Goal: Information Seeking & Learning: Find contact information

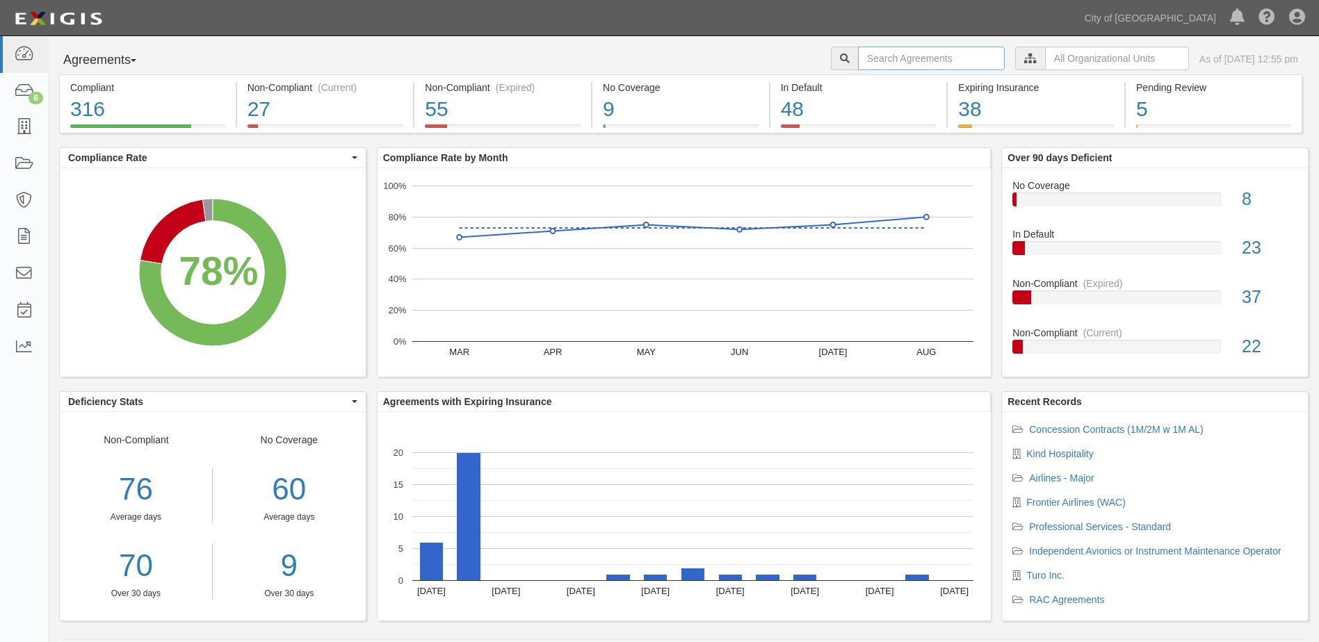
click at [870, 66] on input "text" at bounding box center [931, 59] width 147 height 24
type input "KIND HOSPITALITY"
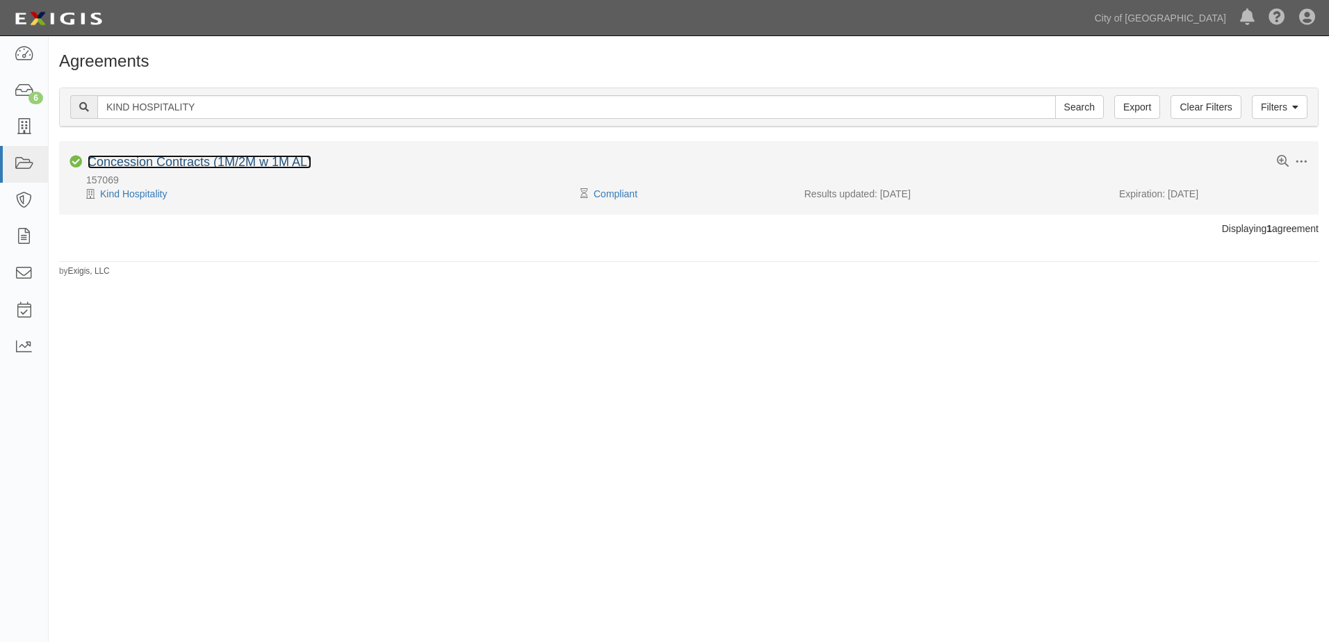
click at [252, 161] on link "Concession Contracts (1M/2M w 1M AL)" at bounding box center [200, 162] width 224 height 14
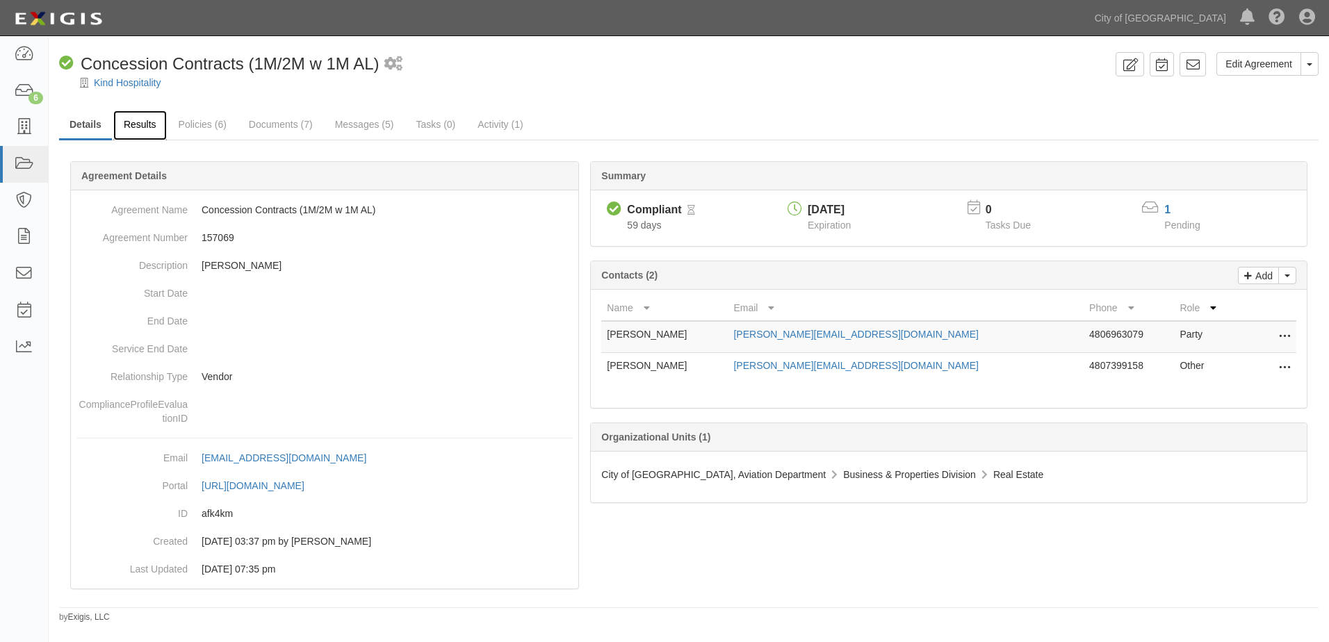
click at [149, 126] on link "Results" at bounding box center [140, 126] width 54 height 30
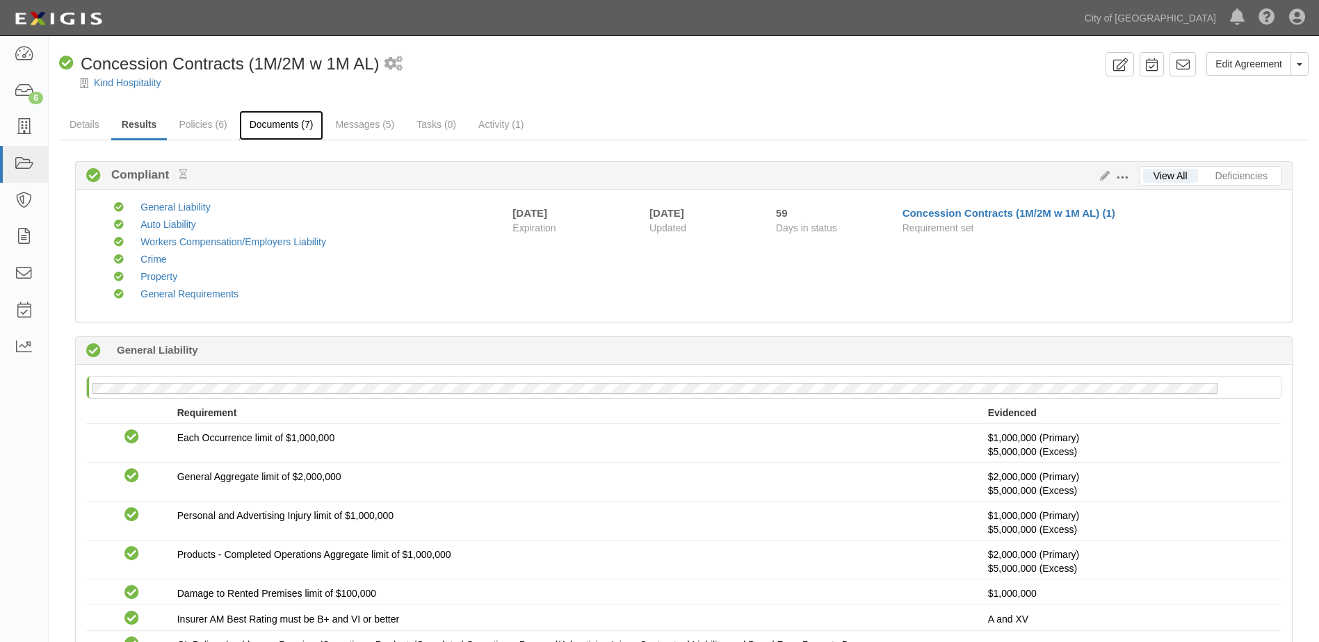
click at [261, 114] on link "Documents (7)" at bounding box center [281, 126] width 85 height 30
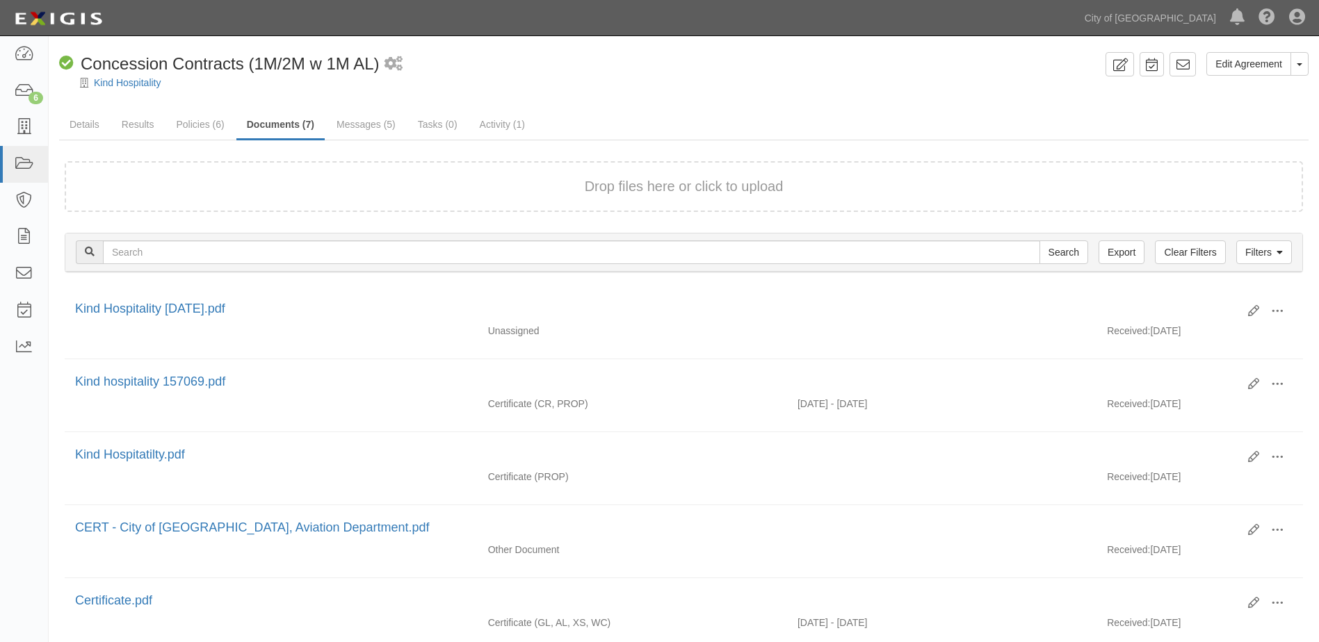
click at [643, 182] on button "Drop files here or click to upload" at bounding box center [684, 187] width 199 height 20
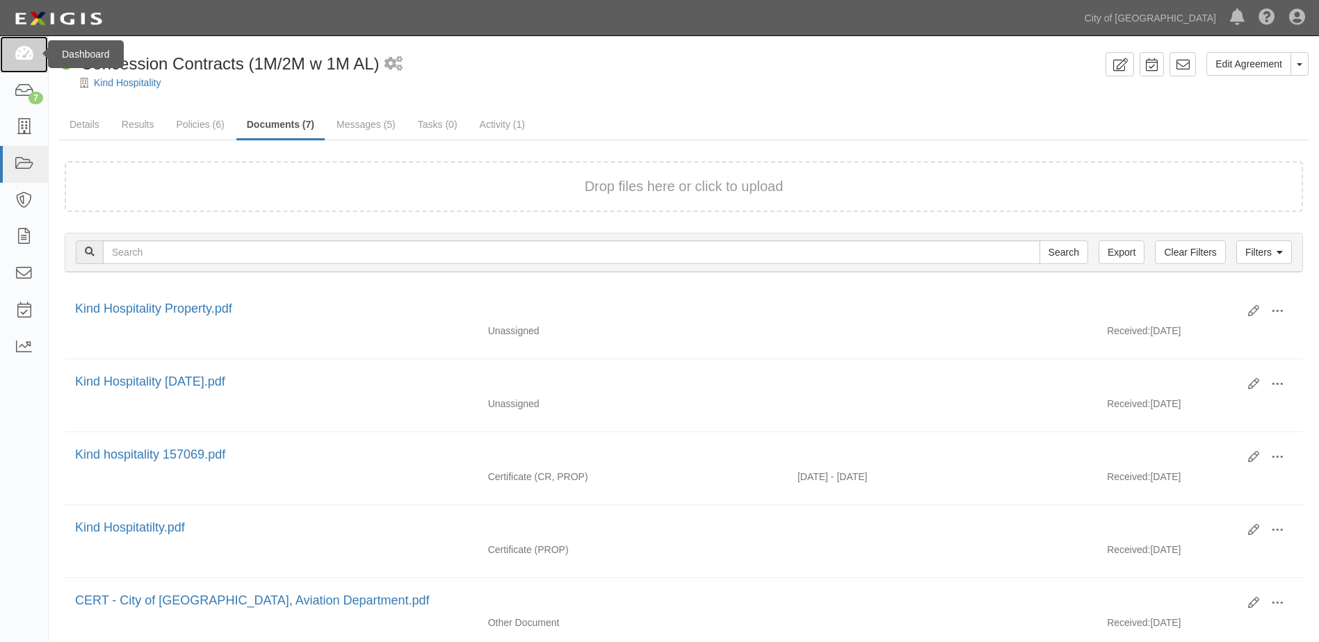
click at [26, 63] on link at bounding box center [24, 54] width 48 height 37
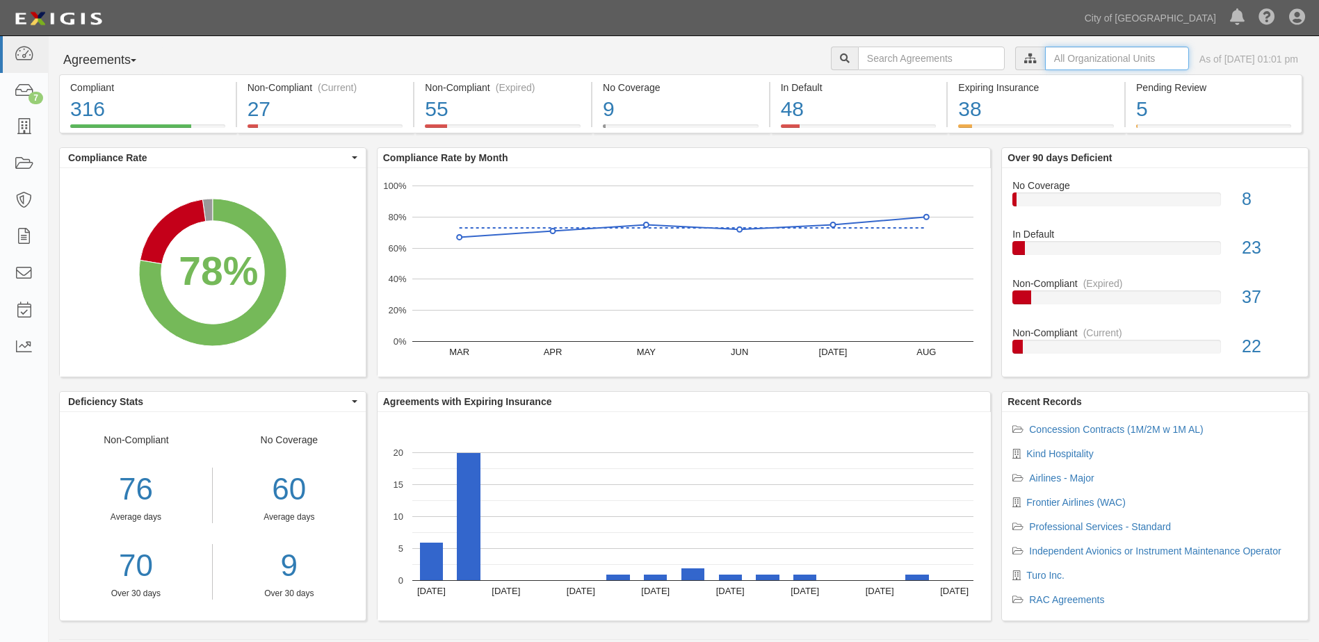
click at [1045, 57] on input "text" at bounding box center [1117, 59] width 144 height 24
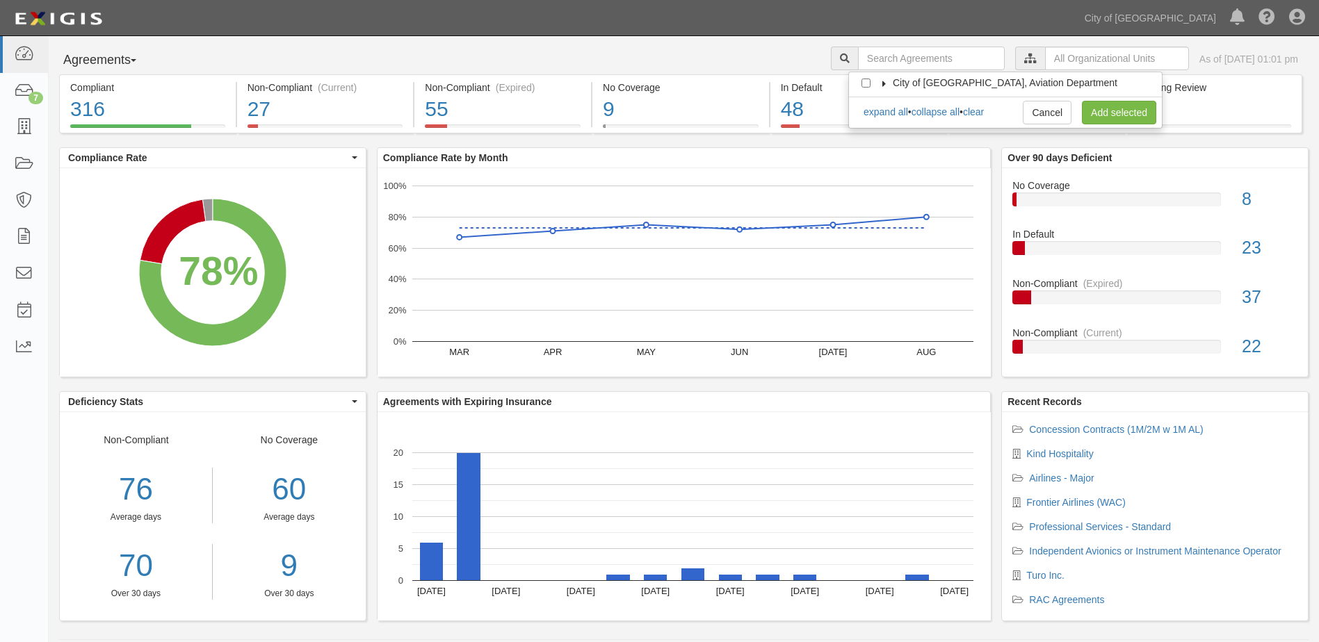
click at [887, 85] on icon at bounding box center [884, 84] width 10 height 6
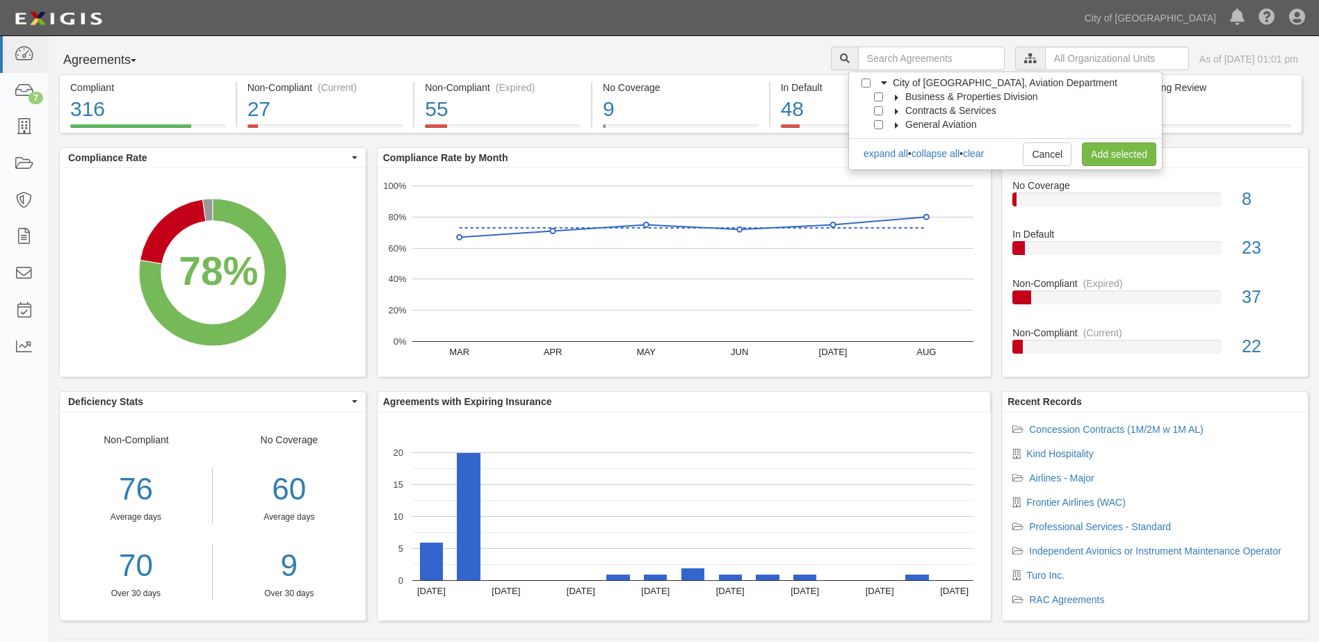
click at [892, 95] on icon at bounding box center [897, 98] width 10 height 6
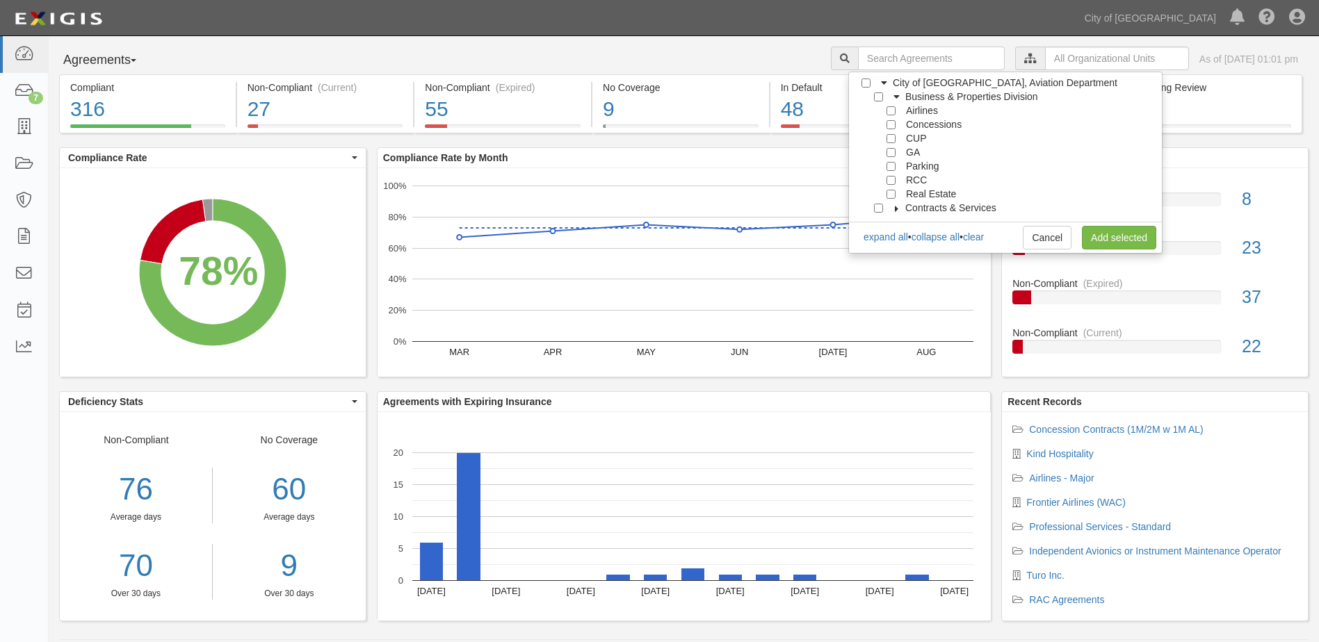
click at [889, 188] on div at bounding box center [894, 192] width 13 height 9
click at [893, 197] on input "Real Estate" at bounding box center [890, 194] width 9 height 9
checkbox input "true"
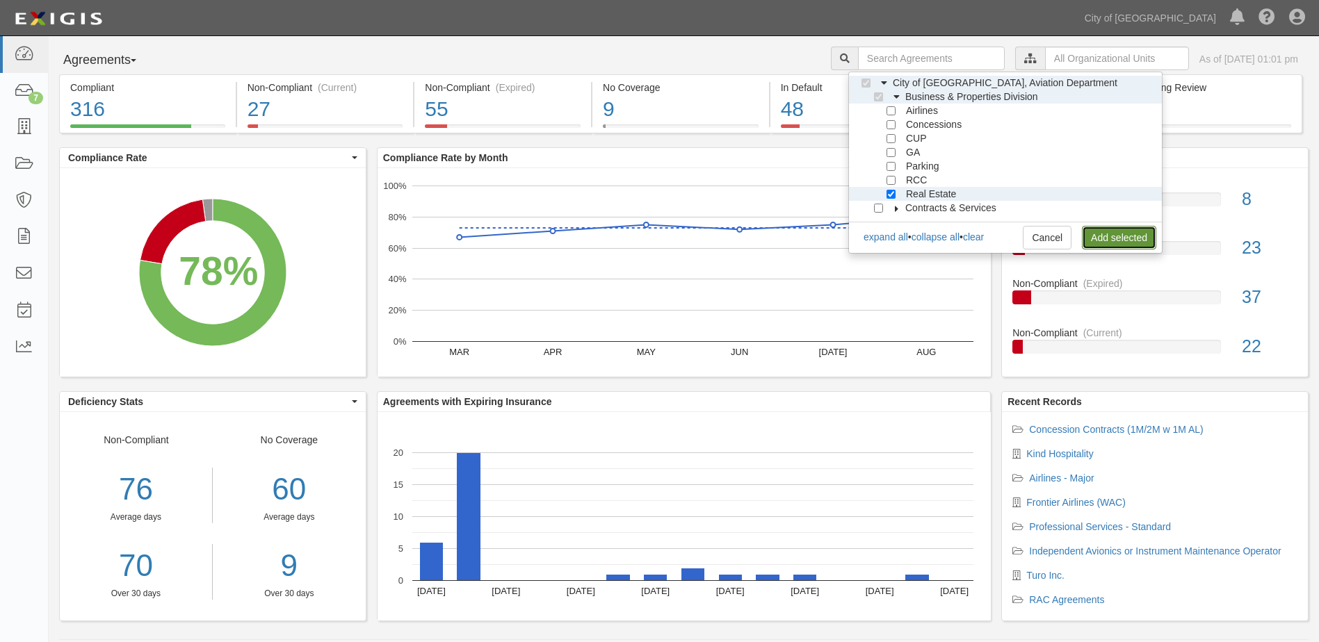
click at [1094, 236] on link "Add selected" at bounding box center [1119, 238] width 74 height 24
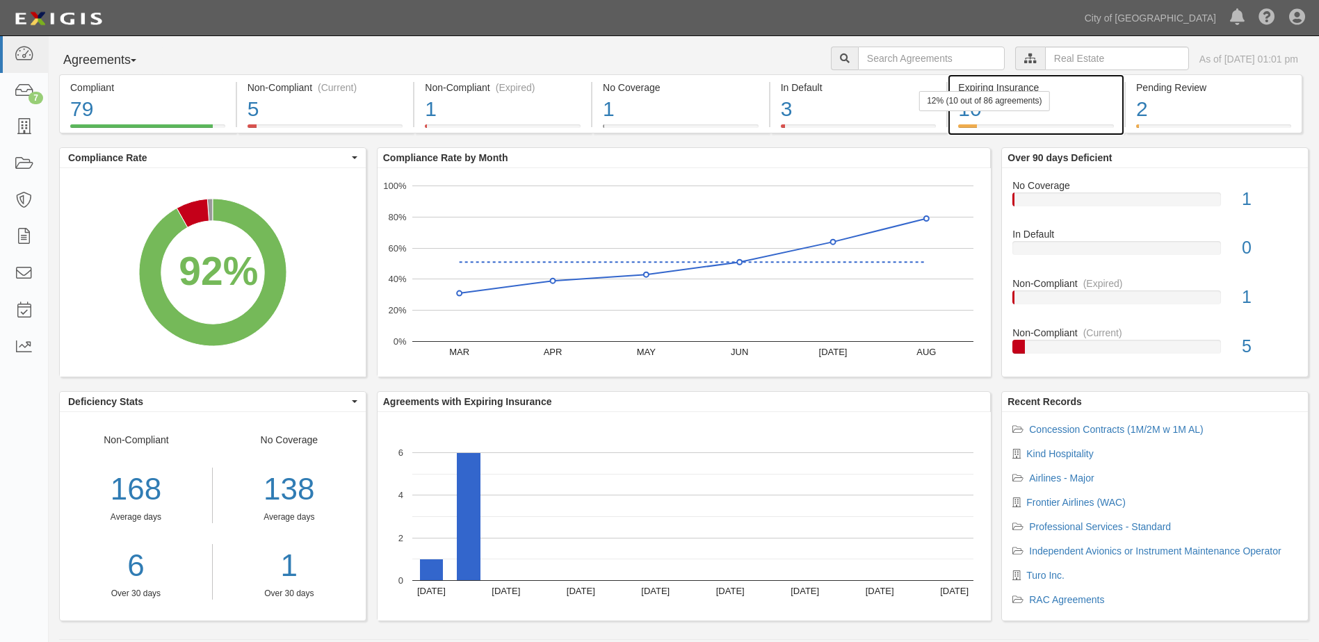
click at [1046, 111] on div "12% (10 out of 86 agreements)" at bounding box center [984, 101] width 130 height 20
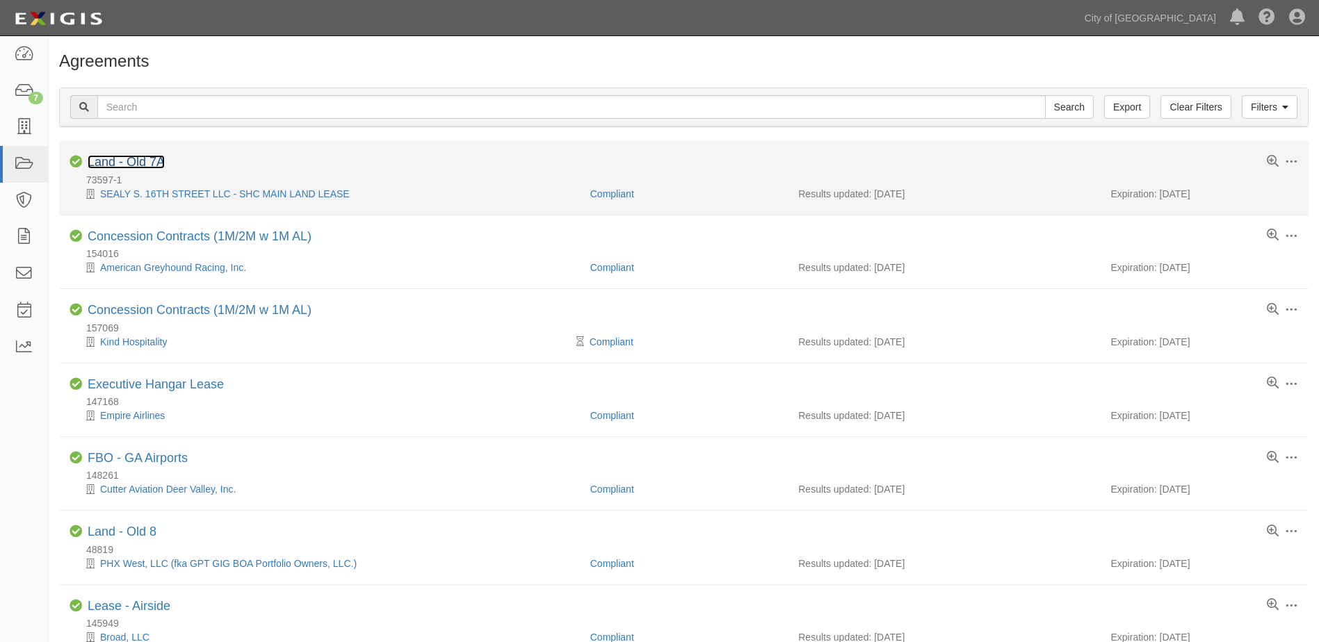
click at [139, 166] on link "Land - Old 7A" at bounding box center [126, 162] width 77 height 14
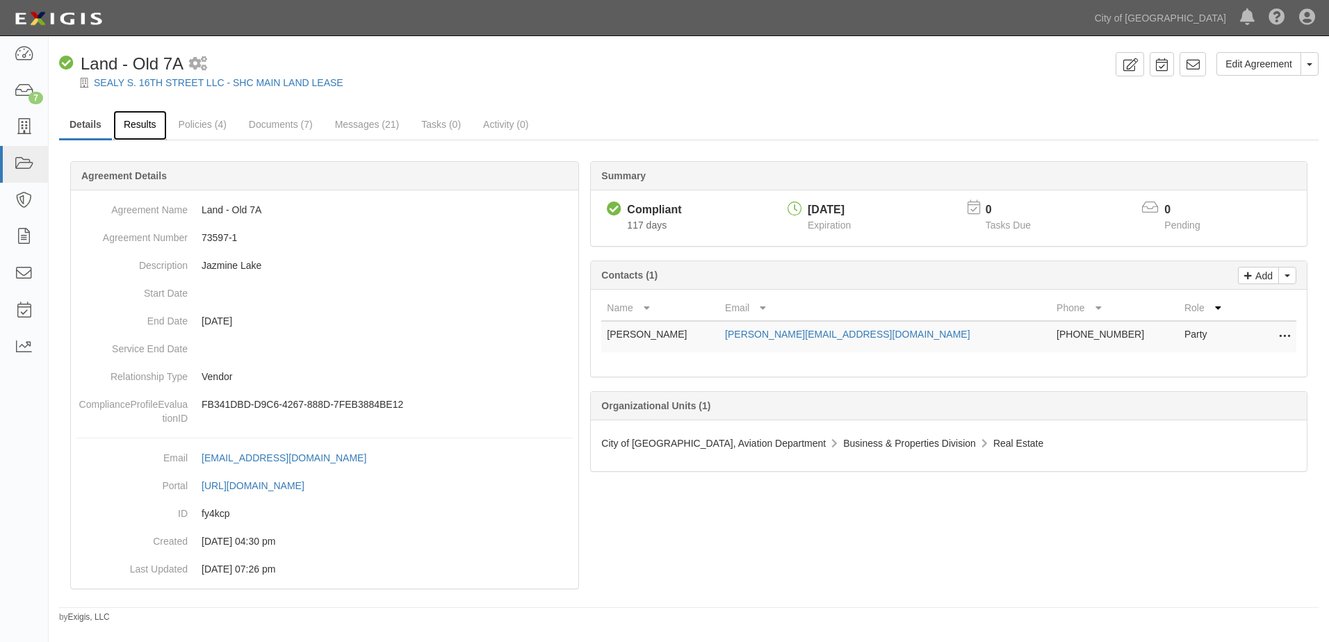
click at [152, 128] on link "Results" at bounding box center [140, 126] width 54 height 30
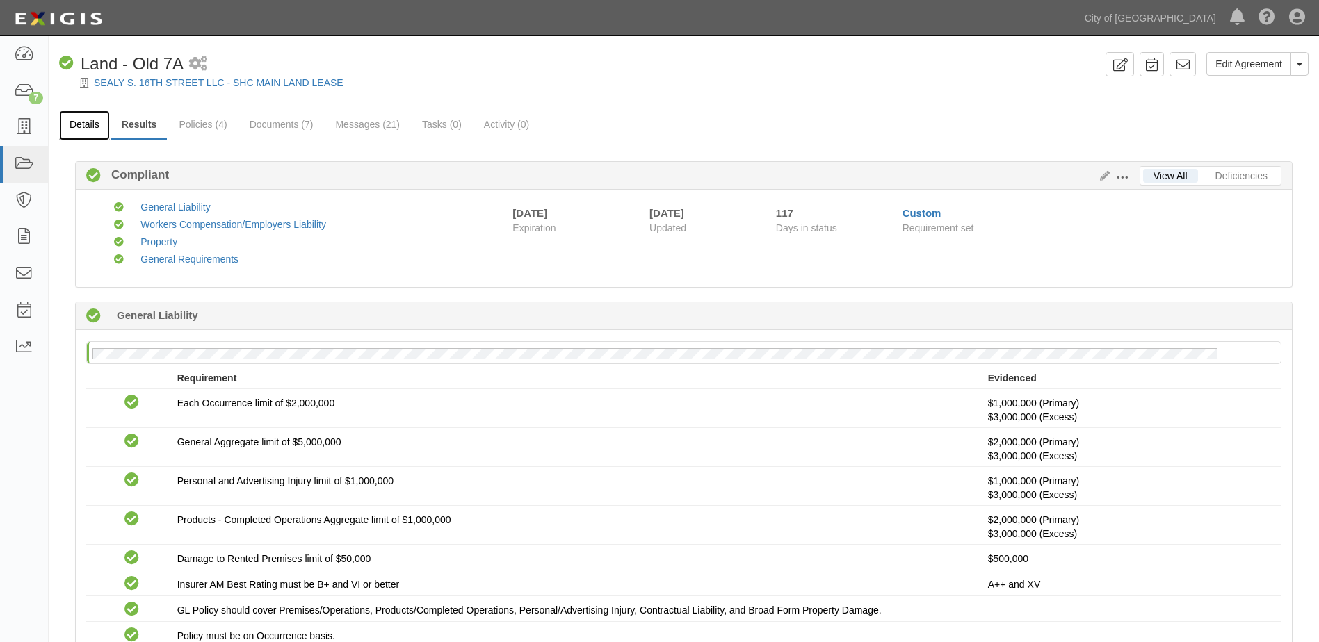
click at [88, 130] on link "Details" at bounding box center [84, 126] width 51 height 30
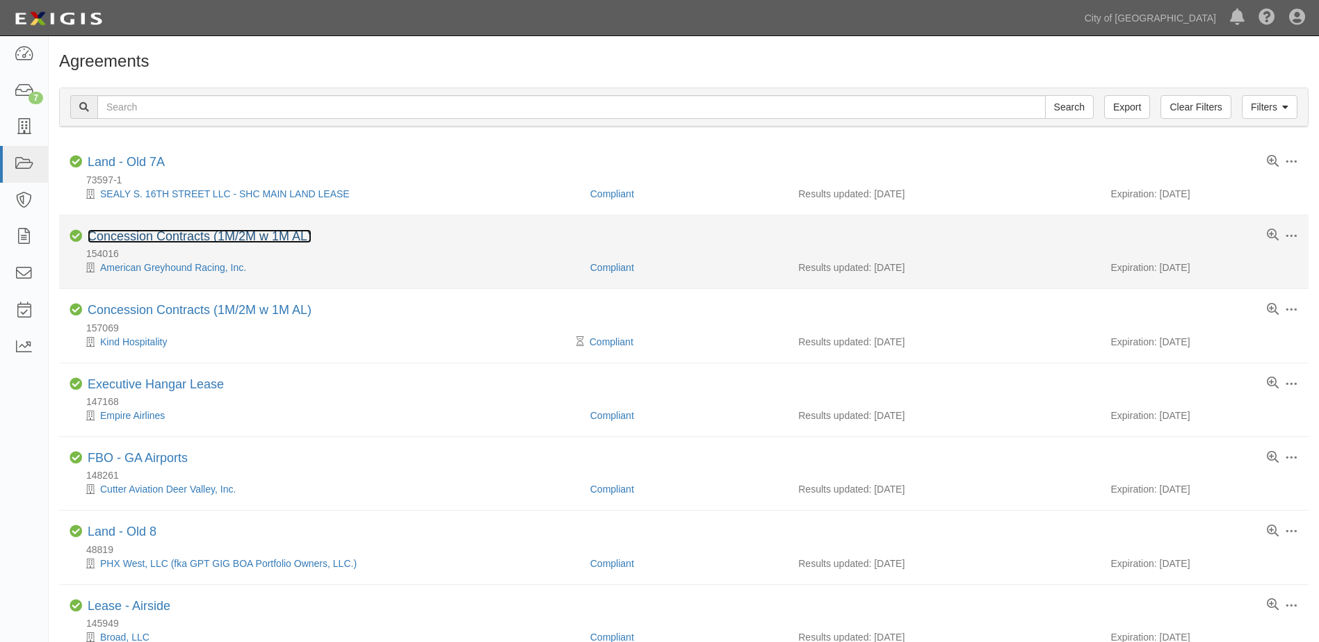
click at [128, 237] on link "Concession Contracts (1M/2M w 1M AL)" at bounding box center [200, 236] width 224 height 14
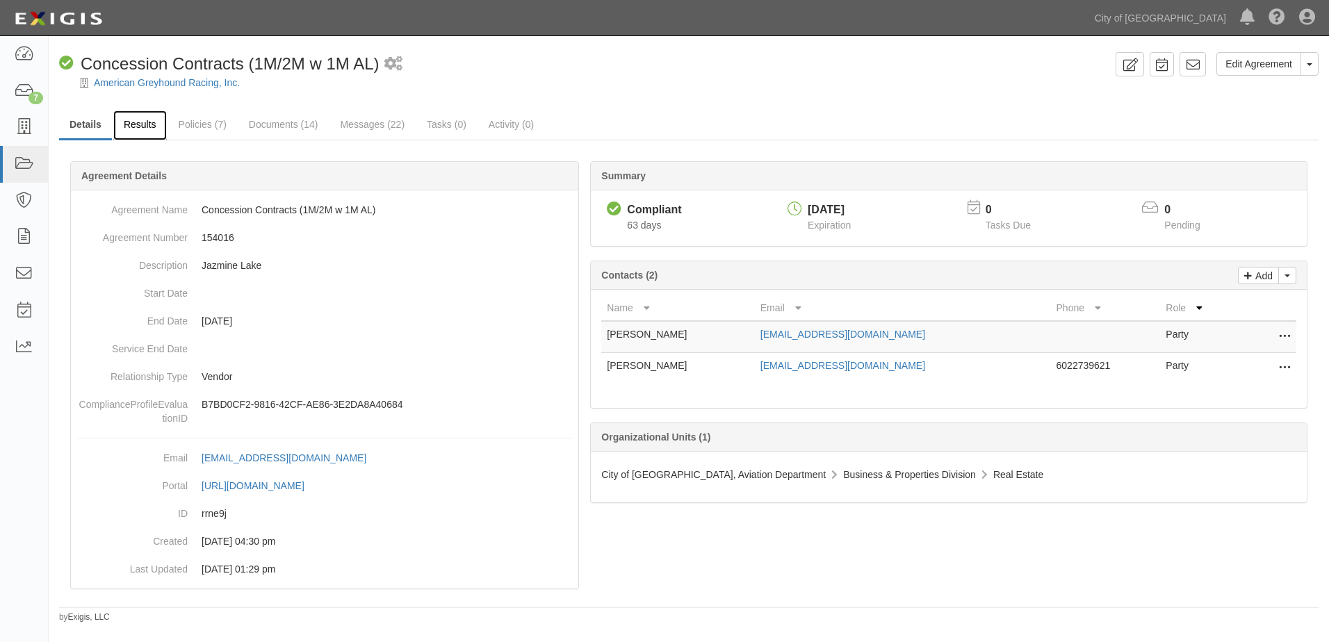
click at [152, 130] on link "Results" at bounding box center [140, 126] width 54 height 30
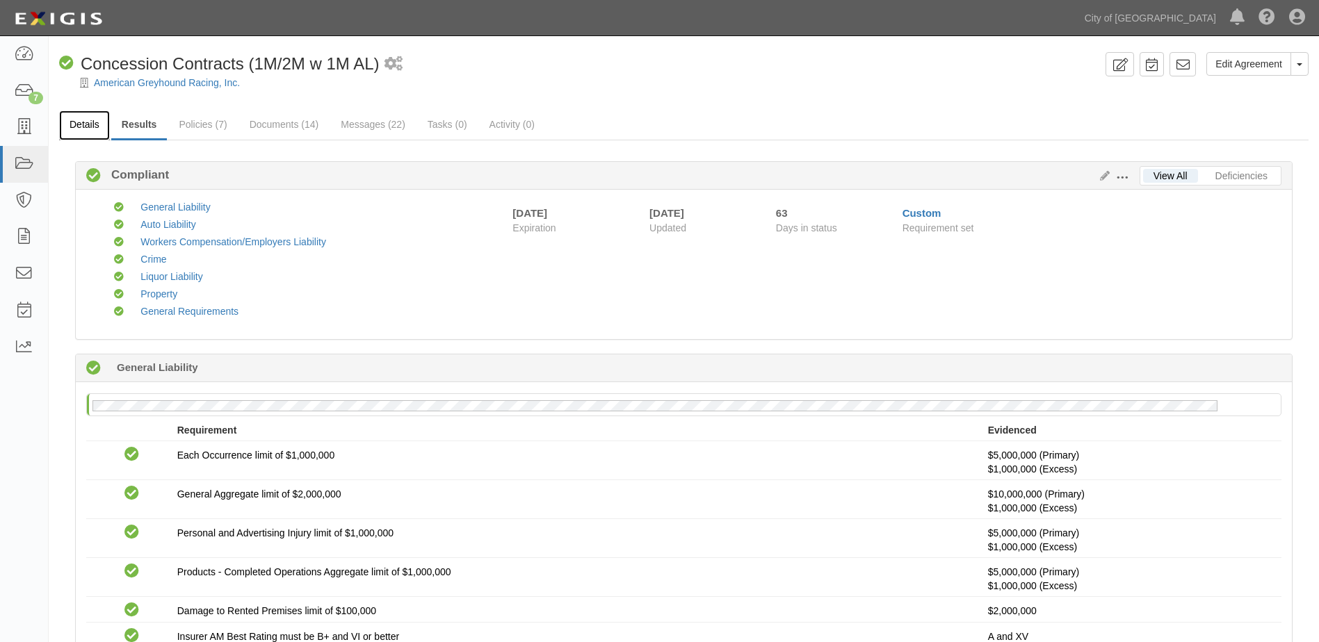
click at [72, 127] on link "Details" at bounding box center [84, 126] width 51 height 30
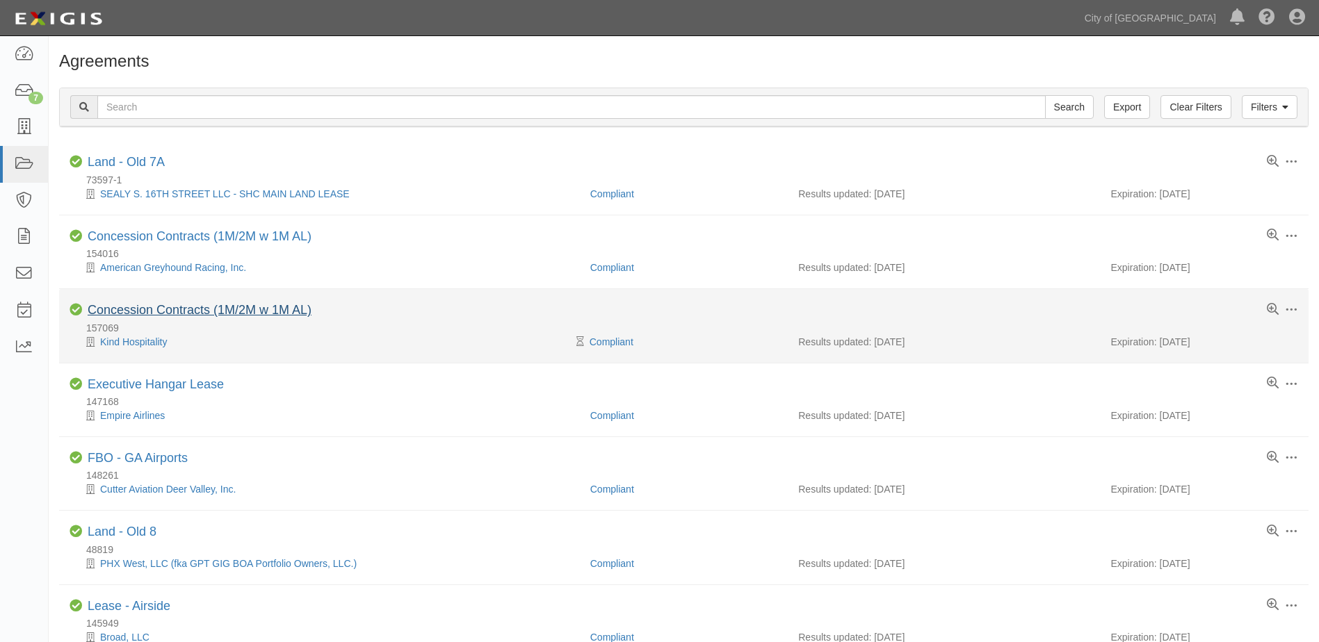
scroll to position [70, 0]
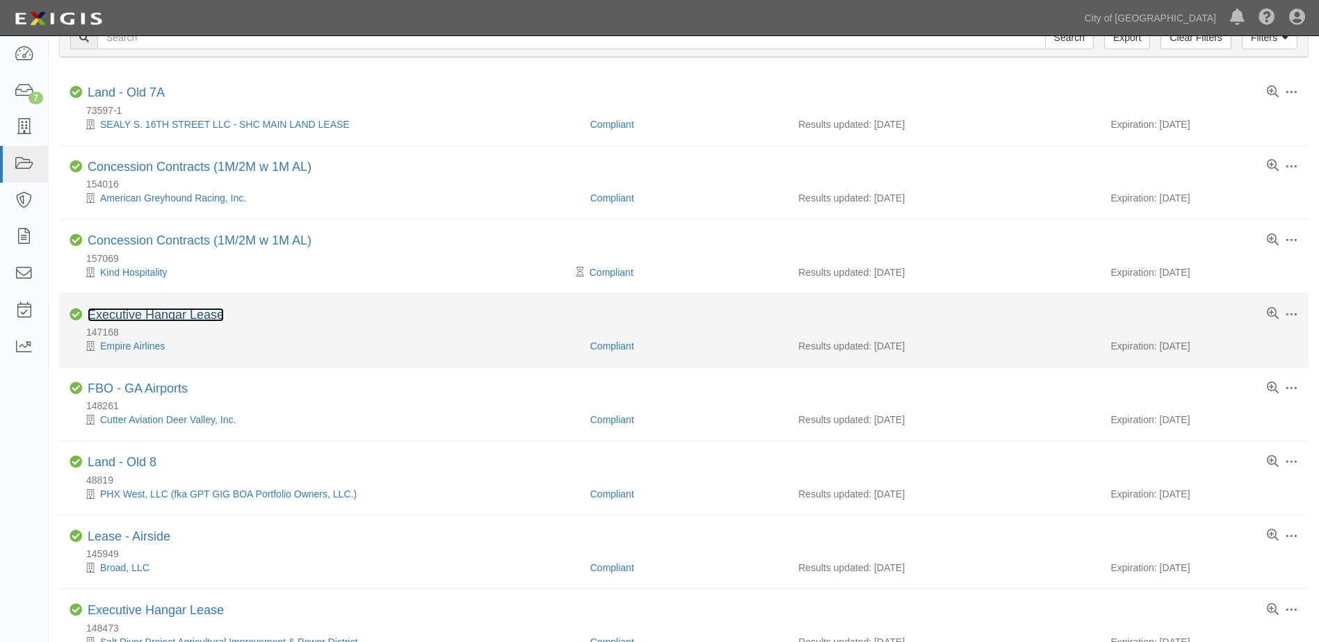
click at [116, 315] on link "Executive Hangar Lease" at bounding box center [156, 315] width 136 height 14
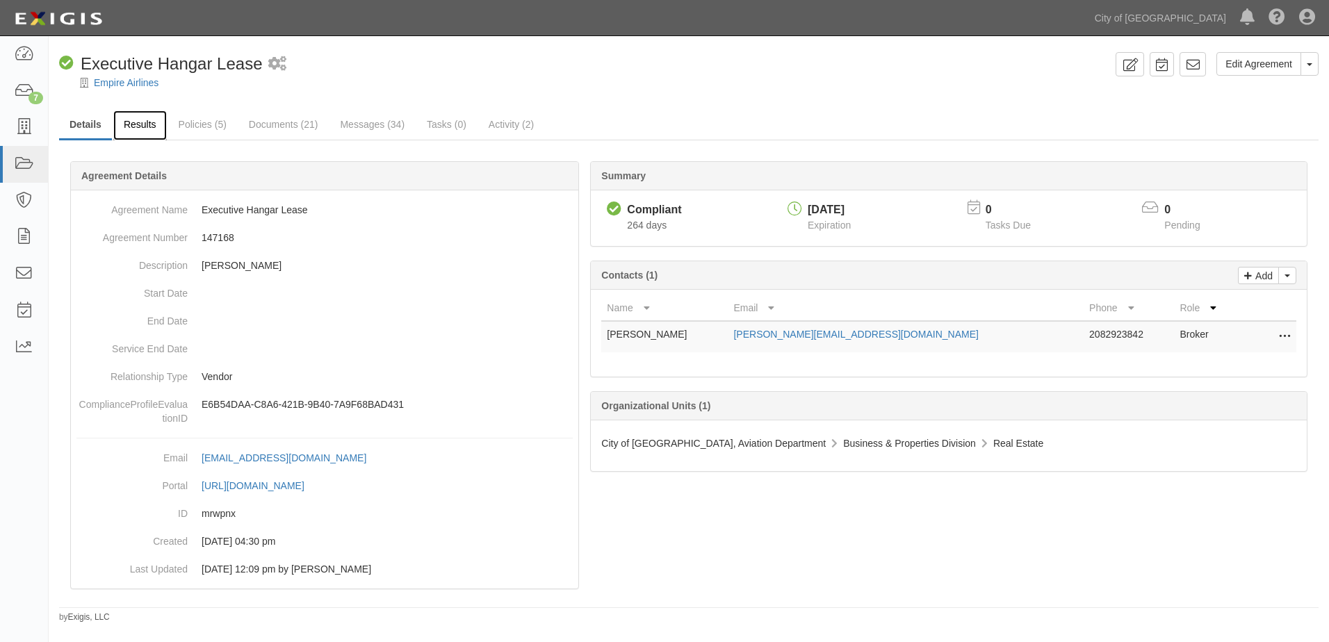
click at [145, 126] on link "Results" at bounding box center [140, 126] width 54 height 30
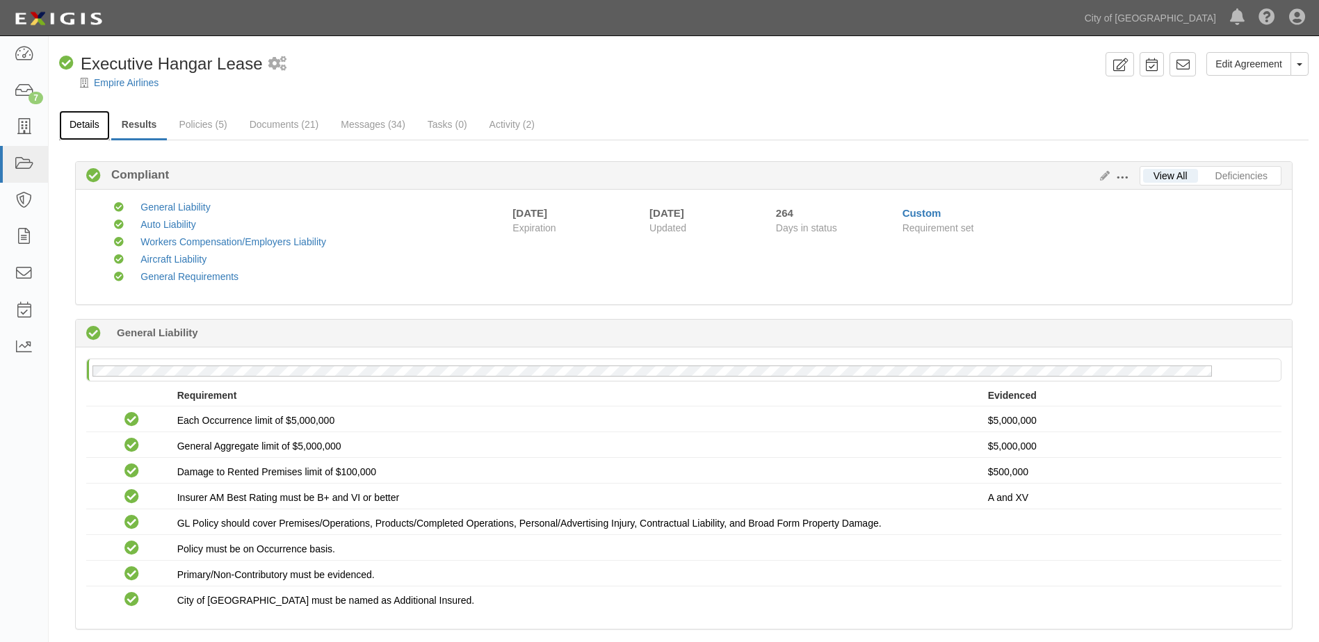
click at [97, 131] on link "Details" at bounding box center [84, 126] width 51 height 30
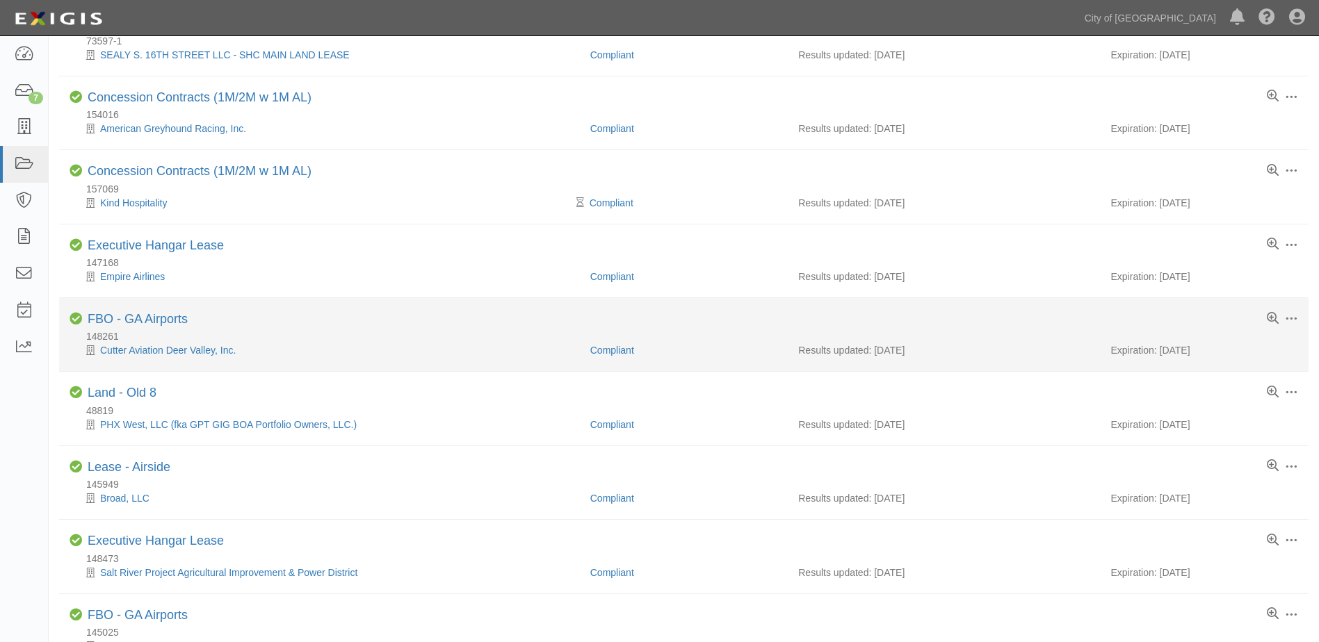
scroll to position [140, 0]
click at [125, 321] on link "FBO - GA Airports" at bounding box center [138, 318] width 100 height 14
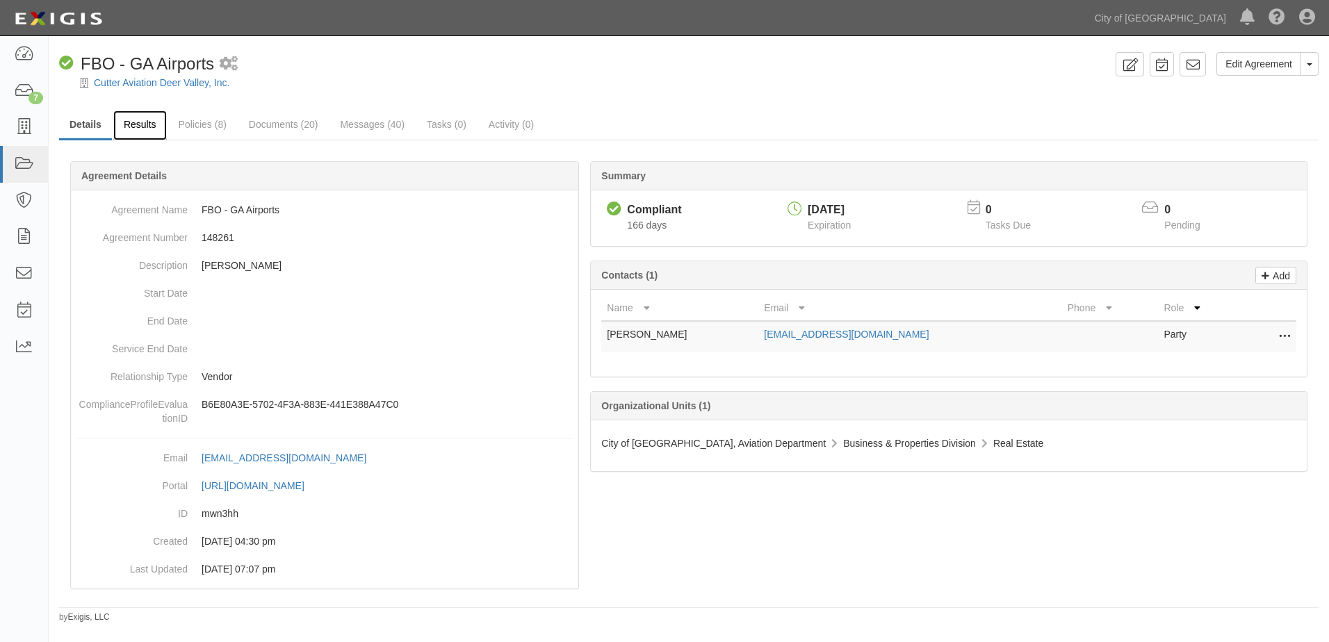
click at [145, 124] on link "Results" at bounding box center [140, 126] width 54 height 30
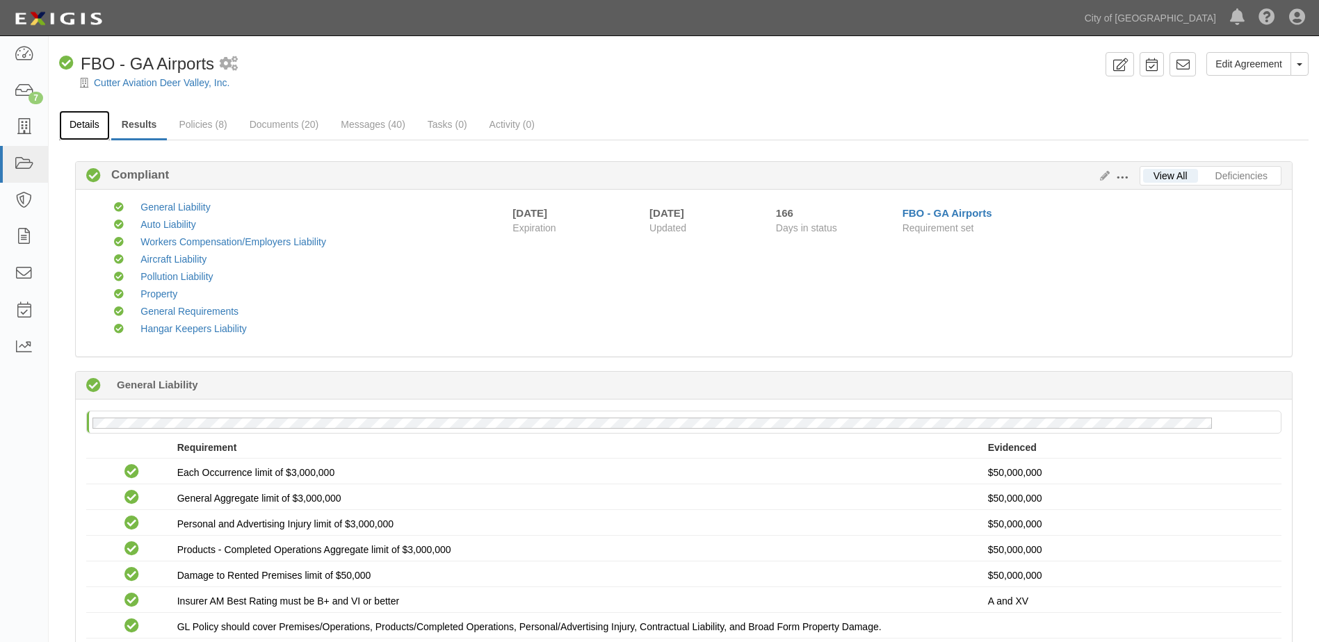
click at [83, 132] on link "Details" at bounding box center [84, 126] width 51 height 30
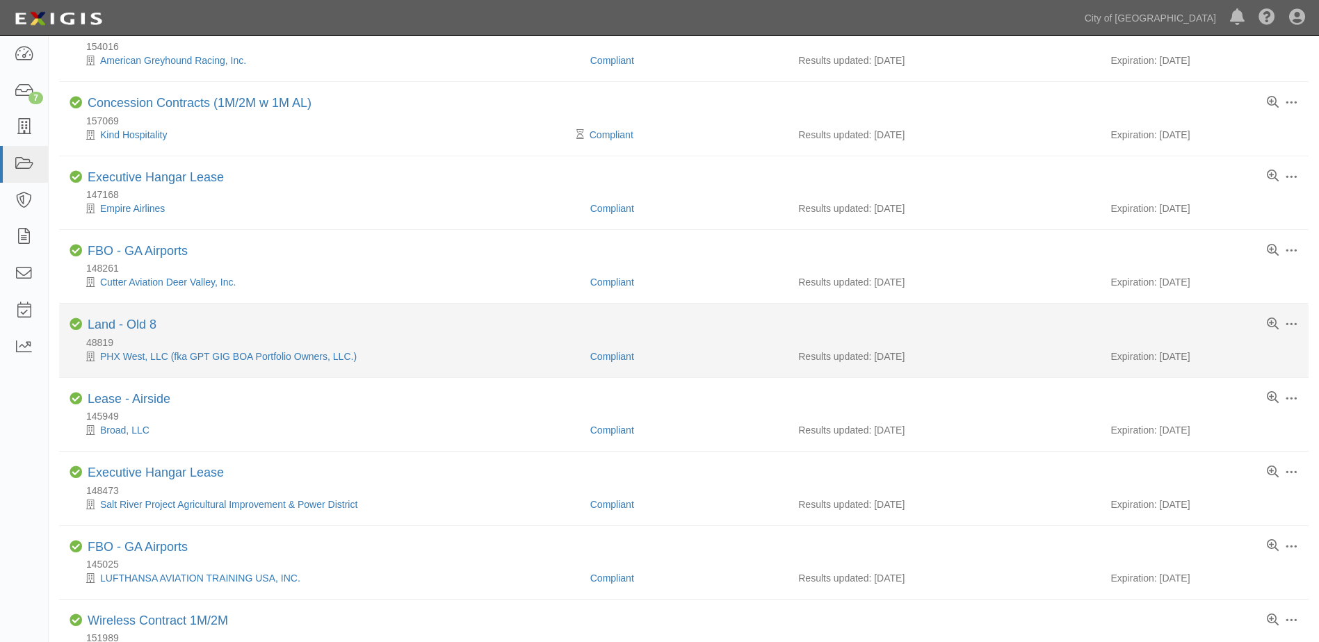
scroll to position [209, 0]
click at [108, 321] on link "Land - Old 8" at bounding box center [122, 323] width 69 height 14
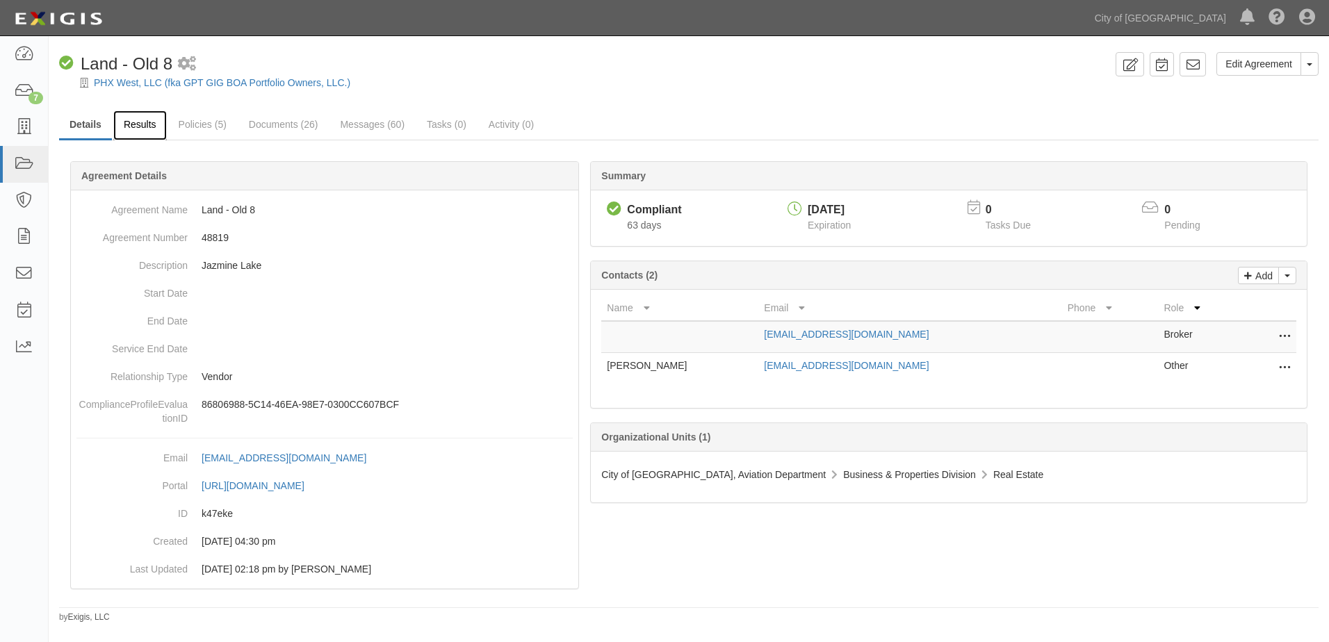
click at [139, 128] on link "Results" at bounding box center [140, 126] width 54 height 30
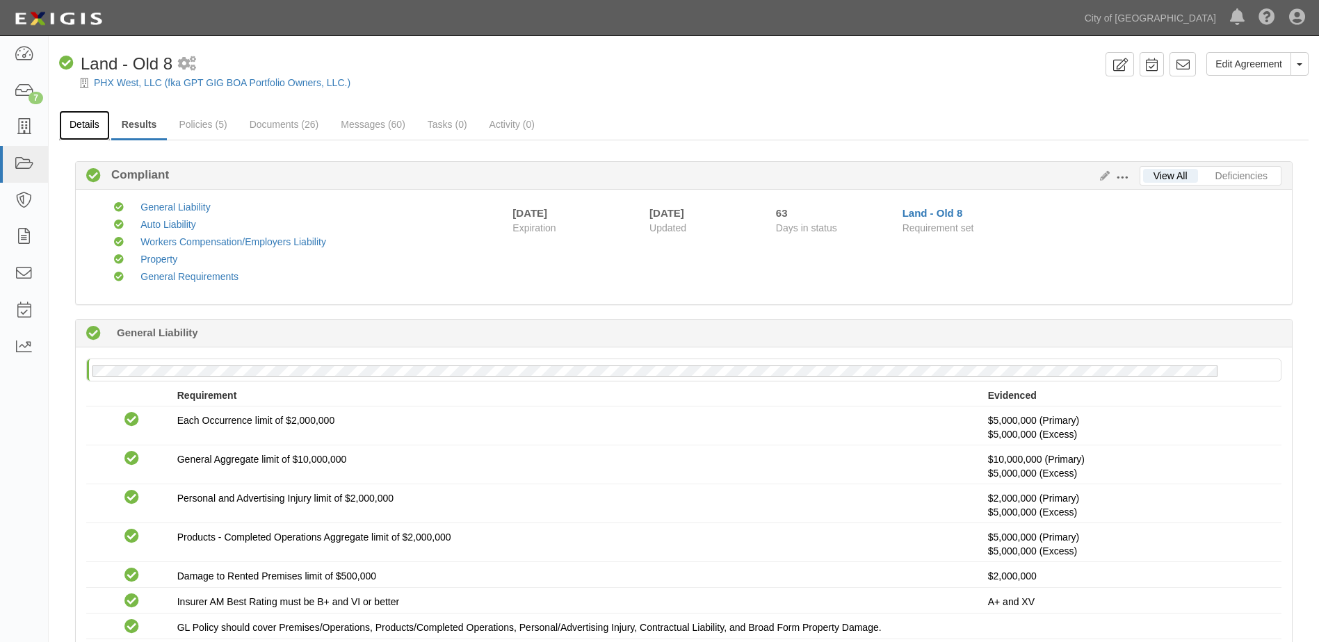
click at [74, 124] on link "Details" at bounding box center [84, 126] width 51 height 30
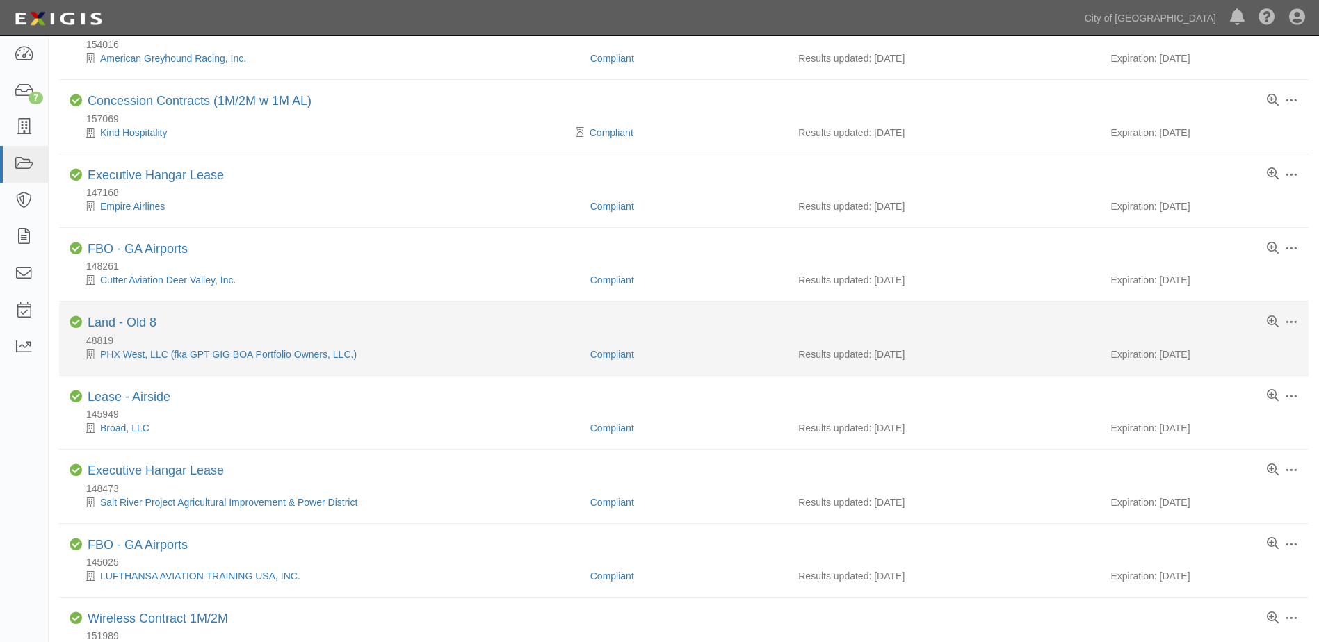
scroll to position [279, 0]
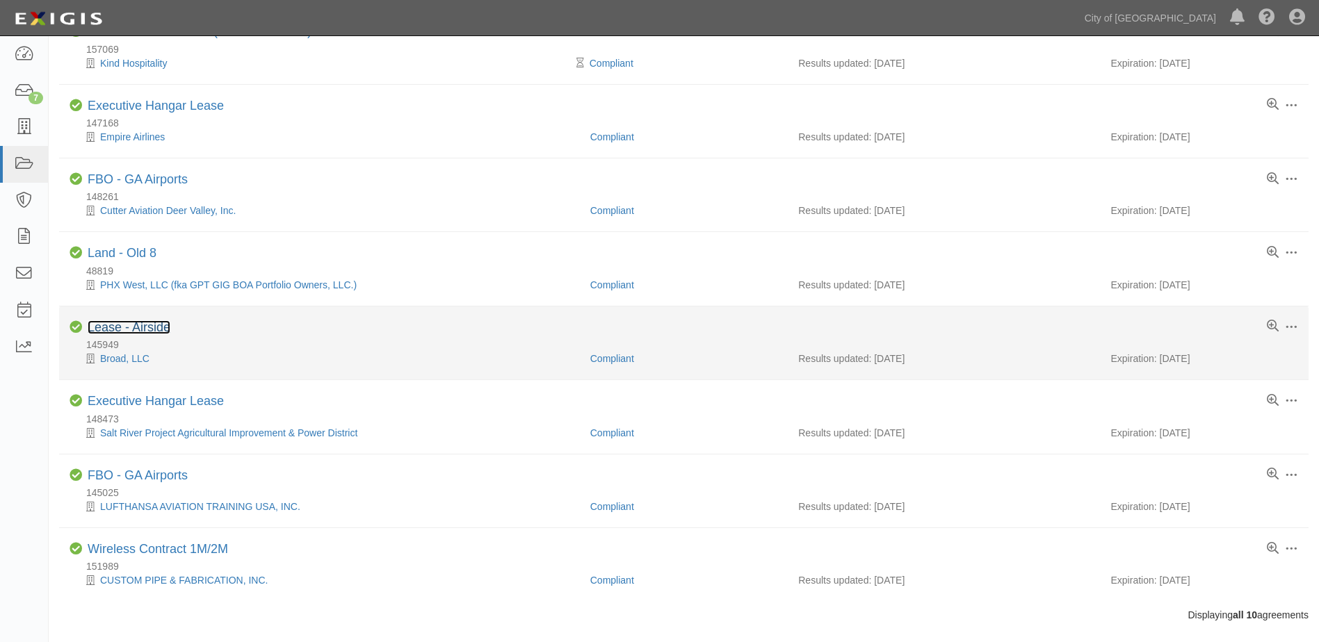
click at [123, 330] on link "Lease - Airside" at bounding box center [129, 327] width 83 height 14
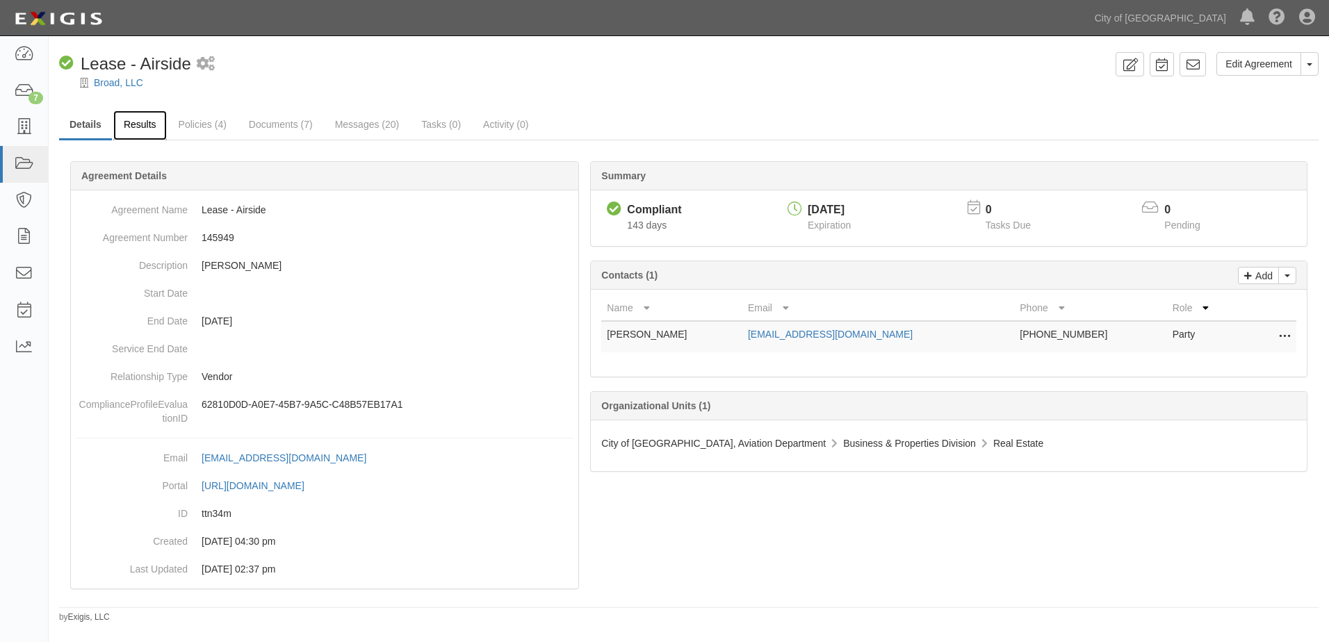
click at [135, 127] on link "Results" at bounding box center [140, 126] width 54 height 30
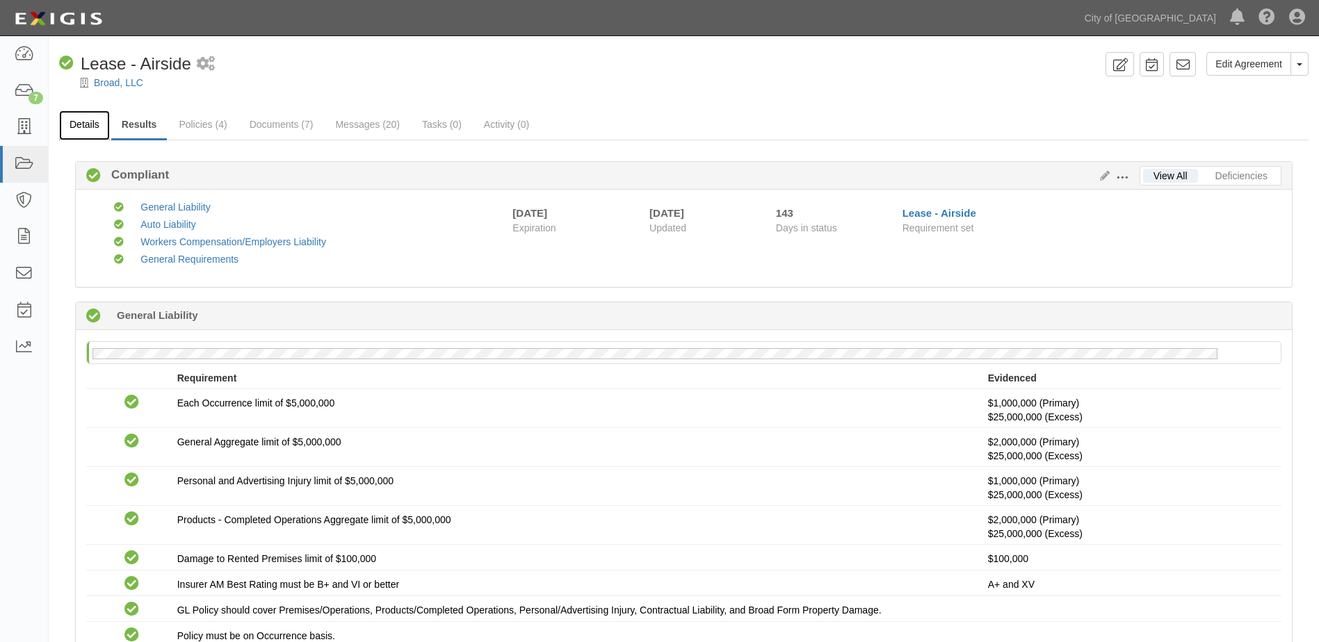
click at [79, 117] on link "Details" at bounding box center [84, 126] width 51 height 30
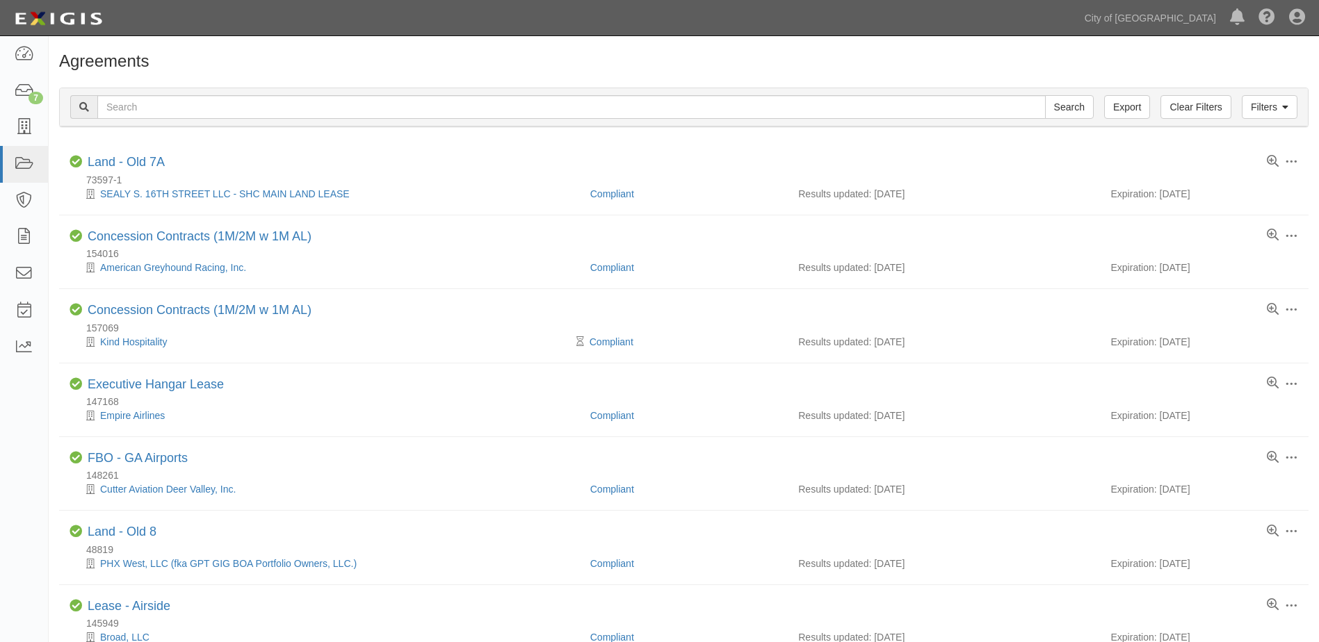
scroll to position [279, 0]
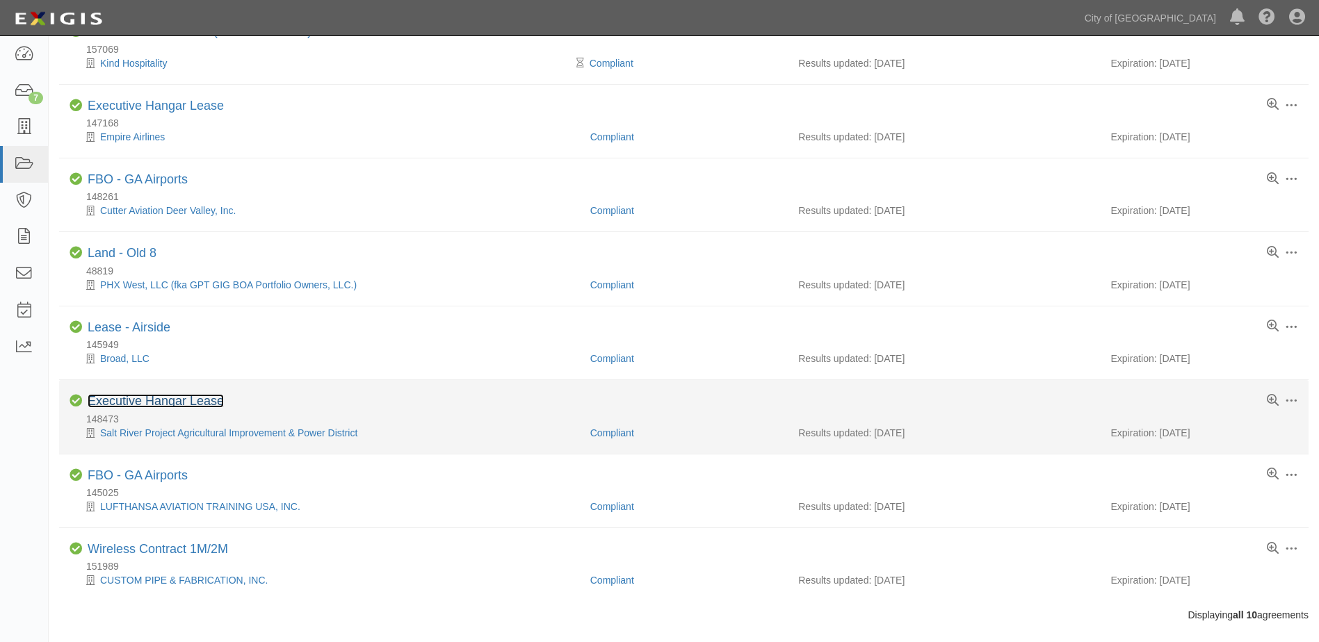
click at [99, 395] on link "Executive Hangar Lease" at bounding box center [156, 401] width 136 height 14
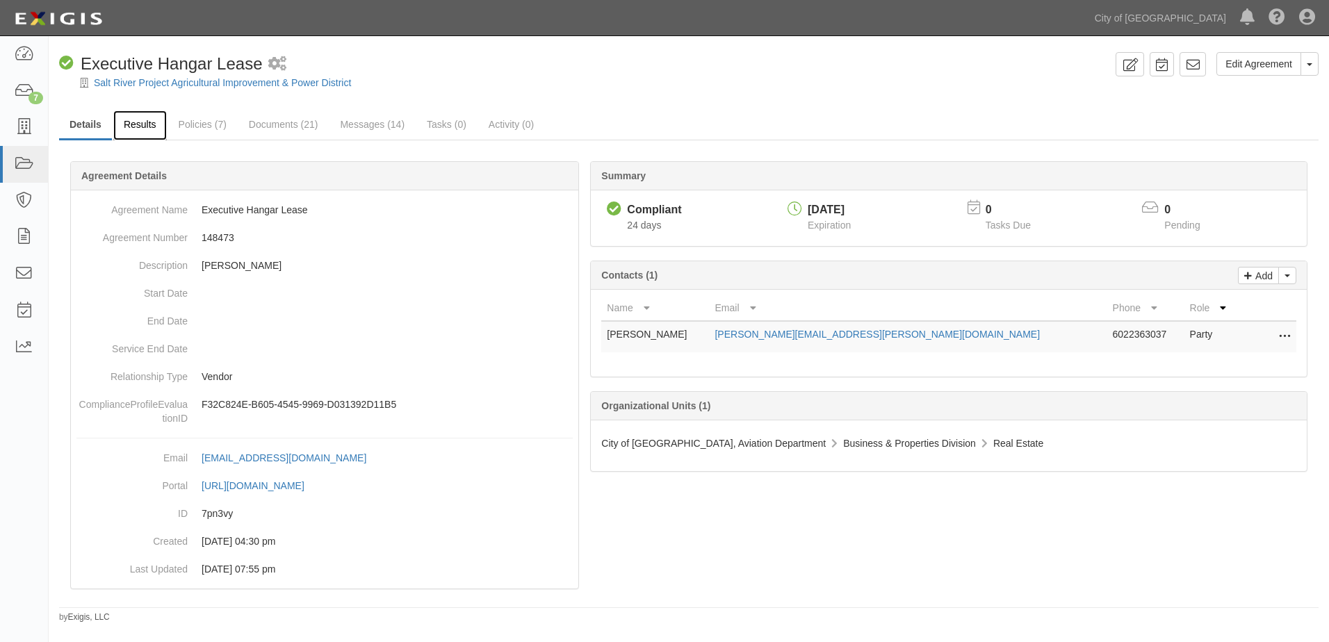
click at [144, 126] on link "Results" at bounding box center [140, 126] width 54 height 30
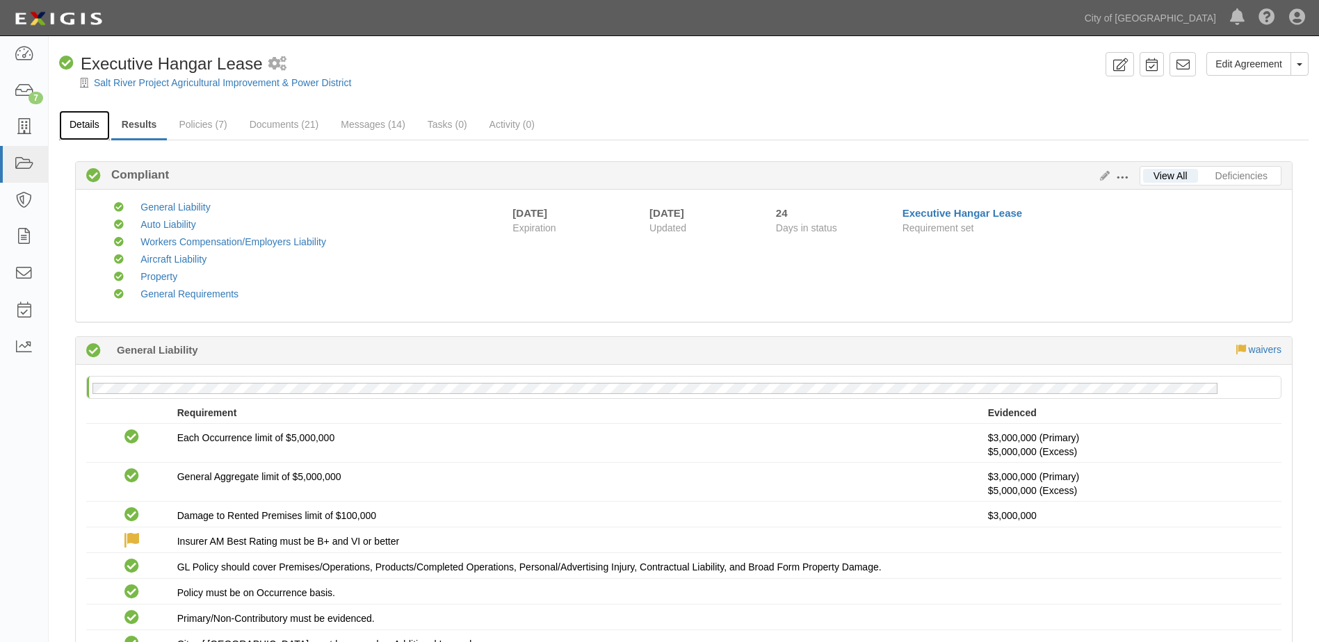
click at [79, 130] on link "Details" at bounding box center [84, 126] width 51 height 30
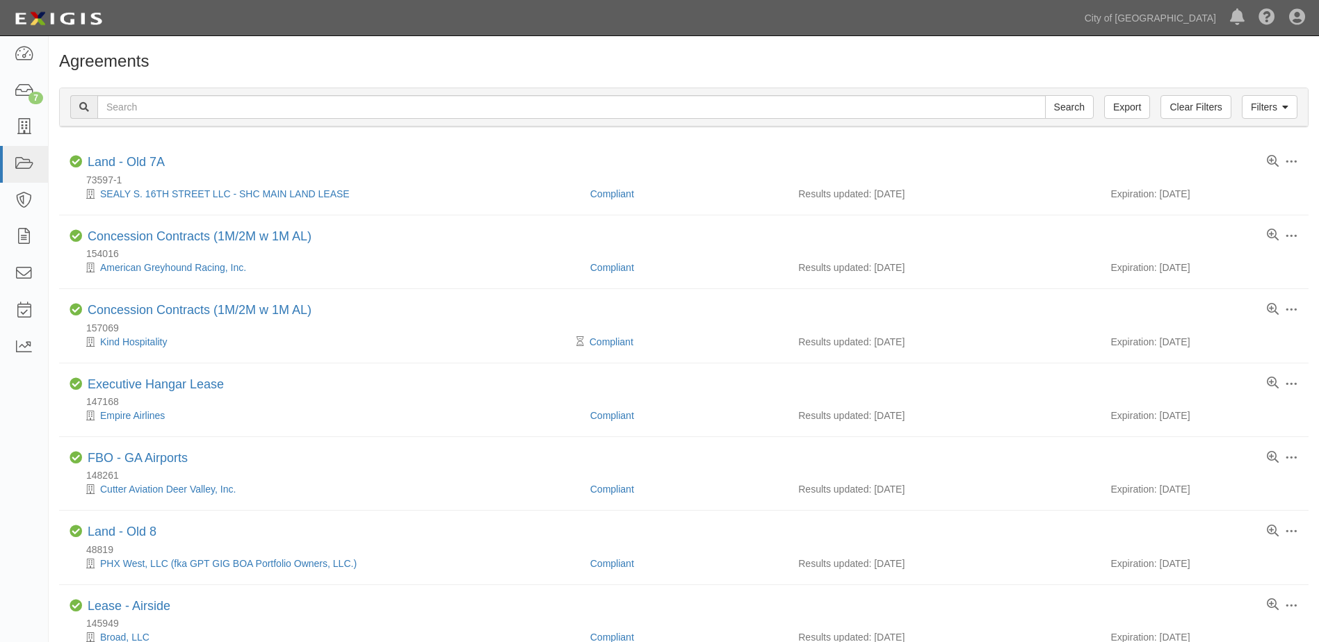
scroll to position [279, 0]
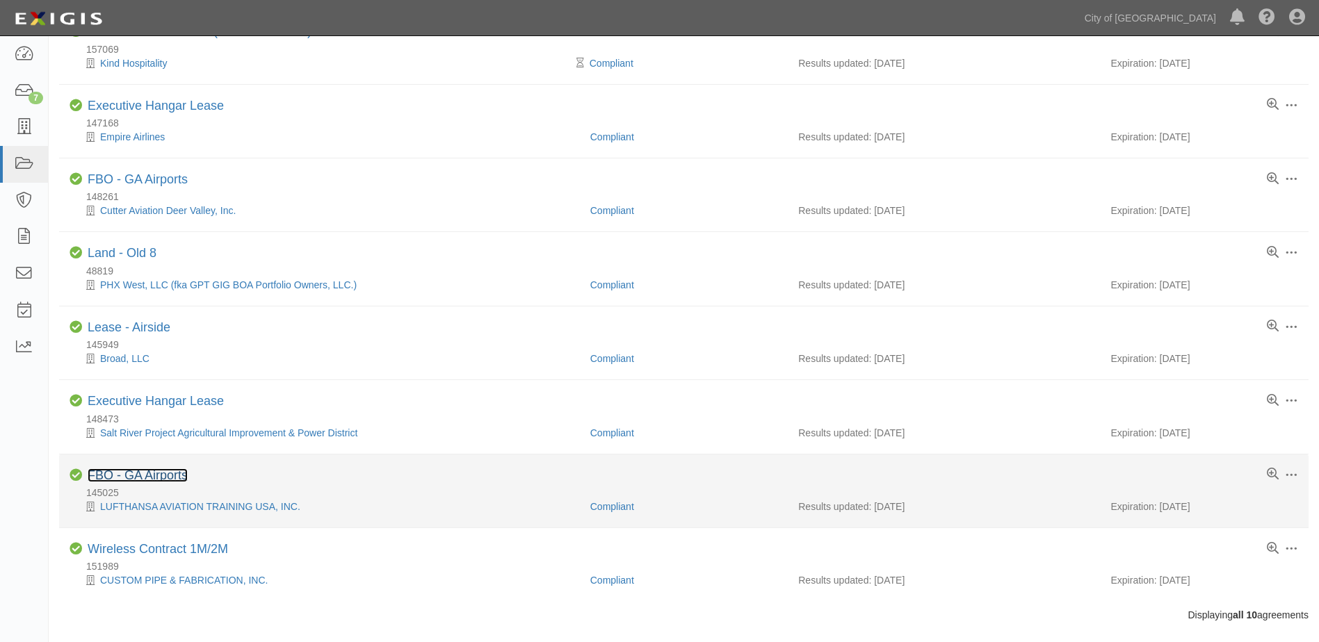
click at [111, 480] on link "FBO - GA Airports" at bounding box center [138, 476] width 100 height 14
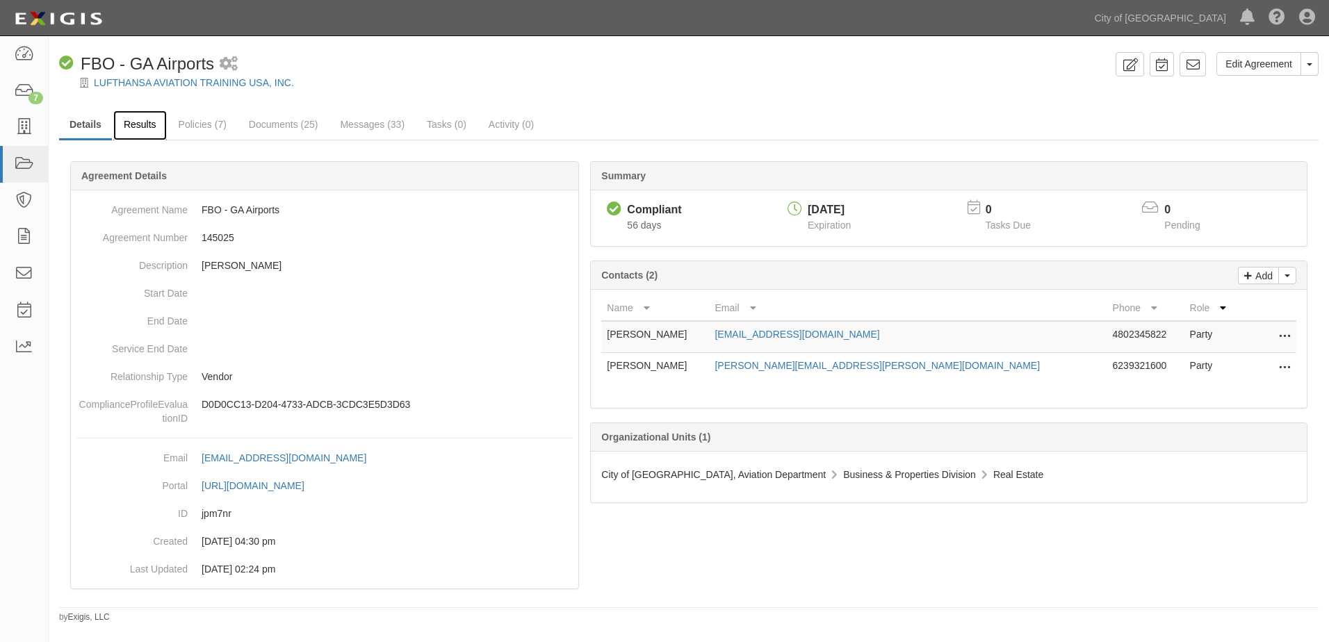
click at [152, 130] on link "Results" at bounding box center [140, 126] width 54 height 30
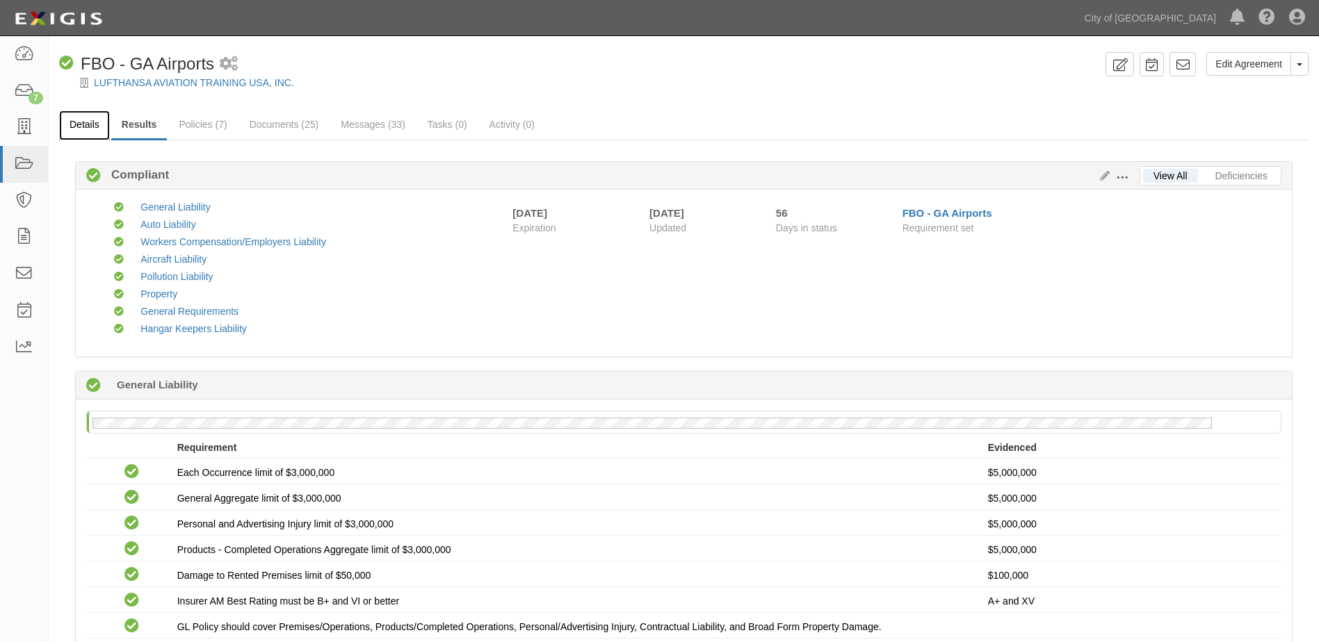
click at [86, 123] on link "Details" at bounding box center [84, 126] width 51 height 30
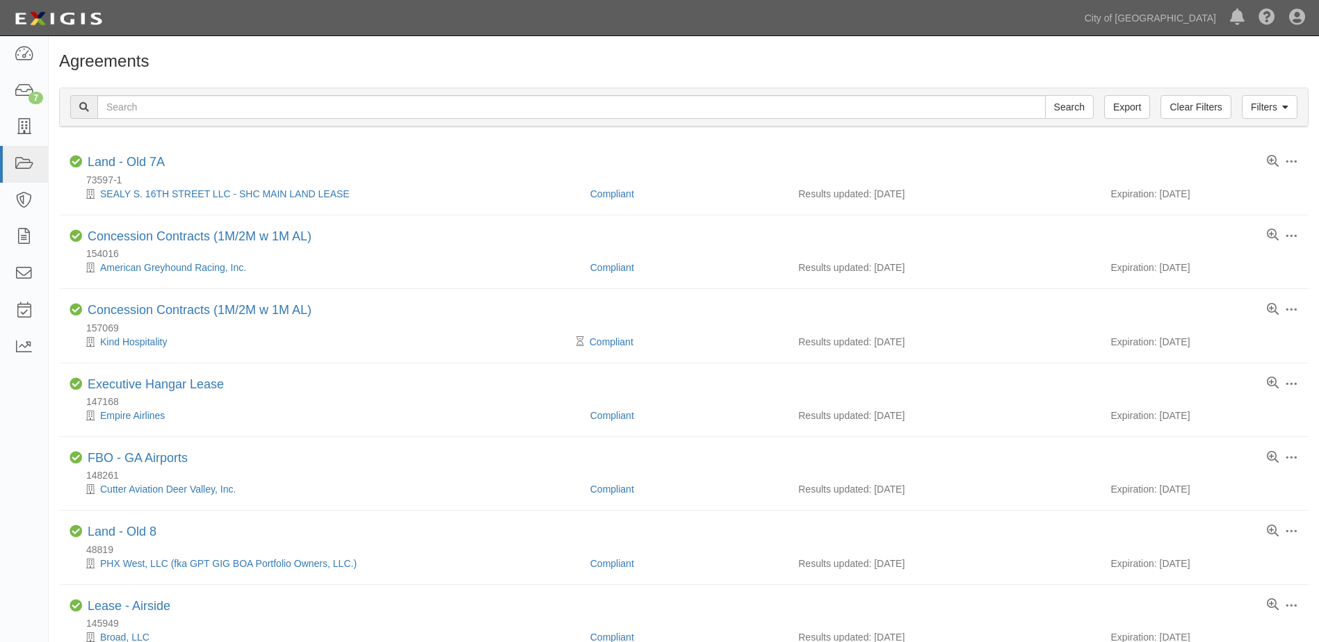
scroll to position [279, 0]
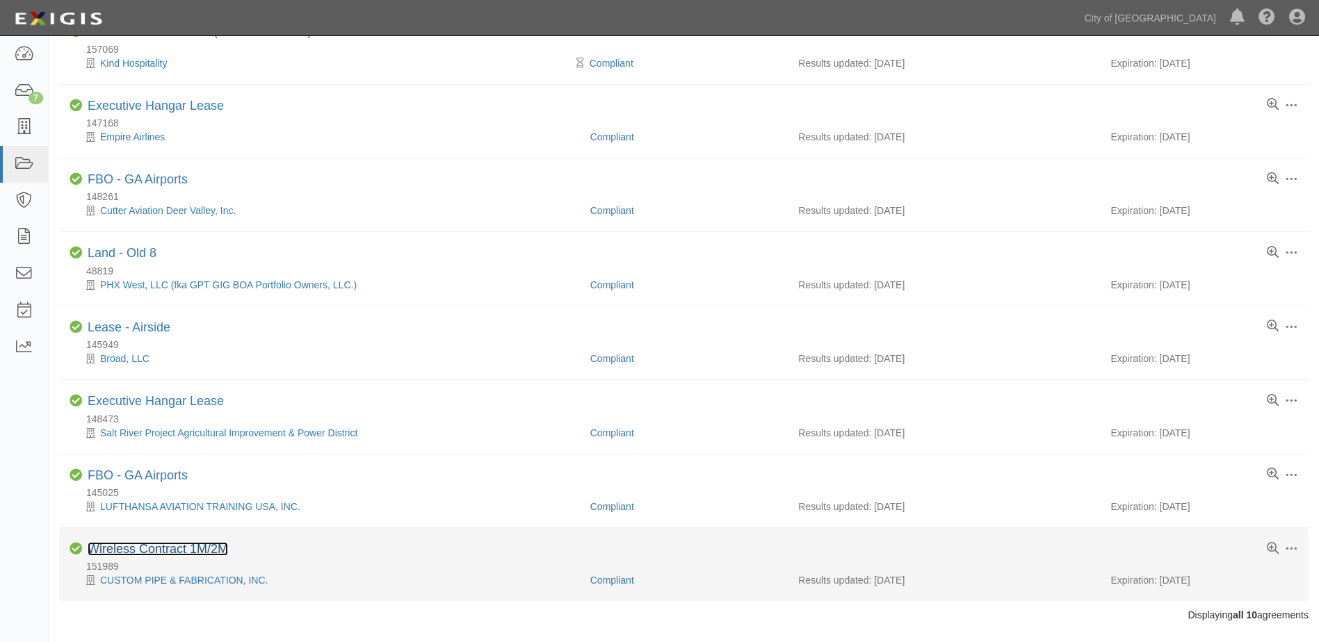
click at [113, 551] on link "Wireless Contract 1M/2M" at bounding box center [158, 549] width 140 height 14
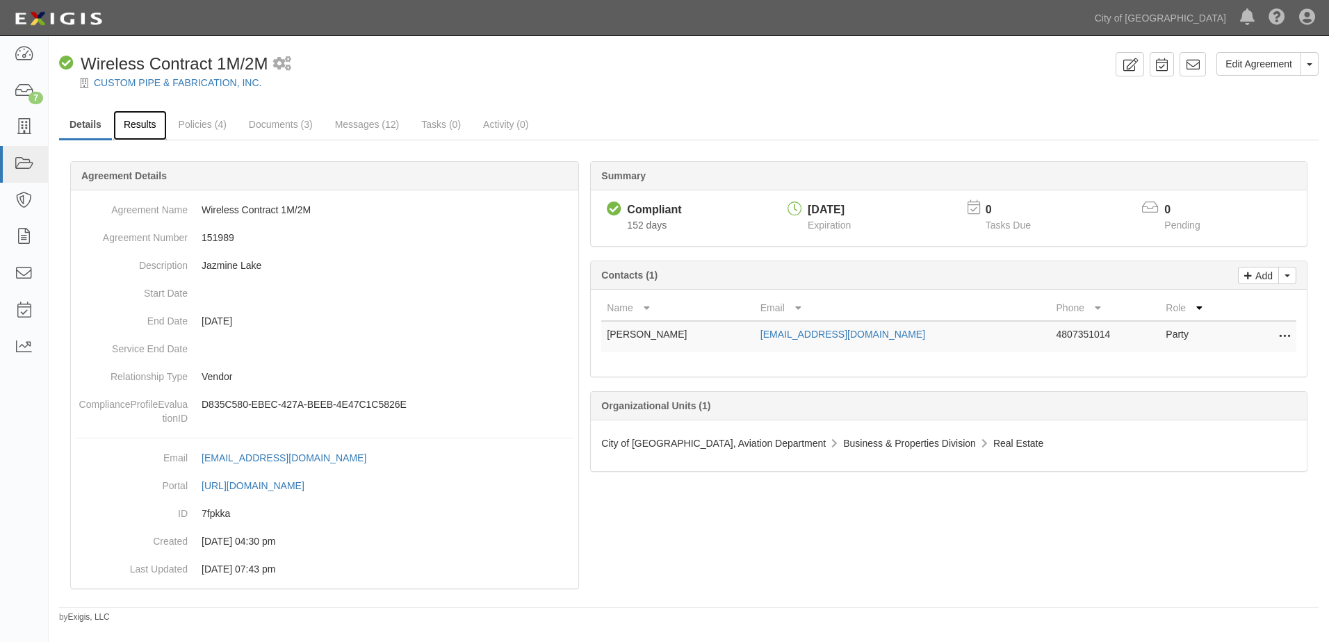
click at [132, 131] on link "Results" at bounding box center [140, 126] width 54 height 30
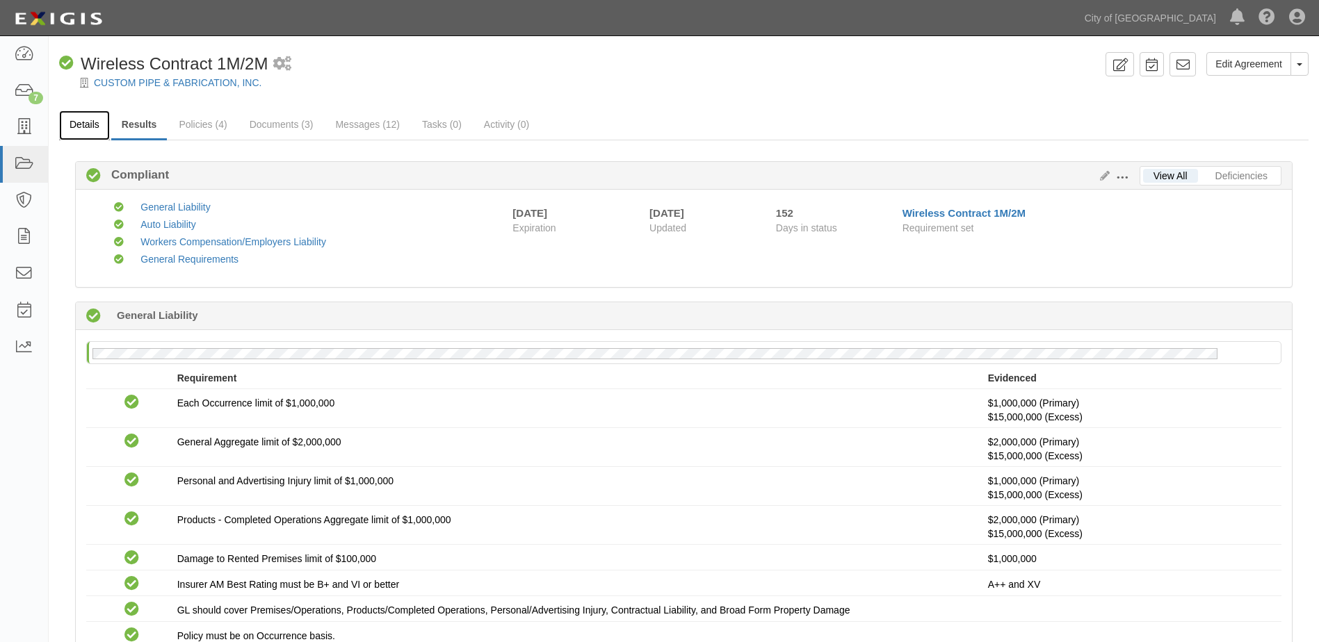
click at [74, 135] on link "Details" at bounding box center [84, 126] width 51 height 30
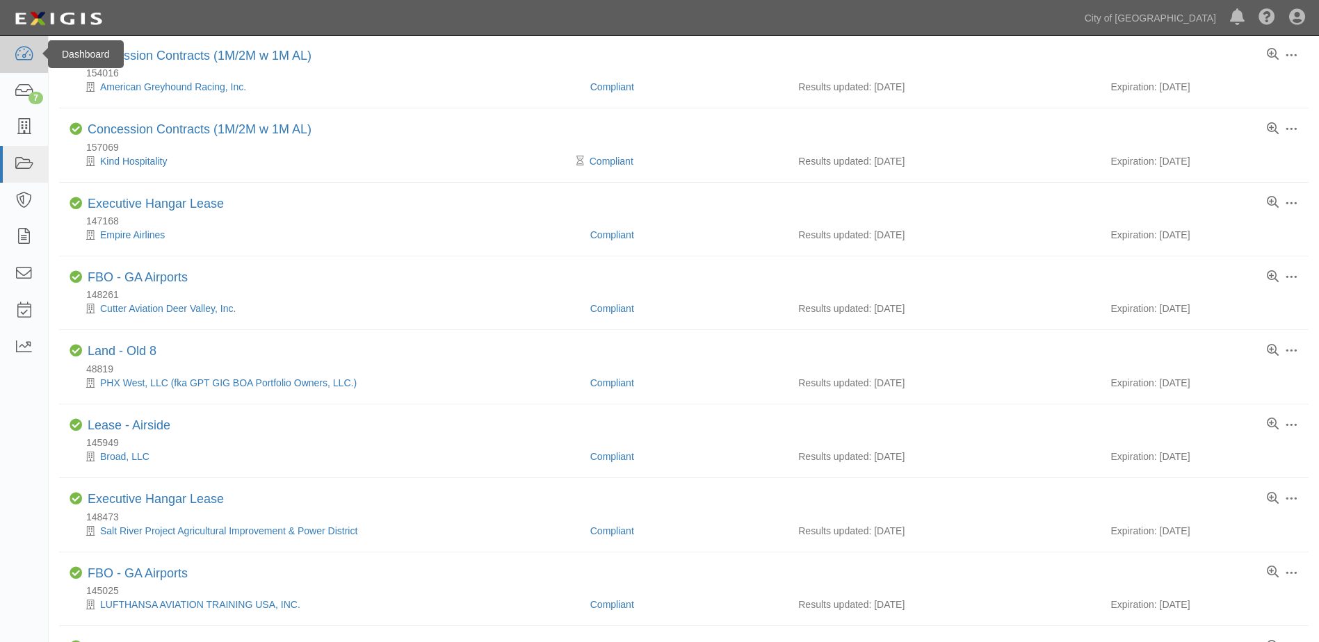
scroll to position [209, 0]
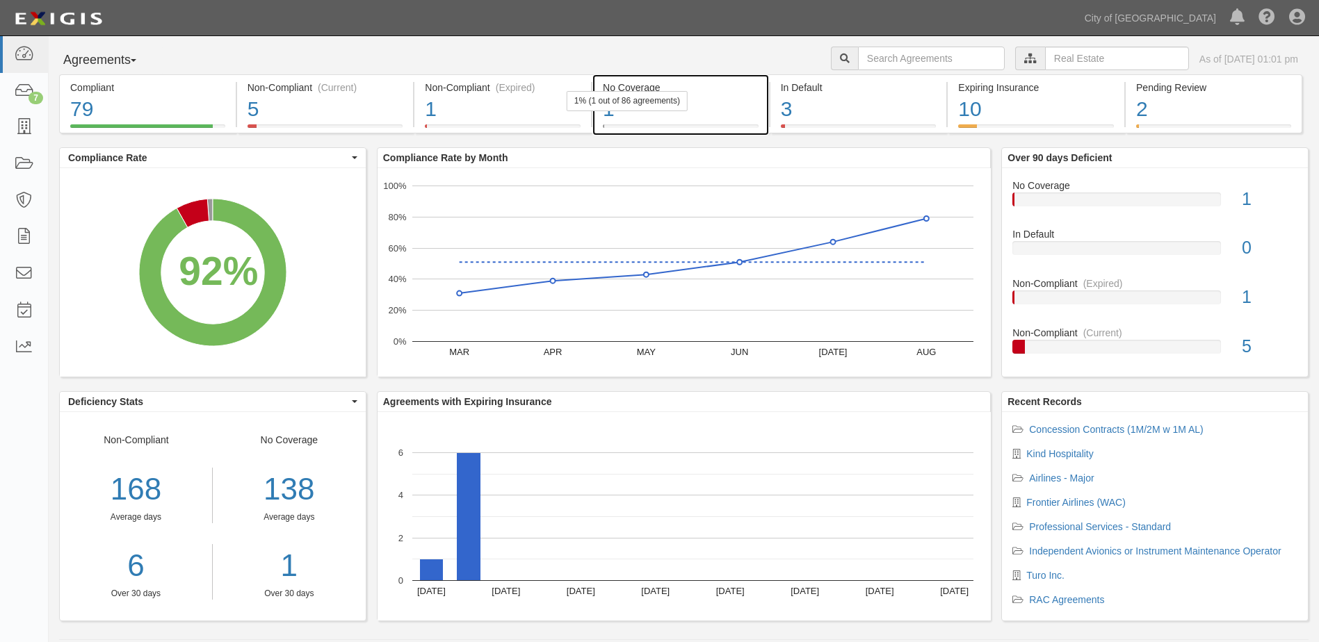
click at [681, 110] on div "1% (1 out of 86 agreements)" at bounding box center [627, 101] width 121 height 20
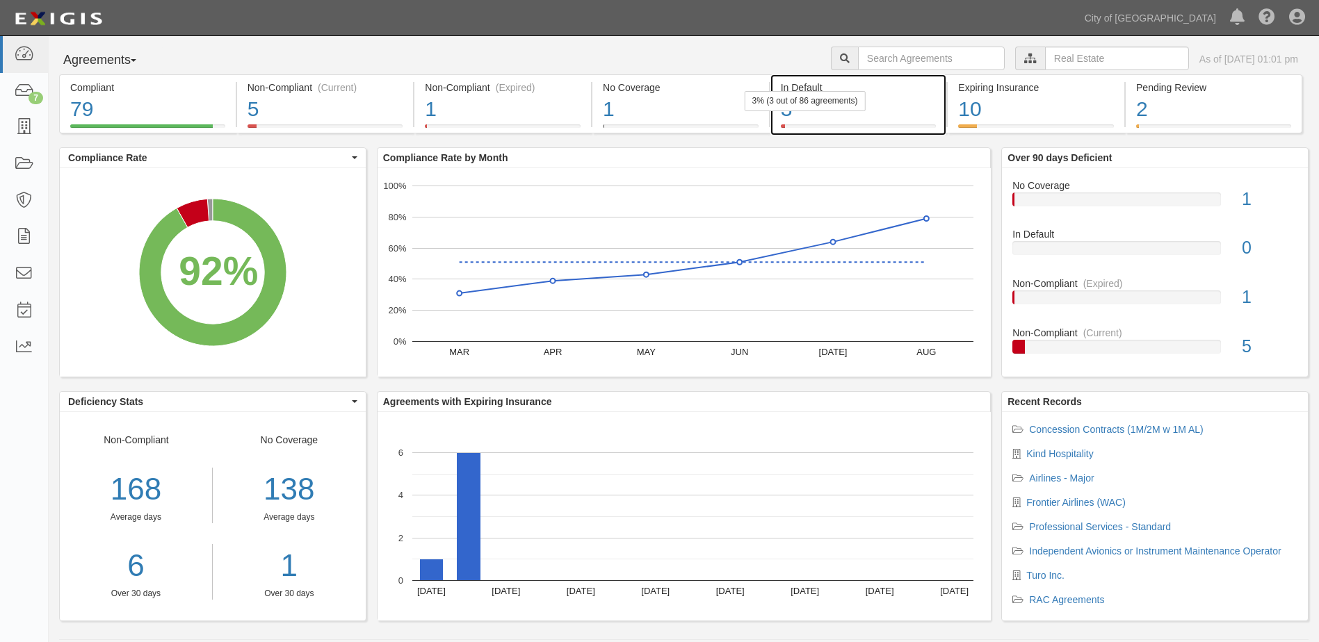
click at [809, 96] on div "3% (3 out of 86 agreements)" at bounding box center [804, 101] width 121 height 20
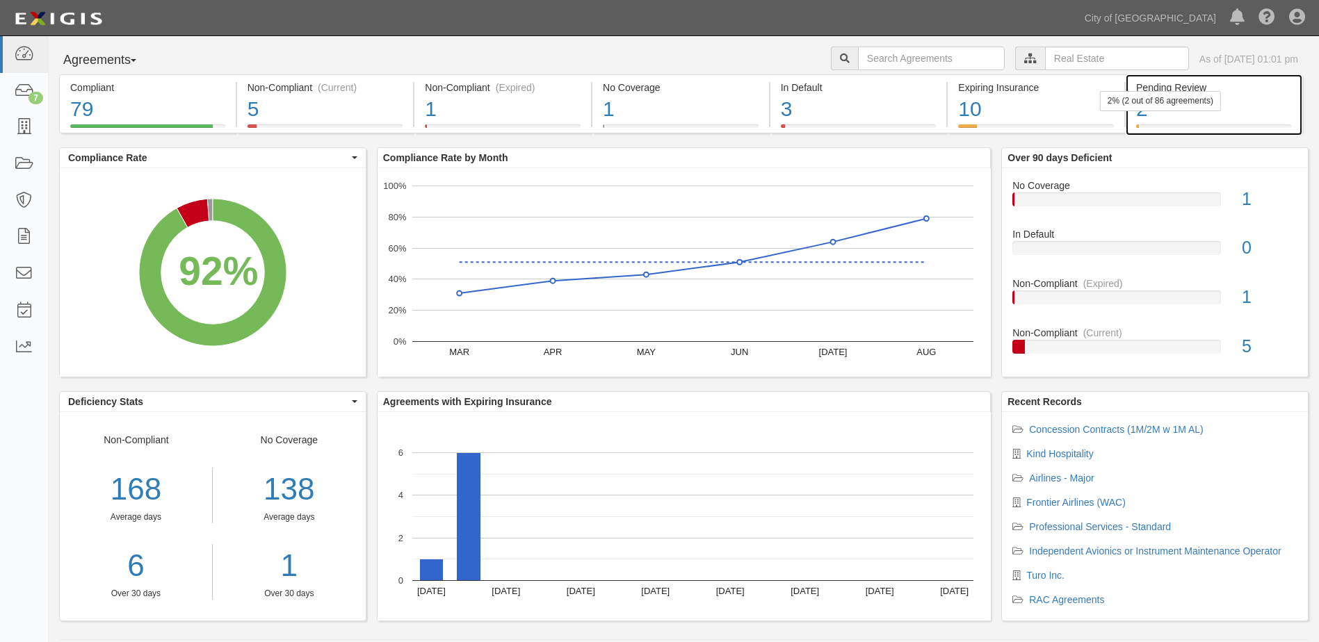
click at [1255, 100] on div "2" at bounding box center [1213, 110] width 155 height 30
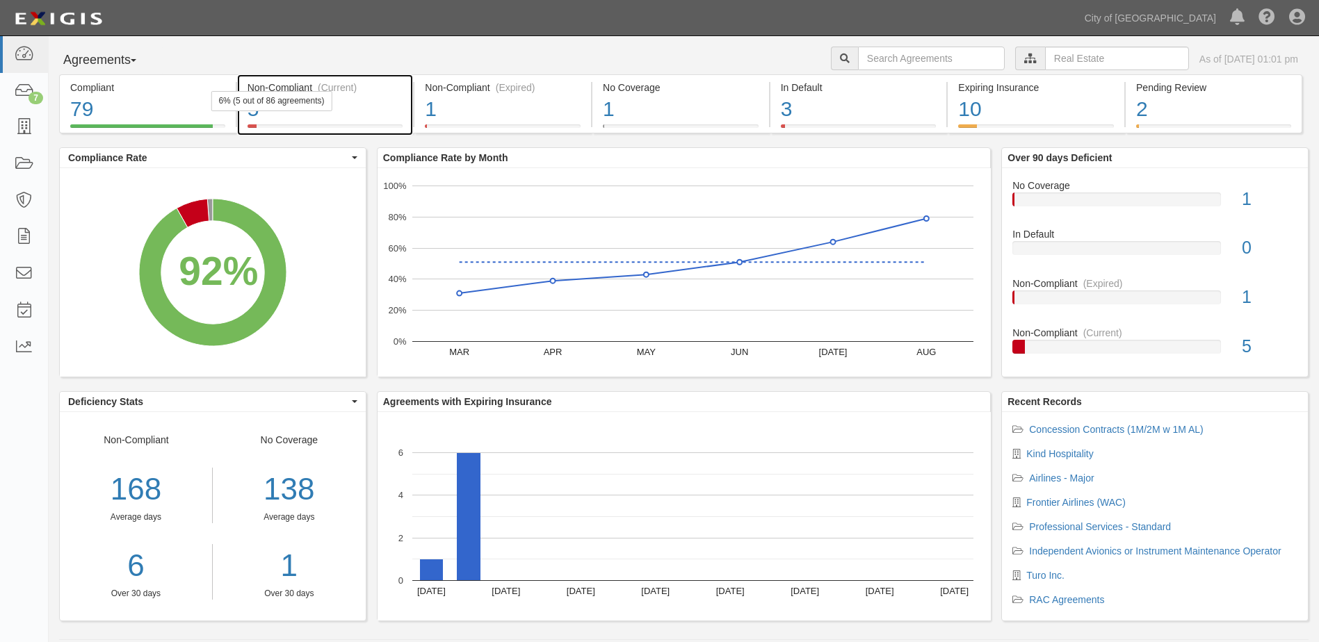
click at [316, 104] on div "6% (5 out of 86 agreements)" at bounding box center [271, 101] width 121 height 20
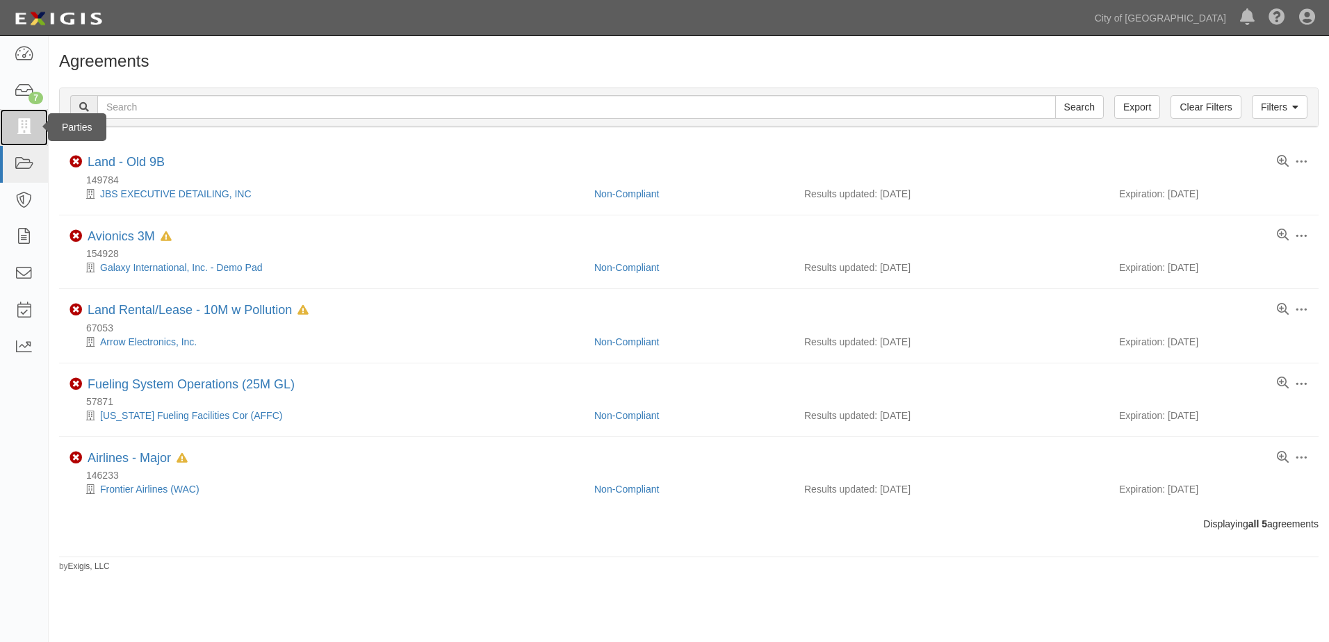
click at [31, 131] on icon at bounding box center [23, 128] width 19 height 16
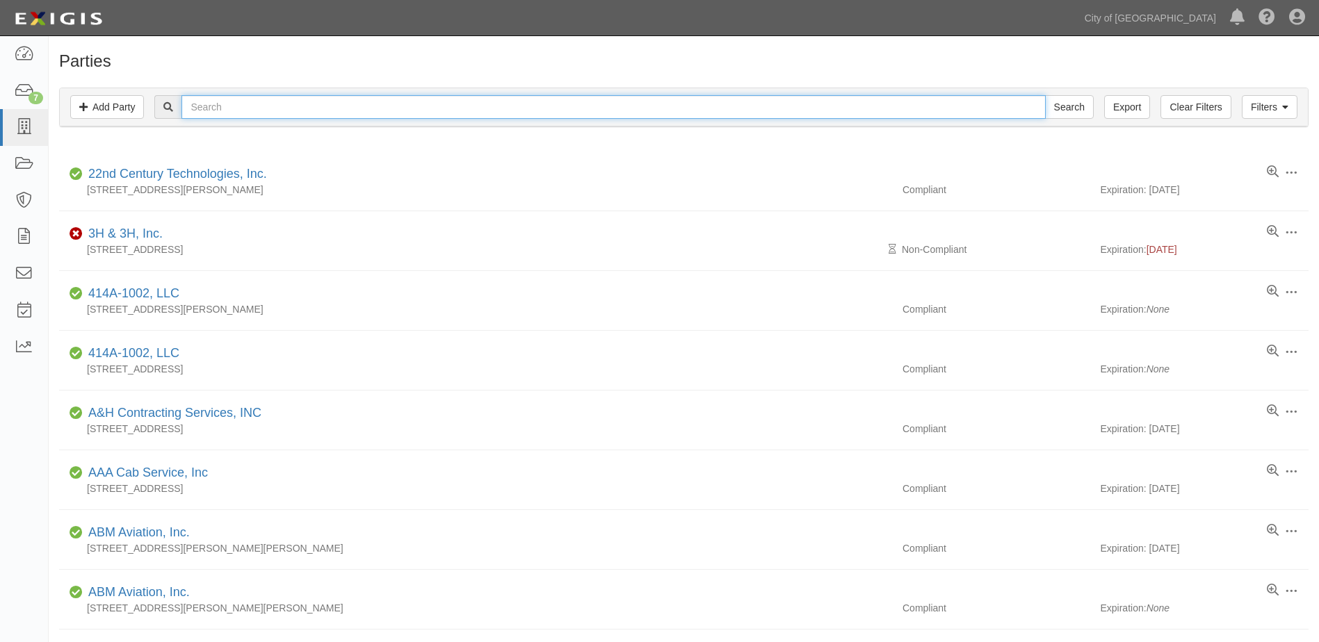
click at [211, 115] on input "text" at bounding box center [612, 107] width 863 height 24
type input "sealy"
click at [1045, 95] on input "Search" at bounding box center [1069, 107] width 49 height 24
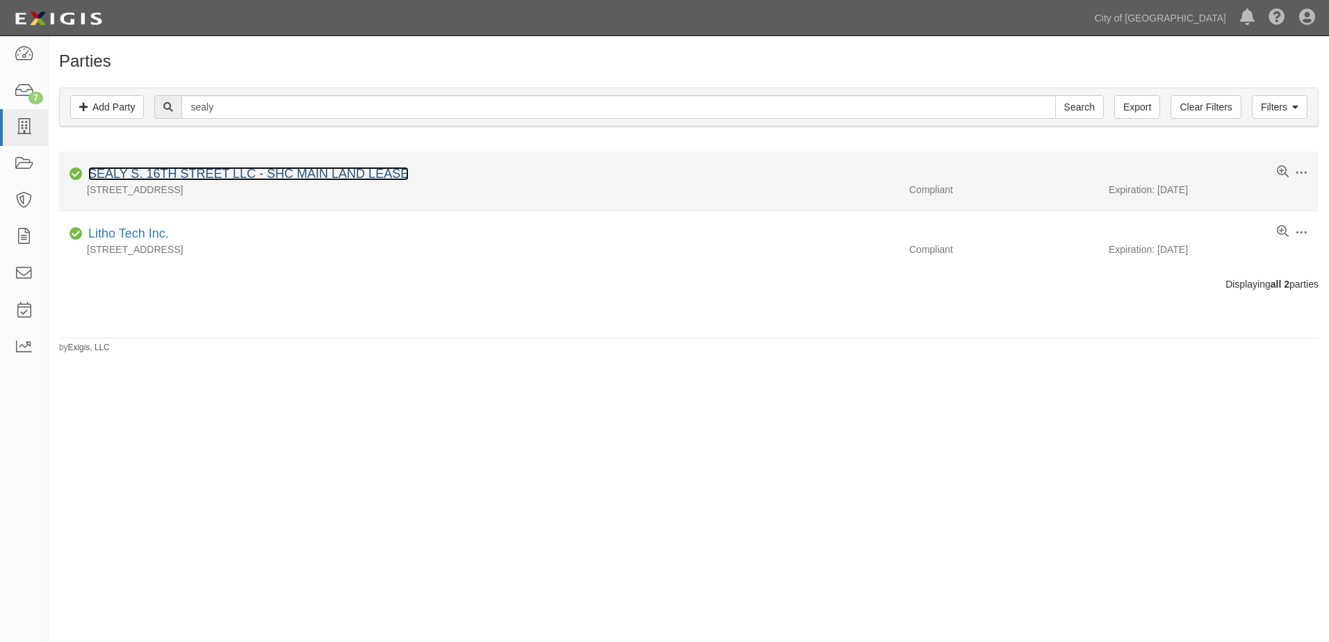
click at [194, 176] on link "SEALY S. 16TH STREET LLC - SHC MAIN LAND LEASE" at bounding box center [248, 174] width 320 height 14
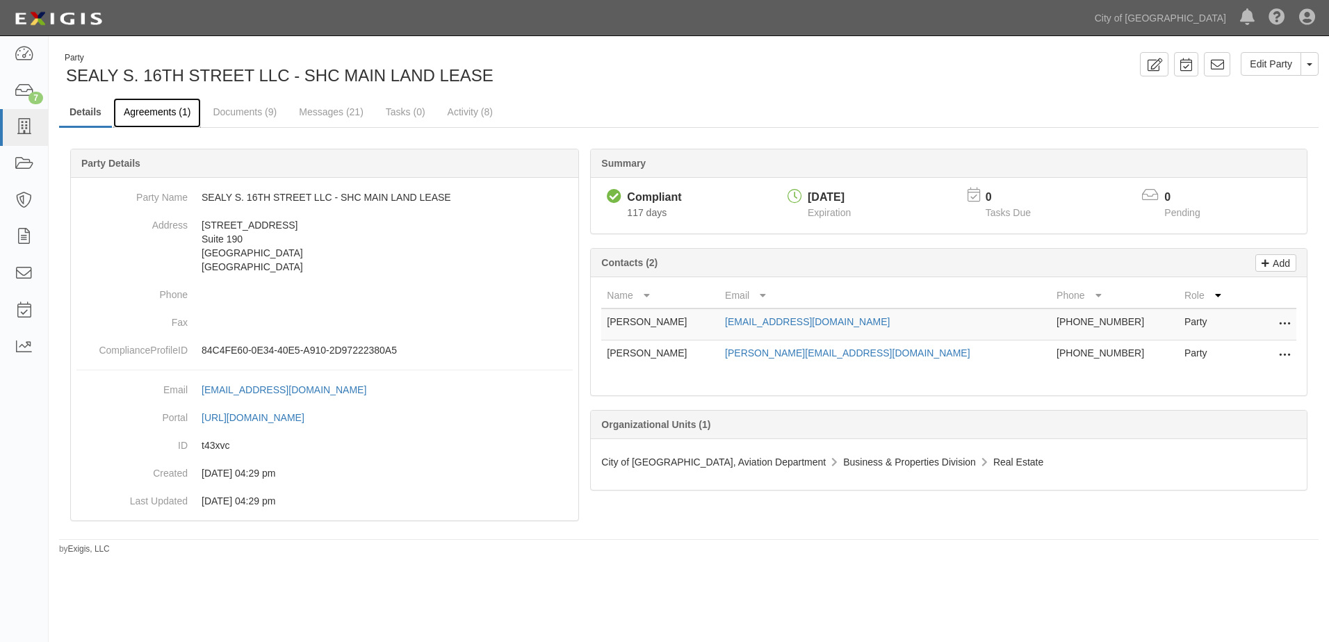
click at [147, 118] on link "Agreements (1)" at bounding box center [157, 113] width 88 height 30
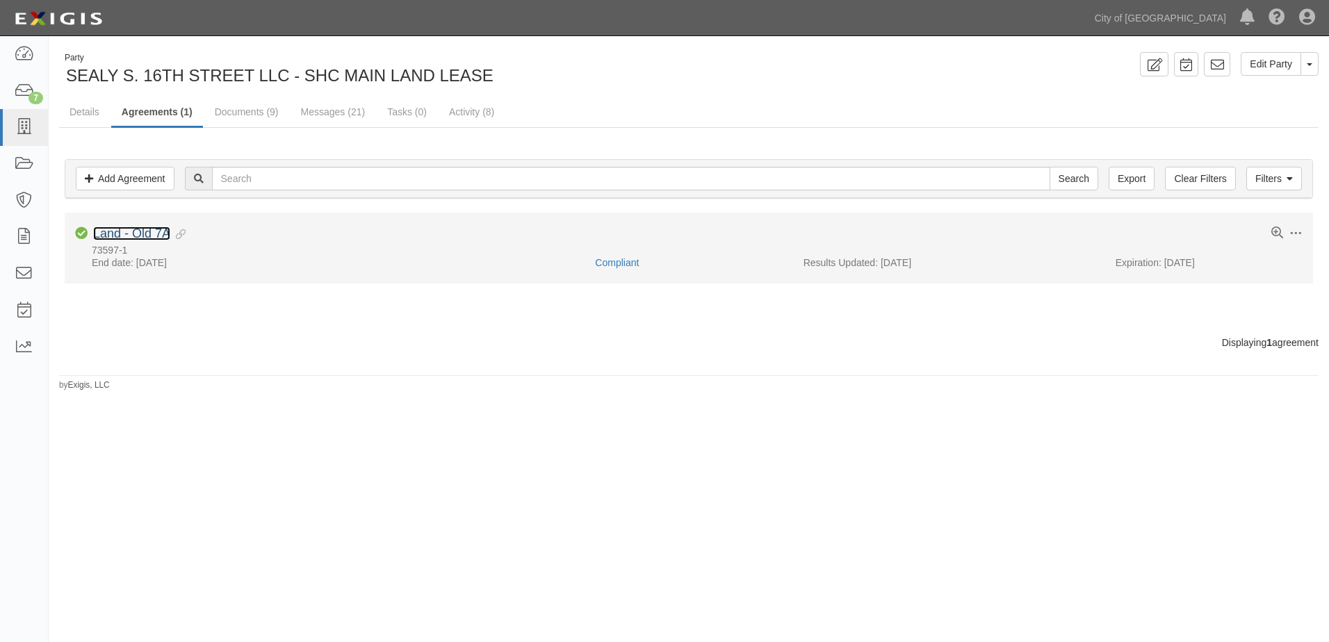
click at [156, 229] on link "Land - Old 7A" at bounding box center [131, 234] width 77 height 14
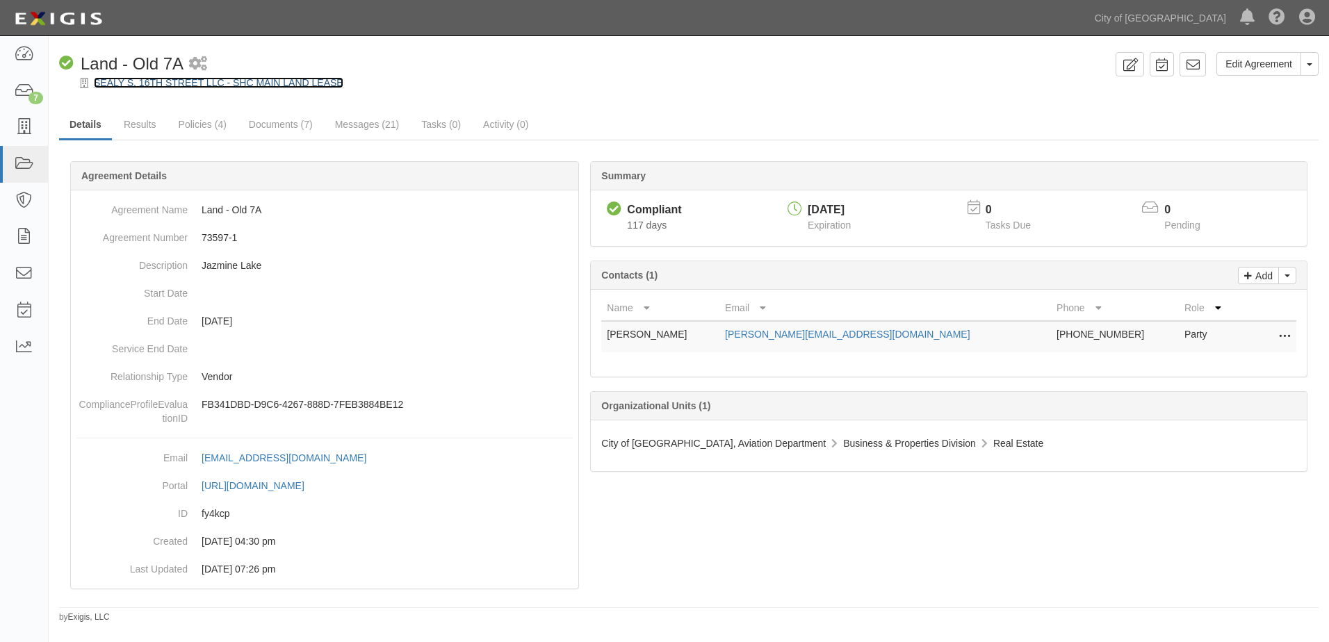
click at [131, 81] on link "SEALY S. 16TH STREET LLC - SHC MAIN LAND LEASE" at bounding box center [219, 82] width 250 height 11
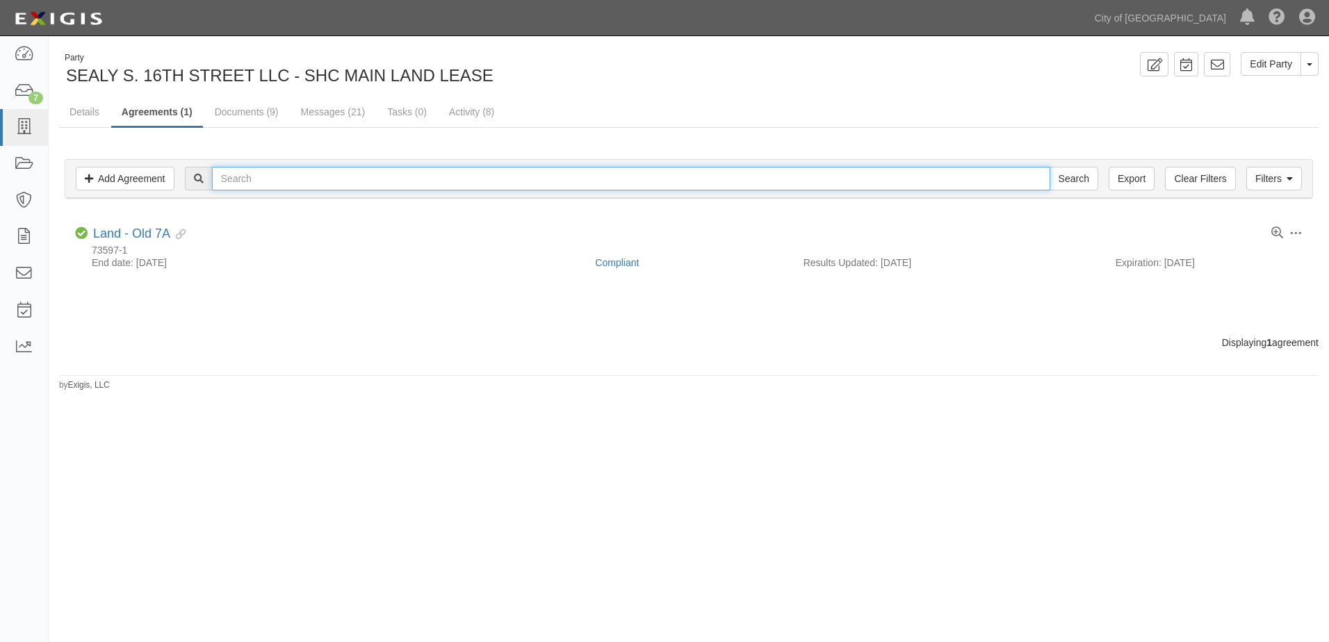
click at [275, 169] on input "text" at bounding box center [631, 179] width 838 height 24
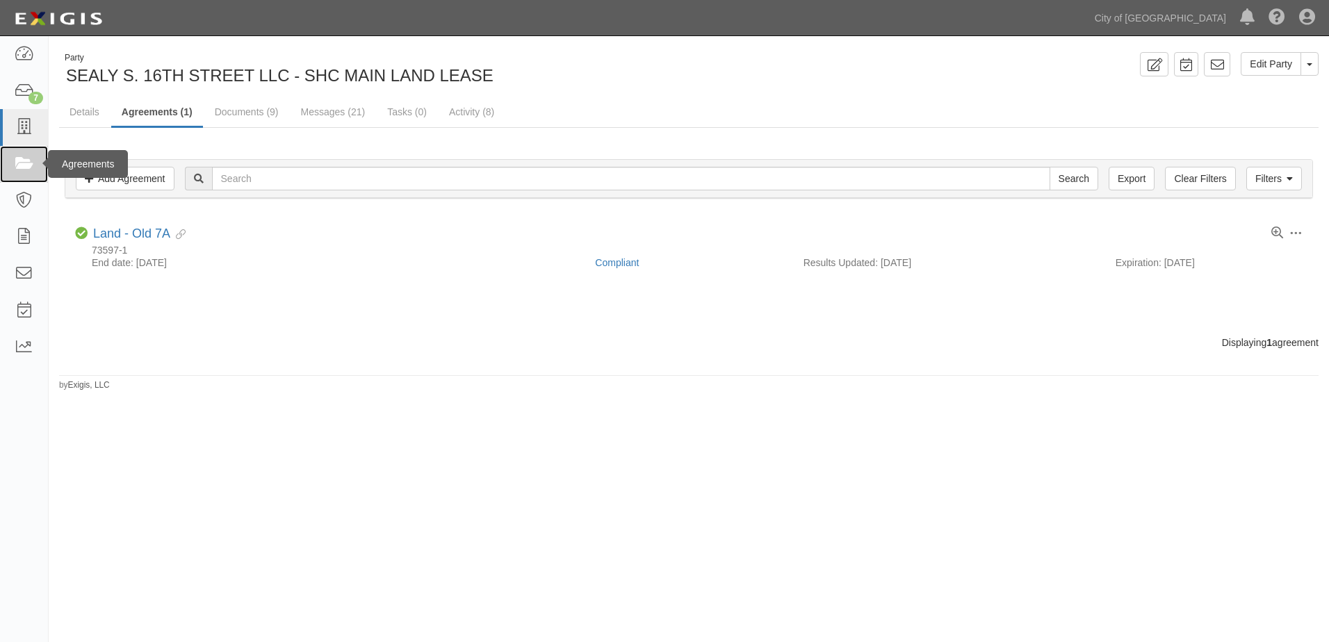
click at [21, 170] on icon at bounding box center [23, 164] width 19 height 16
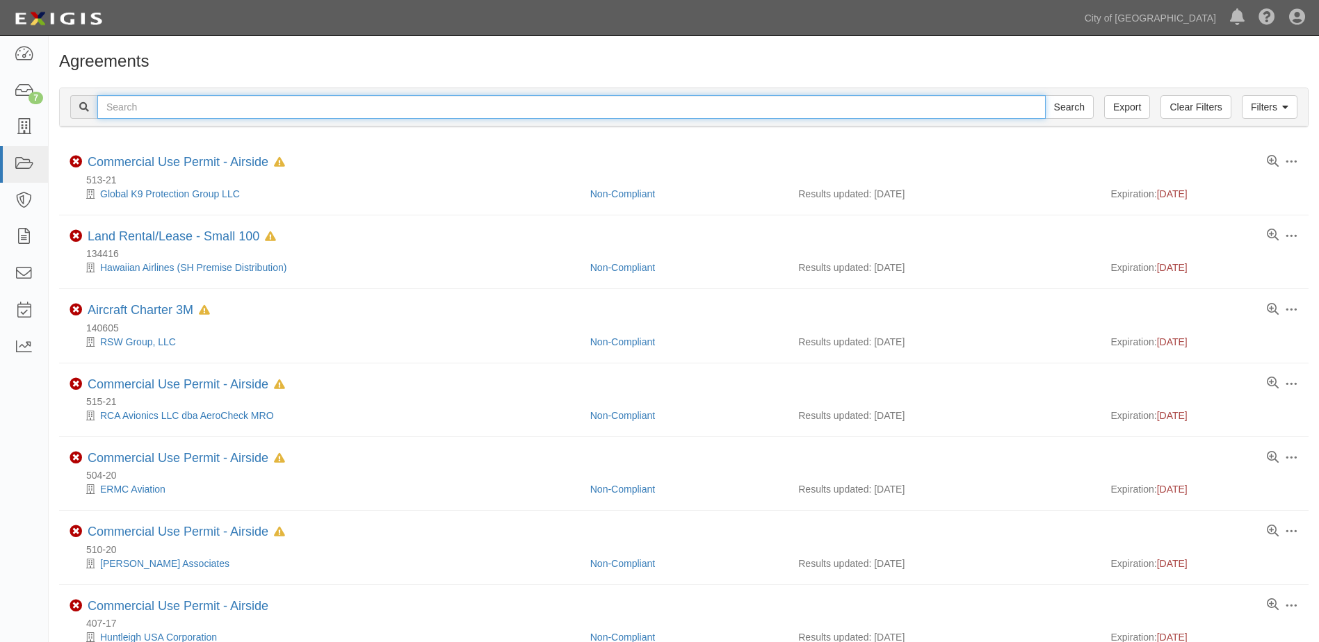
click at [175, 115] on input "text" at bounding box center [571, 107] width 948 height 24
type input "154016"
click at [1045, 95] on input "Search" at bounding box center [1069, 107] width 49 height 24
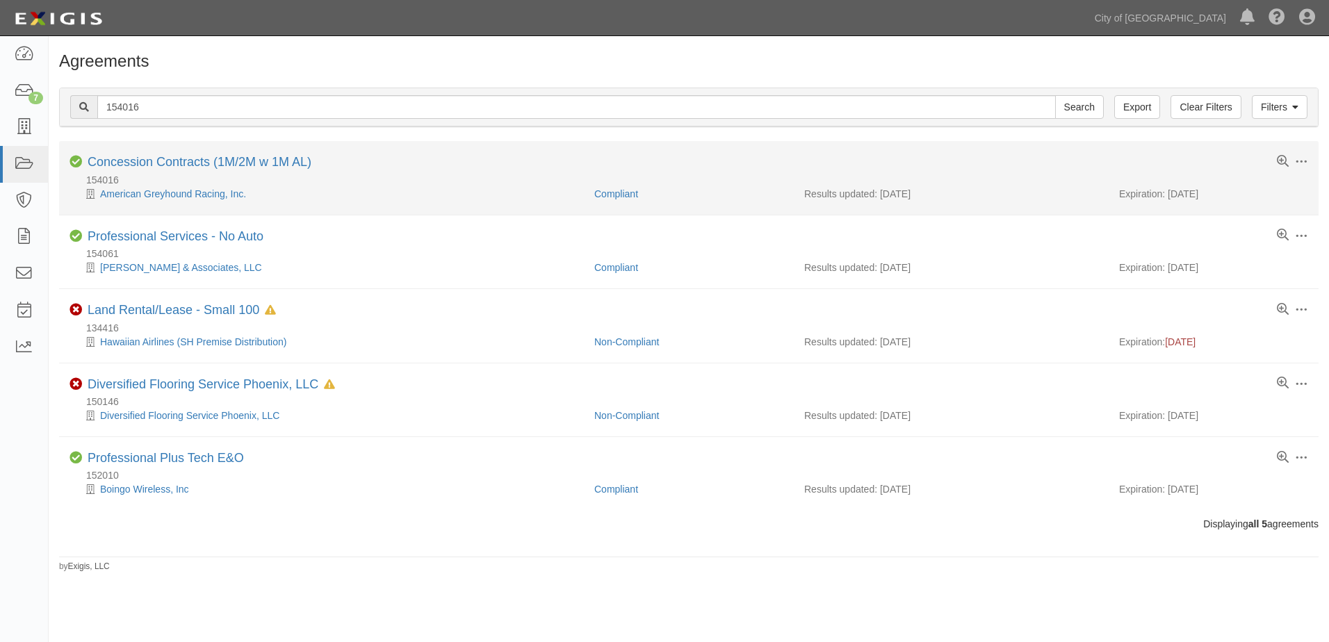
click at [191, 170] on div "Concession Contracts (1M/2M w 1M AL)" at bounding box center [200, 162] width 224 height 15
click at [193, 165] on link "Concession Contracts (1M/2M w 1M AL)" at bounding box center [200, 162] width 224 height 14
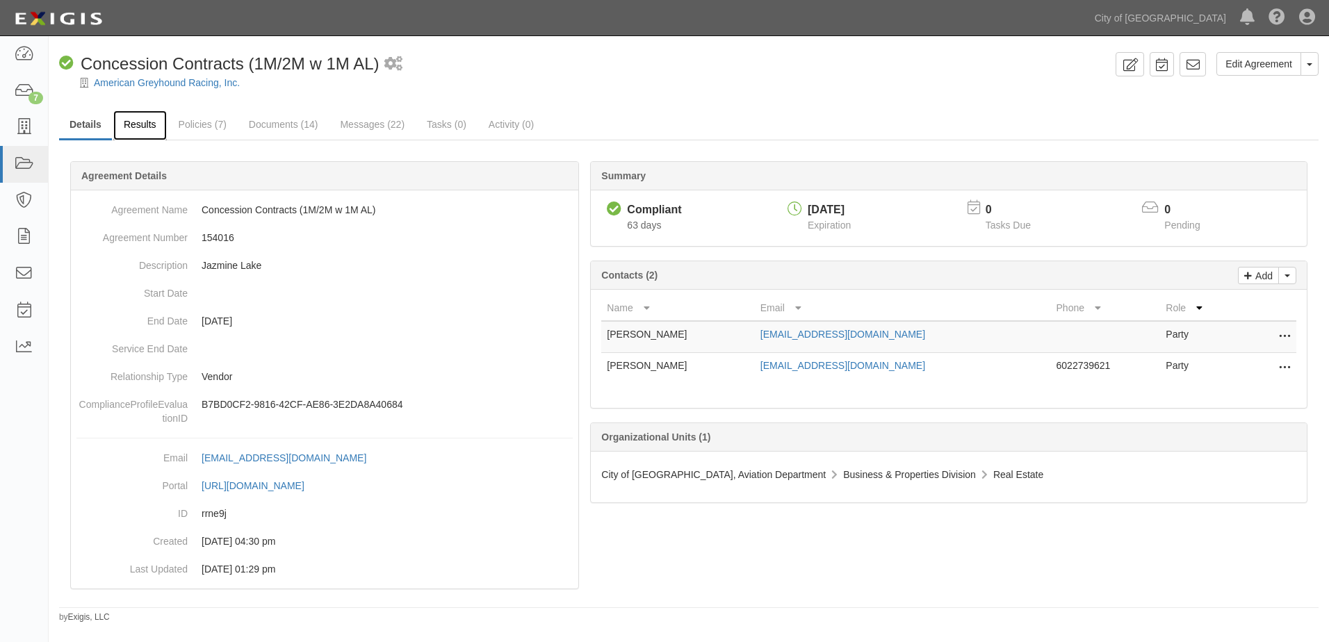
click at [136, 131] on link "Results" at bounding box center [140, 126] width 54 height 30
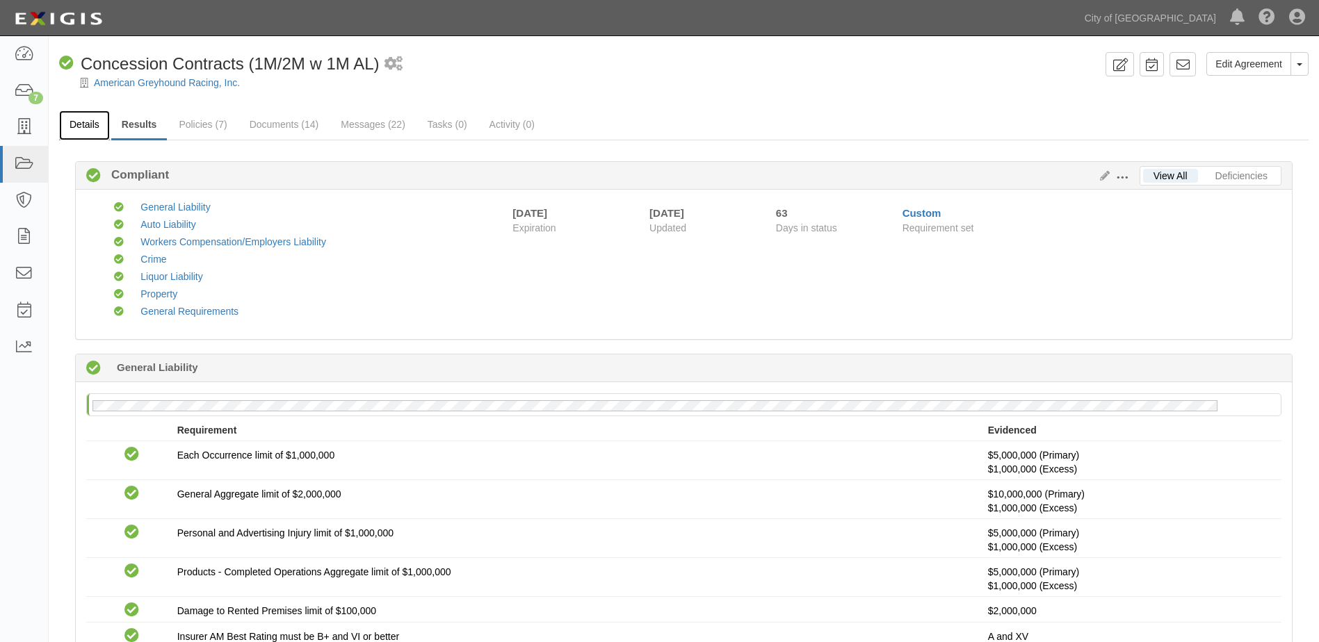
click at [92, 123] on link "Details" at bounding box center [84, 126] width 51 height 30
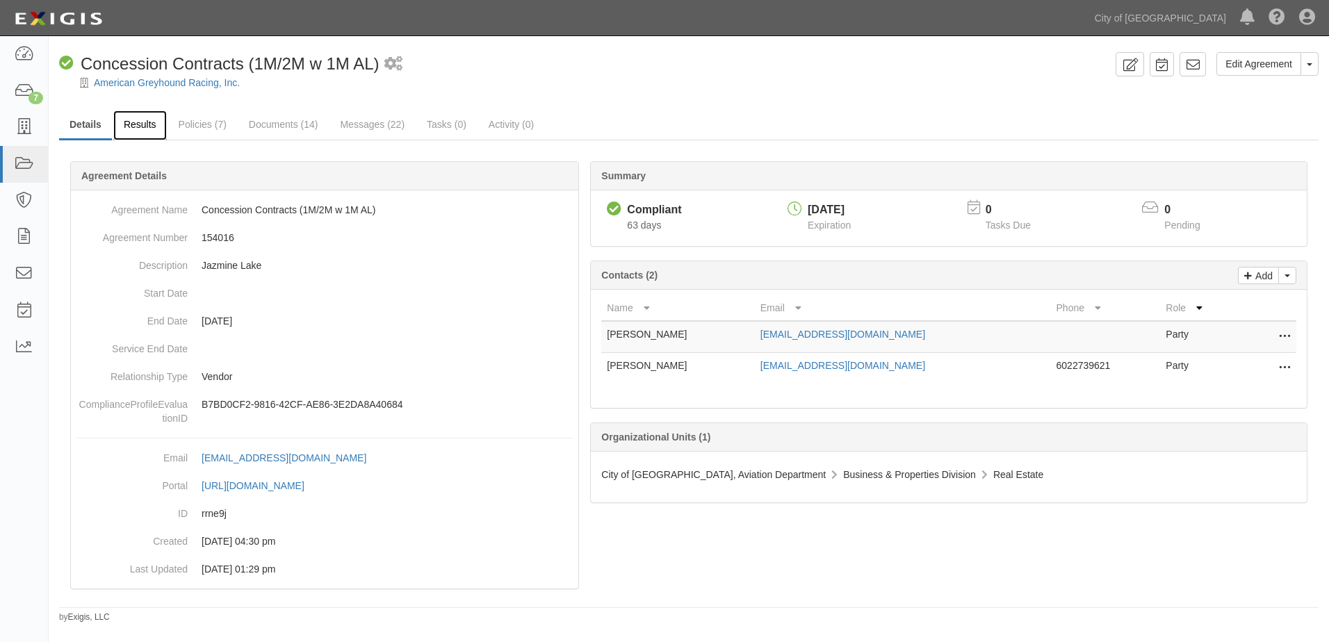
click at [127, 131] on link "Results" at bounding box center [140, 126] width 54 height 30
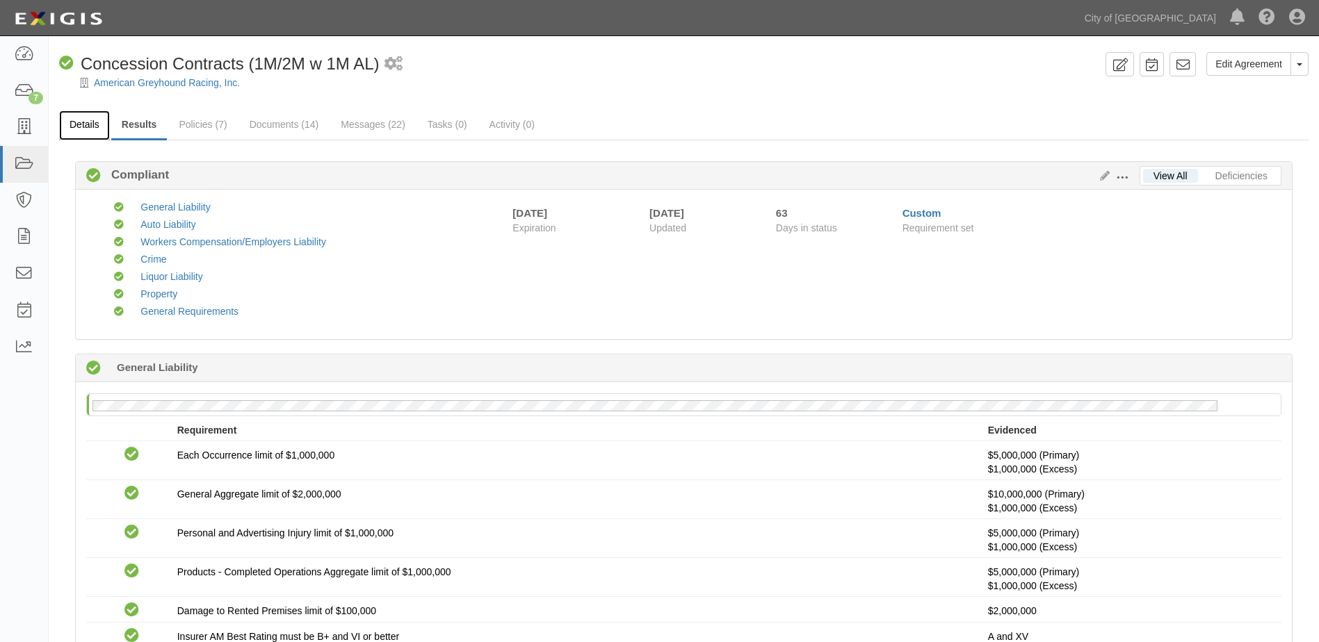
click at [76, 124] on link "Details" at bounding box center [84, 126] width 51 height 30
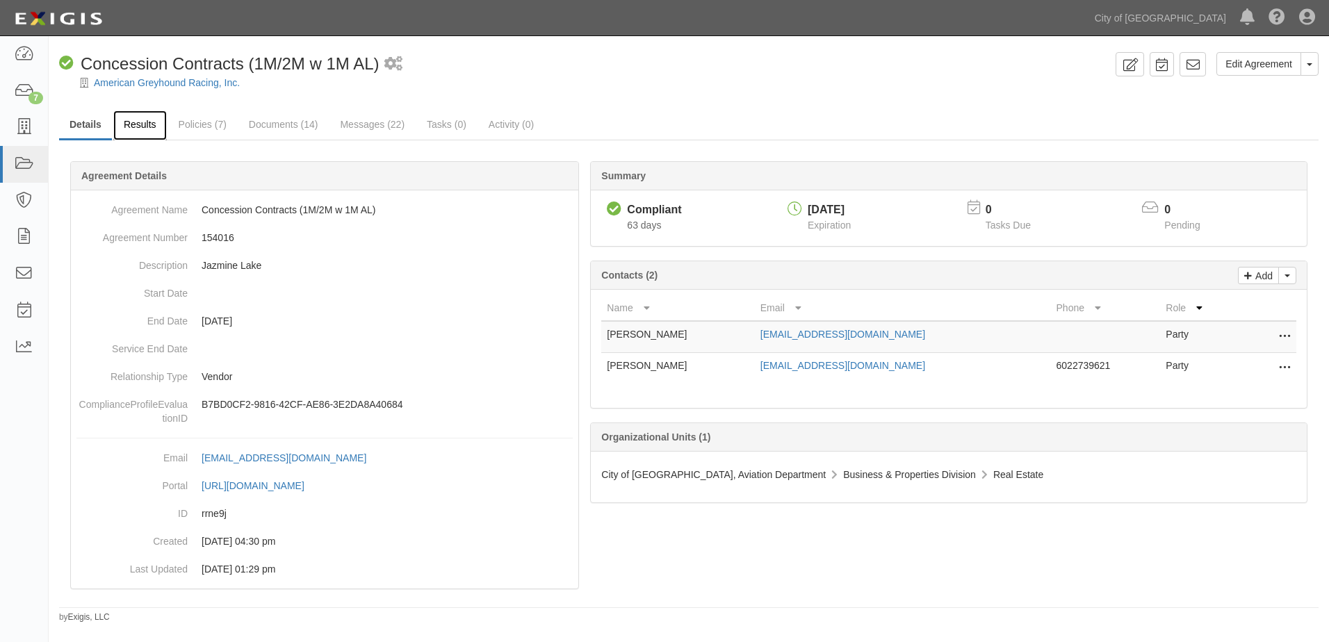
click at [141, 127] on link "Results" at bounding box center [140, 126] width 54 height 30
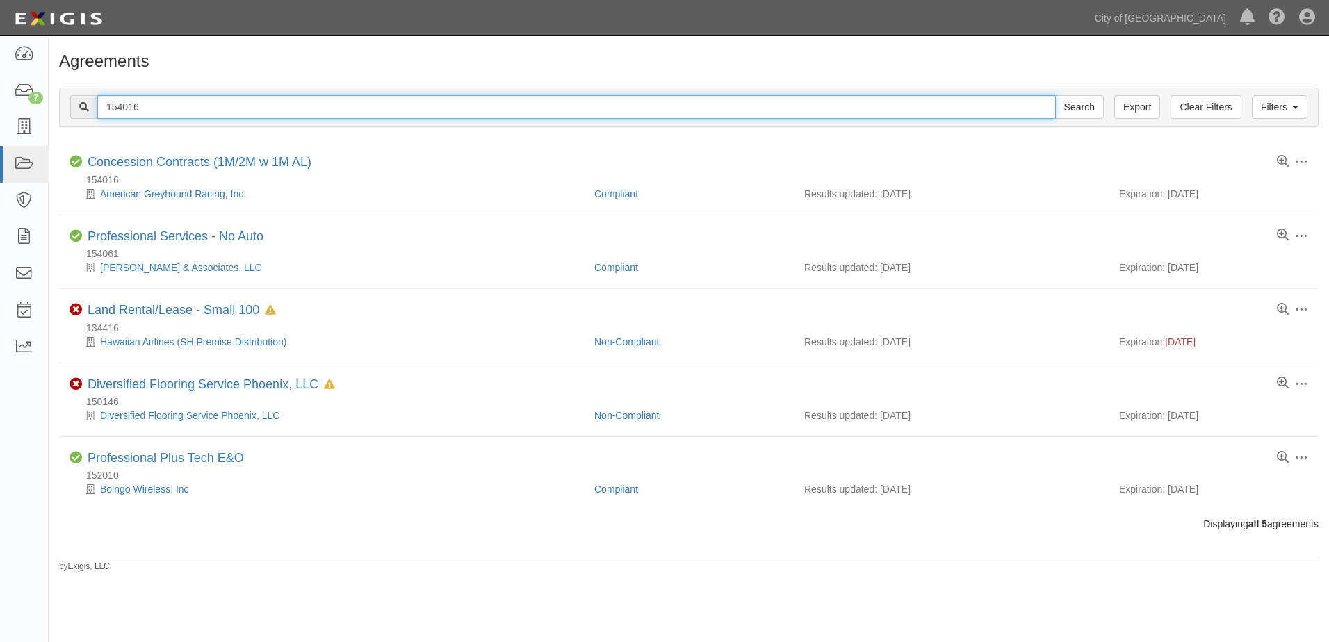
click at [114, 99] on input "154016" at bounding box center [576, 107] width 959 height 24
type input "147168"
click at [1055, 95] on input "Search" at bounding box center [1079, 107] width 49 height 24
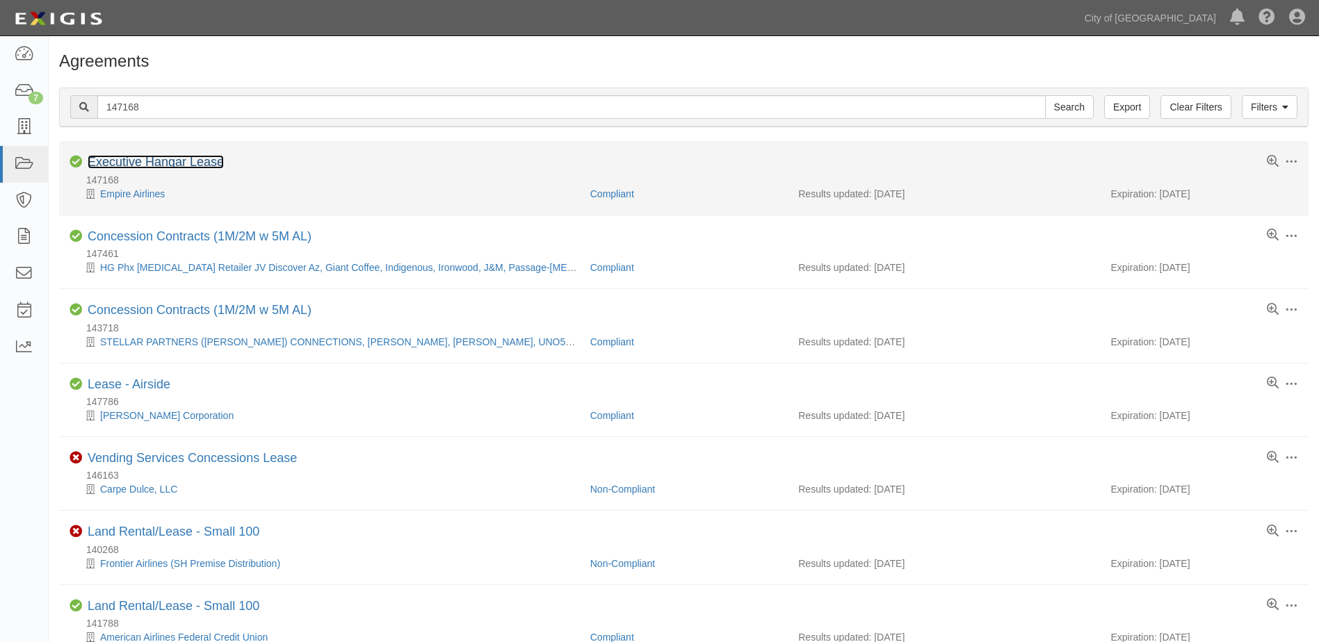
click at [140, 160] on link "Executive Hangar Lease" at bounding box center [156, 162] width 136 height 14
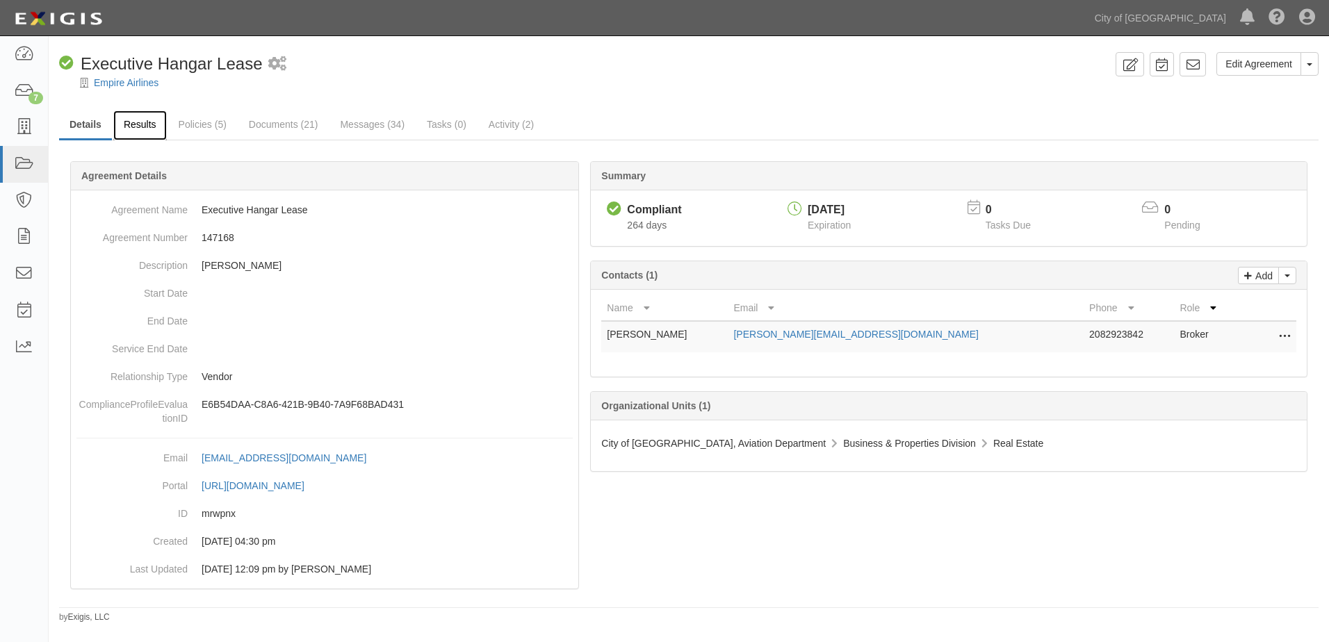
click at [148, 131] on link "Results" at bounding box center [140, 126] width 54 height 30
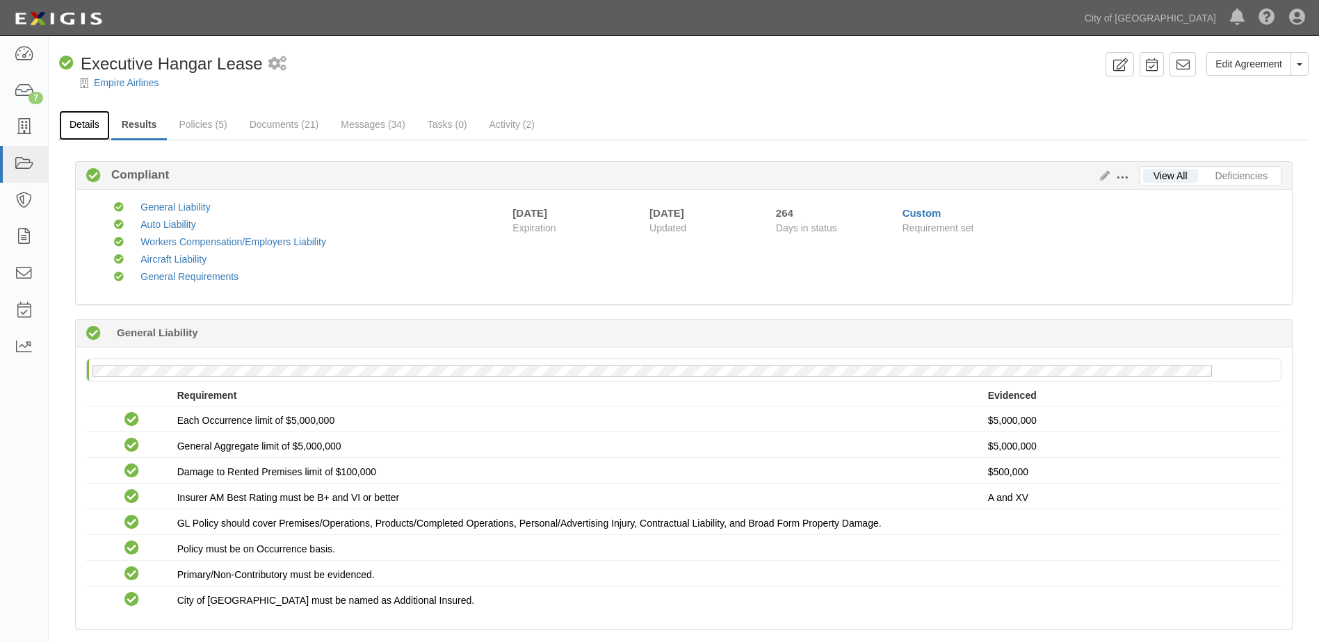
click at [73, 127] on link "Details" at bounding box center [84, 126] width 51 height 30
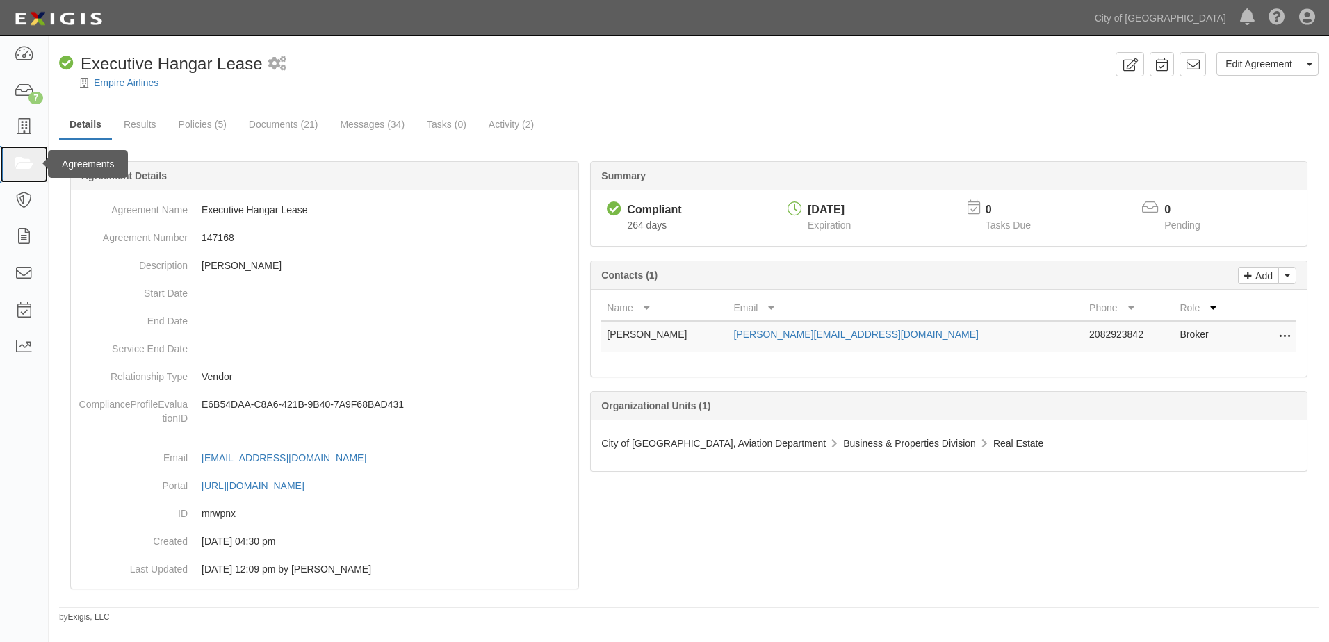
click at [19, 157] on icon at bounding box center [23, 164] width 19 height 16
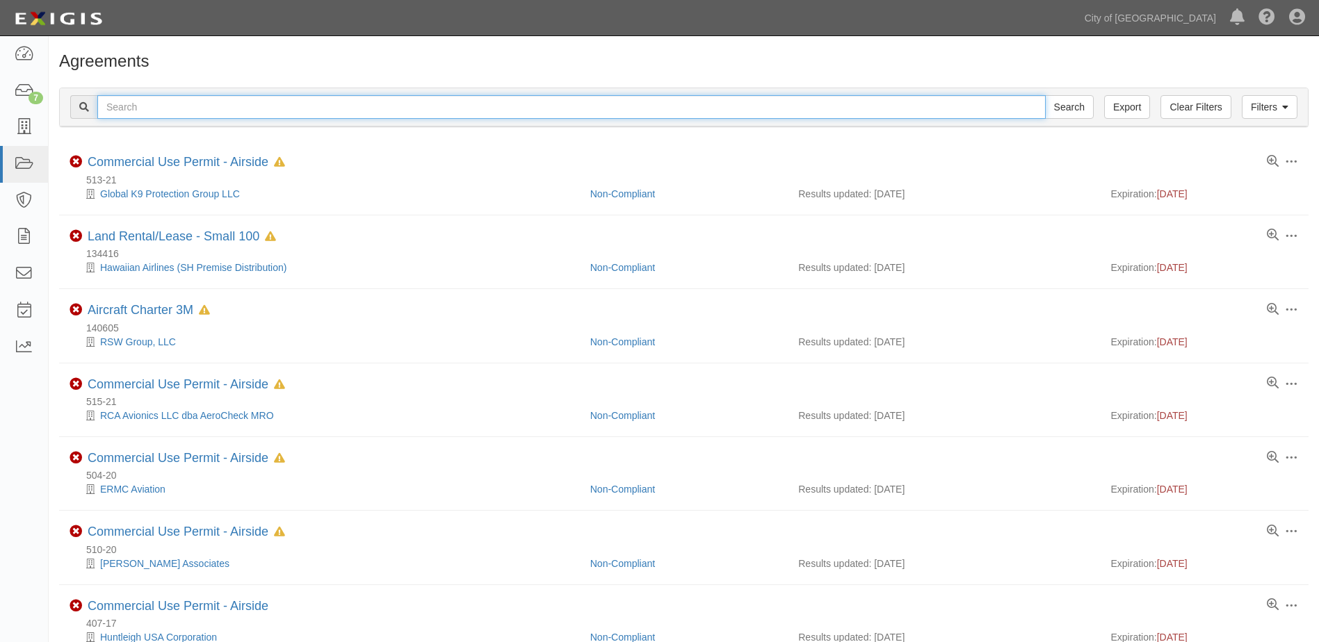
click at [111, 106] on input "text" at bounding box center [571, 107] width 948 height 24
type input "148261"
click at [1045, 95] on input "Search" at bounding box center [1069, 107] width 49 height 24
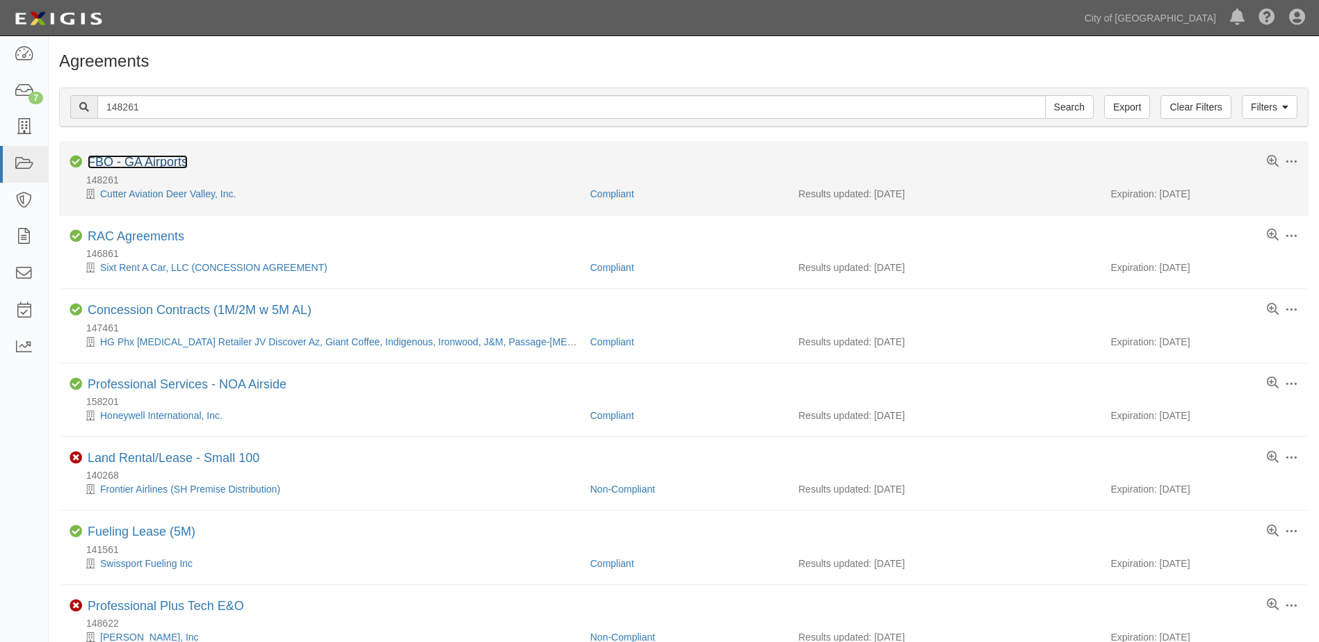
click at [159, 166] on link "FBO - GA Airports" at bounding box center [138, 162] width 100 height 14
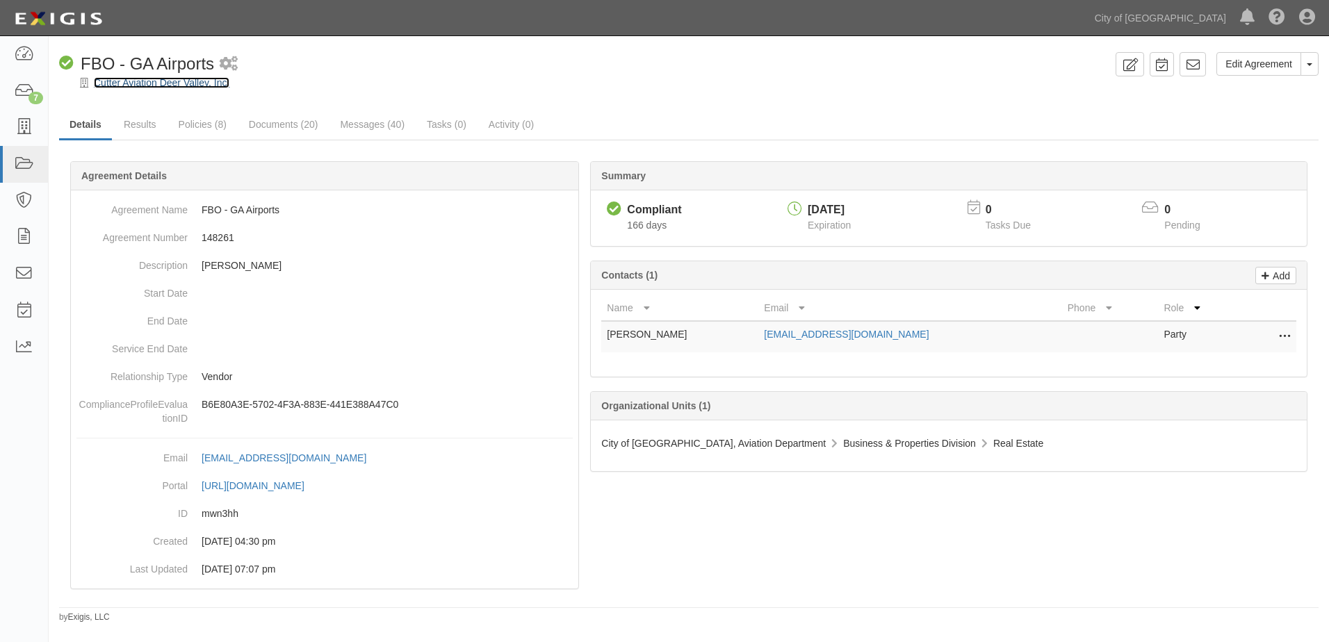
click at [138, 84] on link "Cutter Aviation Deer Valley, Inc." at bounding box center [162, 82] width 136 height 11
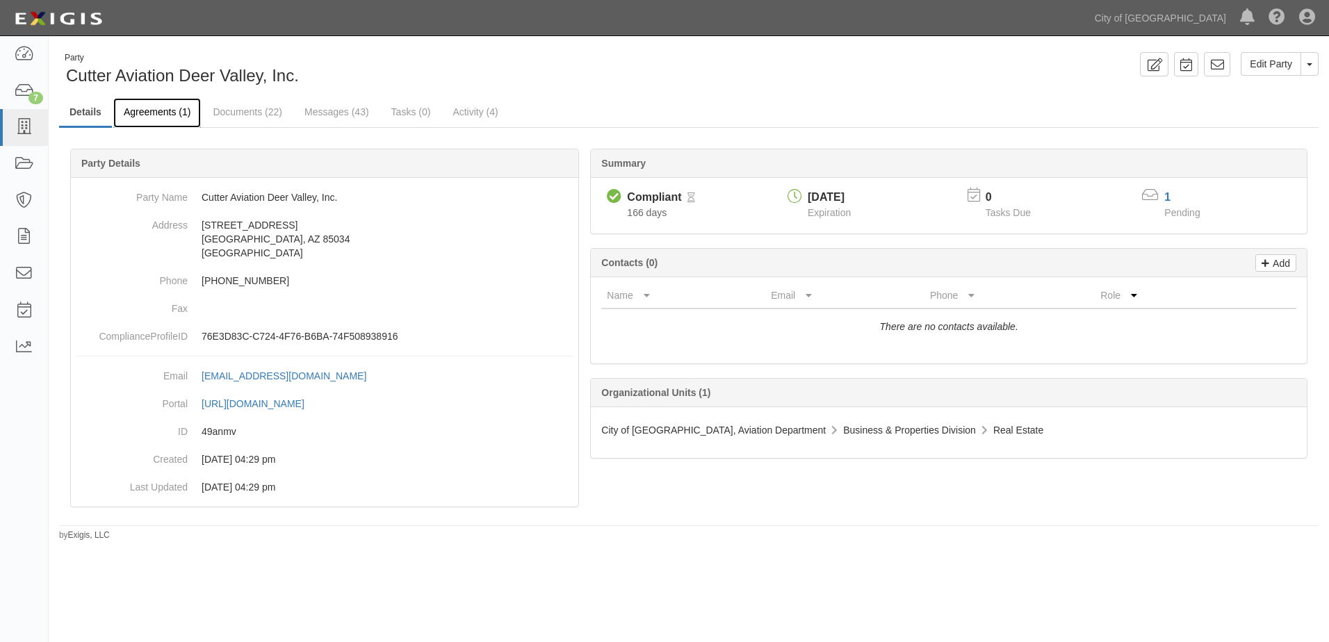
click at [133, 110] on link "Agreements (1)" at bounding box center [157, 113] width 88 height 30
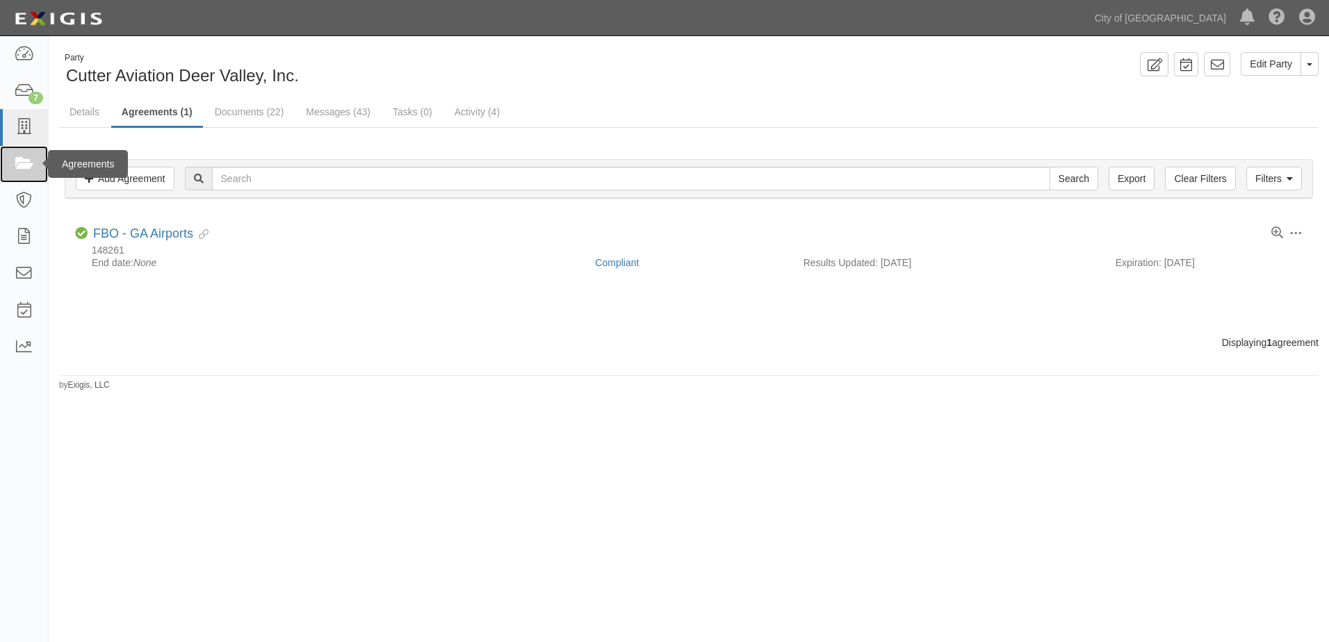
click at [11, 156] on link at bounding box center [24, 164] width 48 height 37
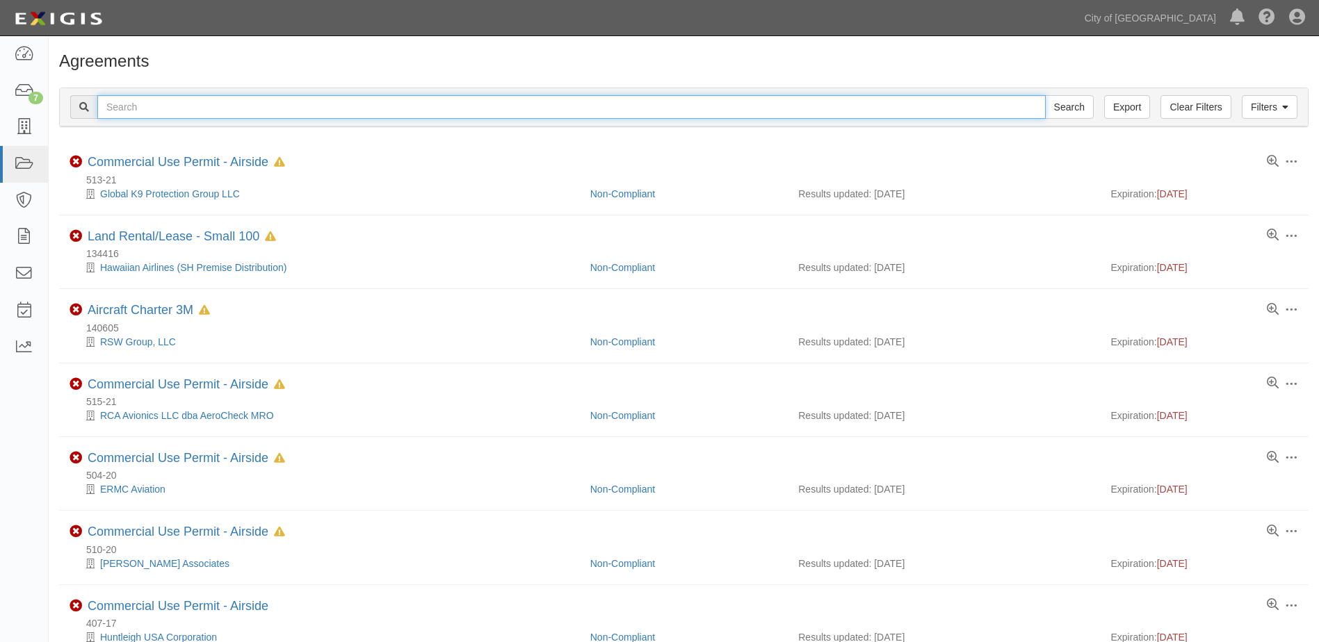
click at [141, 102] on input "text" at bounding box center [571, 107] width 948 height 24
type input "48819"
click at [1045, 95] on input "Search" at bounding box center [1069, 107] width 49 height 24
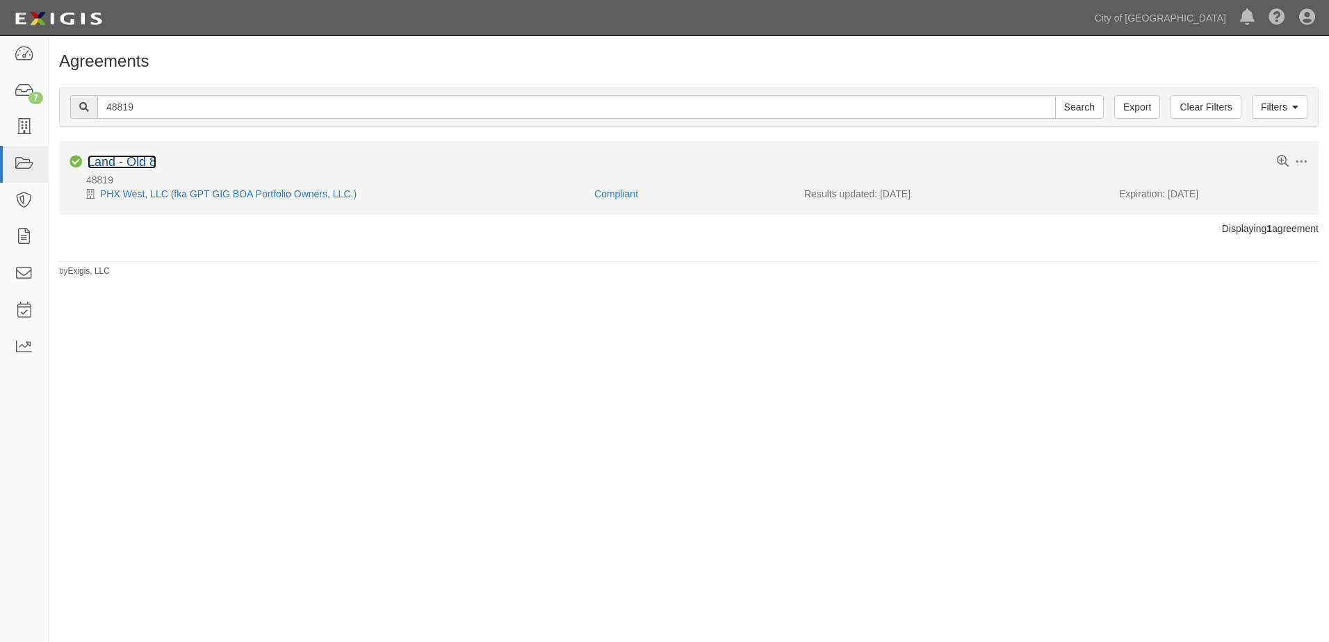
click at [129, 164] on link "Land - Old 8" at bounding box center [122, 162] width 69 height 14
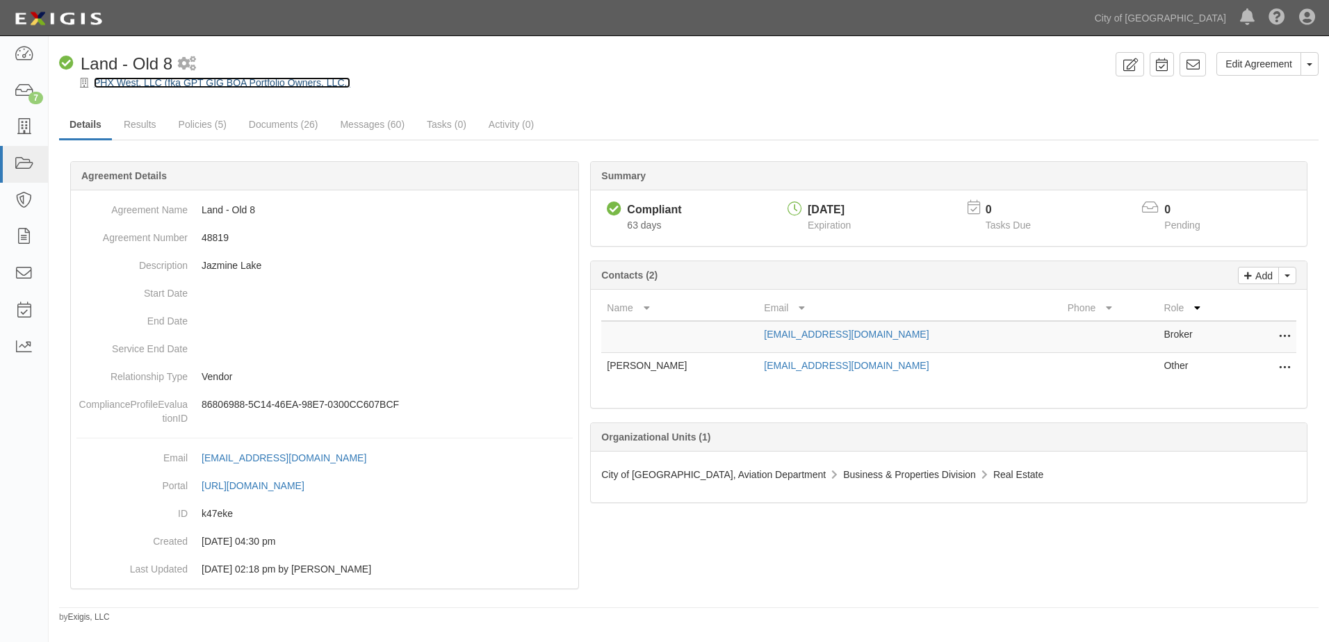
click at [126, 79] on link "PHX West, LLC (fka GPT GIG BOA Portfolio Owners, LLC.)" at bounding box center [222, 82] width 257 height 11
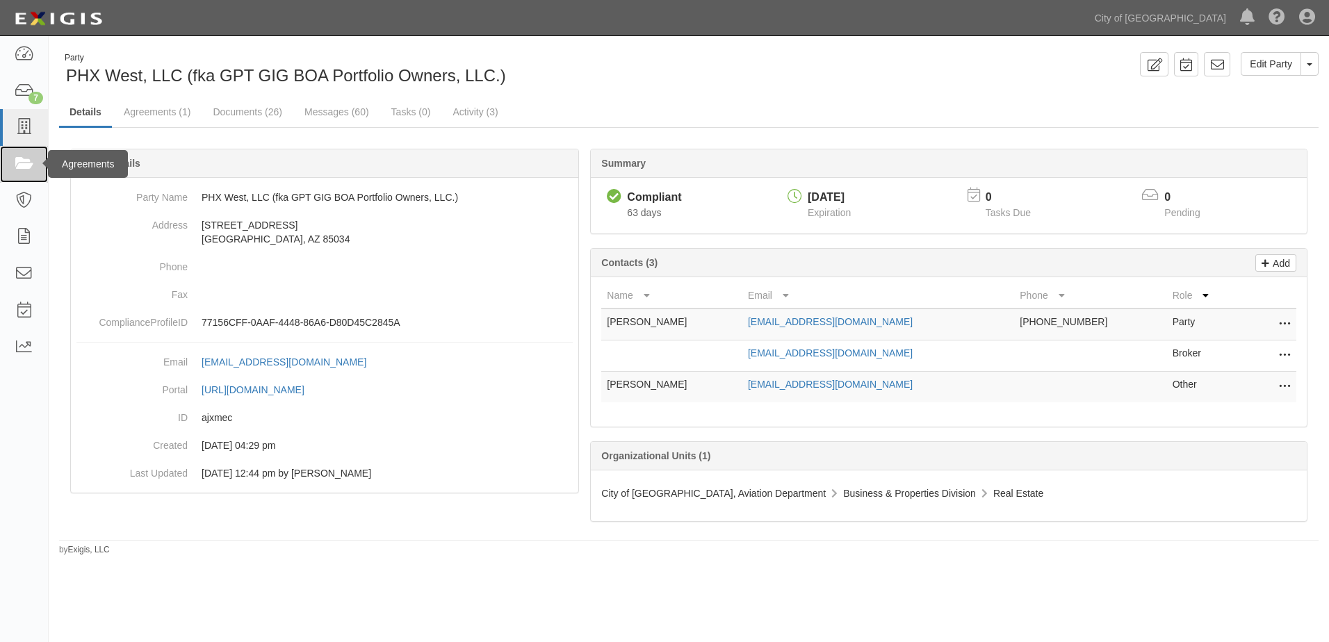
click at [18, 152] on link at bounding box center [24, 164] width 48 height 37
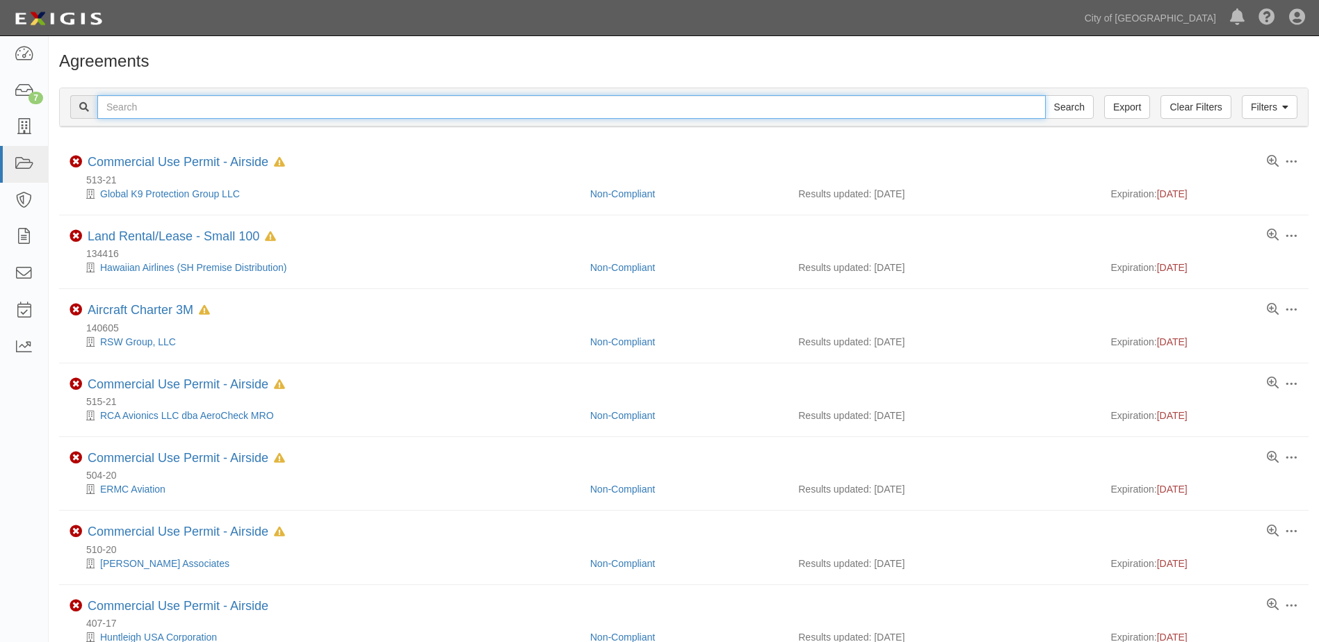
click at [145, 114] on input "text" at bounding box center [571, 107] width 948 height 24
type input "145949"
click at [1045, 95] on input "Search" at bounding box center [1069, 107] width 49 height 24
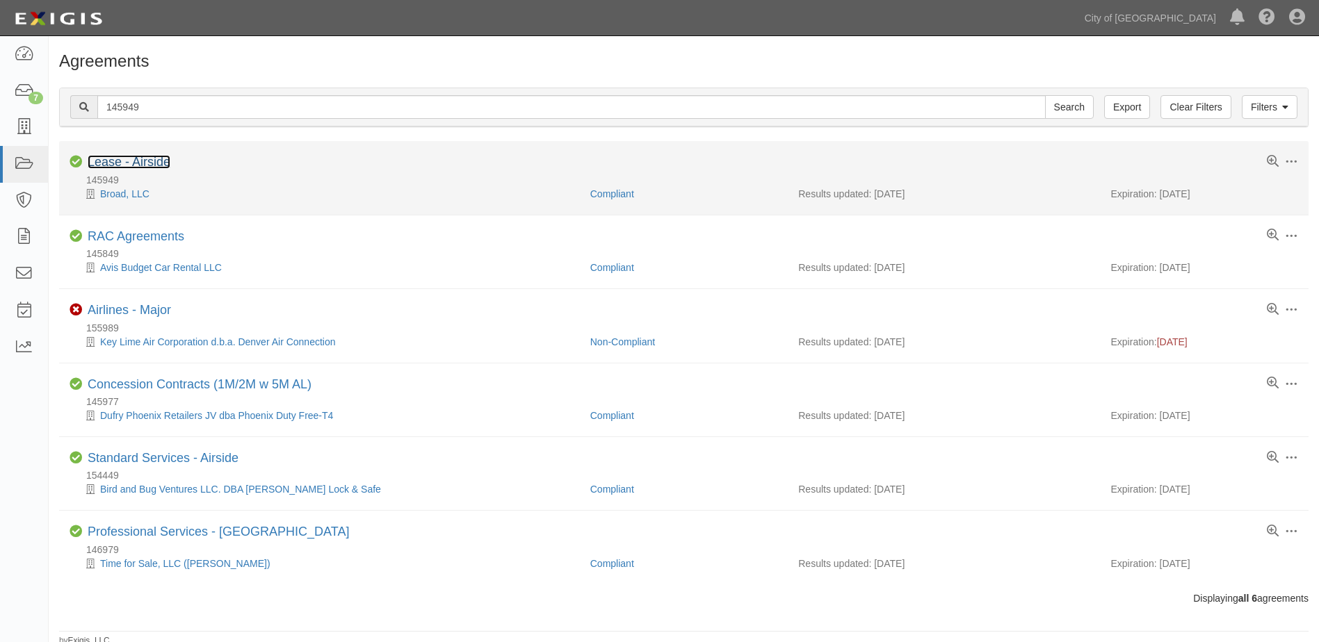
click at [127, 161] on link "Lease - Airside" at bounding box center [129, 162] width 83 height 14
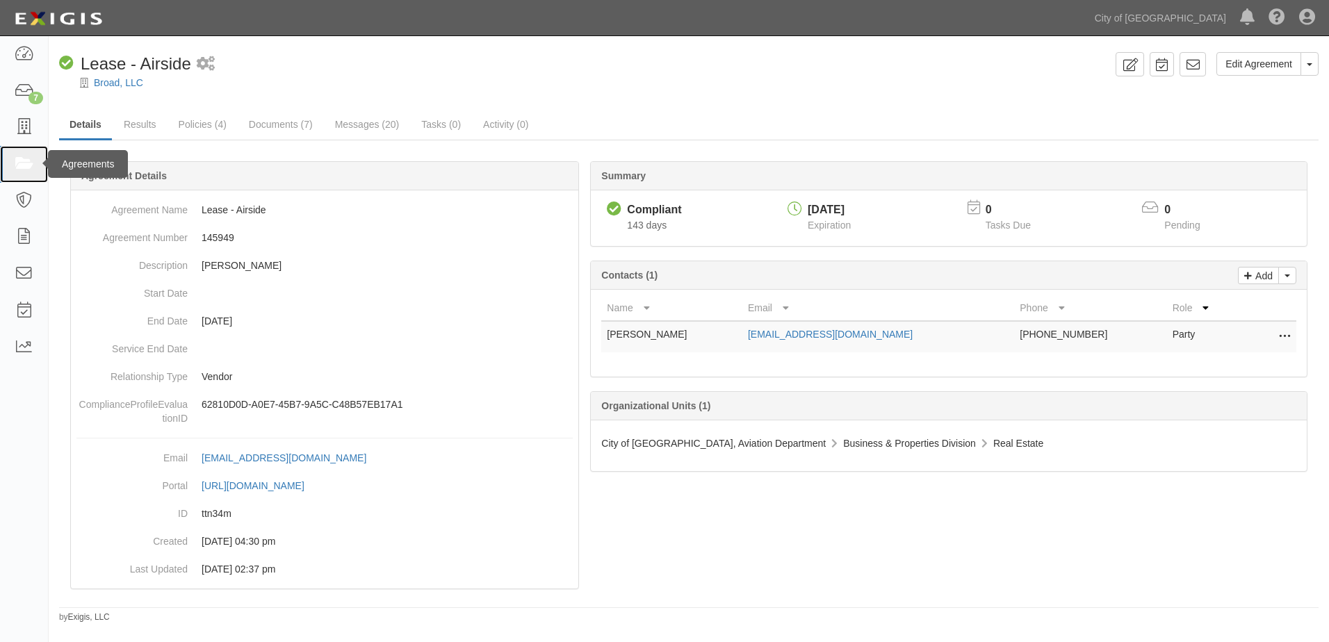
click at [22, 163] on icon at bounding box center [23, 164] width 19 height 16
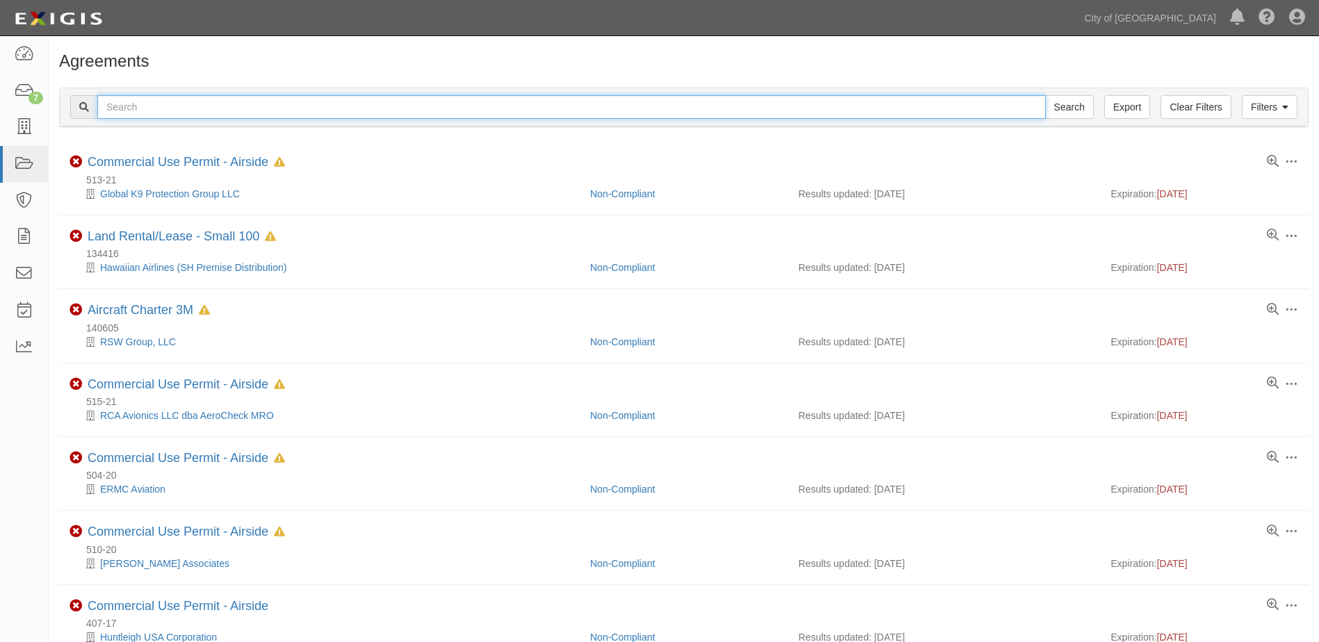
click at [174, 106] on input "text" at bounding box center [571, 107] width 948 height 24
type input "148473"
click at [1045, 95] on input "Search" at bounding box center [1069, 107] width 49 height 24
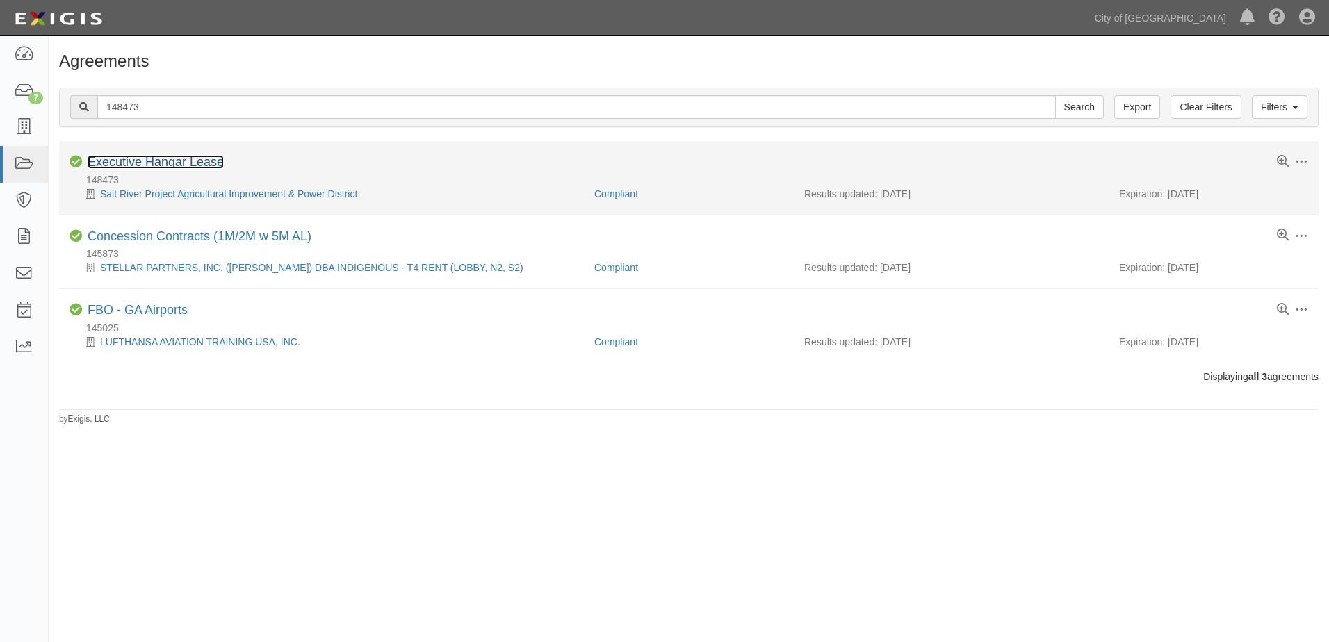
click at [155, 159] on link "Executive Hangar Lease" at bounding box center [156, 162] width 136 height 14
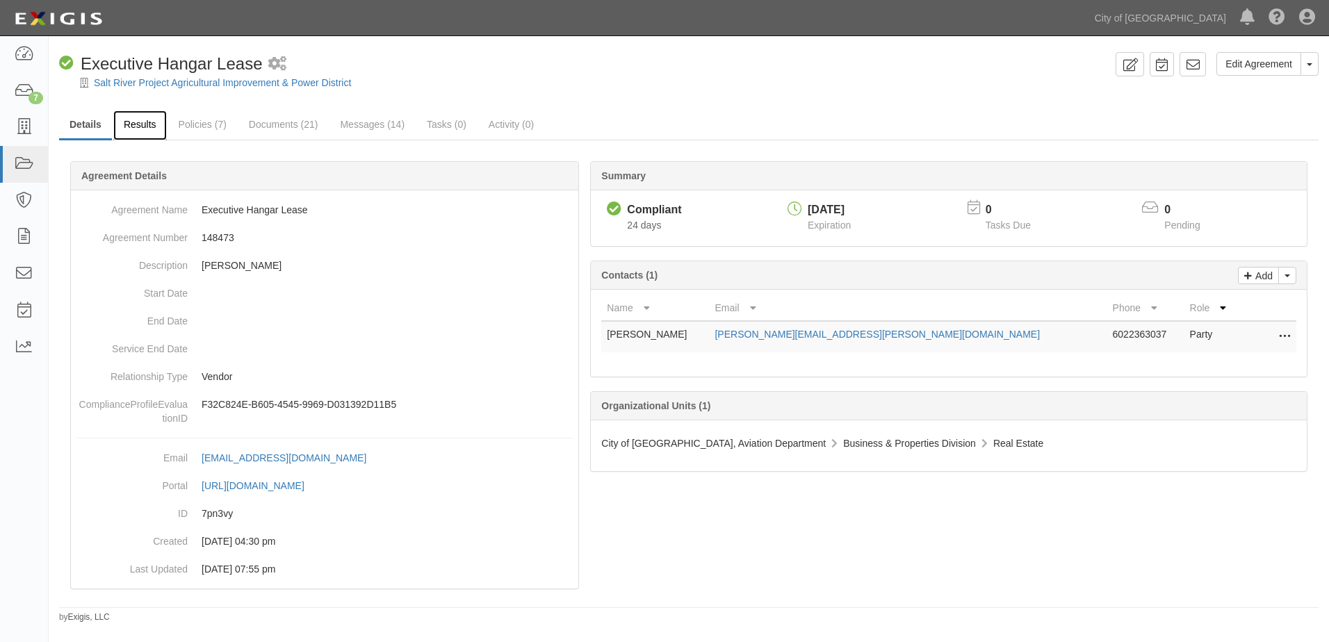
click at [131, 121] on link "Results" at bounding box center [140, 126] width 54 height 30
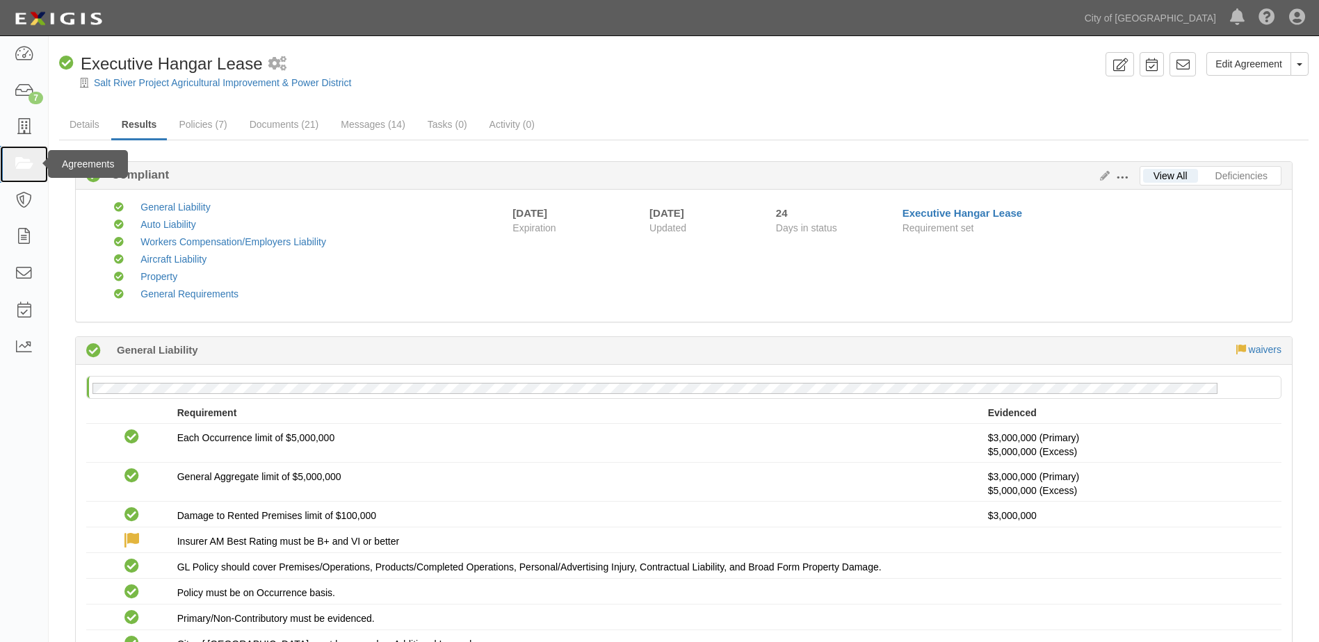
click at [11, 159] on link at bounding box center [24, 164] width 48 height 37
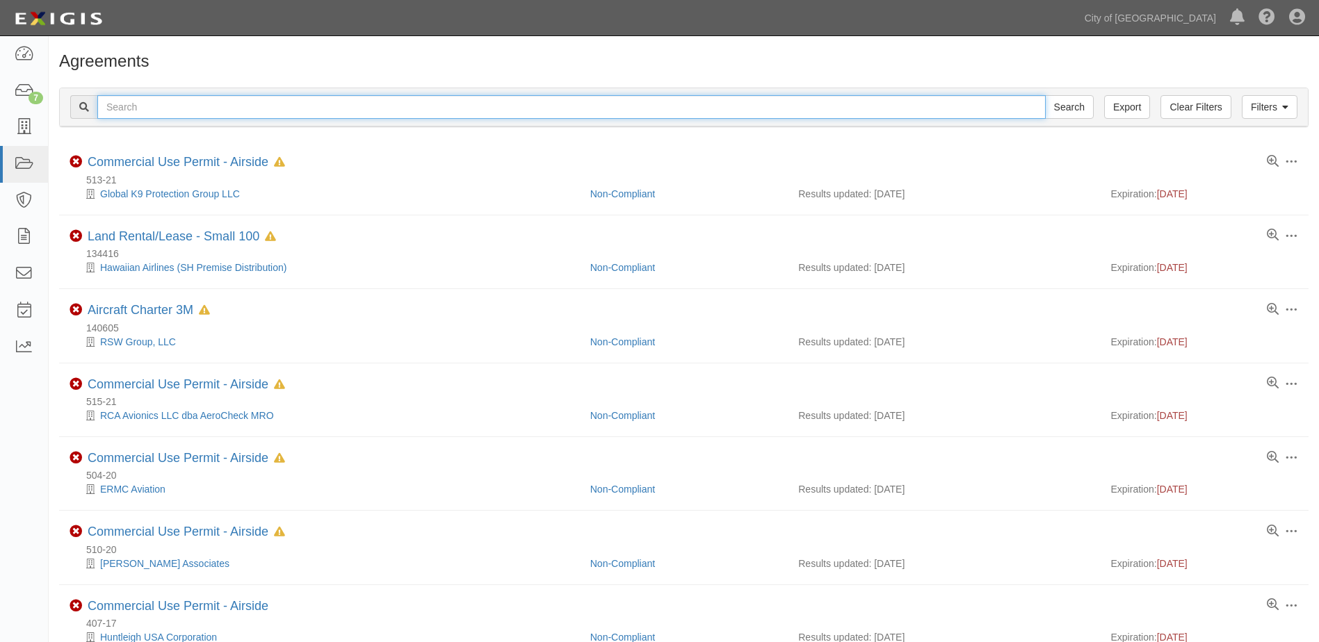
click at [155, 111] on input "text" at bounding box center [571, 107] width 948 height 24
type input "145025"
click at [1045, 95] on input "Search" at bounding box center [1069, 107] width 49 height 24
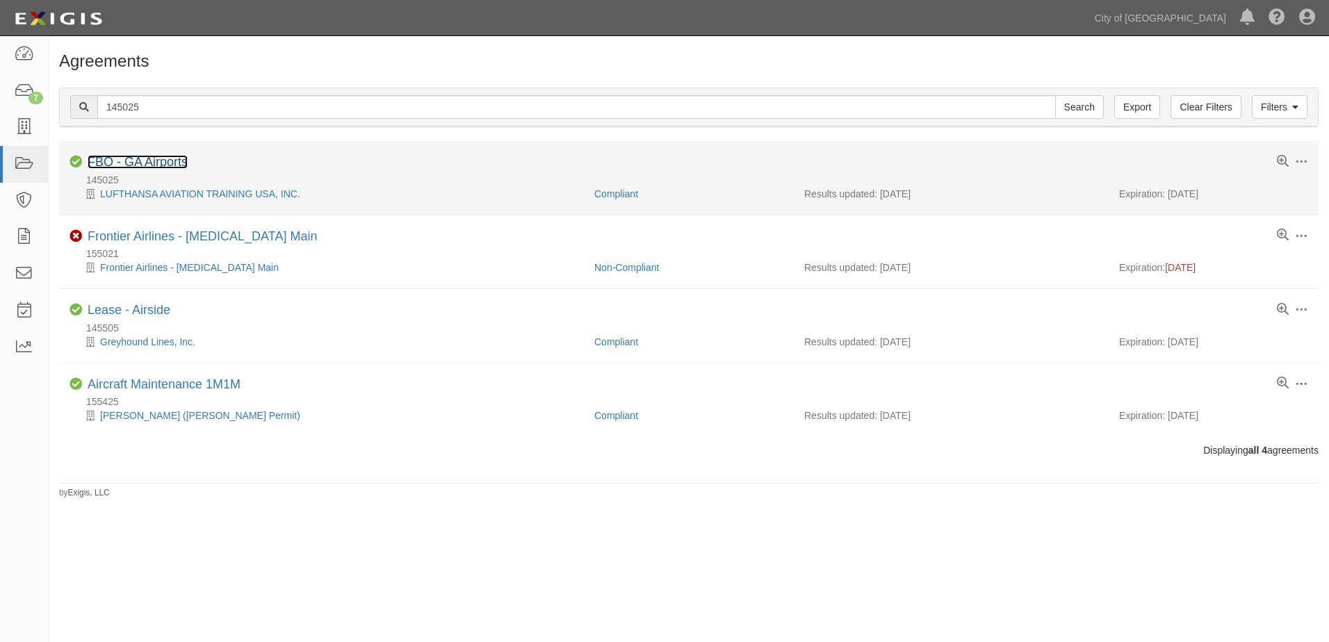
click at [136, 159] on link "FBO - GA Airports" at bounding box center [138, 162] width 100 height 14
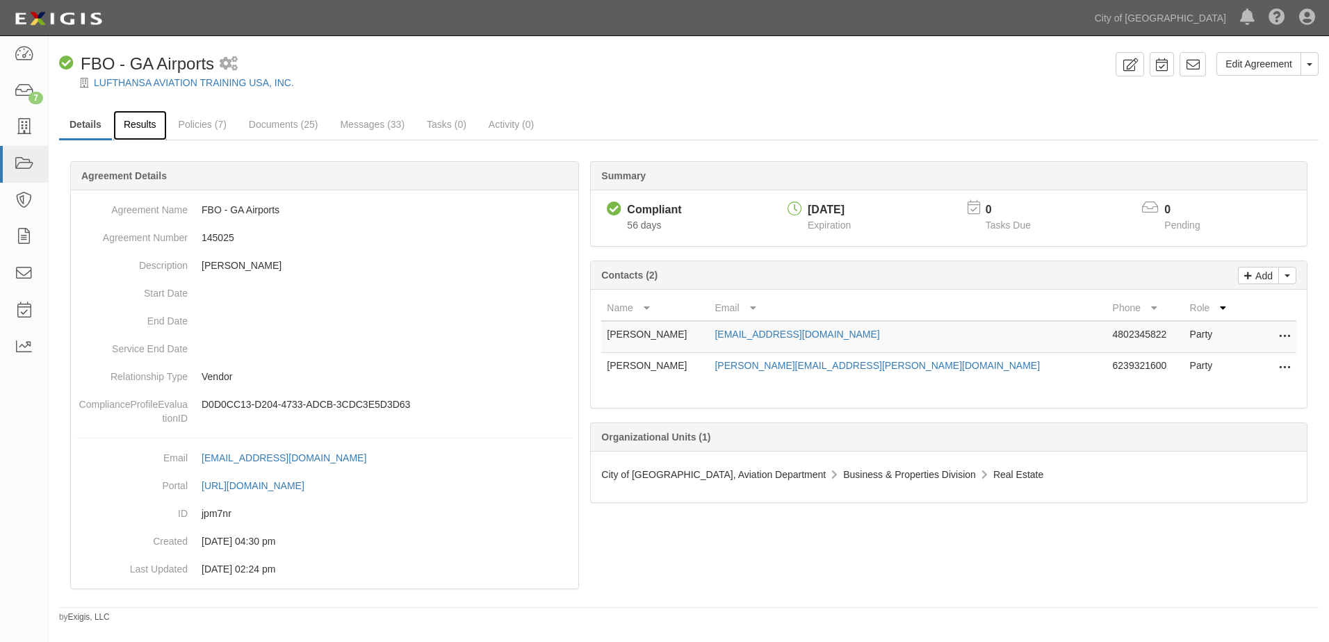
click at [140, 124] on link "Results" at bounding box center [140, 126] width 54 height 30
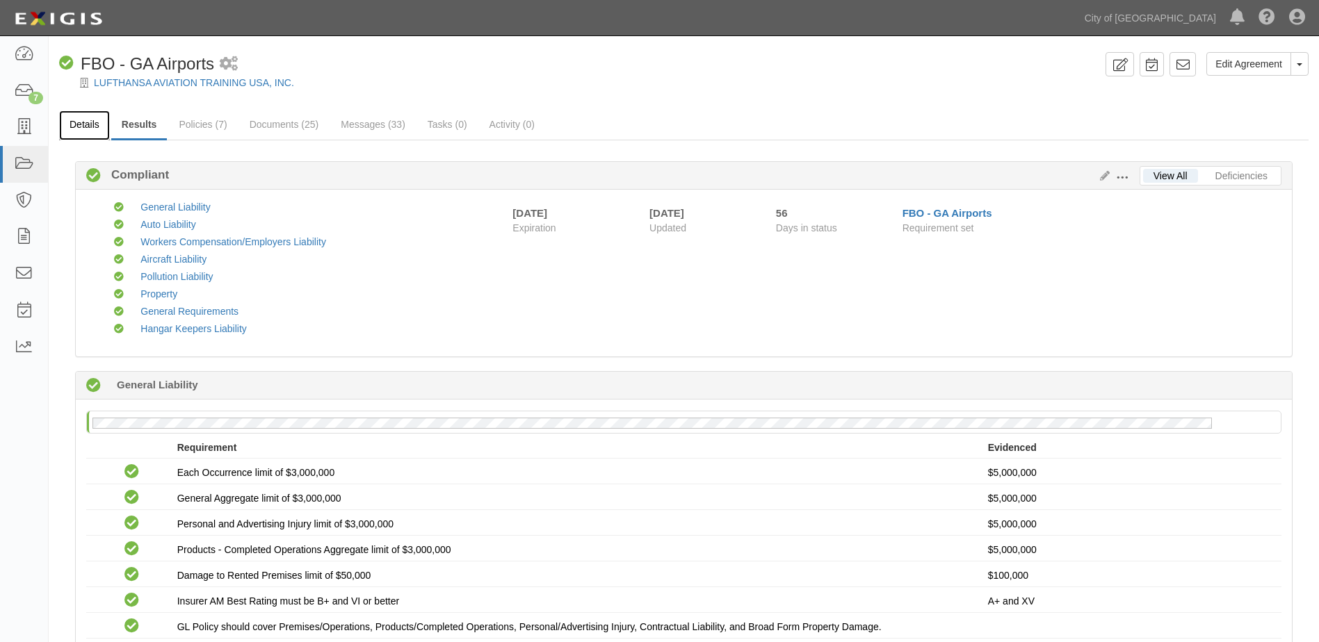
click at [82, 127] on link "Details" at bounding box center [84, 126] width 51 height 30
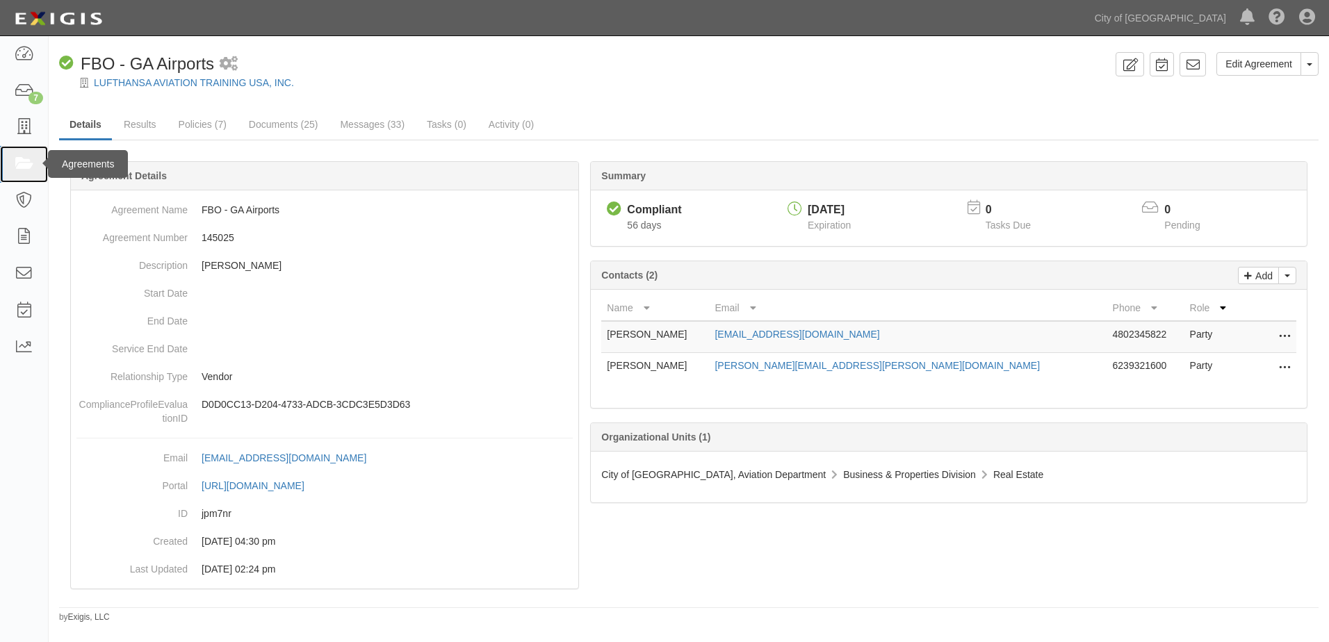
click at [22, 162] on icon at bounding box center [23, 164] width 19 height 16
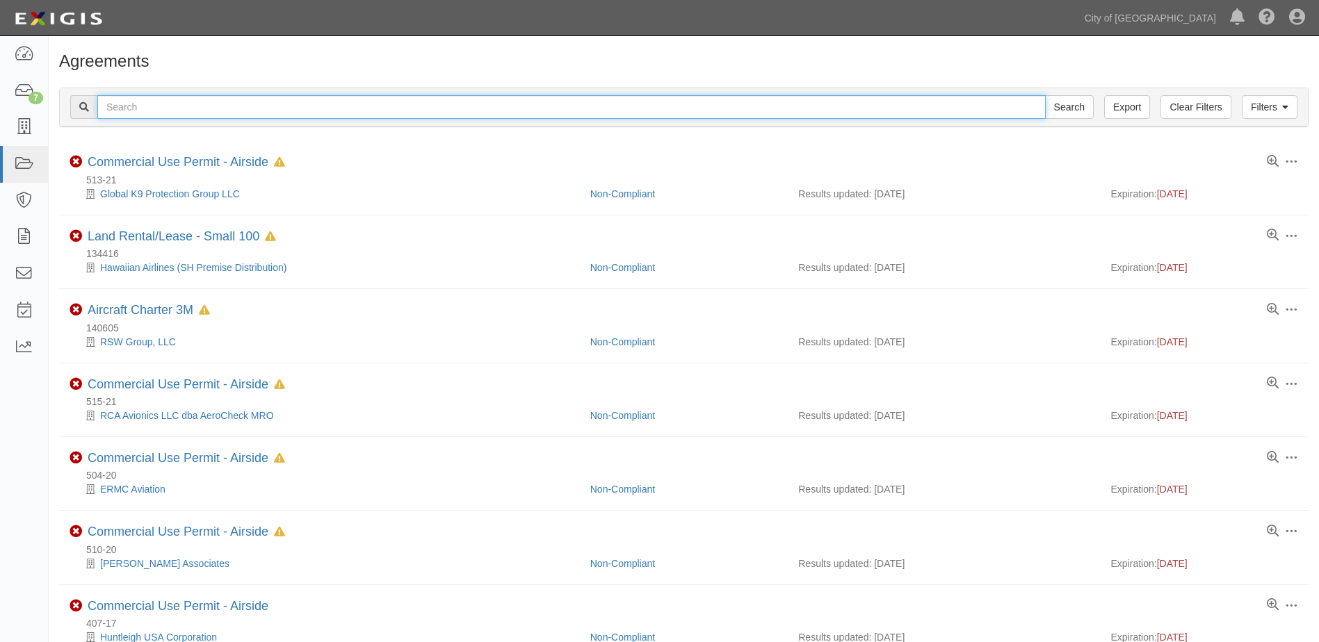
click at [134, 111] on input "text" at bounding box center [571, 107] width 948 height 24
type input "73597-1"
click at [1045, 95] on input "Search" at bounding box center [1069, 107] width 49 height 24
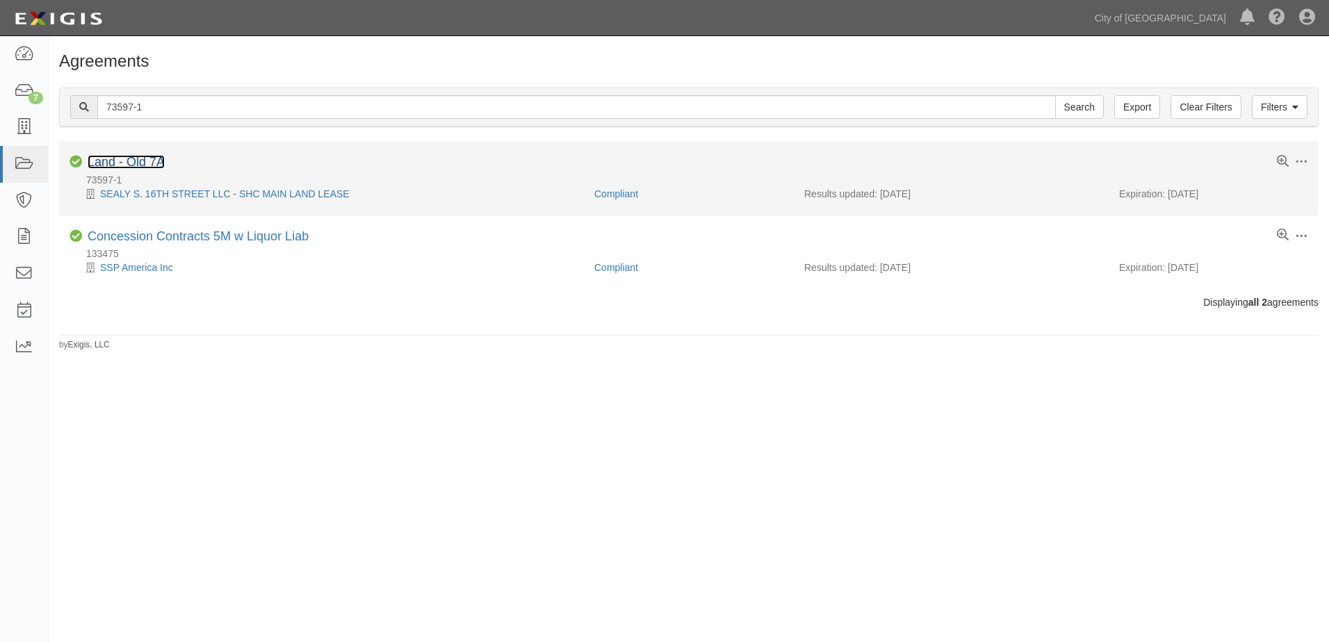
click at [106, 161] on link "Land - Old 7A" at bounding box center [126, 162] width 77 height 14
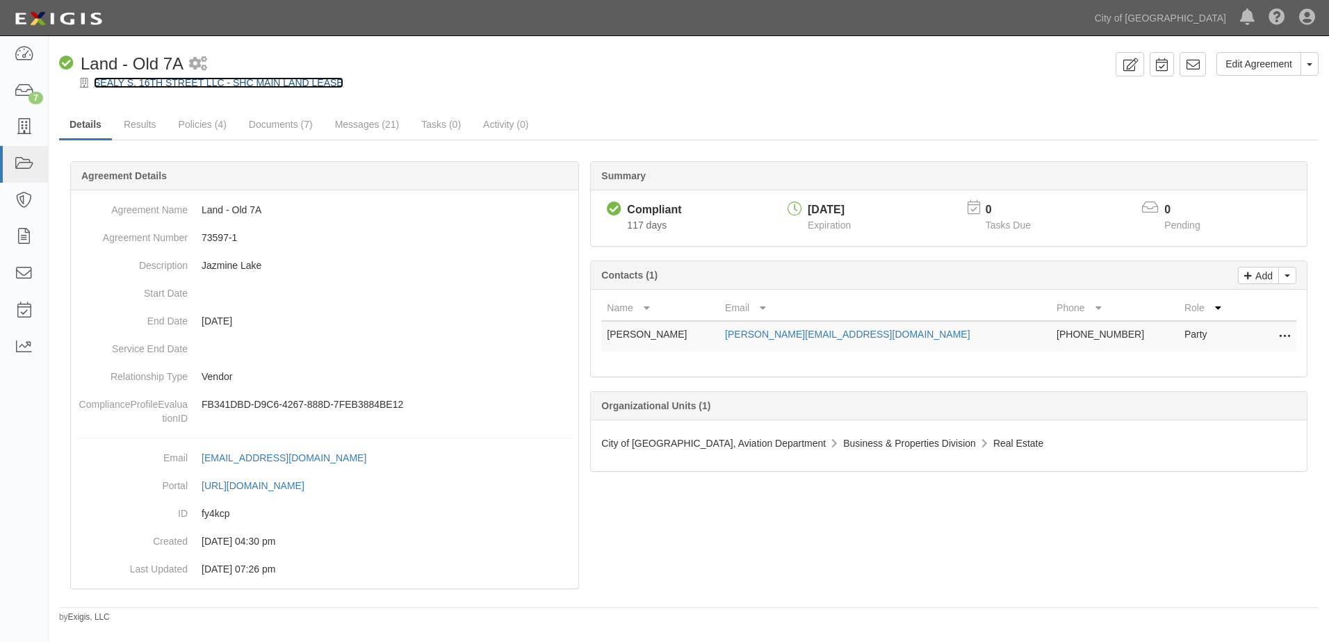
click at [177, 83] on link "SEALY S. 16TH STREET LLC - SHC MAIN LAND LEASE" at bounding box center [219, 82] width 250 height 11
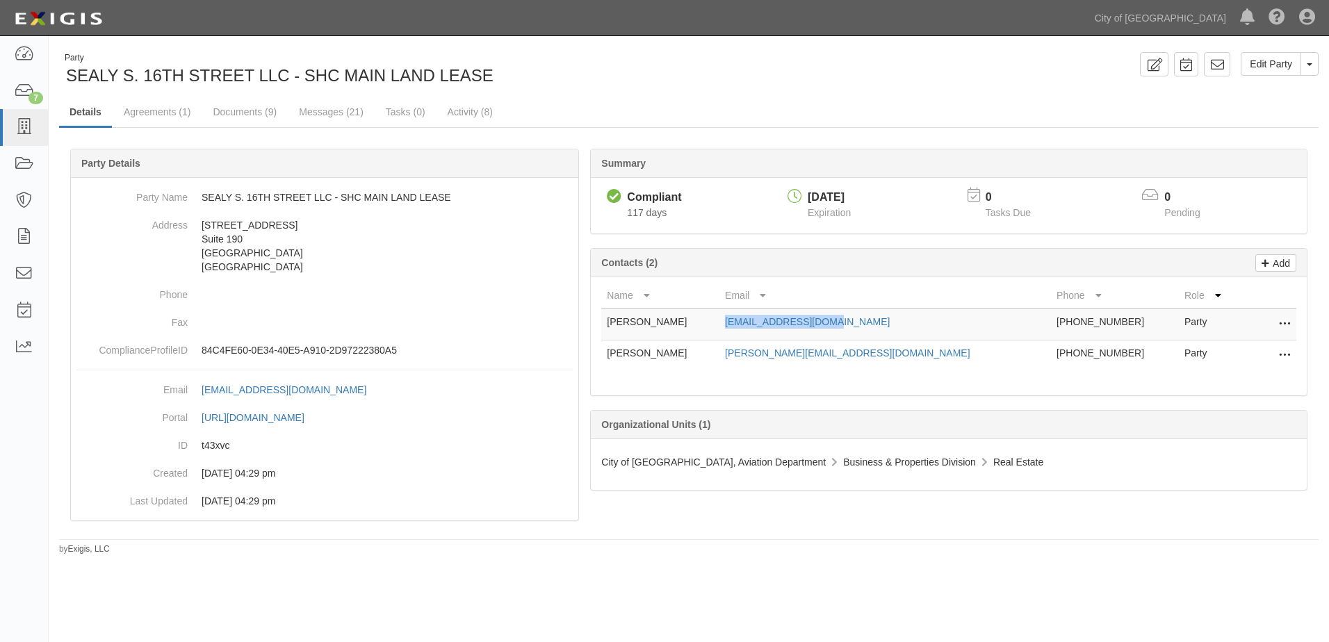
drag, startPoint x: 779, startPoint y: 320, endPoint x: 888, endPoint y: 324, distance: 109.2
click at [888, 324] on td "CherryM@sealynet.com" at bounding box center [886, 325] width 332 height 32
copy link "CherryM@sealynet.com"
drag, startPoint x: 770, startPoint y: 355, endPoint x: 918, endPoint y: 355, distance: 148.1
click at [918, 355] on tr "Kimberly Lankford kimberlyl@sealynet.com 713-688-6300 Party Edit Delete" at bounding box center [948, 356] width 695 height 31
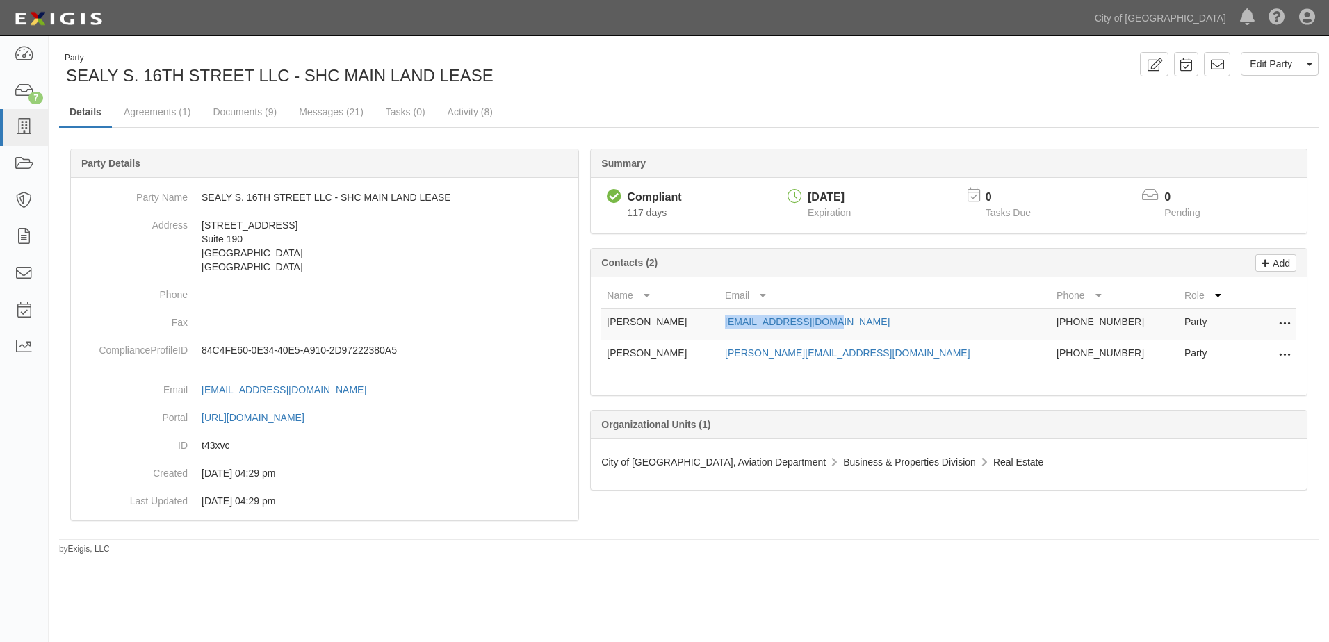
copy tr "kimberlyl@sealynet.com"
click at [150, 119] on link "Agreements (1)" at bounding box center [157, 113] width 88 height 30
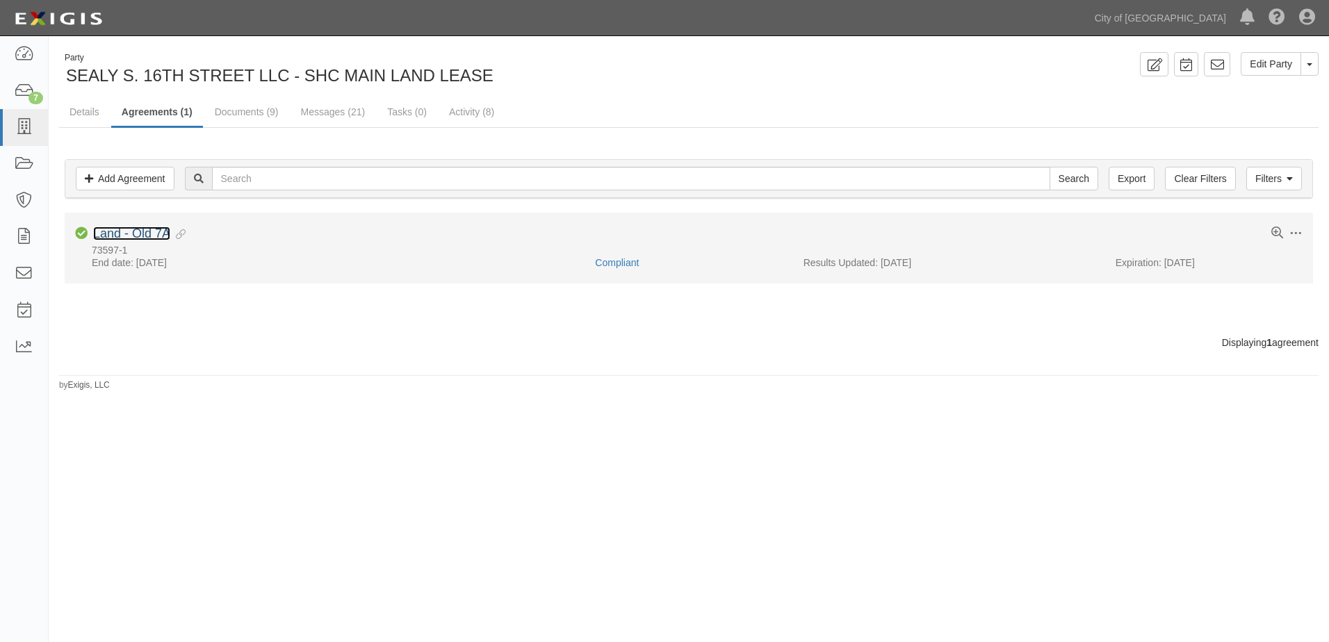
click at [156, 237] on link "Land - Old 7A" at bounding box center [131, 234] width 77 height 14
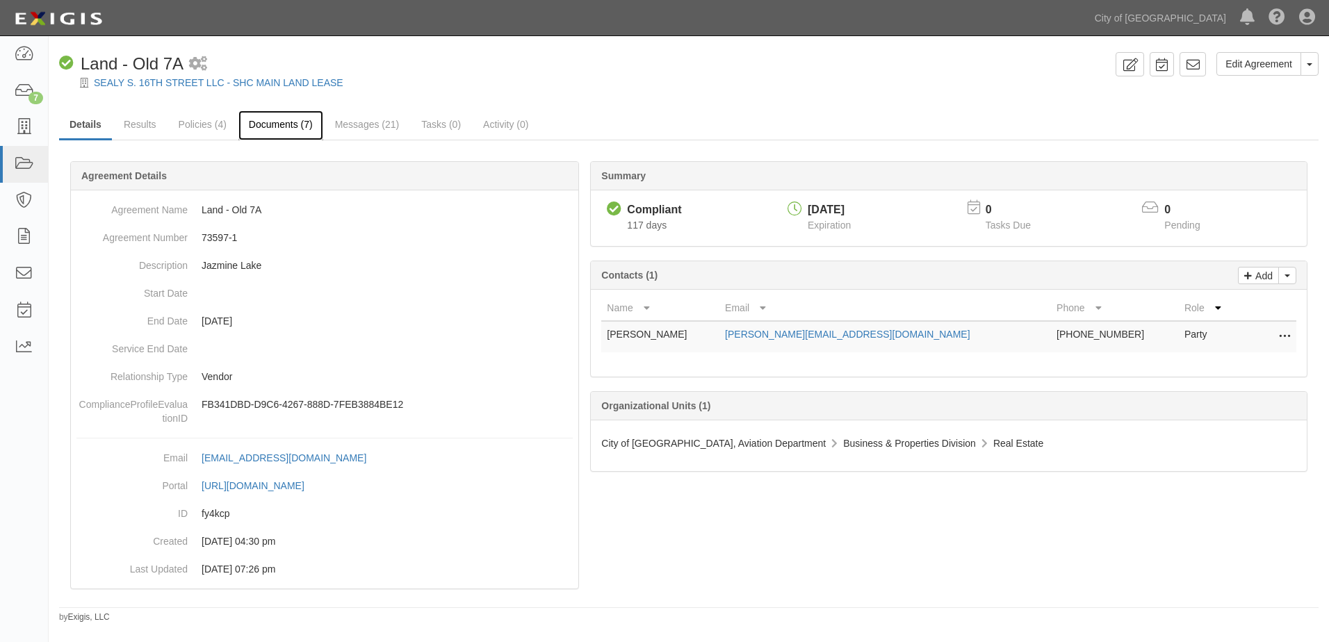
click at [268, 124] on link "Documents (7)" at bounding box center [280, 126] width 85 height 30
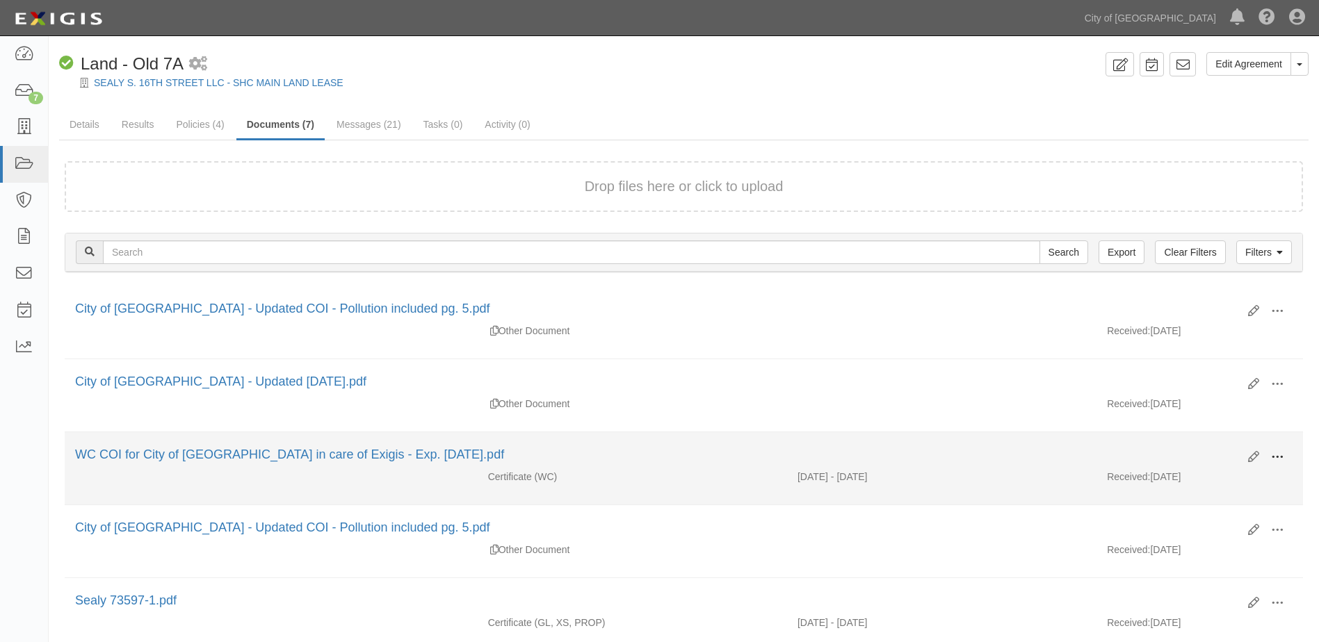
click at [1279, 460] on span at bounding box center [1277, 457] width 13 height 13
click at [1205, 471] on link "View" at bounding box center [1210, 477] width 110 height 25
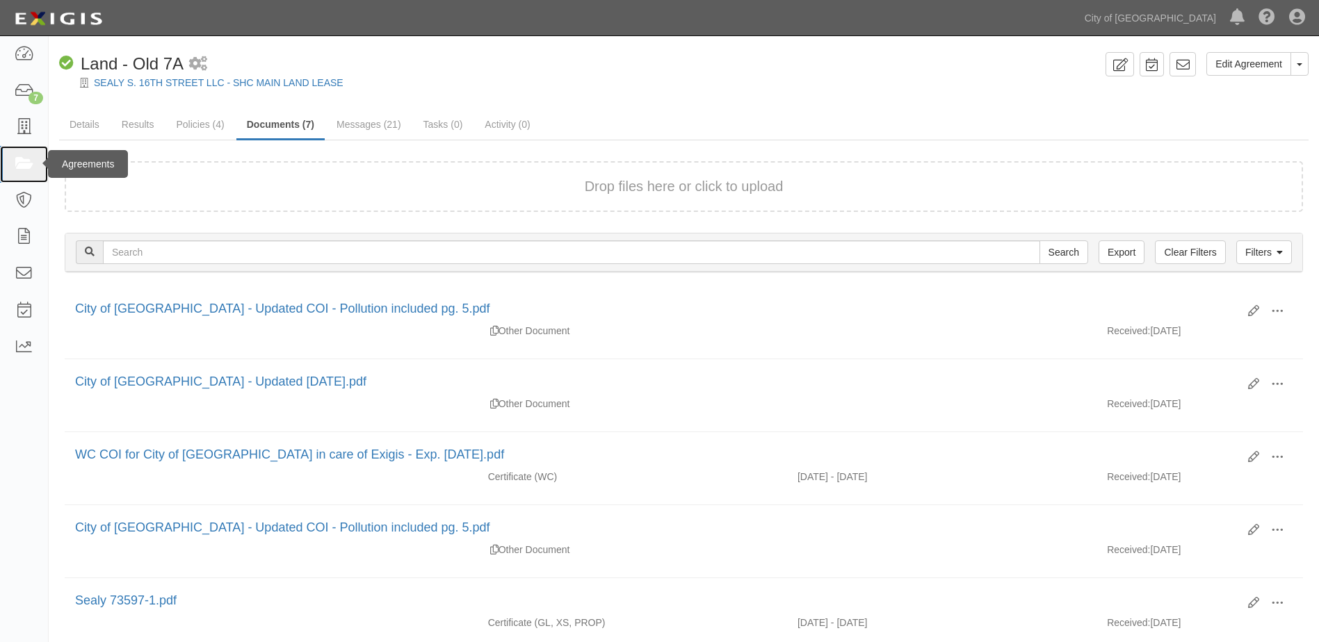
click at [20, 168] on icon at bounding box center [23, 164] width 19 height 16
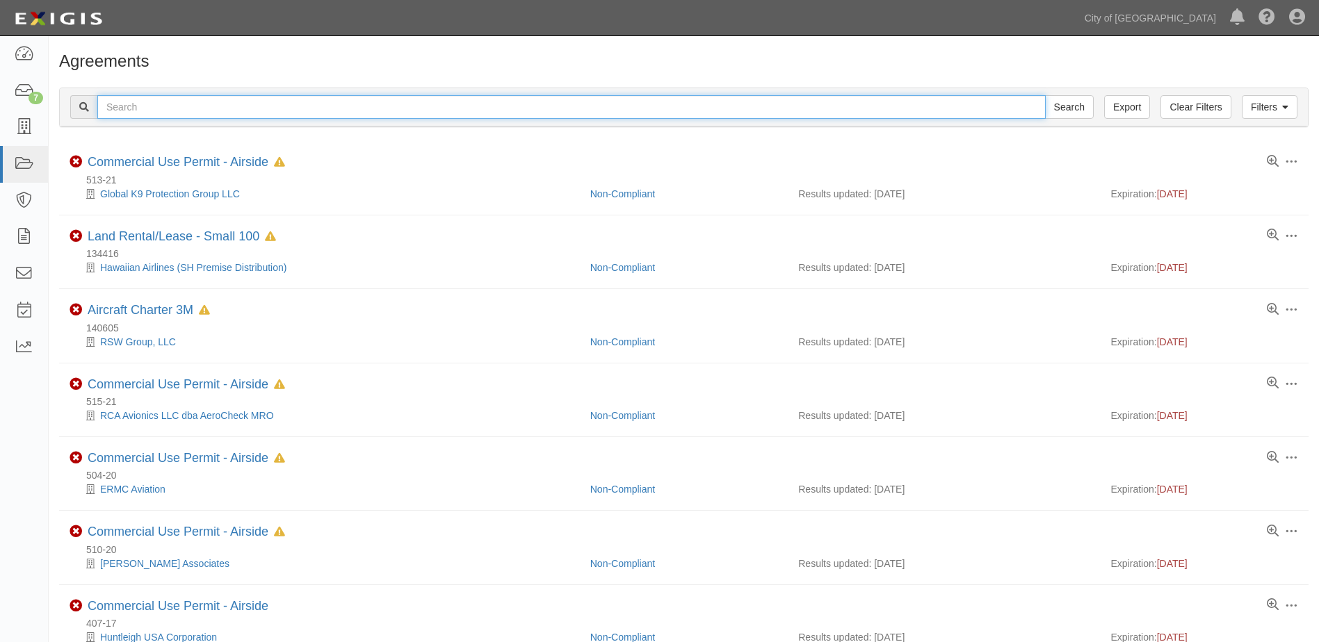
click at [213, 117] on input "text" at bounding box center [571, 107] width 948 height 24
type input "147168"
click at [1045, 95] on input "Search" at bounding box center [1069, 107] width 49 height 24
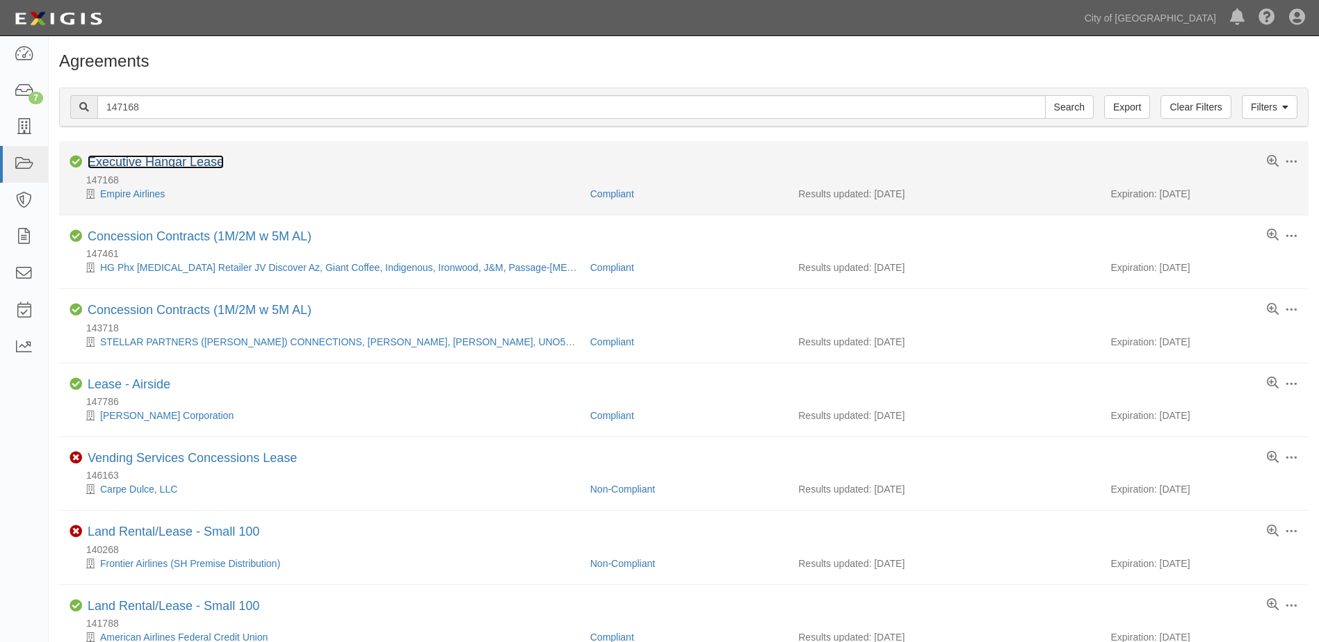
click at [180, 161] on link "Executive Hangar Lease" at bounding box center [156, 162] width 136 height 14
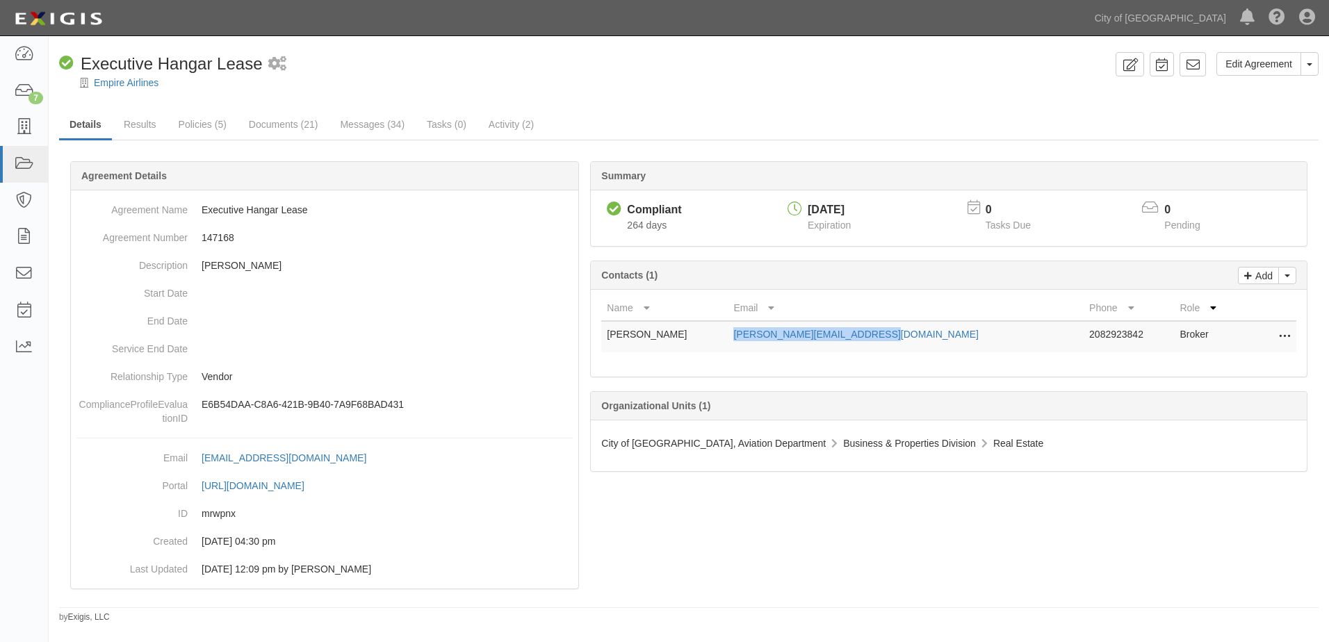
drag, startPoint x: 720, startPoint y: 336, endPoint x: 863, endPoint y: 339, distance: 143.2
click at [863, 339] on td "leah.long@empireairlines.com" at bounding box center [906, 336] width 356 height 31
copy link "leah.long@empireairlines.com"
click at [123, 127] on link "Results" at bounding box center [140, 126] width 54 height 30
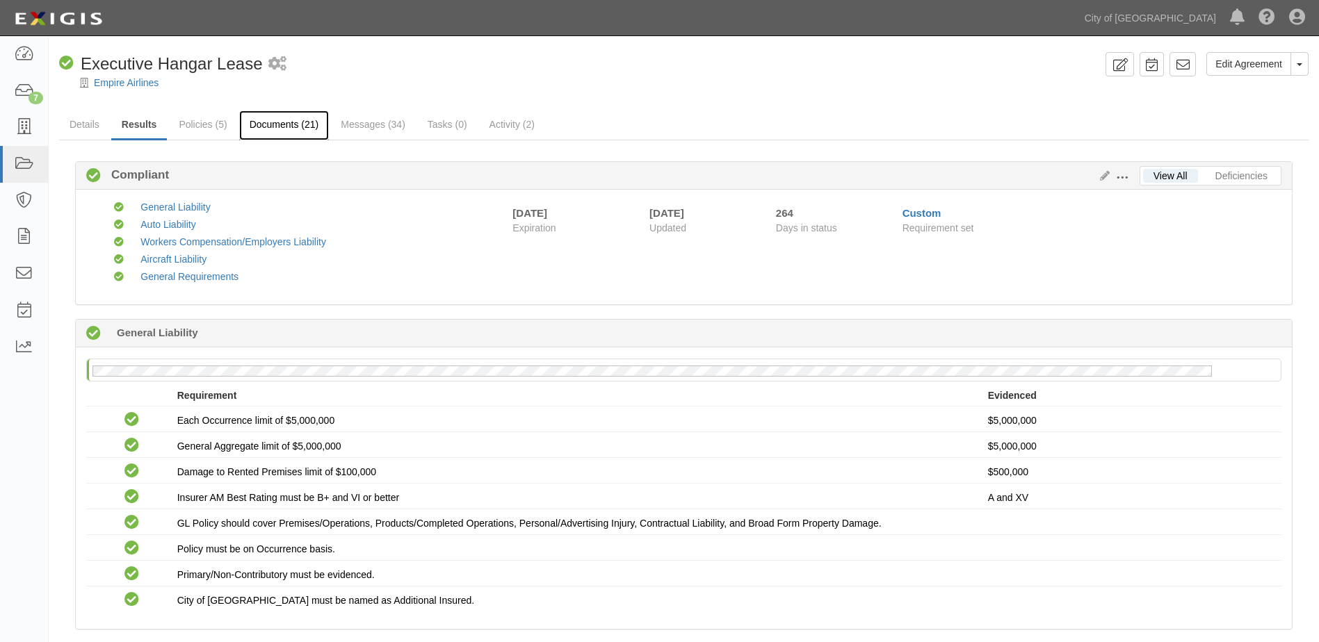
click at [262, 135] on link "Documents (21)" at bounding box center [284, 126] width 90 height 30
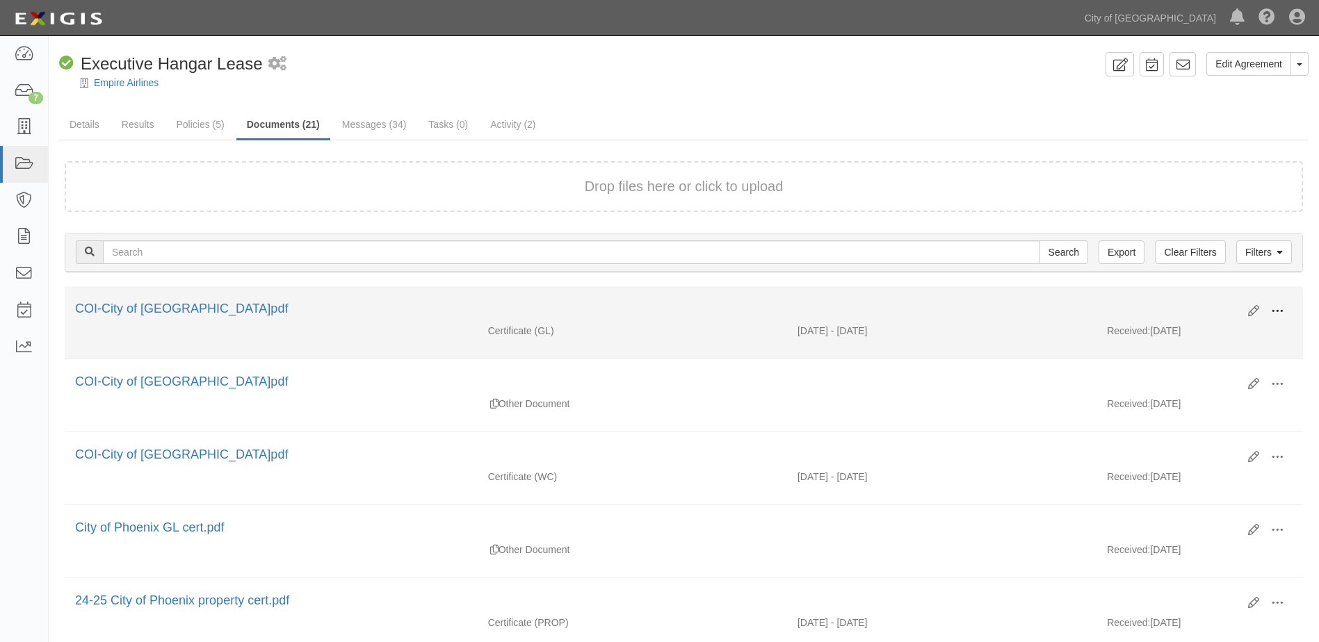
click at [1274, 311] on span at bounding box center [1277, 311] width 13 height 13
click at [1208, 343] on link "View" at bounding box center [1210, 331] width 110 height 25
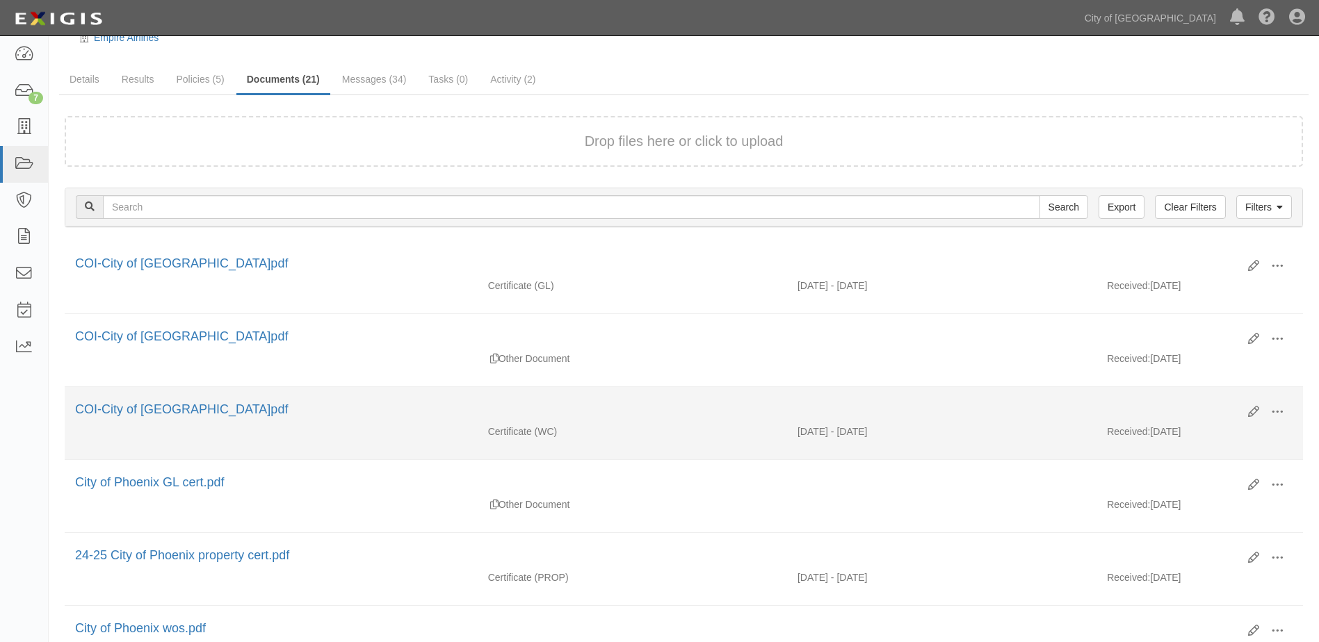
scroll to position [70, 0]
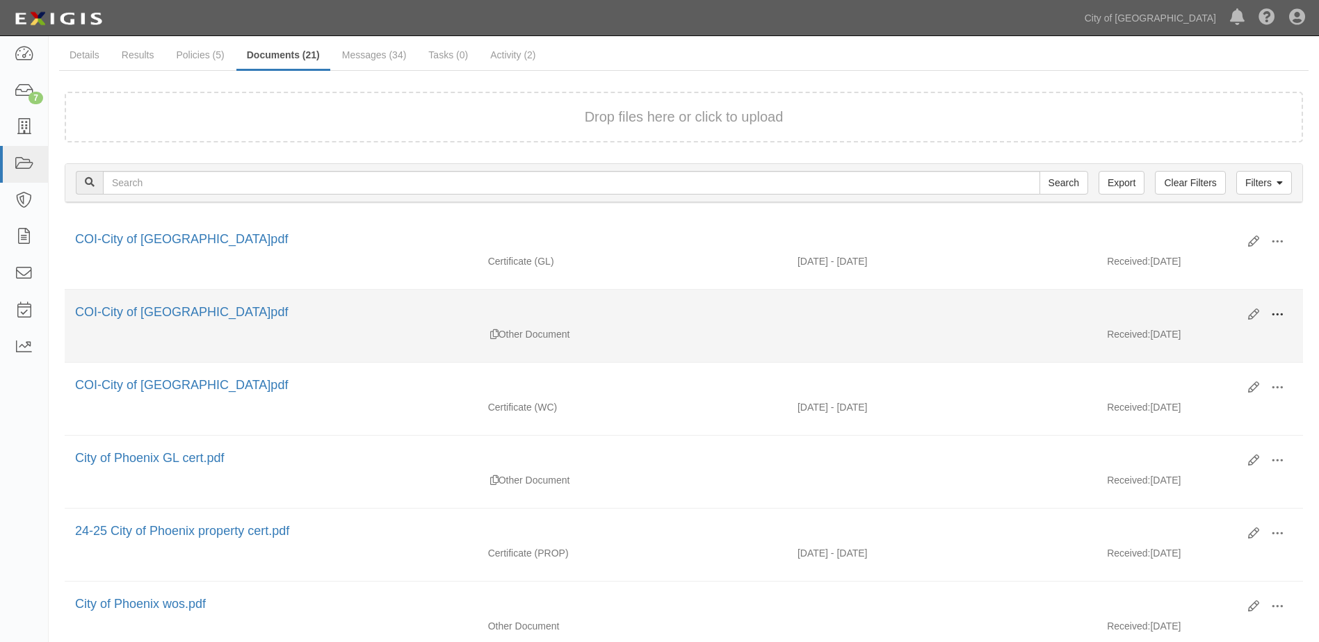
click at [1278, 311] on span at bounding box center [1277, 315] width 13 height 13
click at [1218, 332] on link "View" at bounding box center [1210, 335] width 110 height 25
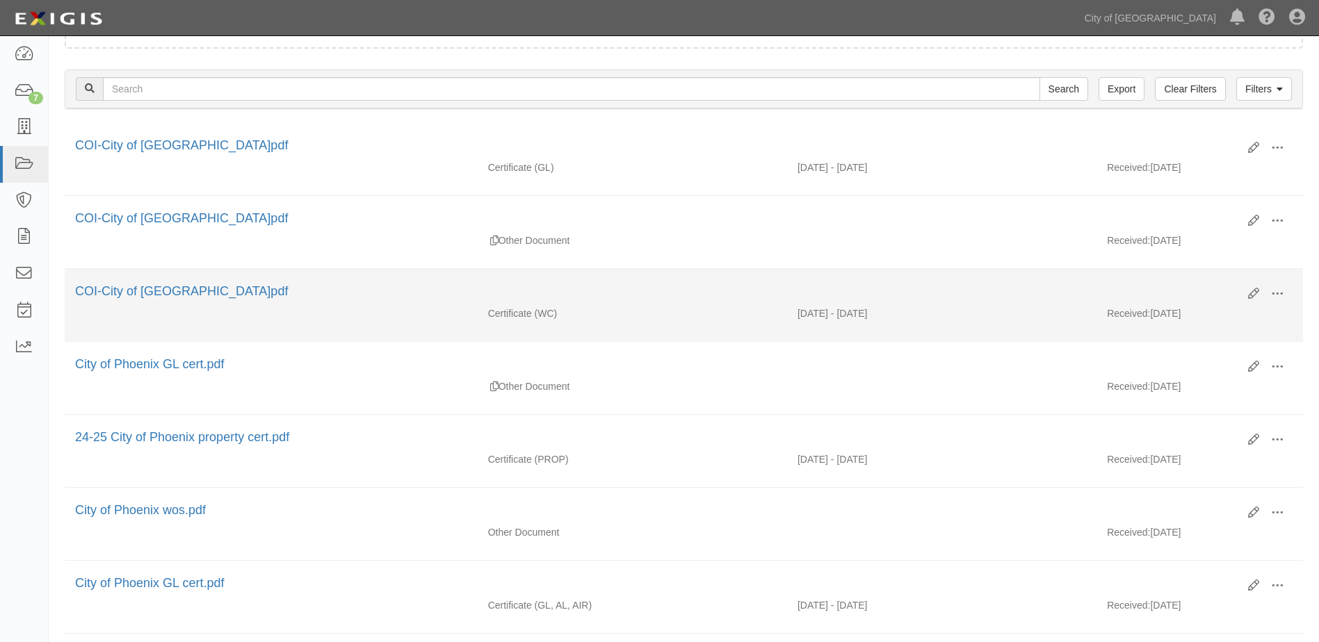
scroll to position [139, 0]
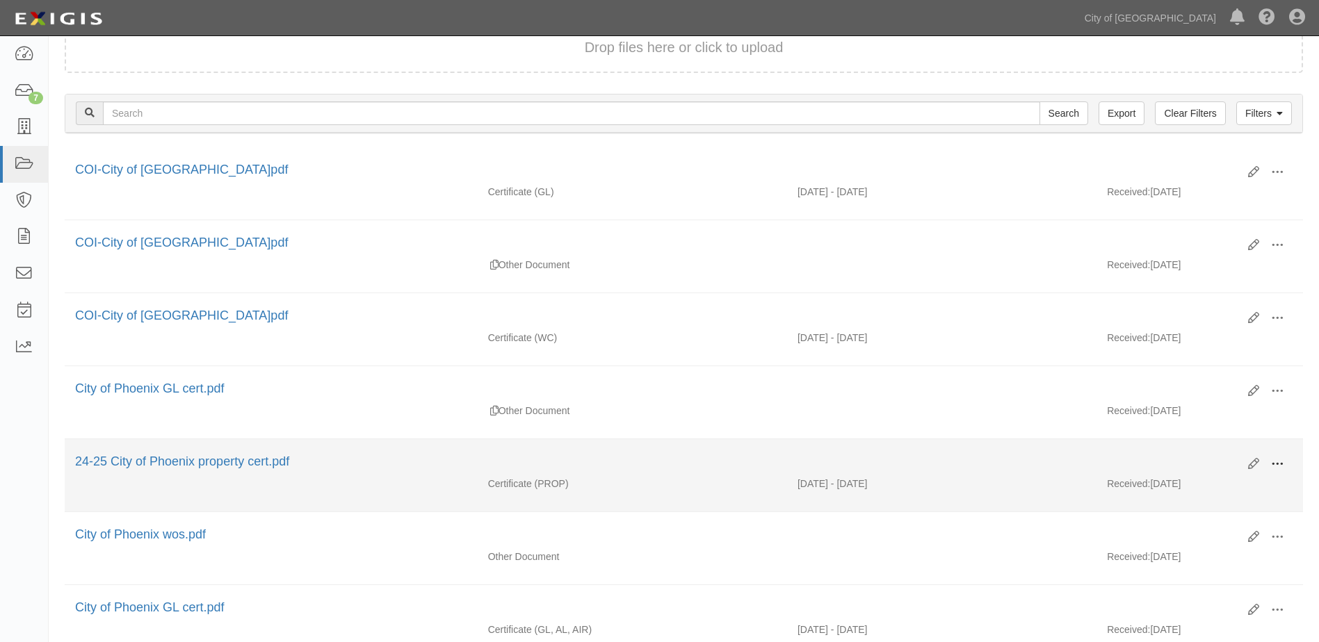
click at [1278, 464] on span at bounding box center [1277, 464] width 13 height 13
click at [1232, 488] on link "View" at bounding box center [1210, 484] width 110 height 25
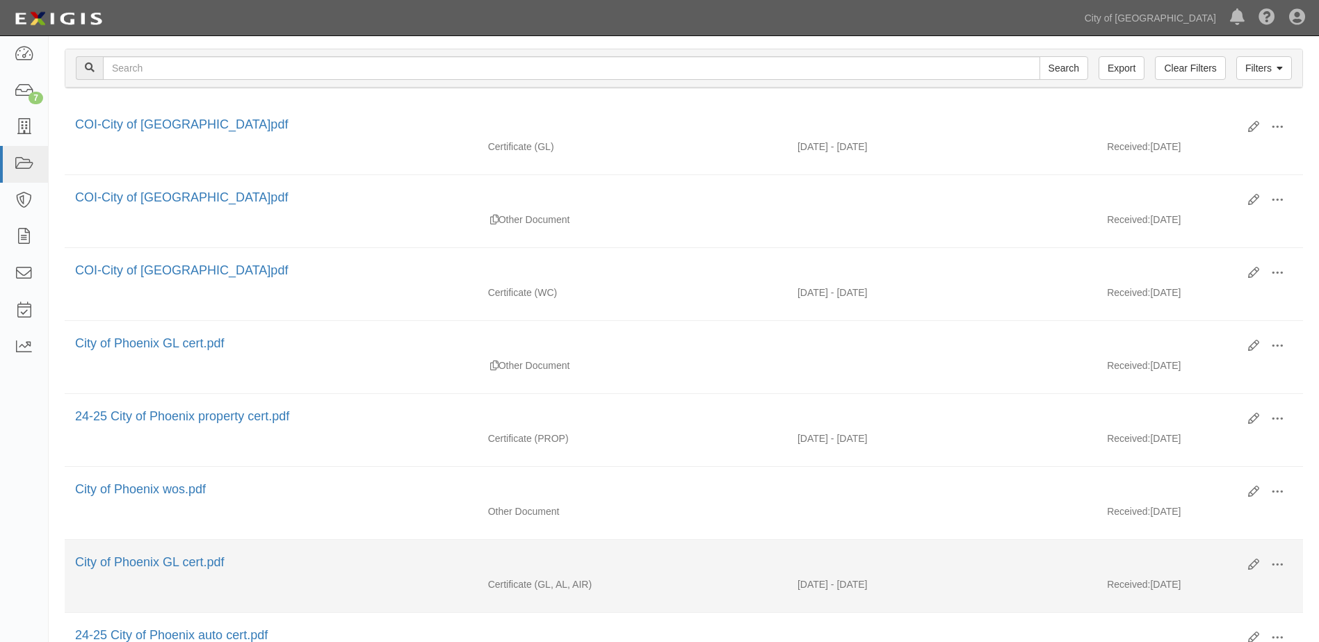
scroll to position [209, 0]
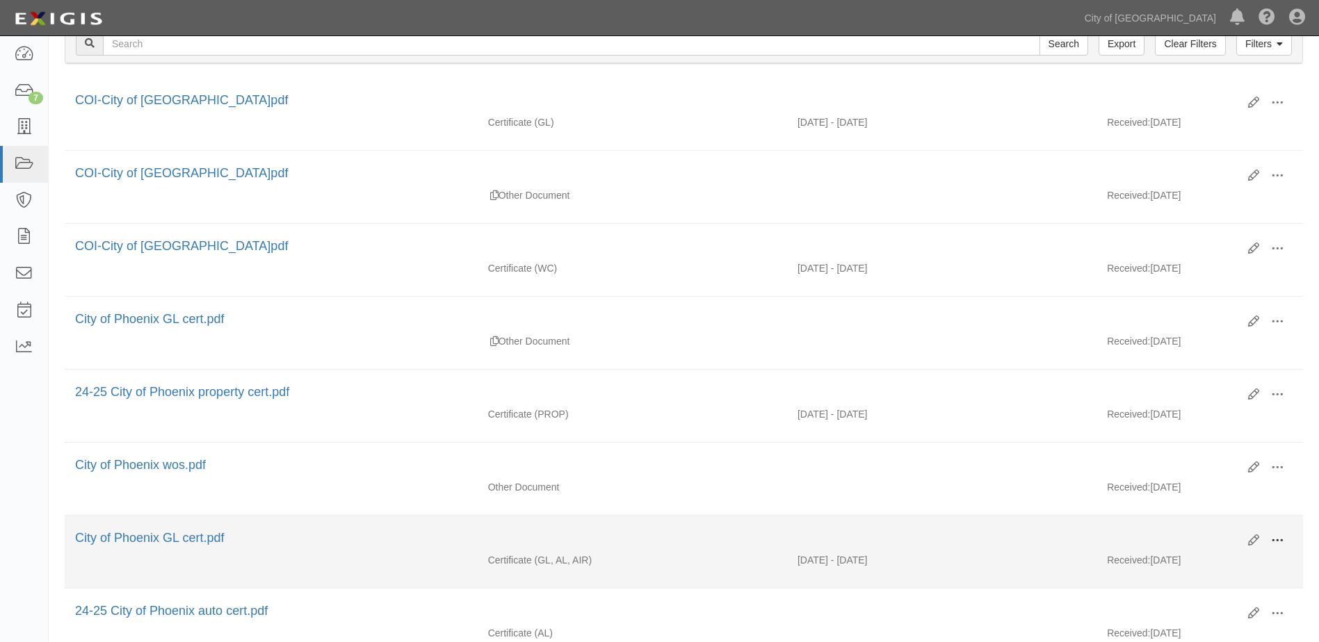
click at [1272, 543] on span at bounding box center [1277, 541] width 13 height 13
click at [1187, 539] on link "Edit" at bounding box center [1210, 535] width 110 height 25
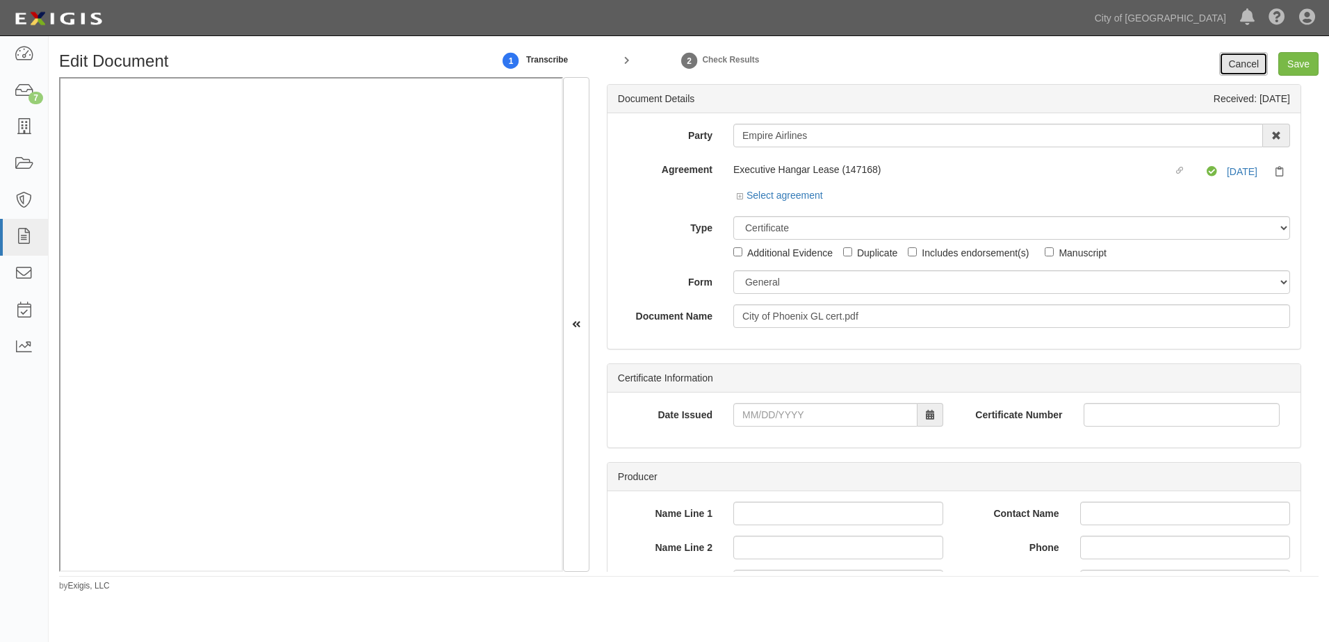
click at [1258, 71] on link "Cancel" at bounding box center [1243, 64] width 49 height 24
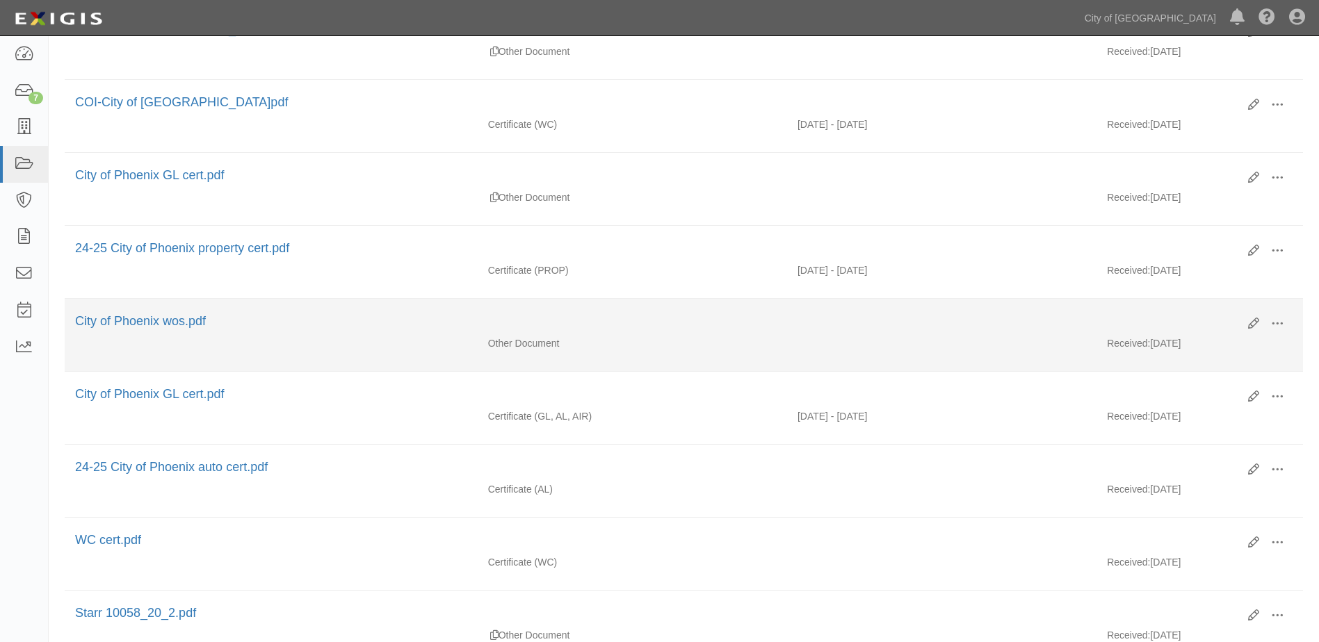
scroll to position [348, 0]
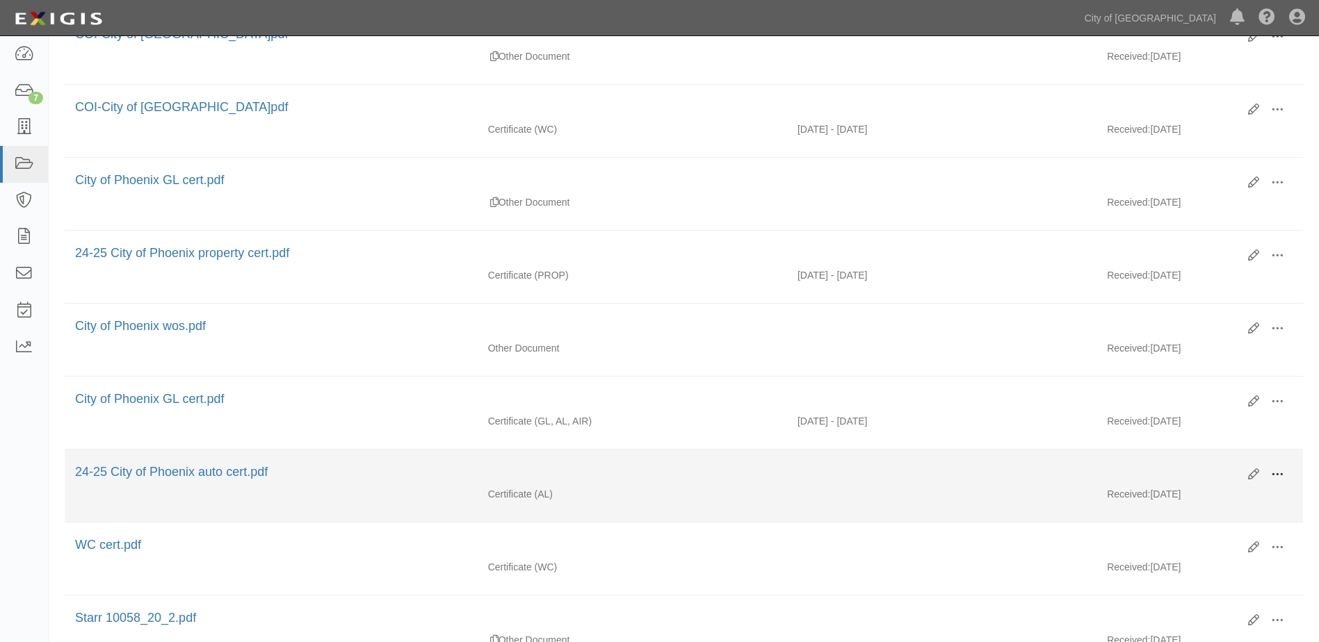
click at [1283, 474] on span at bounding box center [1277, 475] width 13 height 13
click at [1216, 495] on link "View" at bounding box center [1210, 494] width 110 height 25
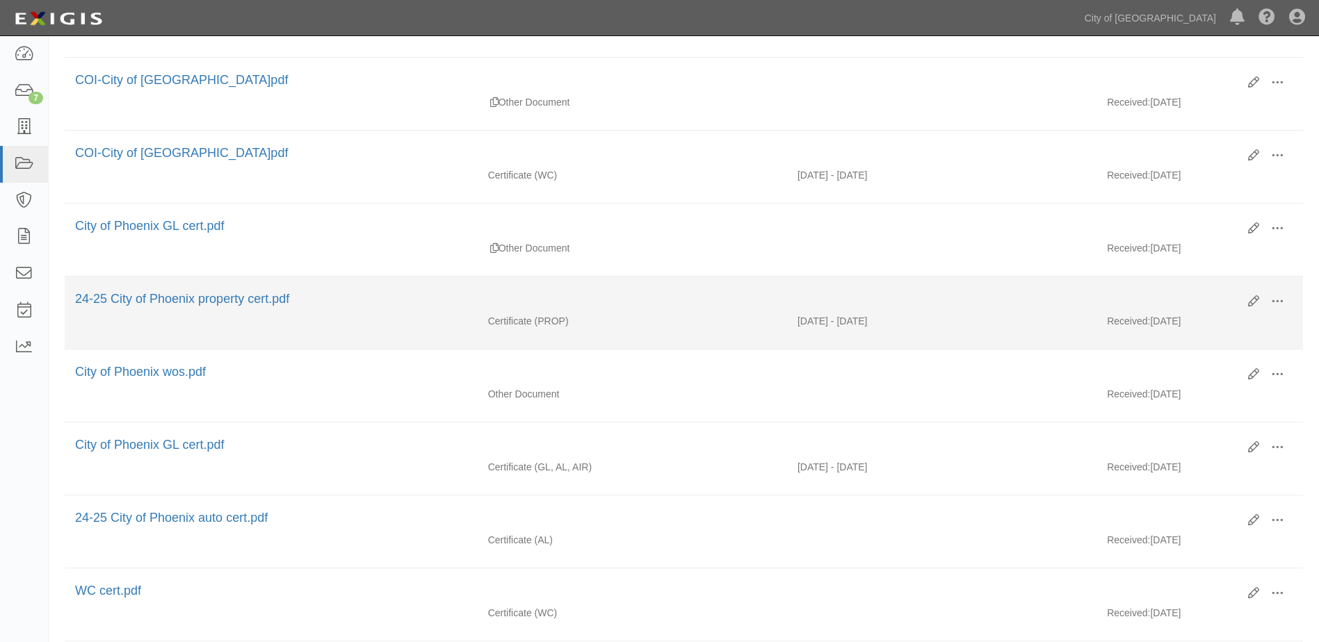
scroll to position [278, 0]
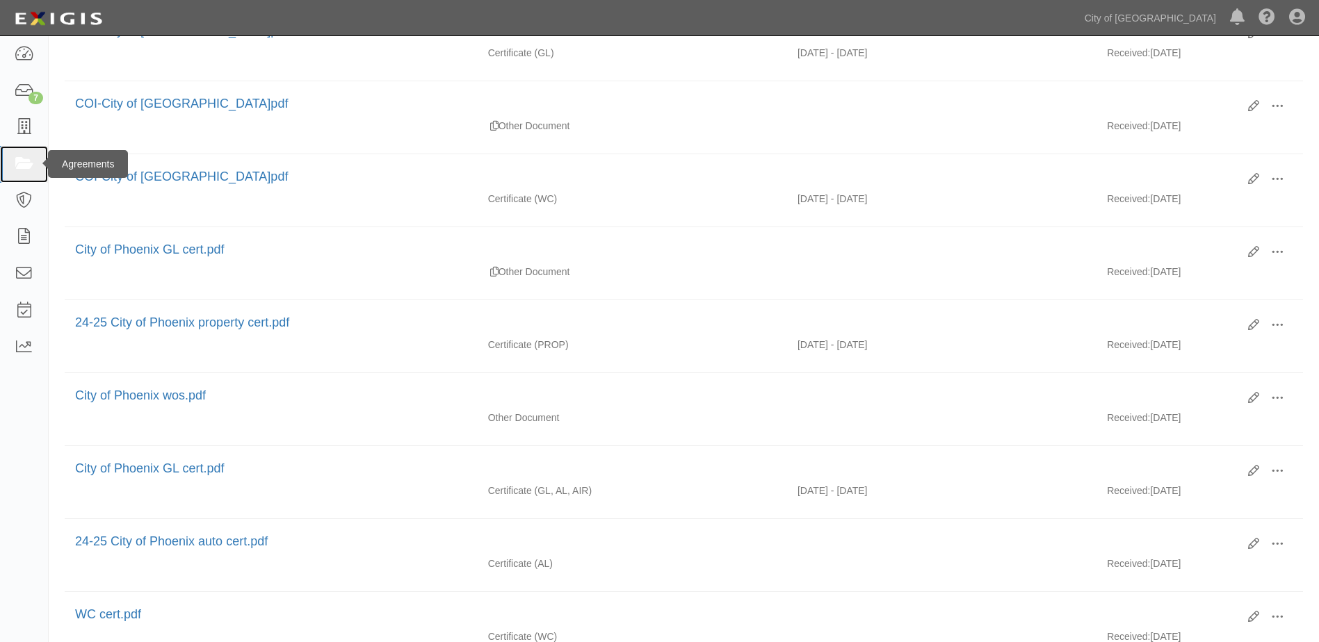
click at [24, 151] on link at bounding box center [24, 164] width 48 height 37
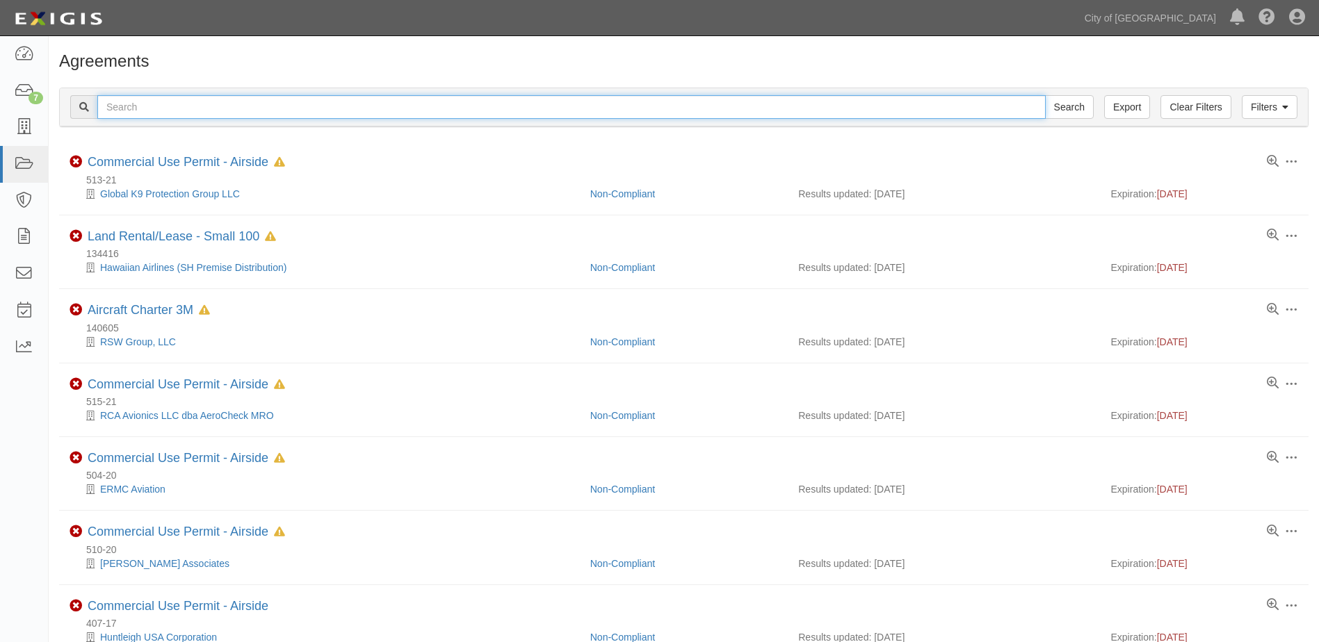
click at [186, 101] on input "text" at bounding box center [571, 107] width 948 height 24
type input "148261"
click at [1045, 95] on input "Search" at bounding box center [1069, 107] width 49 height 24
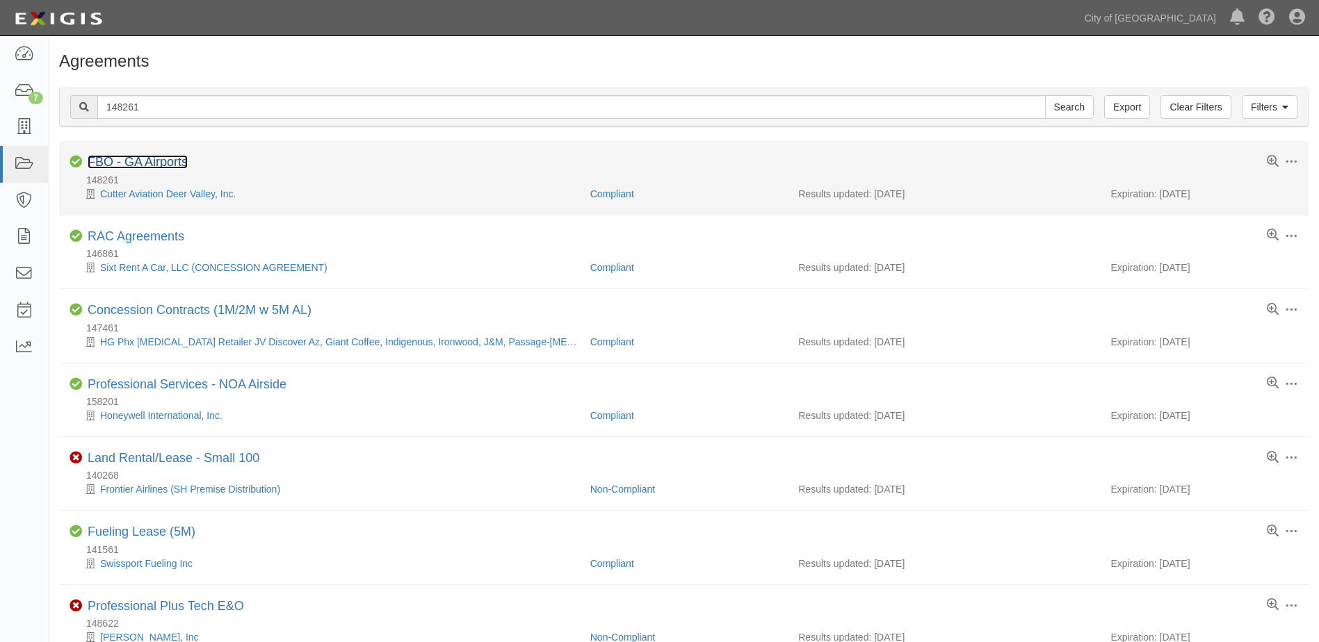
click at [156, 156] on link "FBO - GA Airports" at bounding box center [138, 162] width 100 height 14
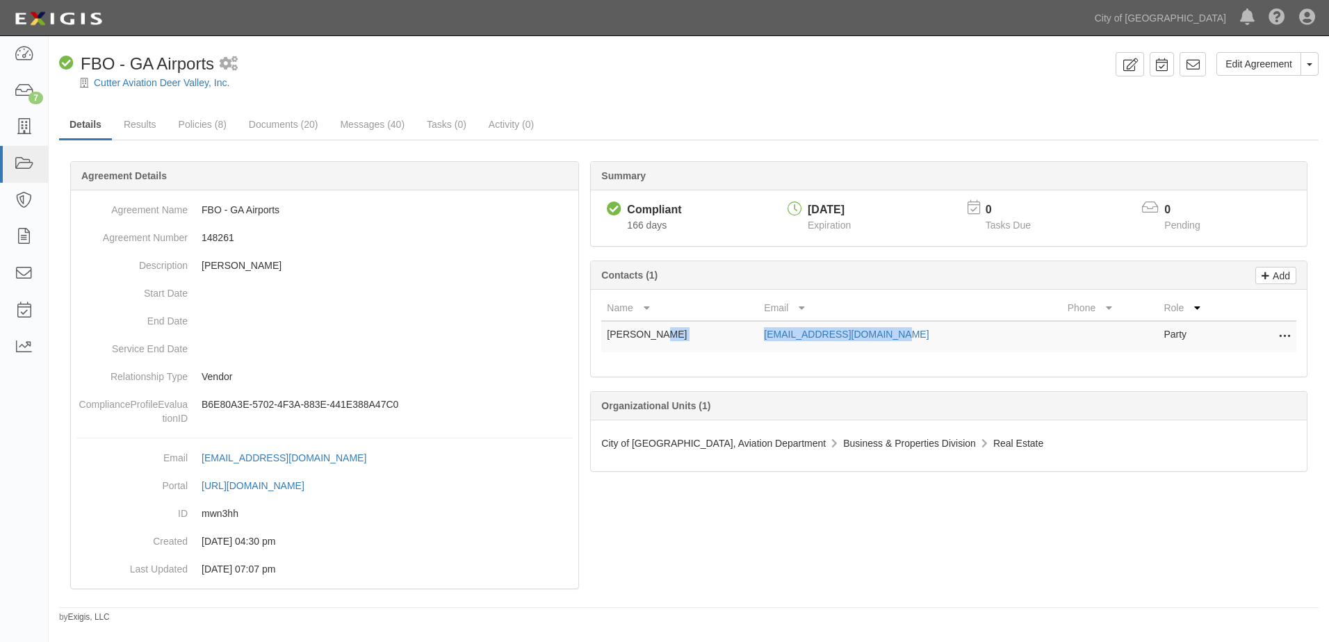
drag, startPoint x: 726, startPoint y: 336, endPoint x: 892, endPoint y: 343, distance: 165.6
click at [892, 343] on tr "[PERSON_NAME] [EMAIL_ADDRESS][DOMAIN_NAME] Party Edit Remove from agreement Del…" at bounding box center [948, 336] width 695 height 31
copy tr "[EMAIL_ADDRESS][DOMAIN_NAME]"
click at [142, 124] on link "Results" at bounding box center [140, 126] width 54 height 30
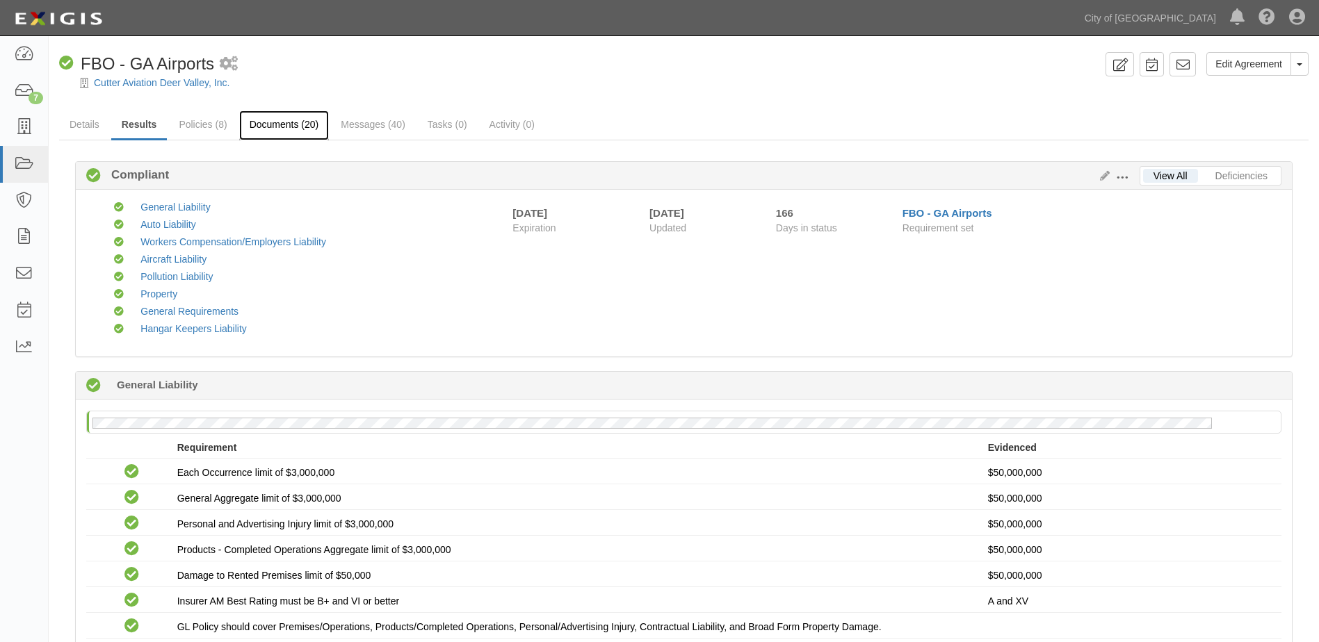
click at [301, 128] on link "Documents (20)" at bounding box center [284, 126] width 90 height 30
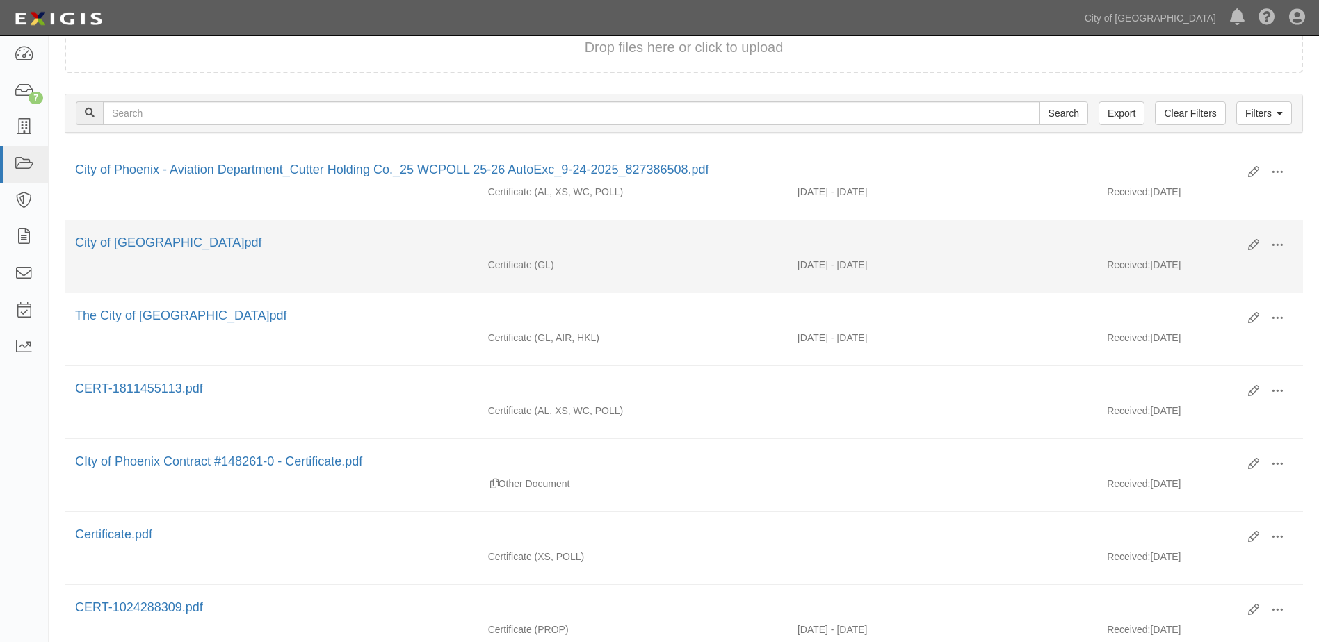
scroll to position [209, 0]
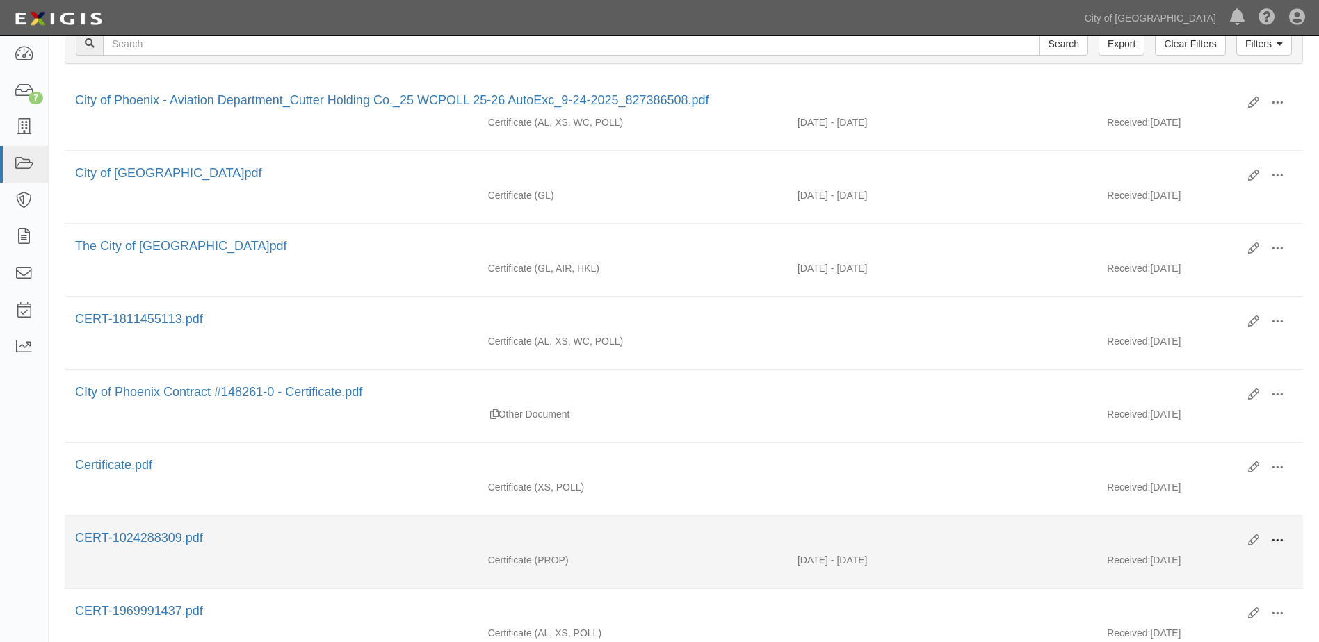
click at [1278, 536] on span at bounding box center [1277, 541] width 13 height 13
click at [1224, 568] on link "View" at bounding box center [1210, 560] width 110 height 25
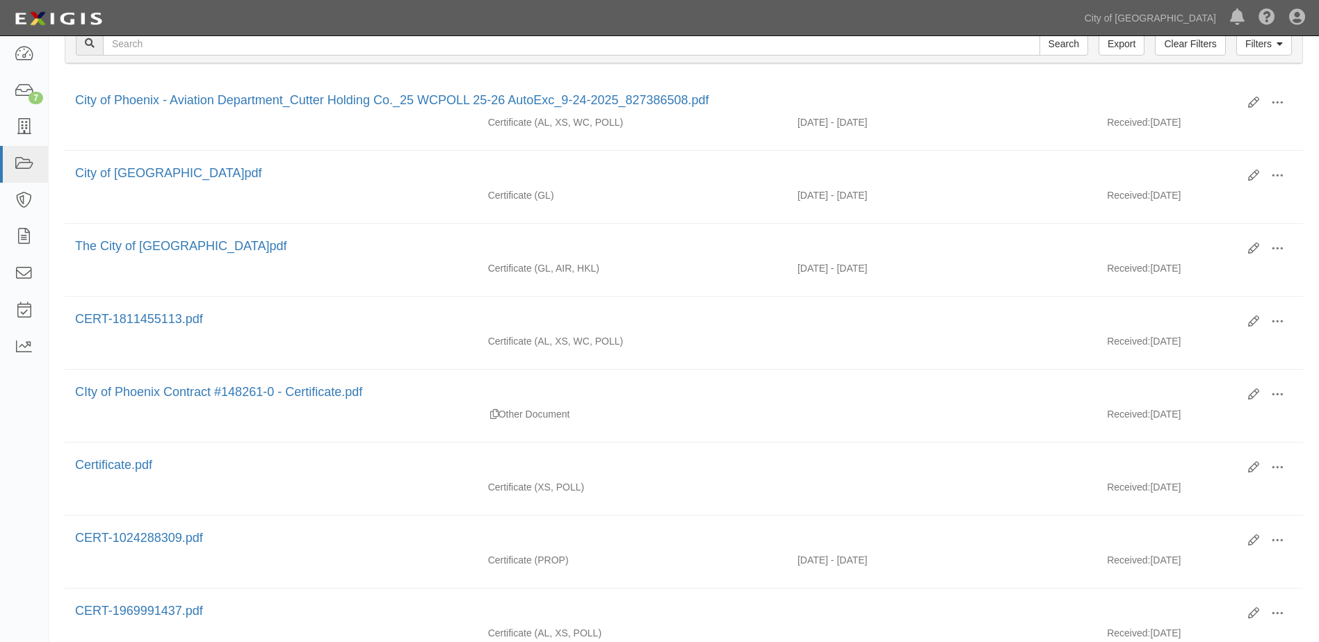
click at [761, 56] on div "Filters Clear Filters Export Search Filters" at bounding box center [683, 44] width 1237 height 38
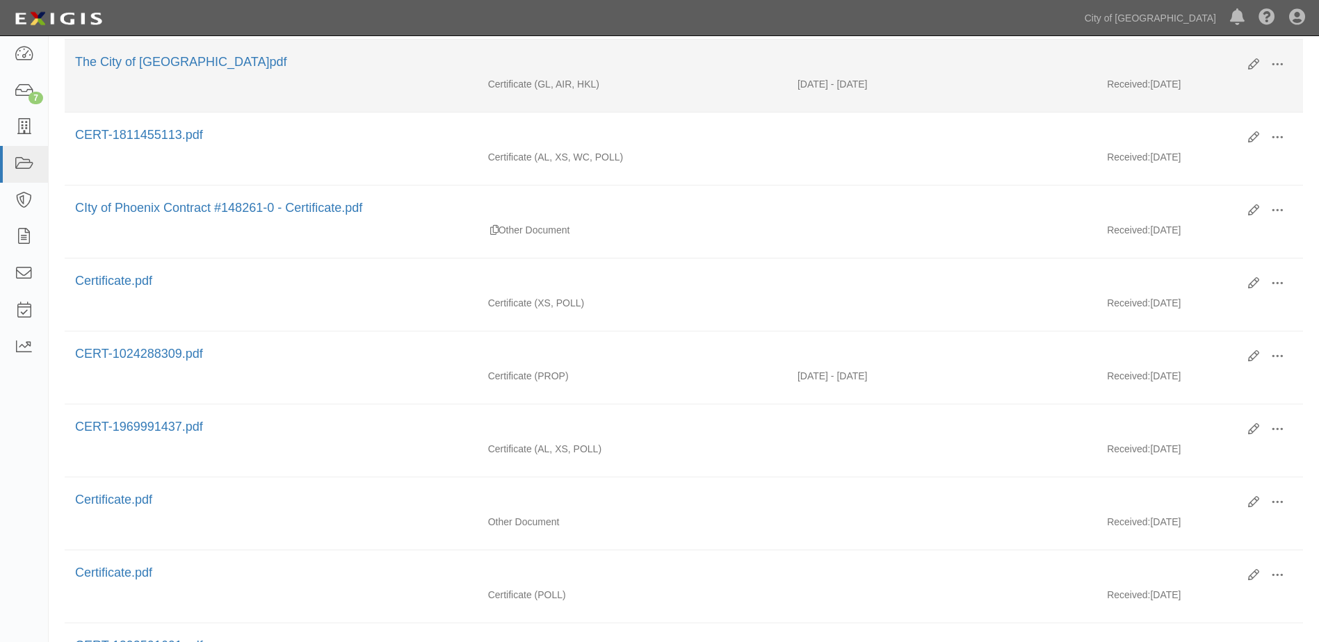
scroll to position [348, 0]
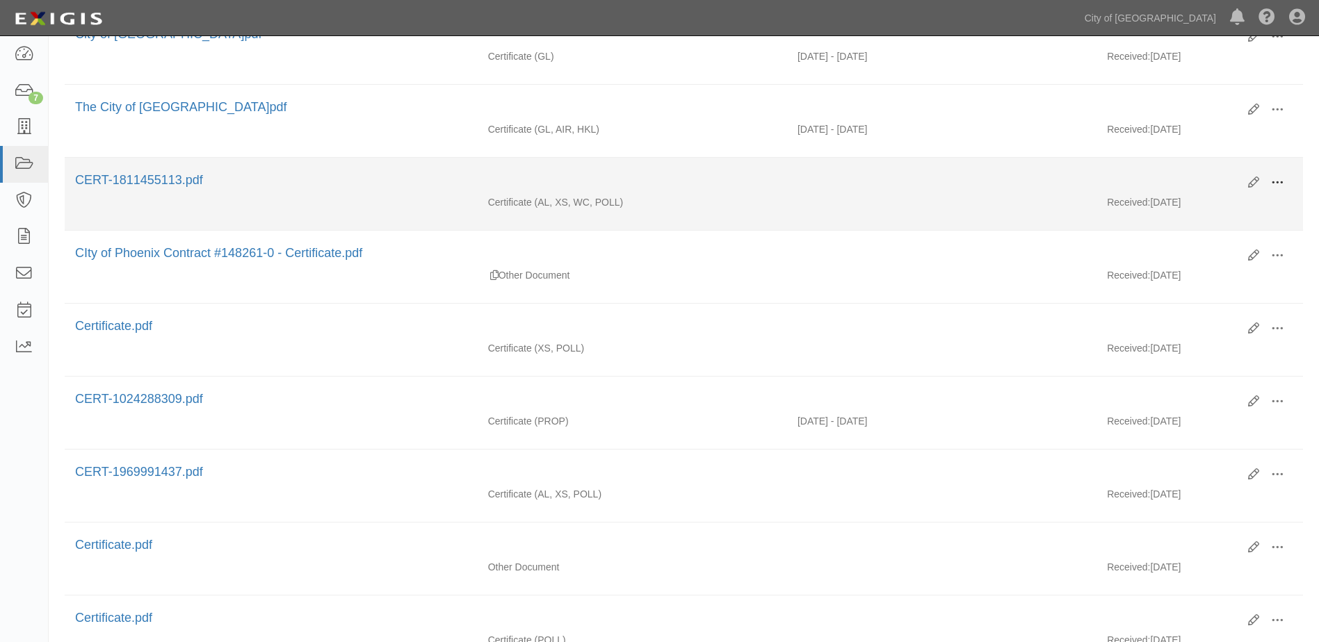
click at [1269, 181] on button at bounding box center [1277, 184] width 31 height 24
click at [1165, 209] on link "View" at bounding box center [1210, 202] width 110 height 25
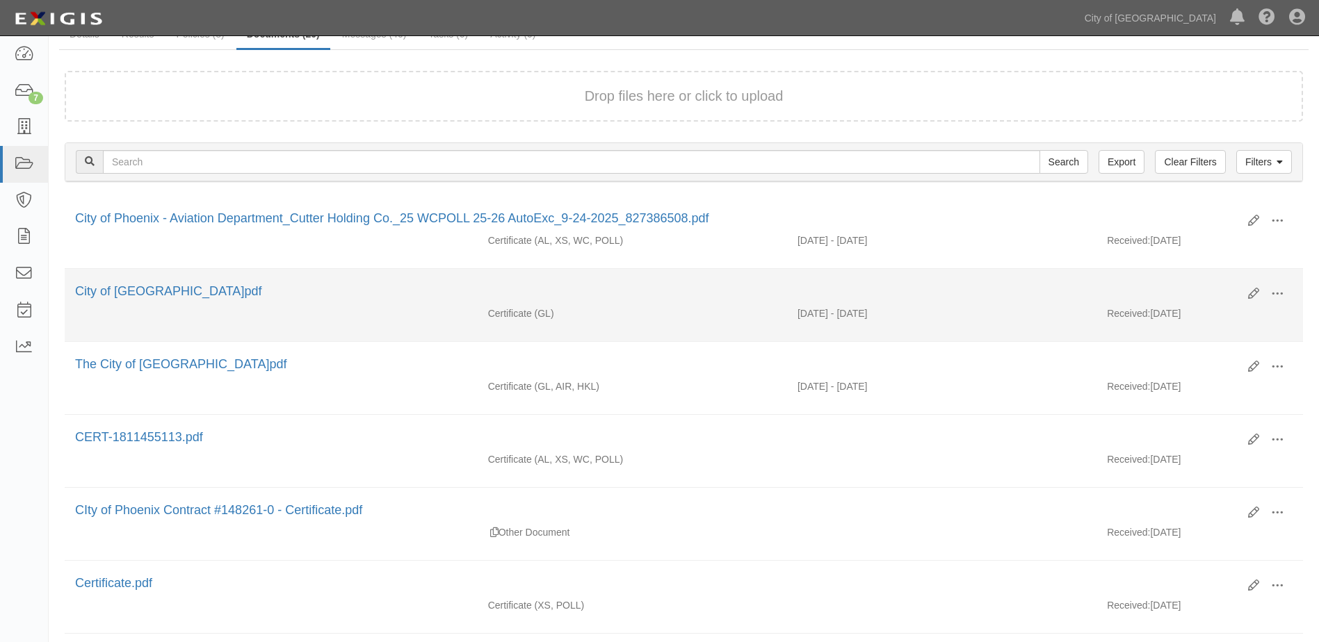
scroll to position [0, 0]
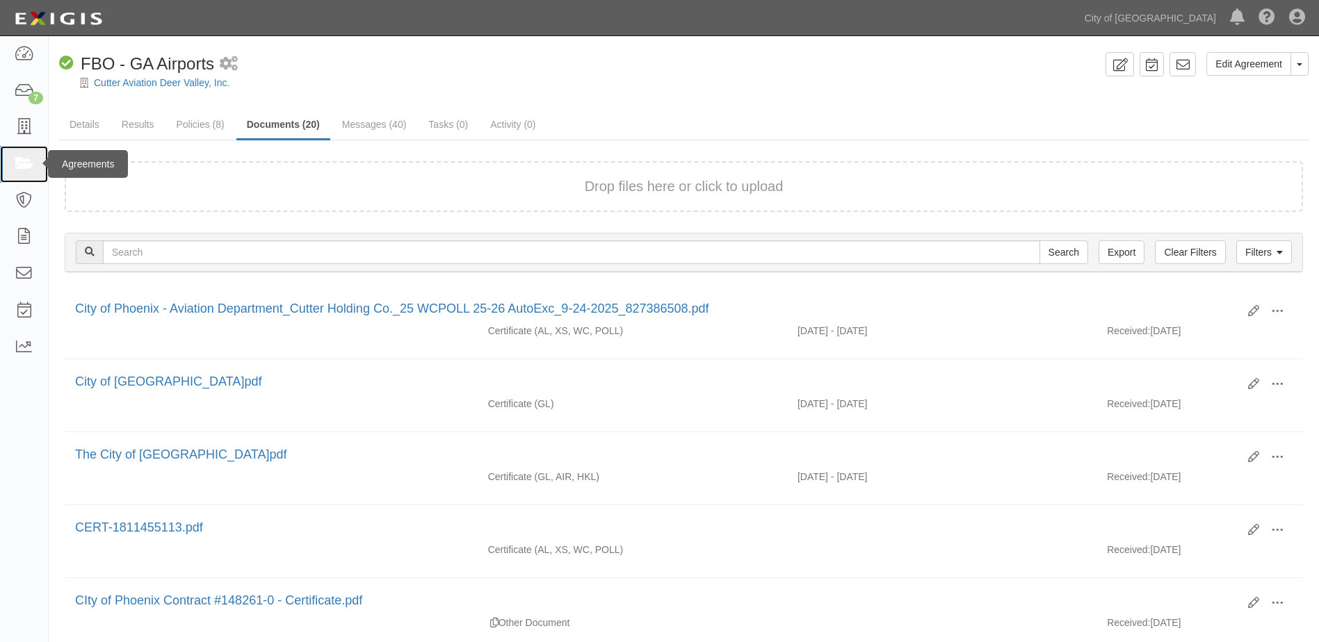
click at [3, 156] on link at bounding box center [24, 164] width 48 height 37
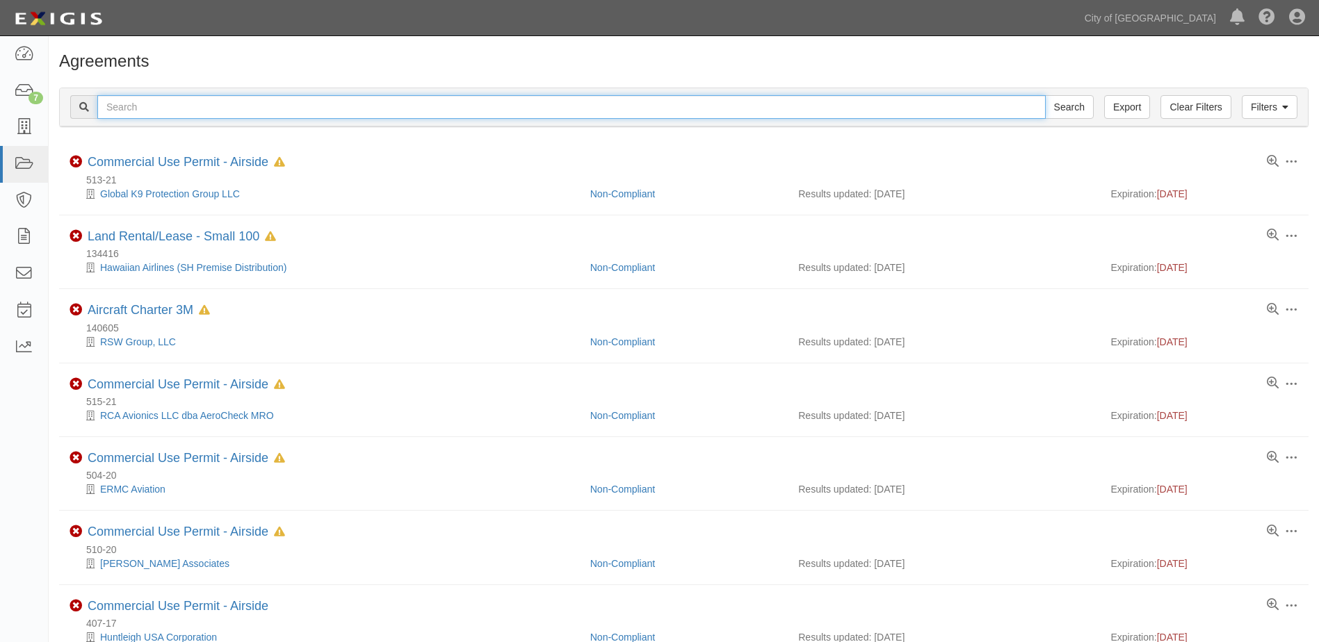
click at [276, 102] on input "text" at bounding box center [571, 107] width 948 height 24
type input "48819"
click at [1045, 95] on input "Search" at bounding box center [1069, 107] width 49 height 24
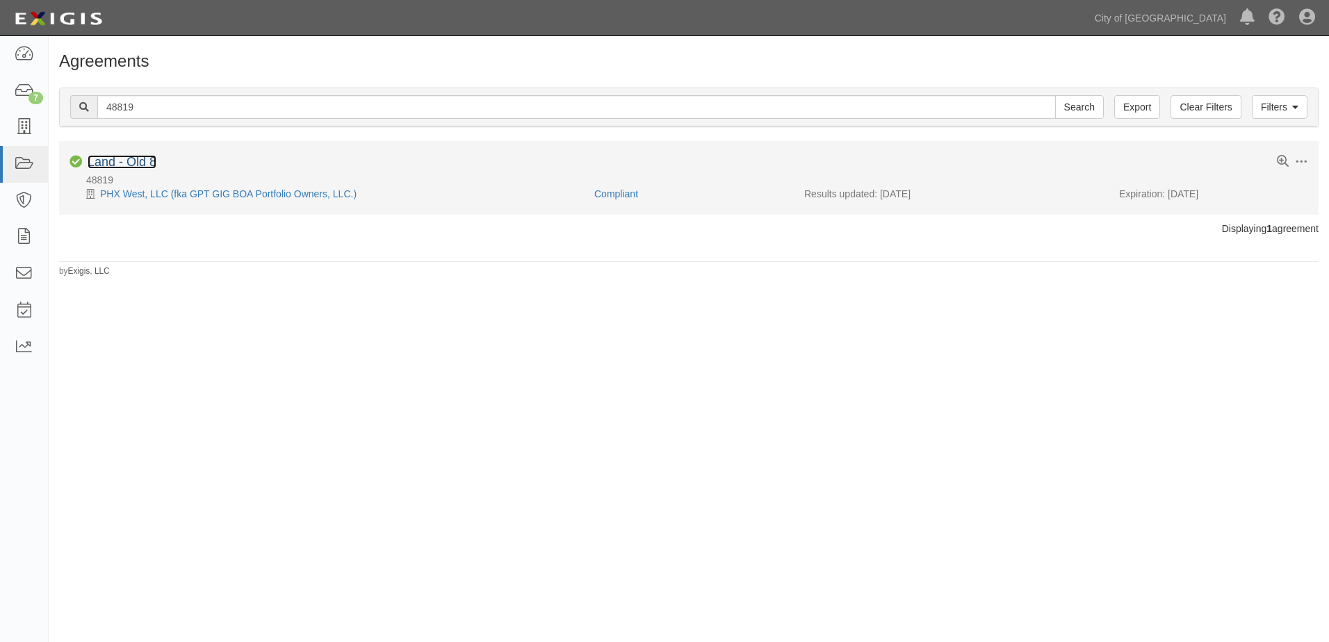
click at [108, 155] on link "Land - Old 8" at bounding box center [122, 162] width 69 height 14
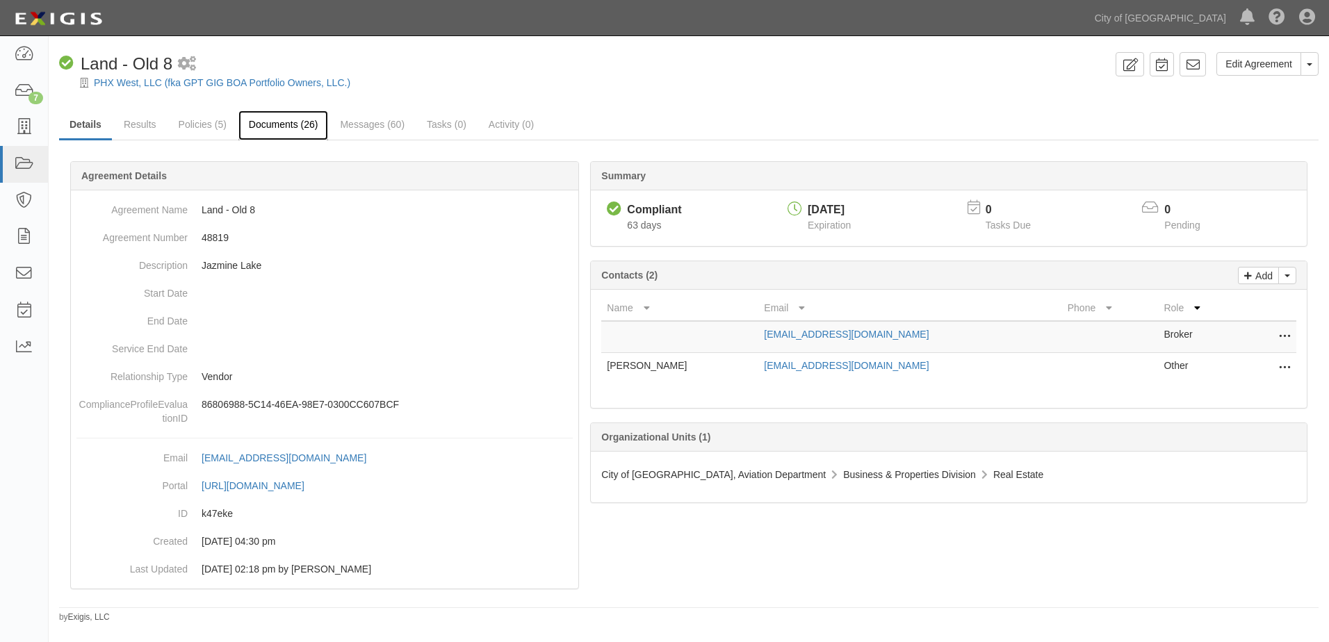
click at [296, 131] on link "Documents (26)" at bounding box center [283, 126] width 90 height 30
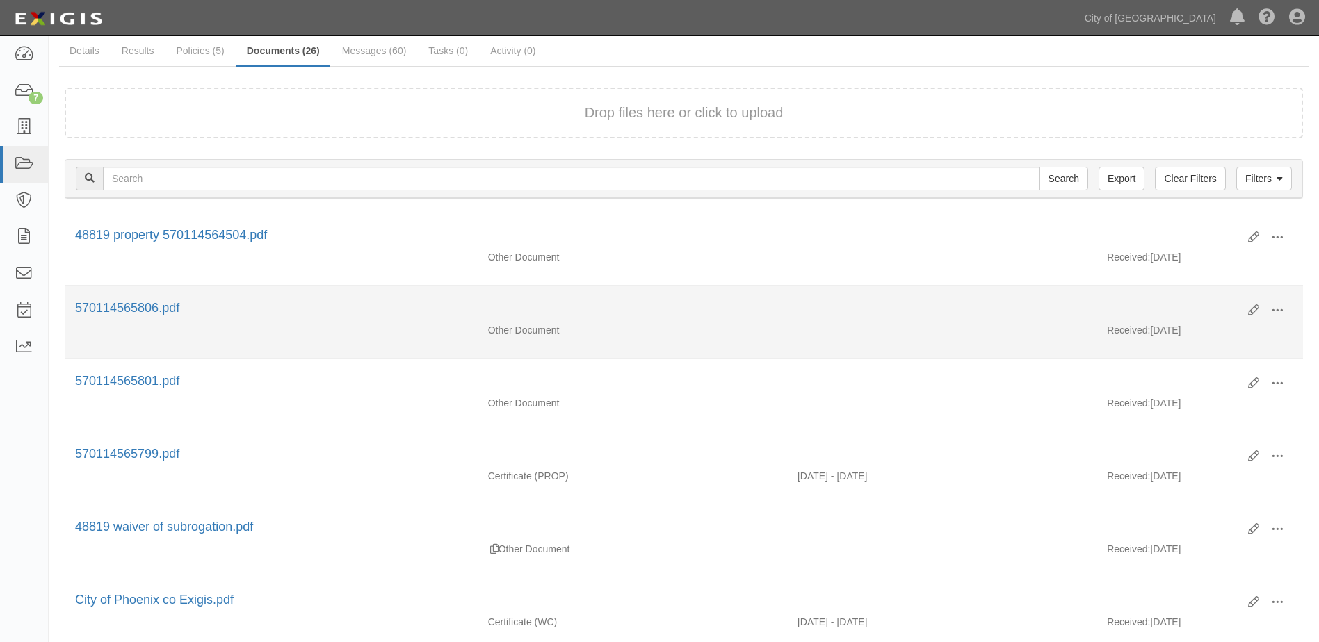
scroll to position [139, 0]
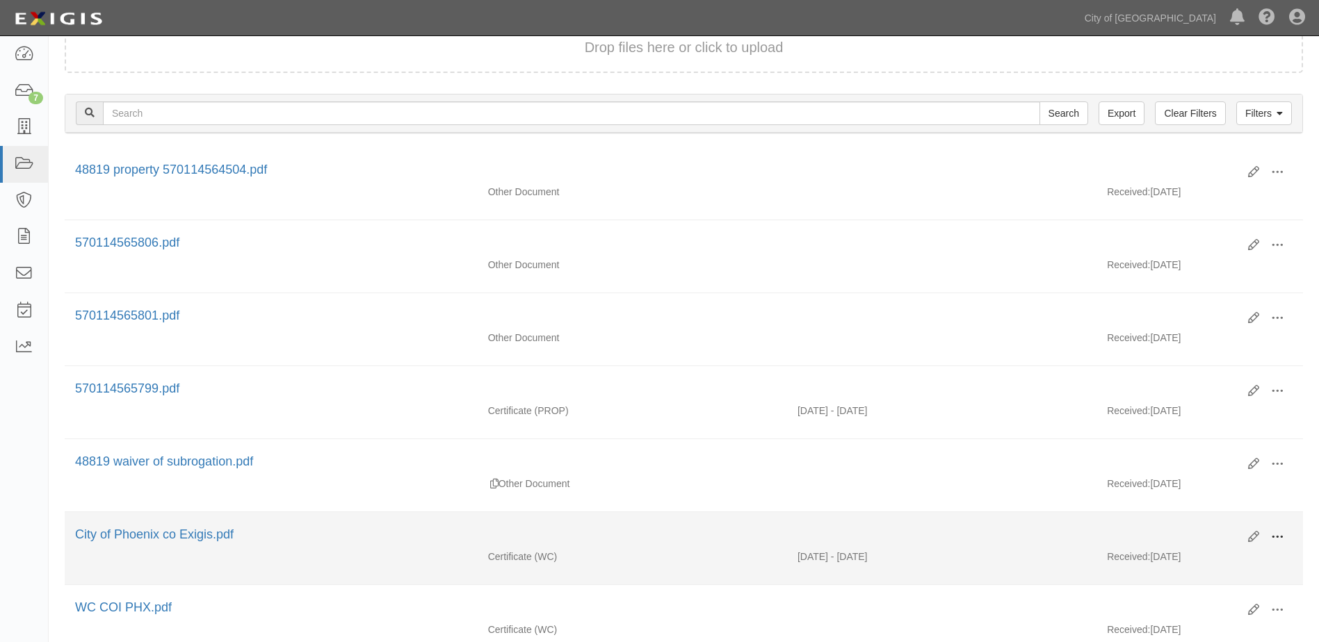
click at [1272, 535] on span at bounding box center [1277, 537] width 13 height 13
click at [1228, 553] on link "View" at bounding box center [1210, 557] width 110 height 25
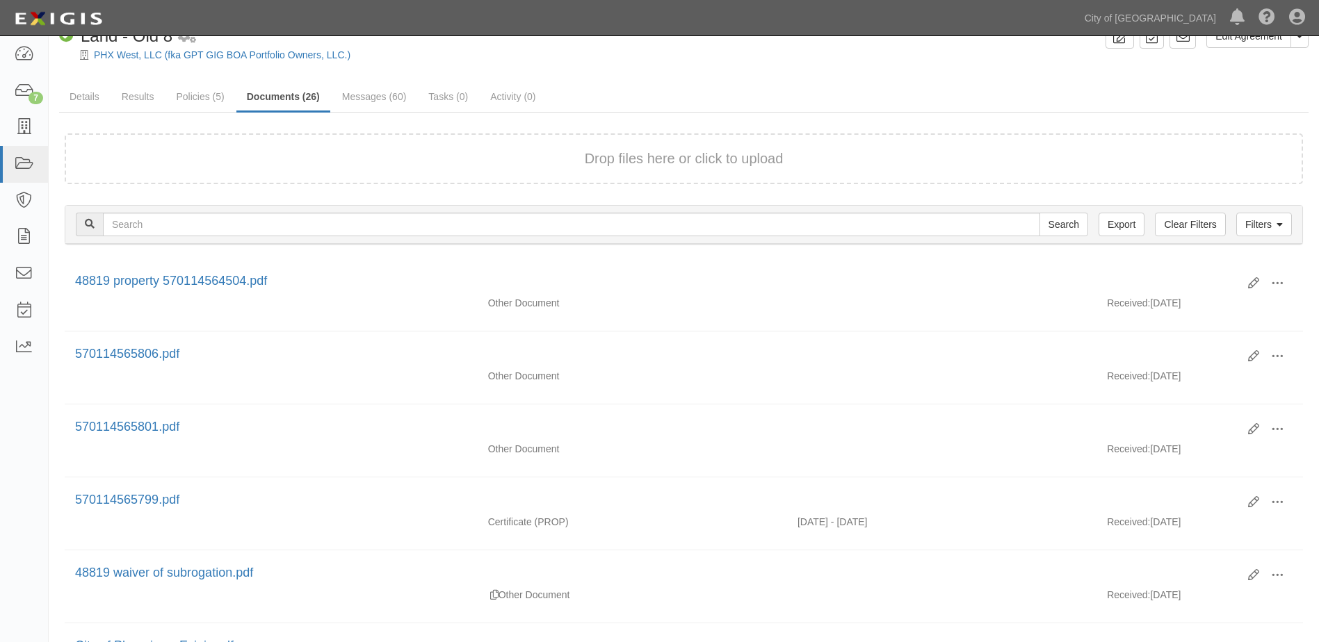
scroll to position [0, 0]
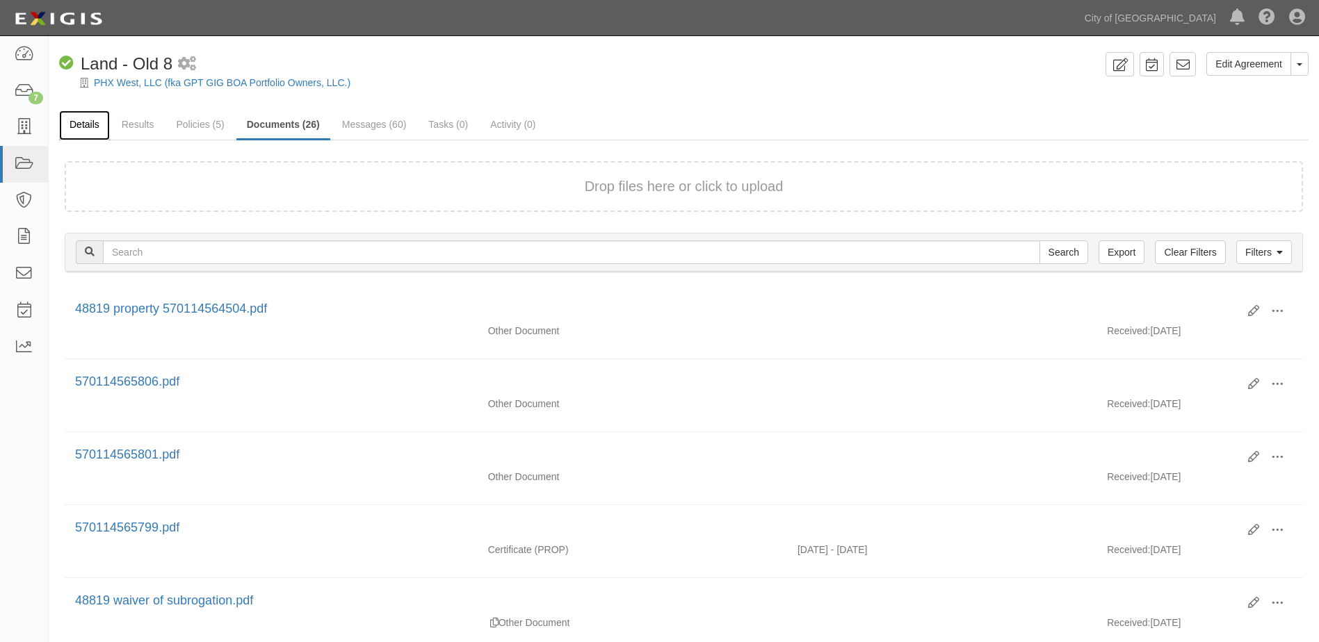
click at [92, 124] on link "Details" at bounding box center [84, 126] width 51 height 30
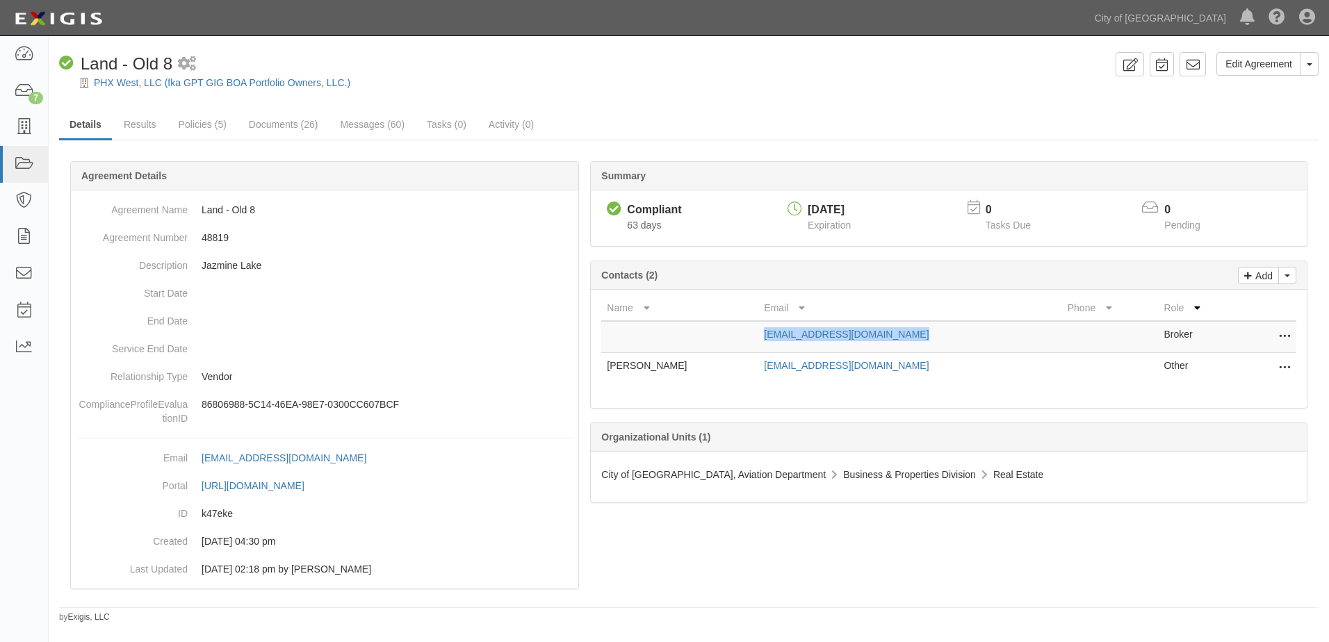
drag, startPoint x: 715, startPoint y: 339, endPoint x: 879, endPoint y: 337, distance: 164.1
click at [879, 337] on td "[EMAIL_ADDRESS][DOMAIN_NAME]" at bounding box center [909, 337] width 303 height 32
copy link "[EMAIL_ADDRESS][DOMAIN_NAME]"
drag, startPoint x: 713, startPoint y: 371, endPoint x: 828, endPoint y: 373, distance: 114.7
click at [828, 373] on tr "[PERSON_NAME] [PERSON_NAME][EMAIL_ADDRESS][DOMAIN_NAME] Other Edit Remove from …" at bounding box center [948, 368] width 695 height 31
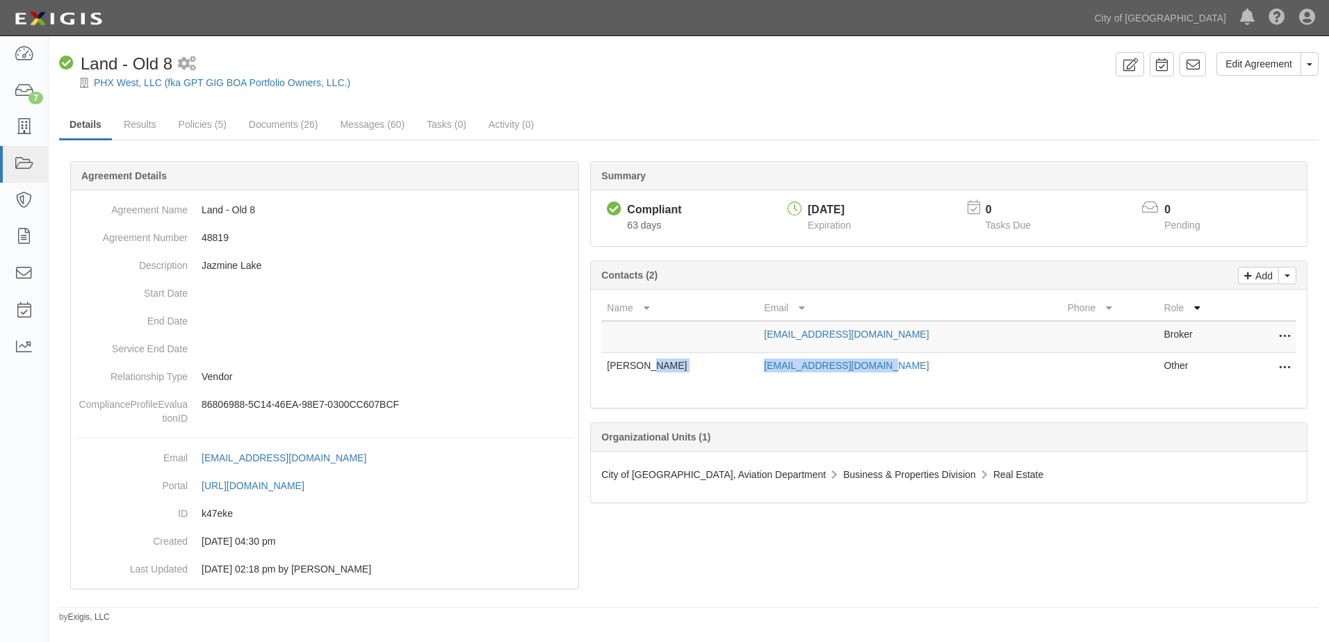
copy tr "[EMAIL_ADDRESS][DOMAIN_NAME]"
click at [19, 163] on icon at bounding box center [23, 164] width 19 height 16
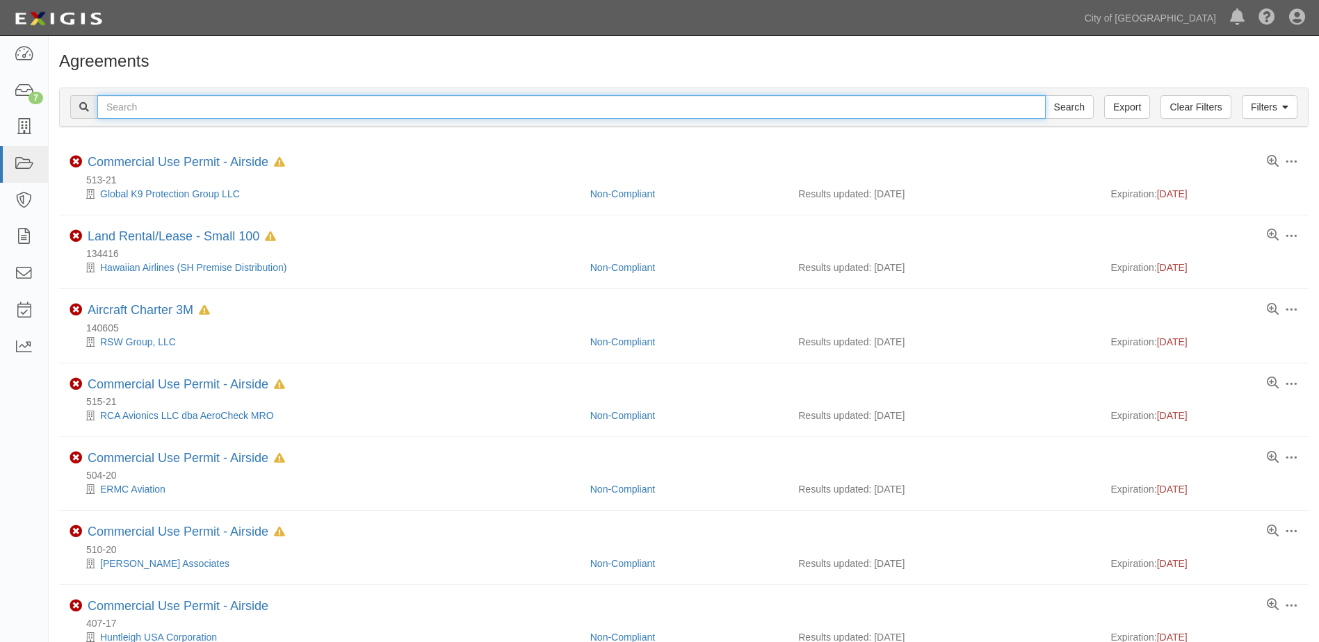
click at [131, 106] on input "text" at bounding box center [571, 107] width 948 height 24
type input "145949"
click at [1045, 95] on input "Search" at bounding box center [1069, 107] width 49 height 24
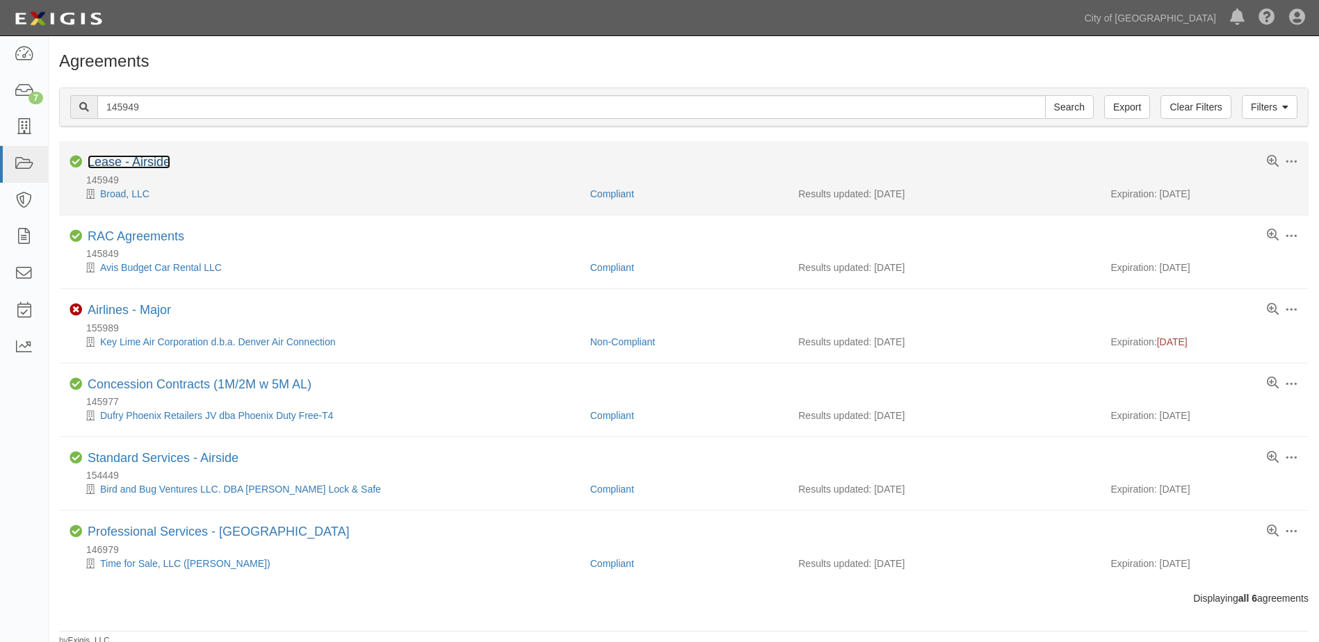
click at [146, 166] on link "Lease - Airside" at bounding box center [129, 162] width 83 height 14
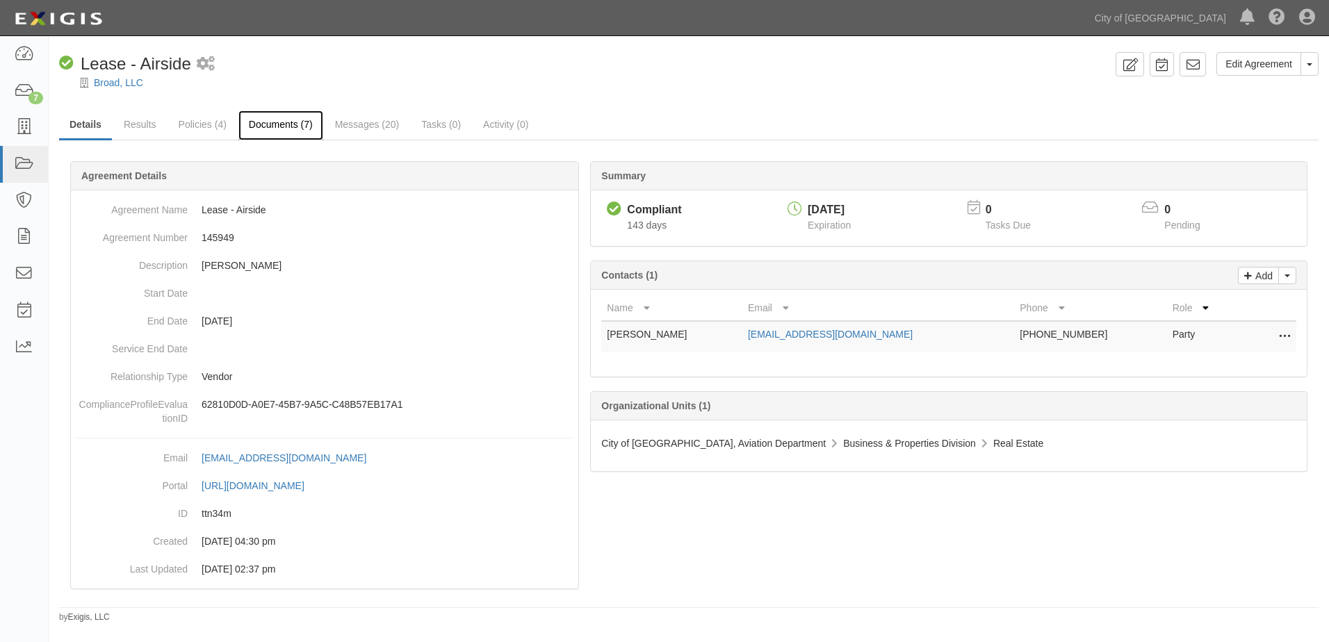
click at [257, 128] on link "Documents (7)" at bounding box center [280, 126] width 85 height 30
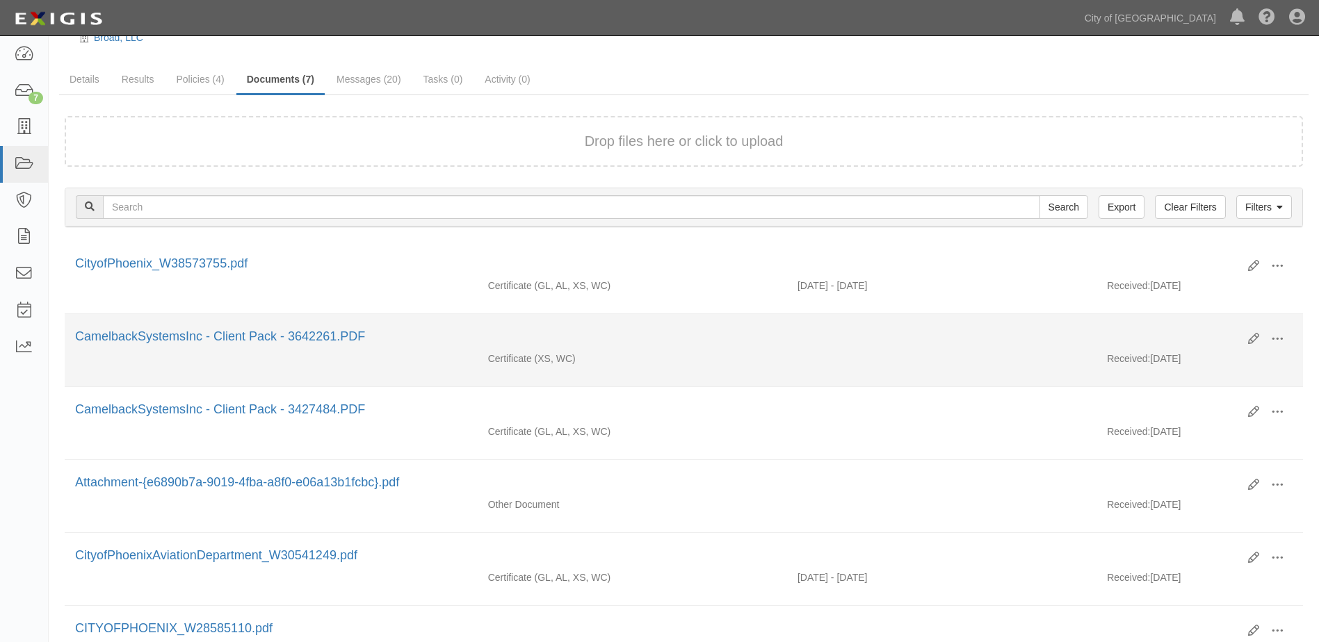
scroll to position [70, 0]
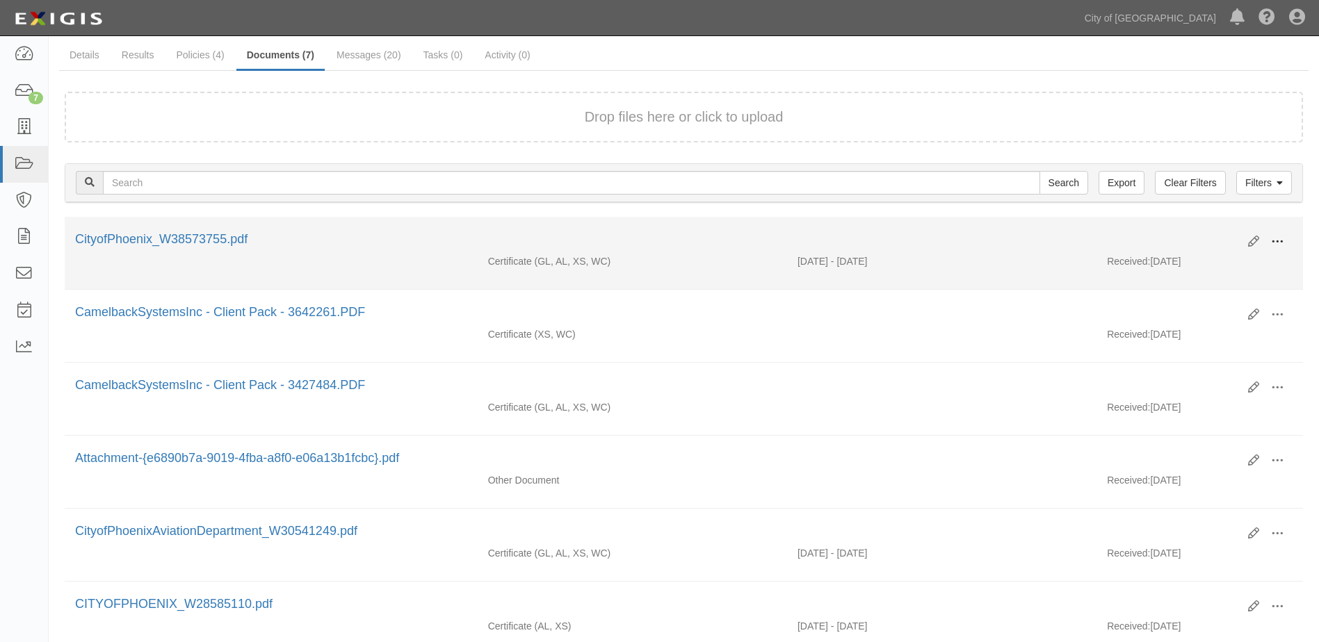
click at [1273, 238] on span at bounding box center [1277, 242] width 13 height 13
click at [1191, 263] on link "View" at bounding box center [1210, 262] width 110 height 25
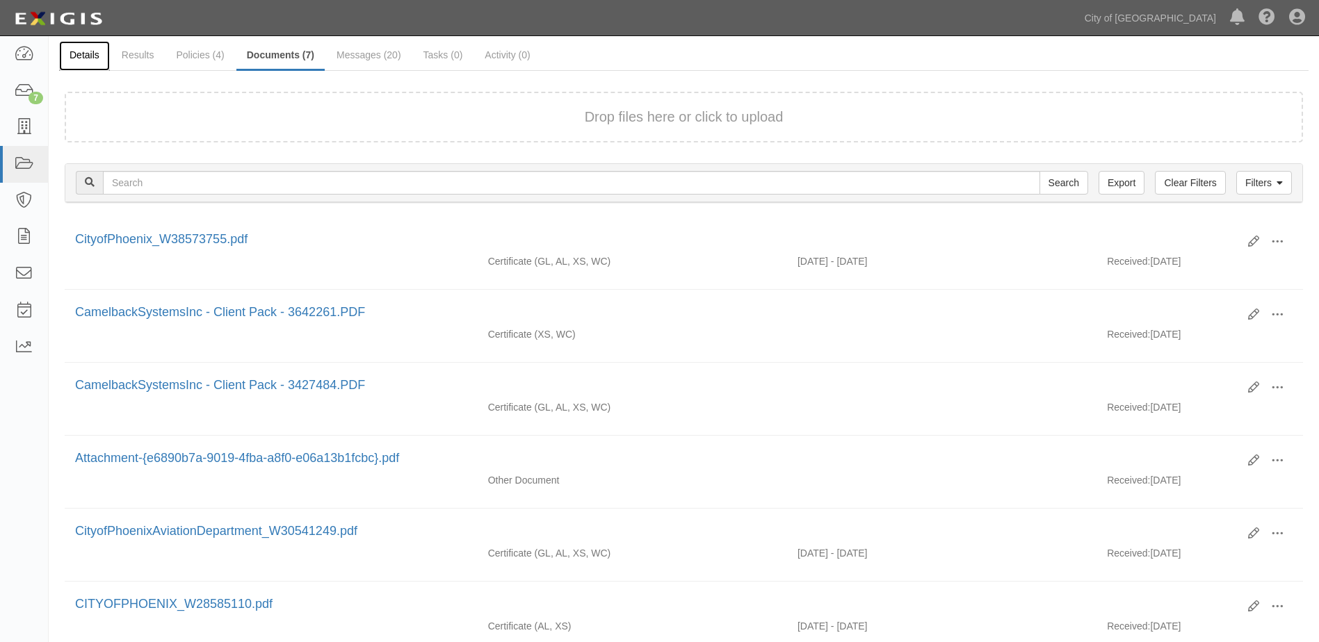
click at [90, 54] on link "Details" at bounding box center [84, 56] width 51 height 30
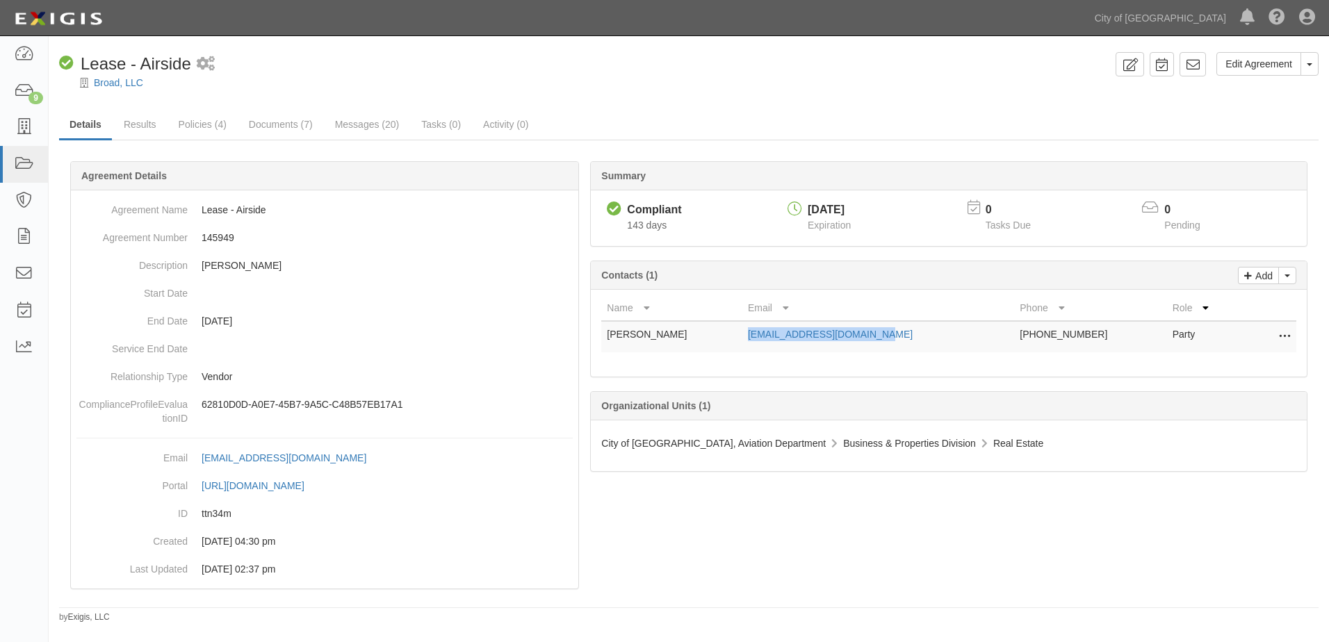
drag, startPoint x: 763, startPoint y: 334, endPoint x: 943, endPoint y: 347, distance: 181.2
click at [943, 347] on td "andrewggoldberg@gmail.com" at bounding box center [878, 336] width 272 height 31
copy link "andrewggoldberg@gmail.com"
click at [29, 163] on icon at bounding box center [23, 164] width 19 height 16
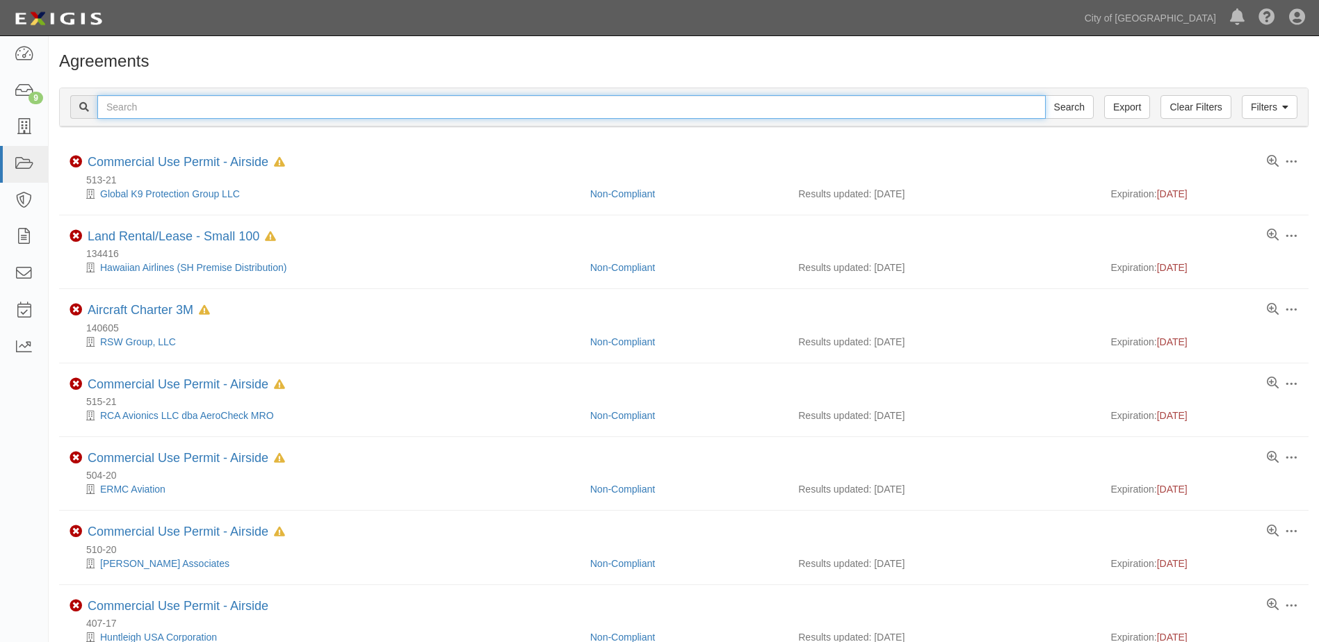
click at [127, 106] on input "text" at bounding box center [571, 107] width 948 height 24
type input "148473"
click at [1045, 95] on input "Search" at bounding box center [1069, 107] width 49 height 24
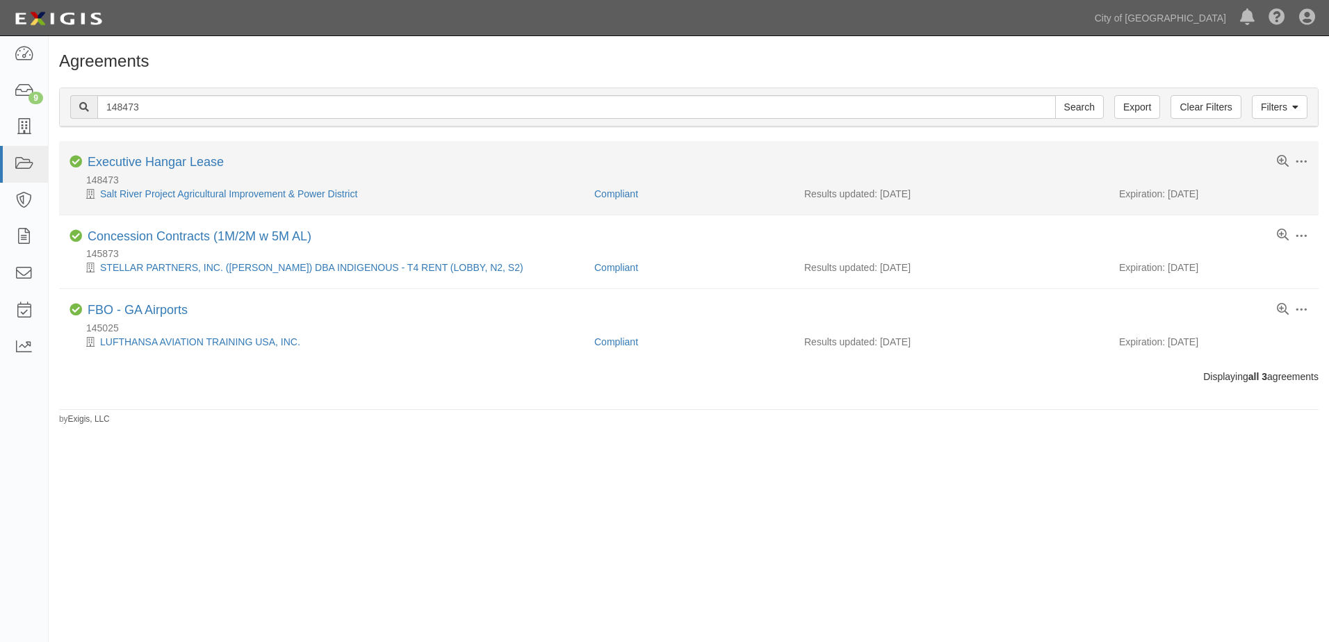
click at [175, 170] on div "Executive Hangar Lease" at bounding box center [156, 162] width 136 height 15
click at [178, 168] on link "Executive Hangar Lease" at bounding box center [156, 162] width 136 height 14
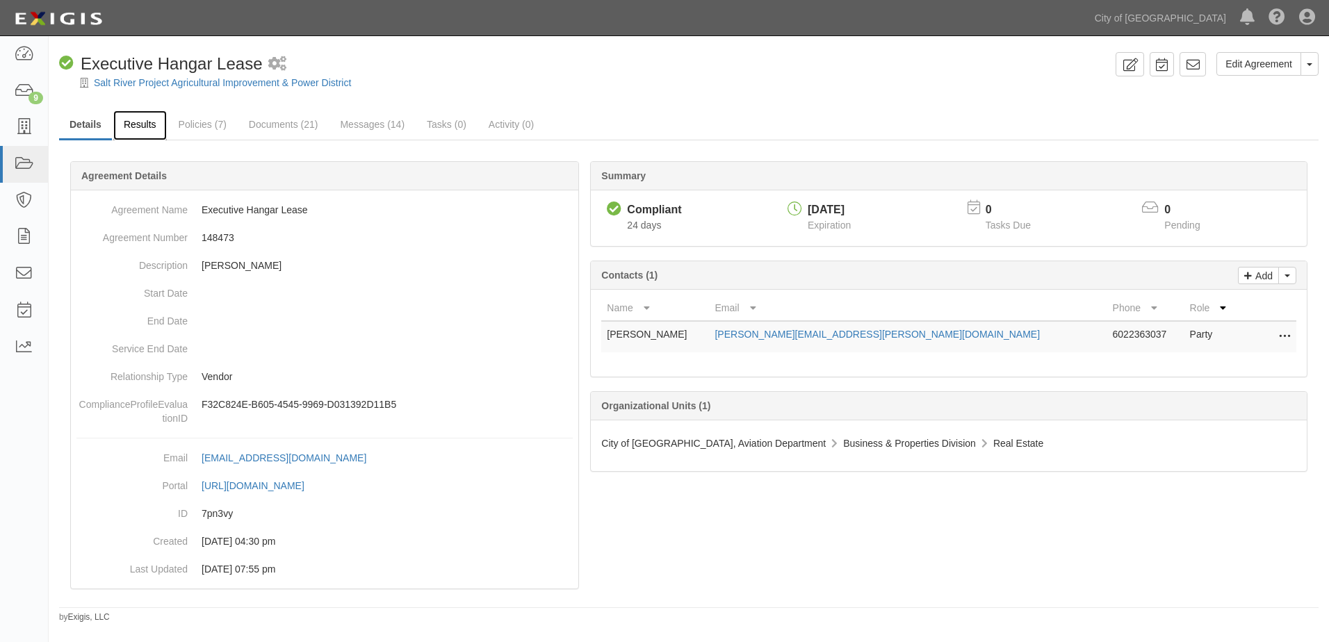
click at [147, 128] on link "Results" at bounding box center [140, 126] width 54 height 30
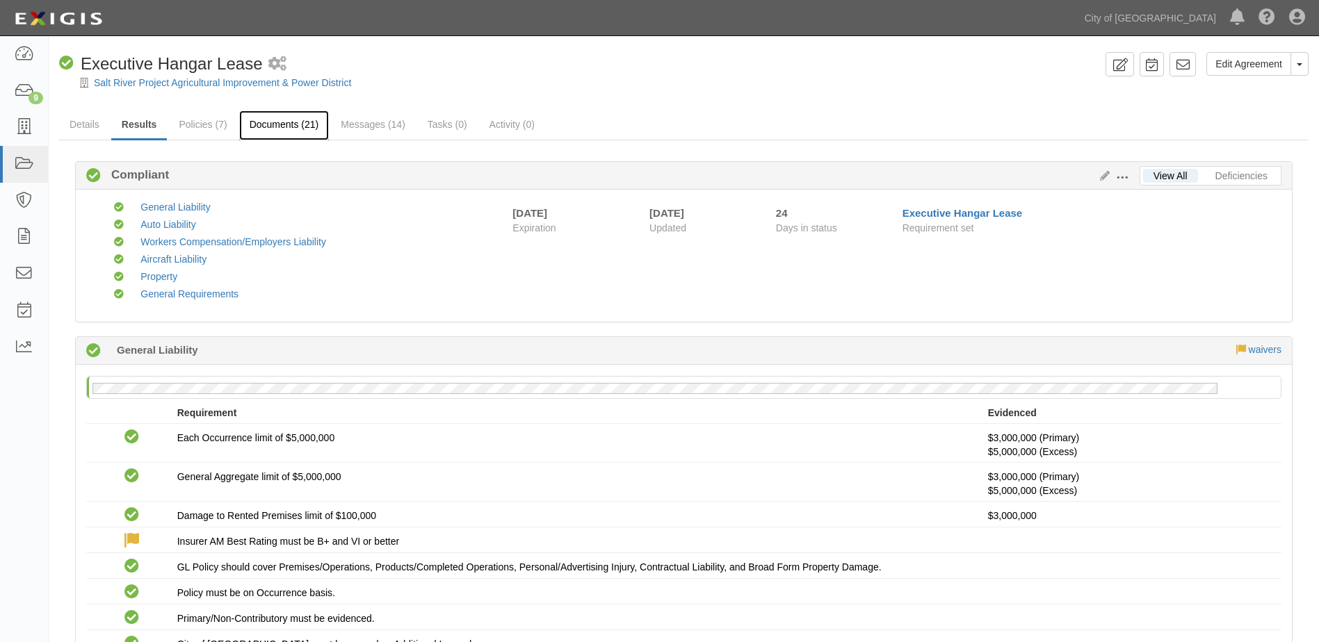
click at [285, 120] on link "Documents (21)" at bounding box center [284, 126] width 90 height 30
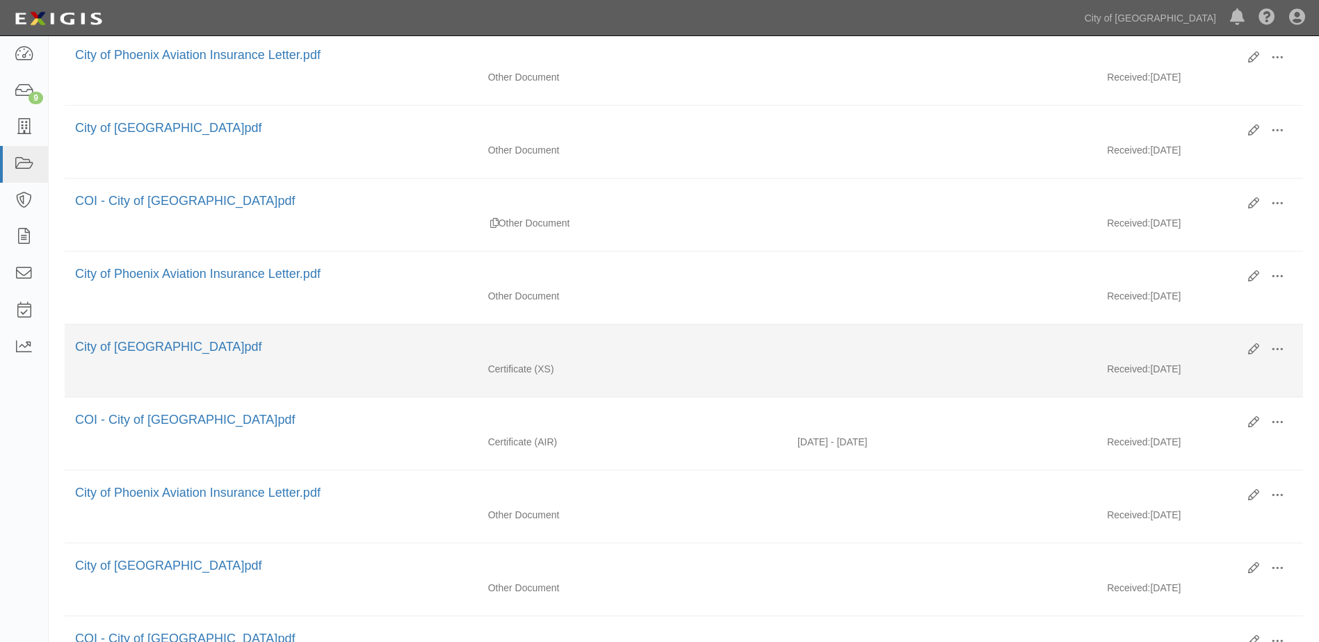
scroll to position [278, 0]
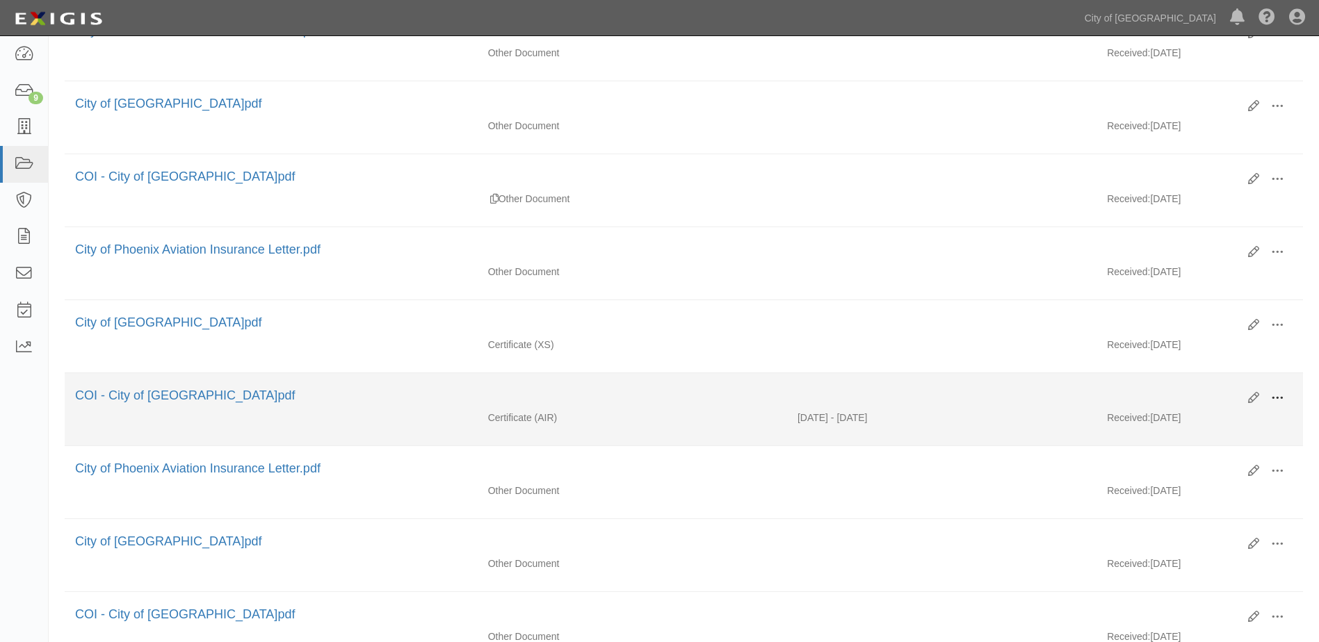
click at [1277, 398] on span at bounding box center [1277, 398] width 13 height 13
click at [1219, 423] on link "View" at bounding box center [1210, 418] width 110 height 25
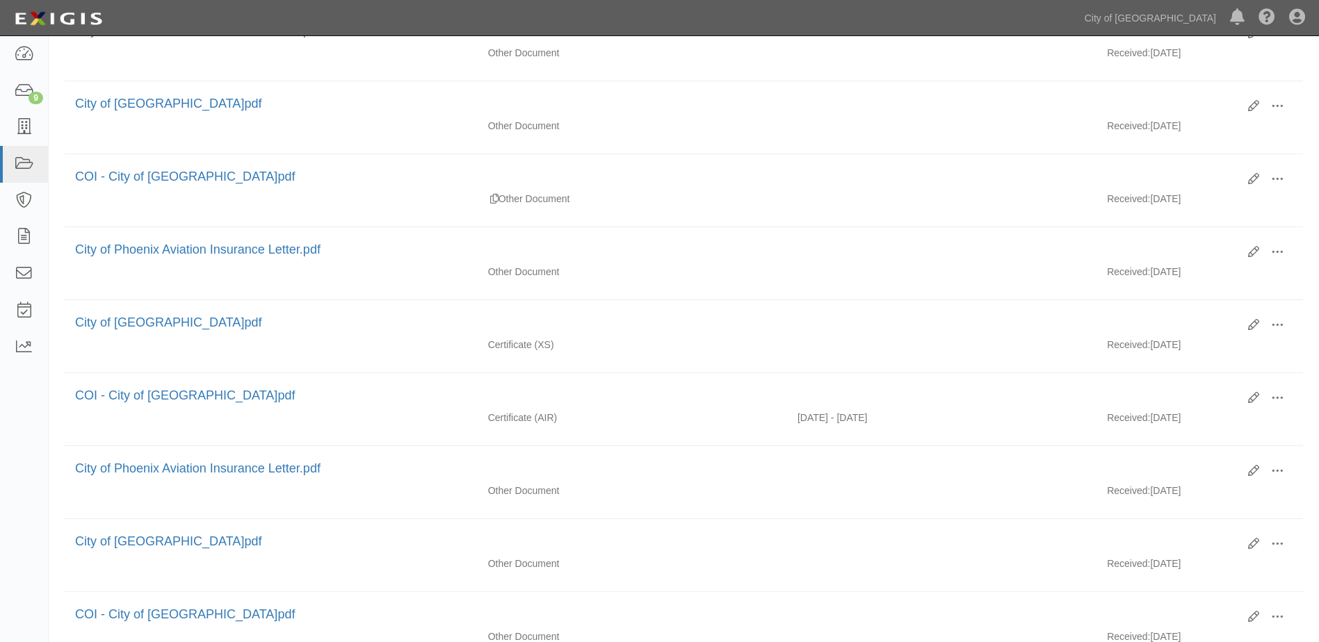
click at [664, 13] on div "Dashboard 9 Inbox Parties Agreements Coverages Documents Messages Tasks Reports…" at bounding box center [659, 17] width 1298 height 35
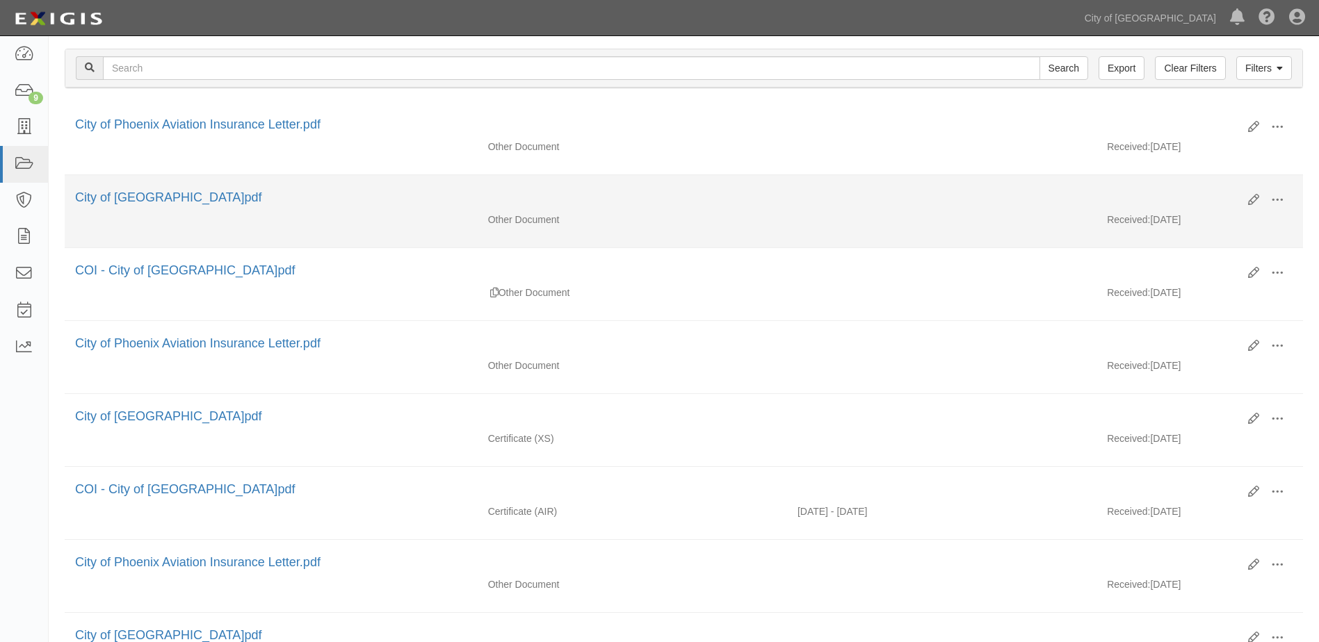
scroll to position [209, 0]
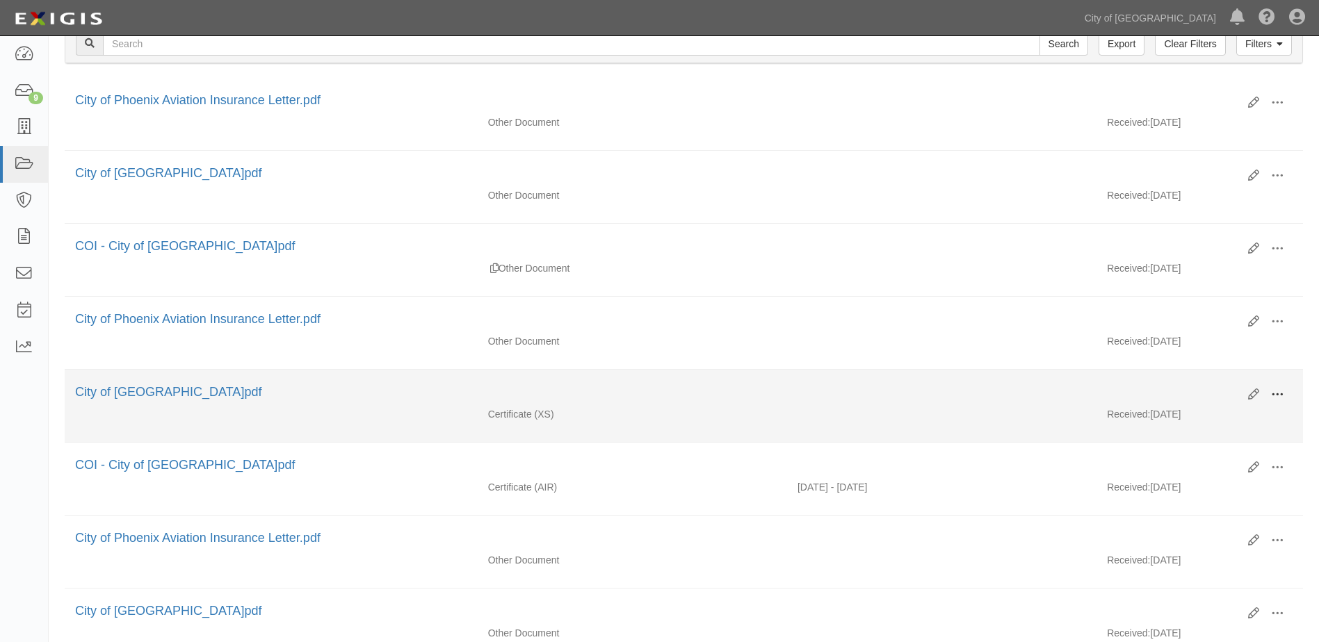
click at [1273, 396] on span at bounding box center [1277, 395] width 13 height 13
click at [1205, 416] on link "View" at bounding box center [1210, 415] width 110 height 25
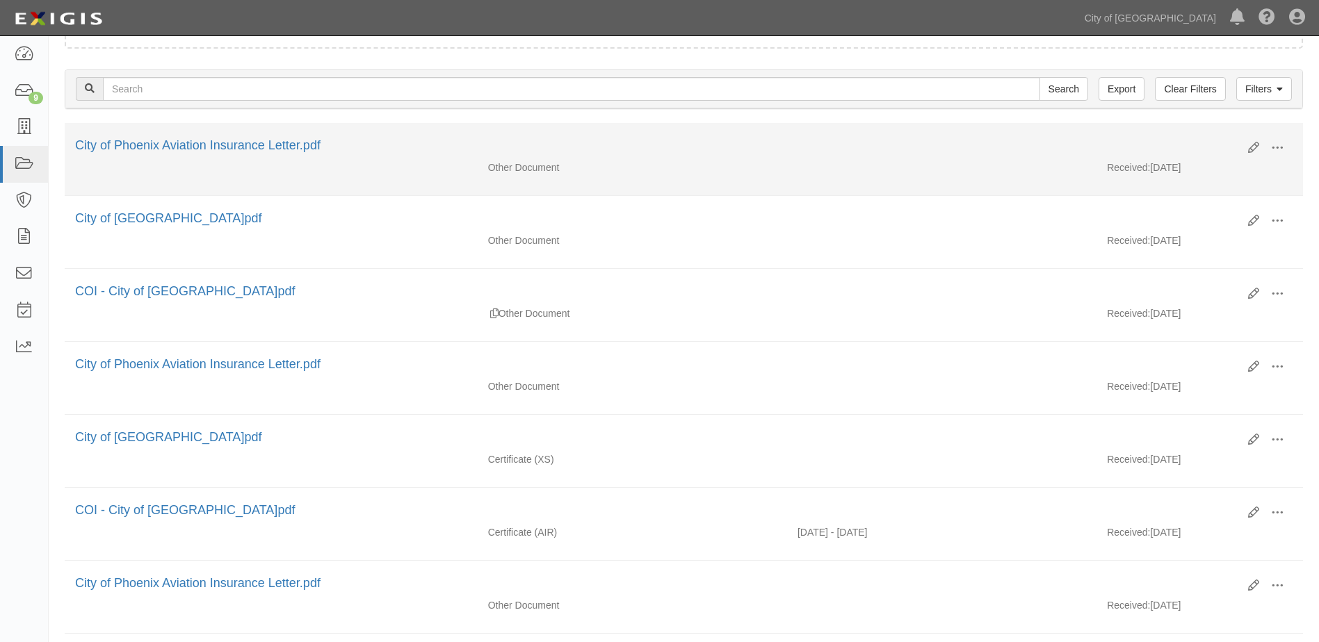
scroll to position [139, 0]
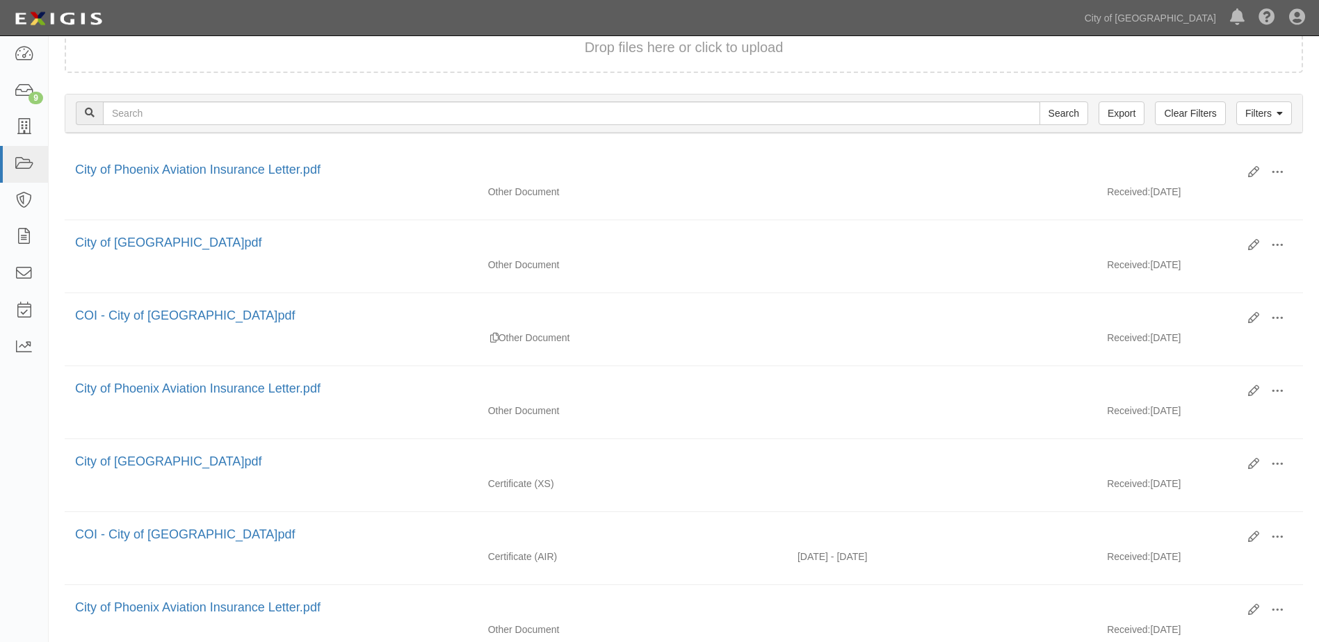
click at [800, 98] on div "Filters Clear Filters Export Search Filters" at bounding box center [683, 114] width 1237 height 38
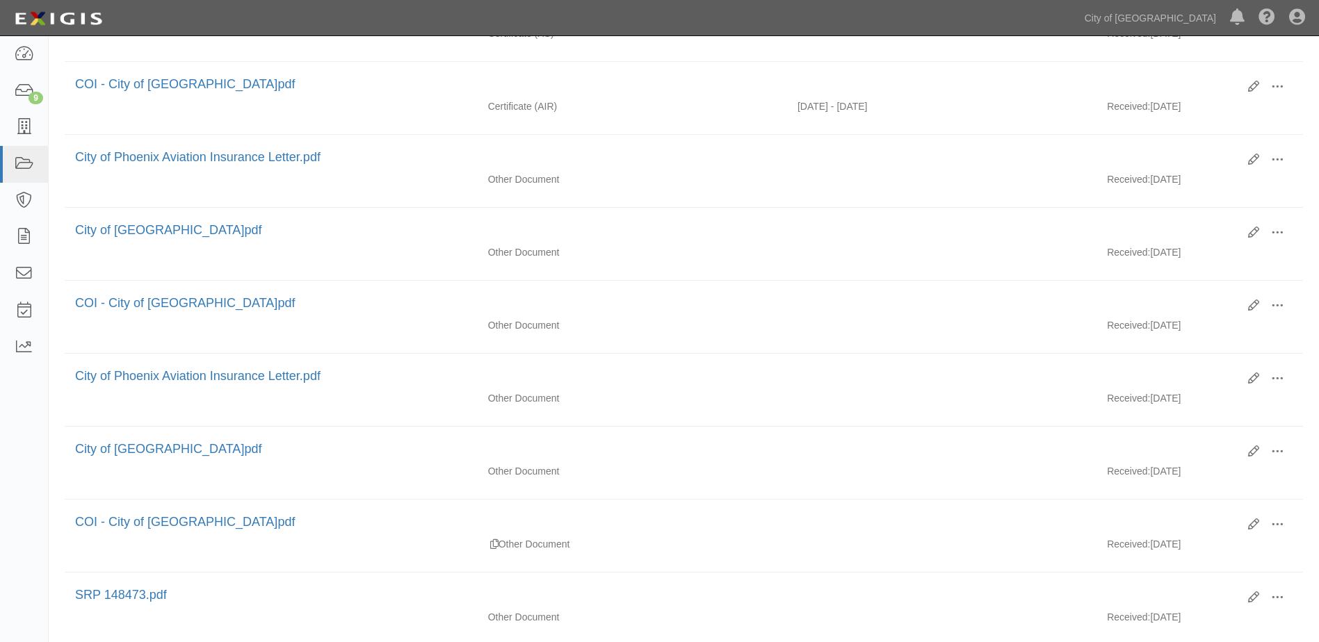
scroll to position [556, 0]
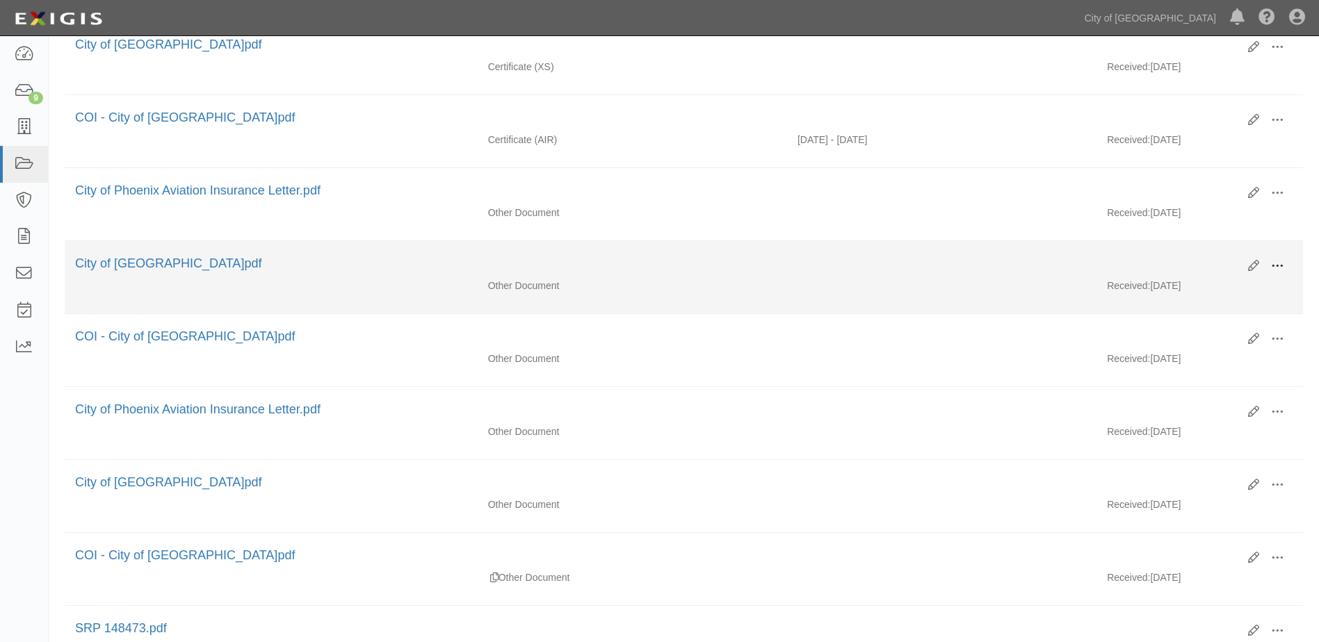
click at [1276, 263] on span at bounding box center [1277, 266] width 13 height 13
click at [1189, 291] on link "View" at bounding box center [1210, 286] width 110 height 25
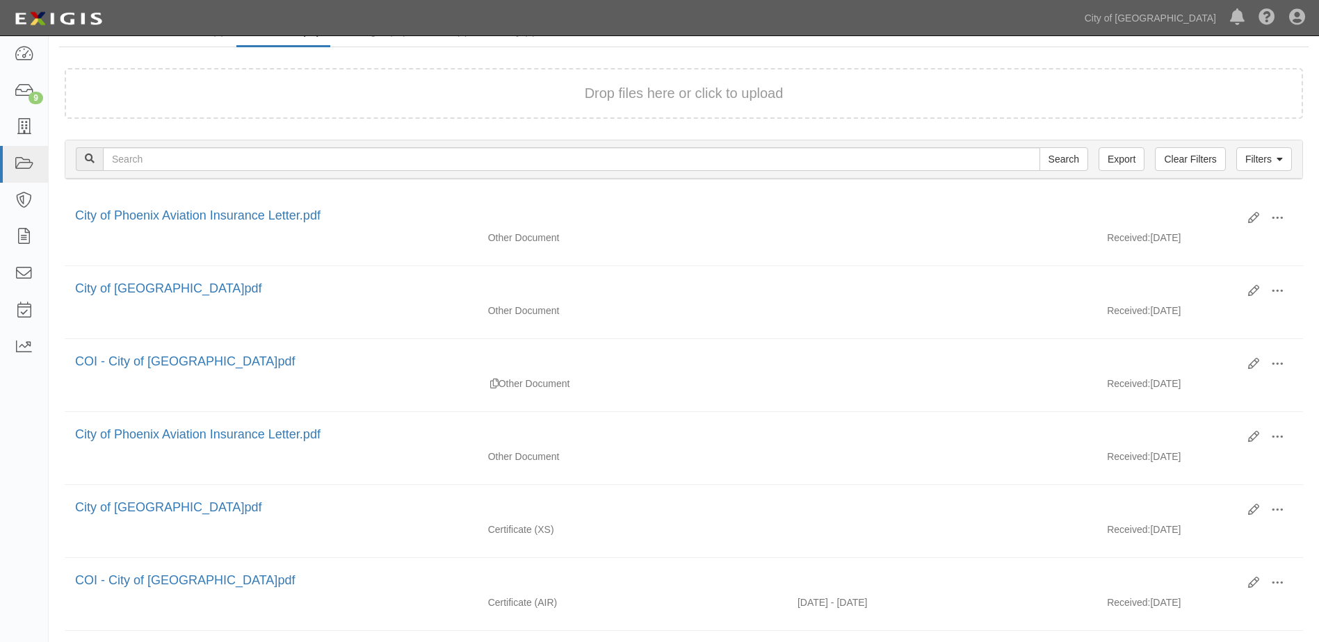
scroll to position [70, 0]
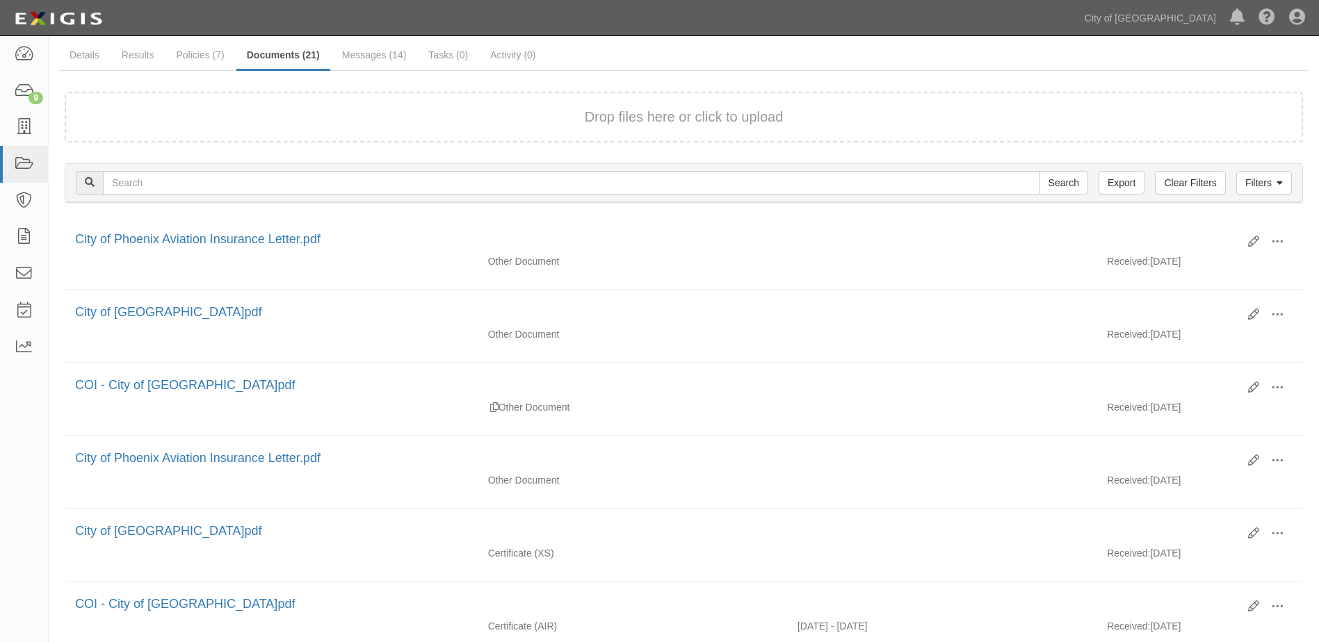
click at [575, 158] on div "Filters Clear Filters Export Search Filters Document Type Unassigned Binders Ca…" at bounding box center [683, 185] width 1259 height 64
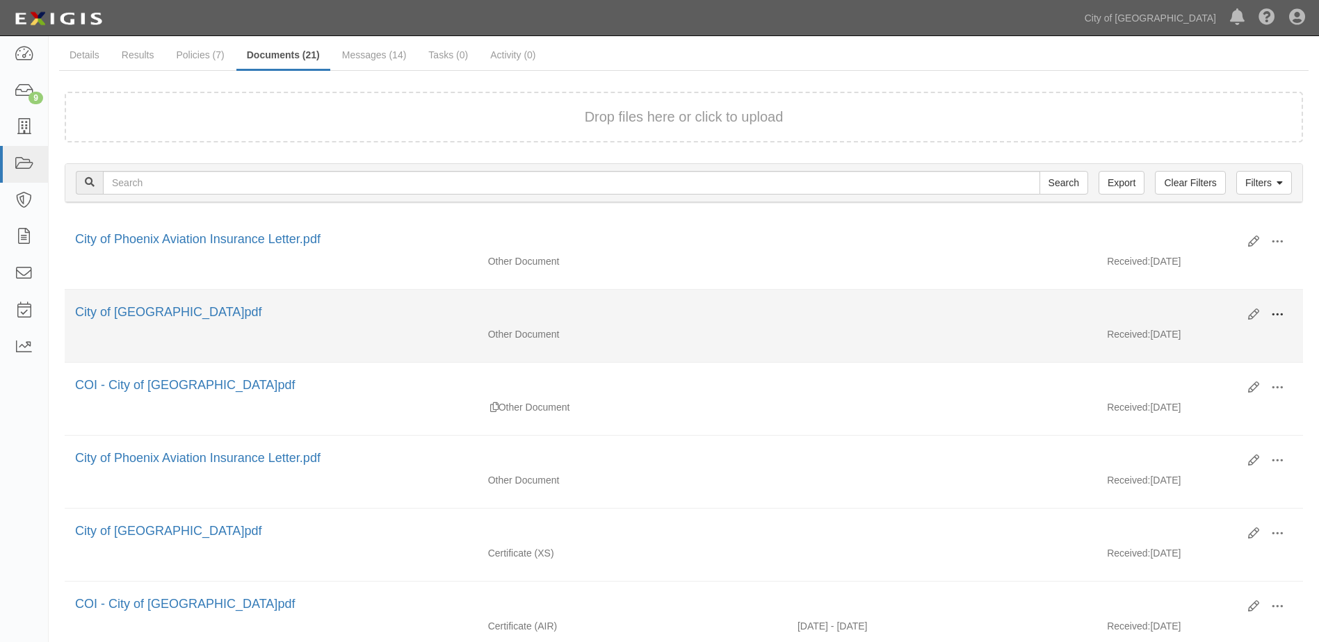
click at [1279, 312] on span at bounding box center [1277, 315] width 13 height 13
click at [1188, 334] on link "View" at bounding box center [1210, 335] width 110 height 25
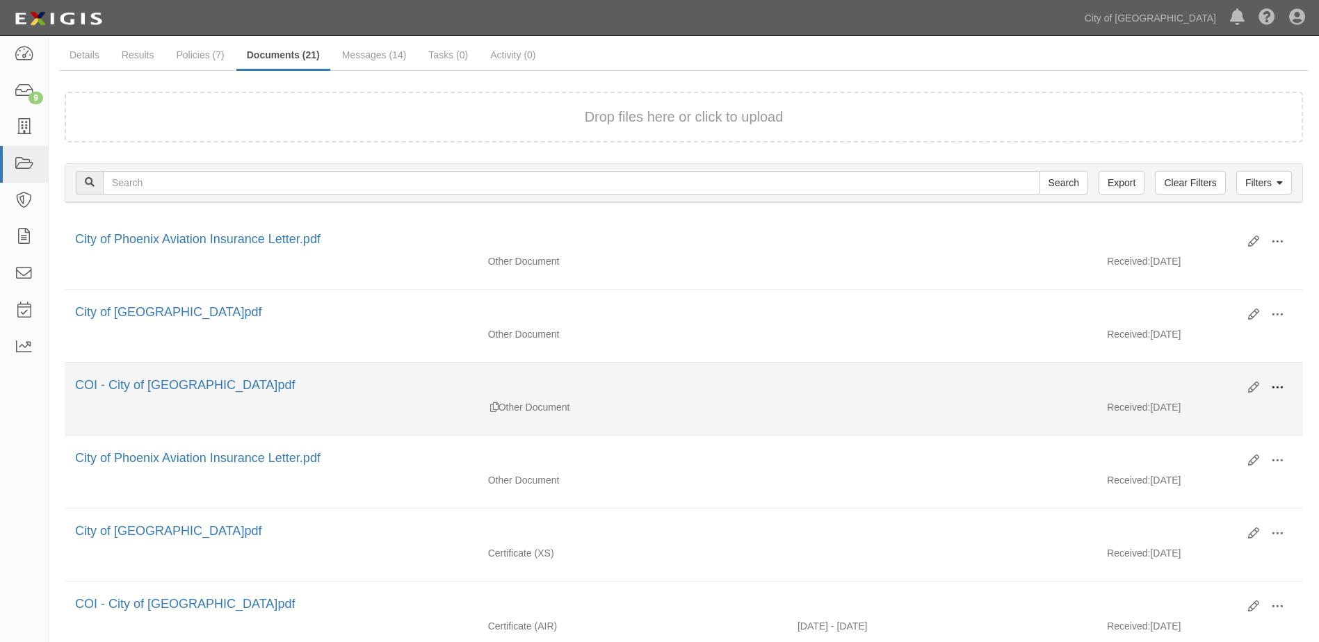
click at [1278, 382] on span at bounding box center [1277, 388] width 13 height 13
click at [1185, 413] on link "View" at bounding box center [1210, 408] width 110 height 25
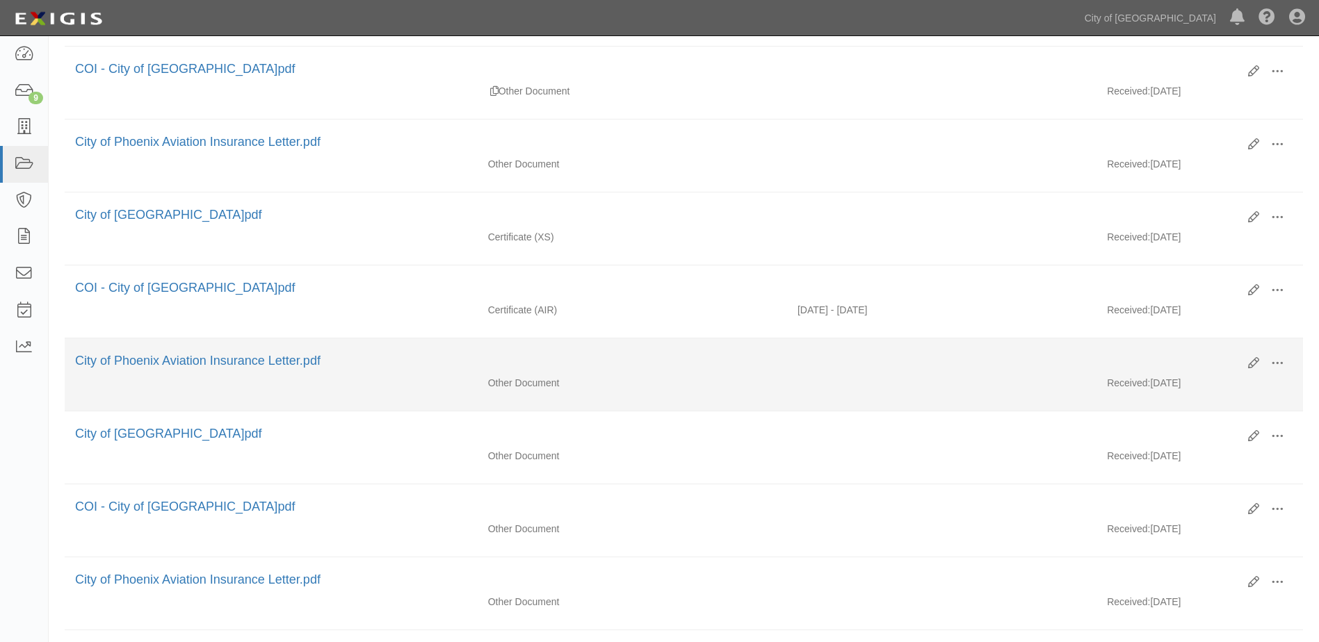
scroll to position [417, 0]
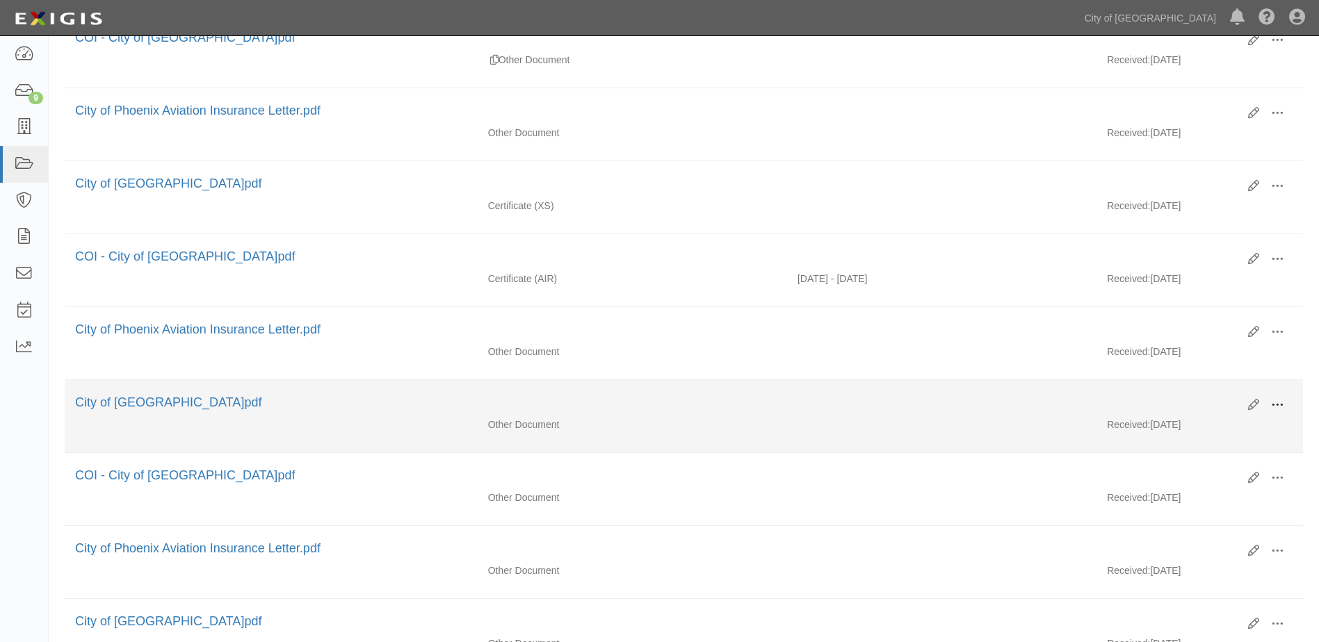
click at [1274, 404] on span at bounding box center [1277, 405] width 13 height 13
click at [1219, 425] on link "View" at bounding box center [1210, 425] width 110 height 25
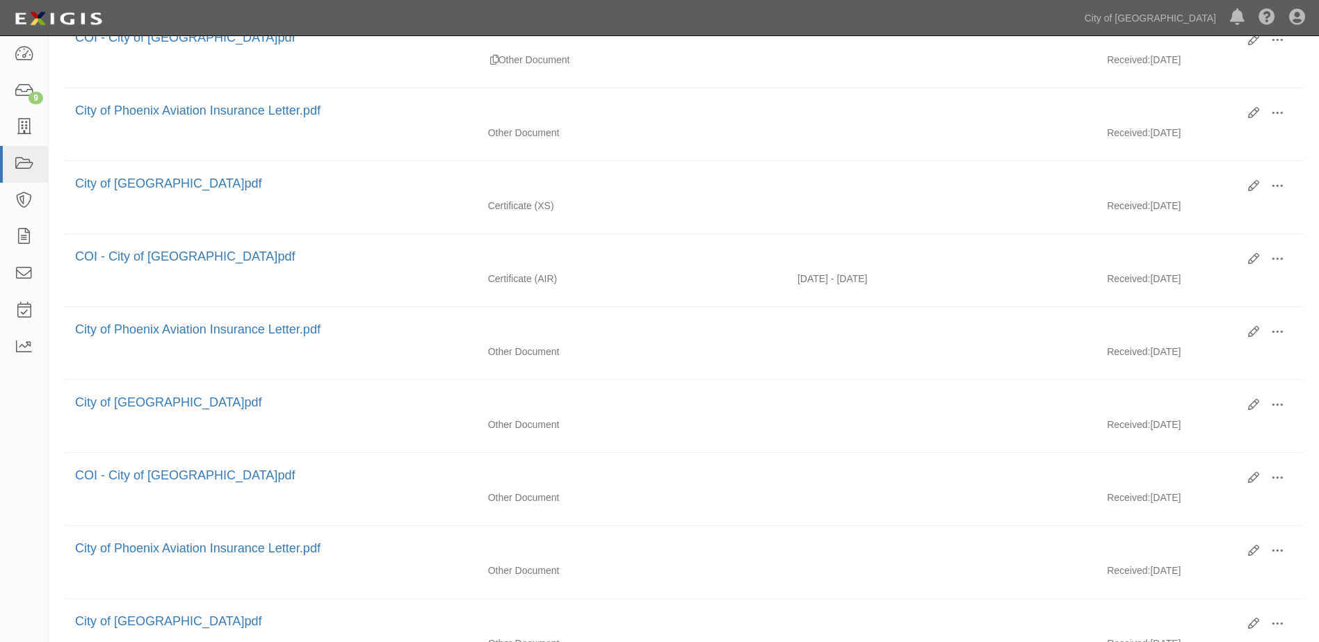
click at [820, 13] on div "Dashboard 9 Inbox Parties Agreements Coverages Documents Messages Tasks Reports…" at bounding box center [659, 17] width 1298 height 35
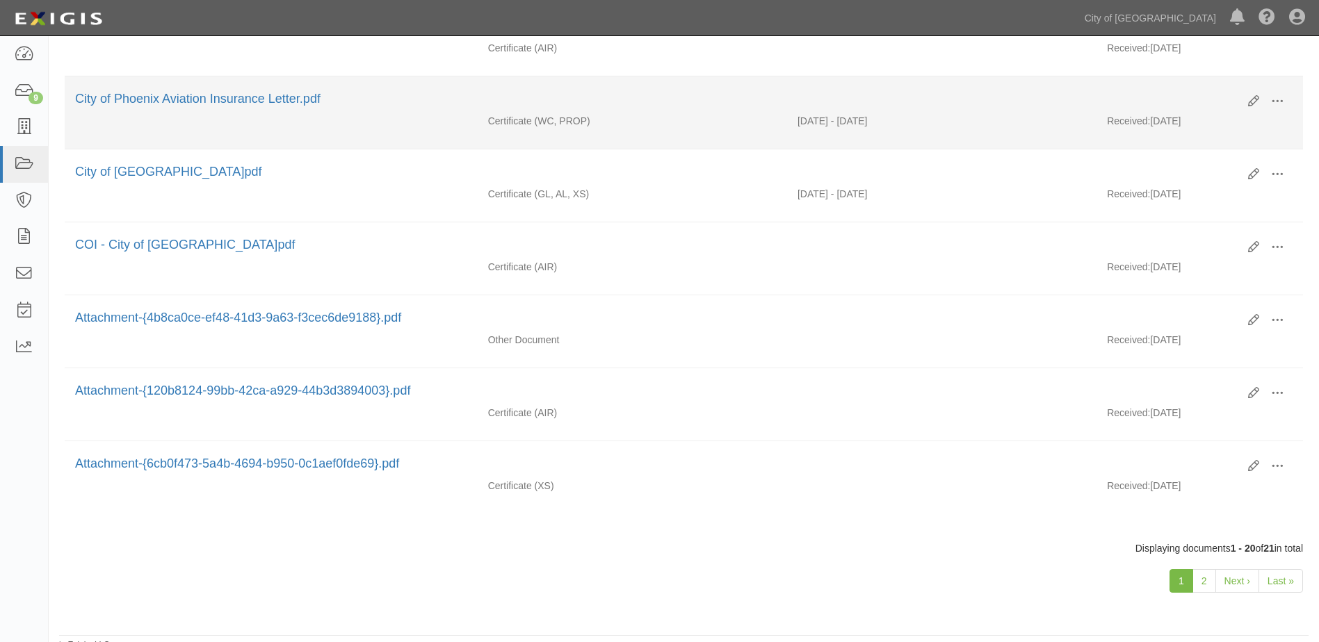
scroll to position [1241, 0]
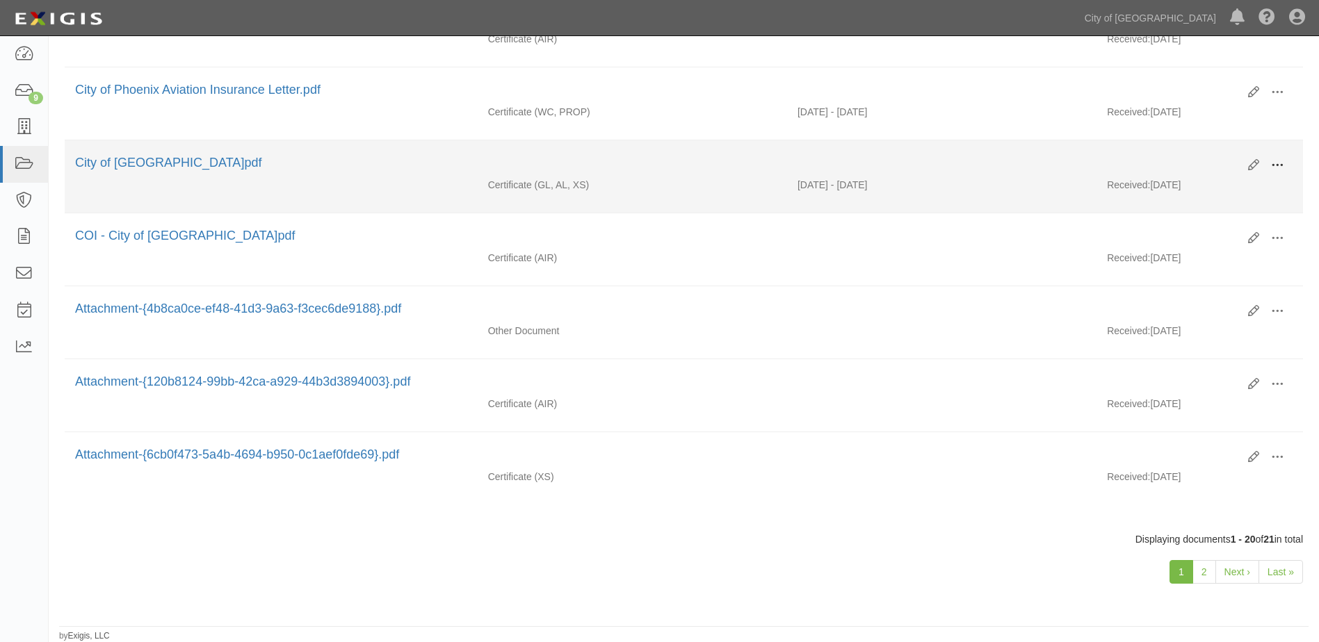
click at [1286, 161] on button at bounding box center [1277, 166] width 31 height 24
click at [1211, 193] on link "View" at bounding box center [1210, 185] width 110 height 25
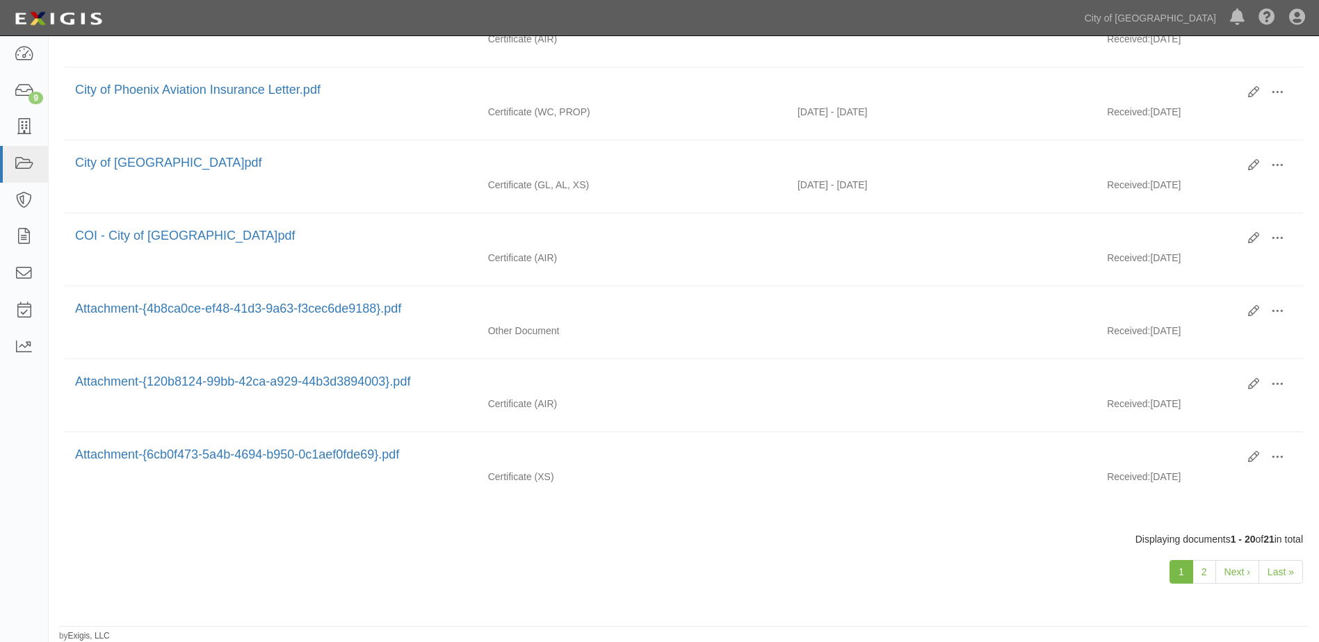
click at [671, 561] on div "1 2 Next › Last »" at bounding box center [683, 573] width 1259 height 55
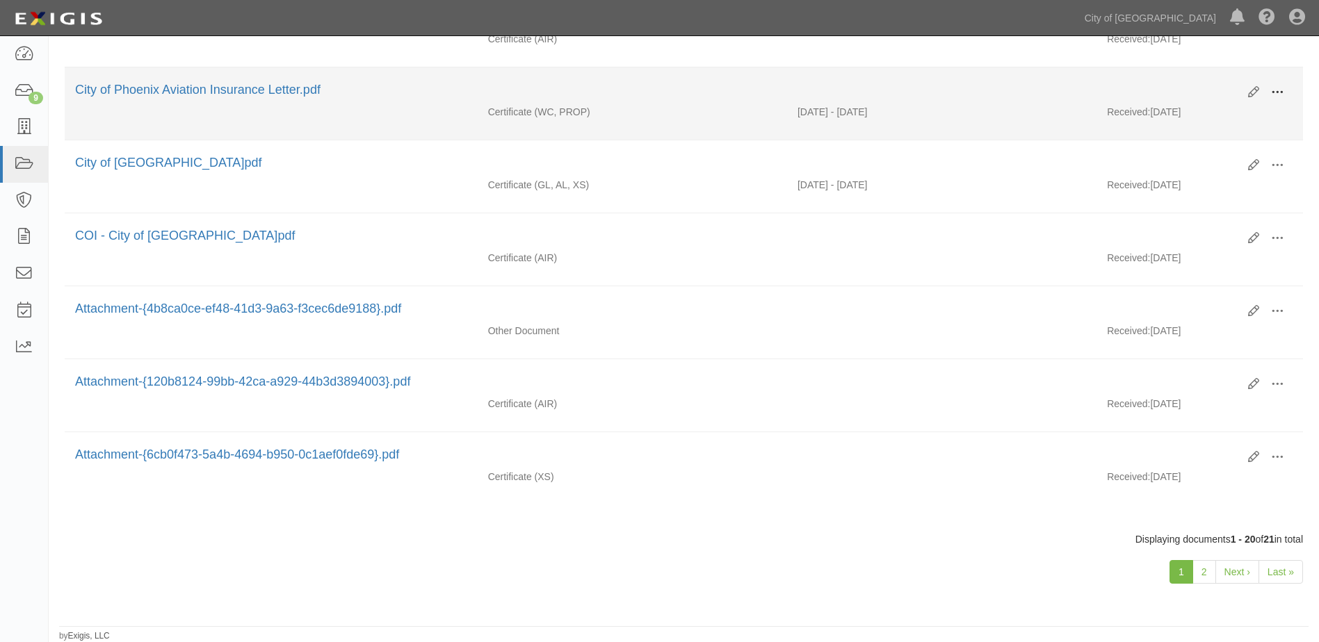
click at [1274, 88] on span at bounding box center [1277, 92] width 13 height 13
click at [1208, 118] on link "View" at bounding box center [1210, 112] width 110 height 25
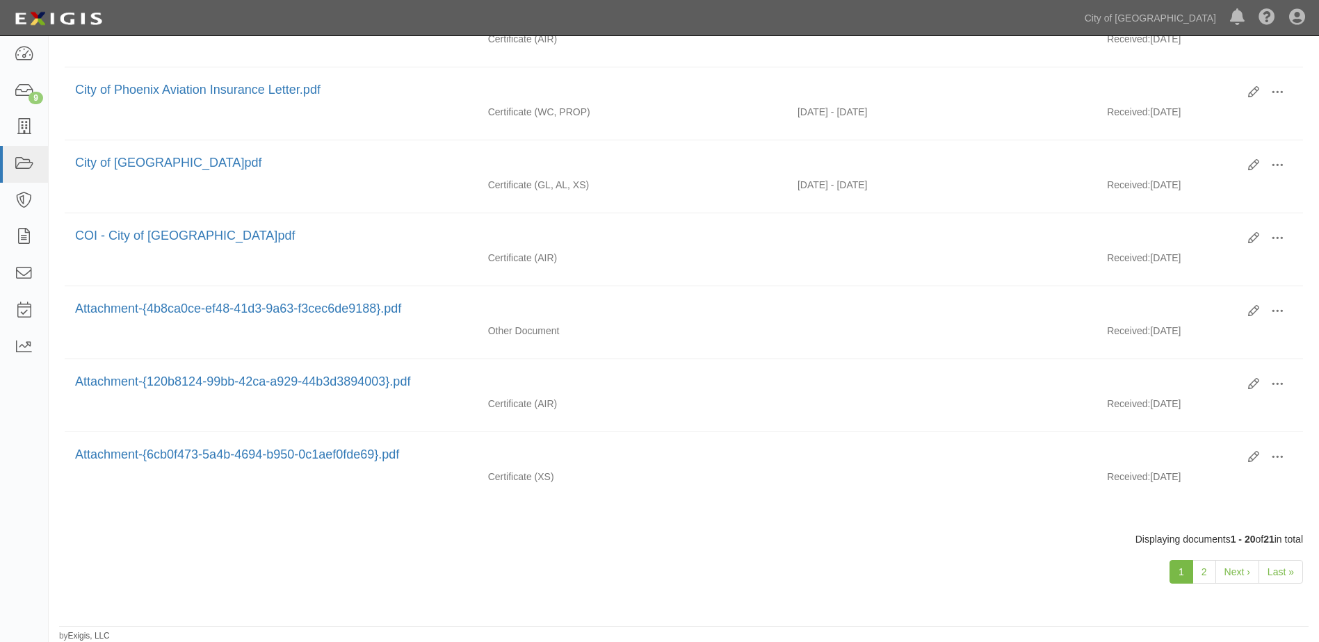
drag, startPoint x: 843, startPoint y: 553, endPoint x: 846, endPoint y: 545, distance: 9.0
click at [843, 553] on div "1 2 Next › Last »" at bounding box center [683, 573] width 1259 height 55
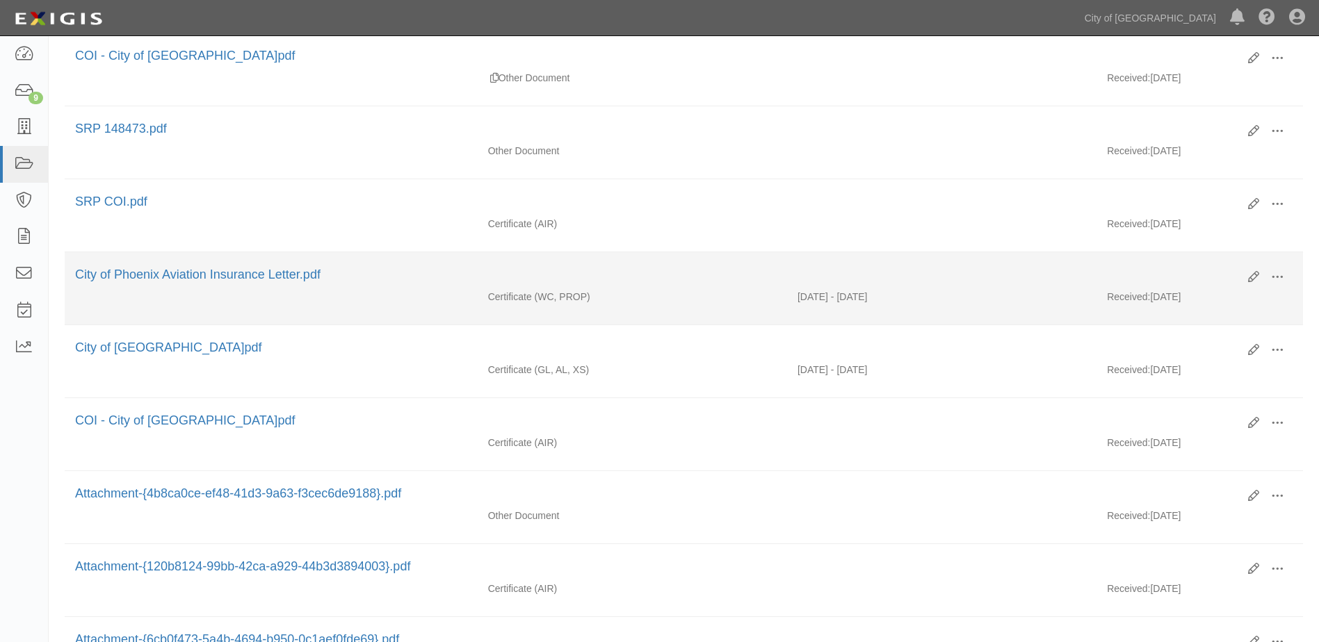
scroll to position [1032, 0]
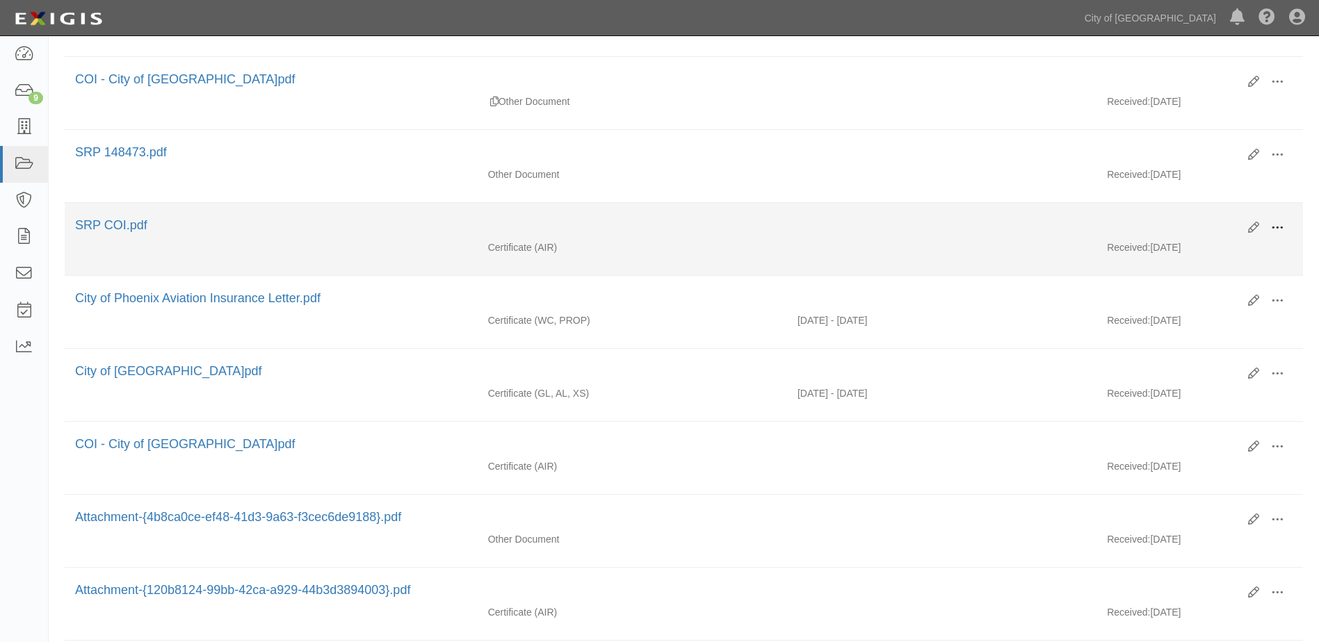
click at [1278, 222] on span at bounding box center [1277, 228] width 13 height 13
click at [1233, 245] on link "View" at bounding box center [1210, 248] width 110 height 25
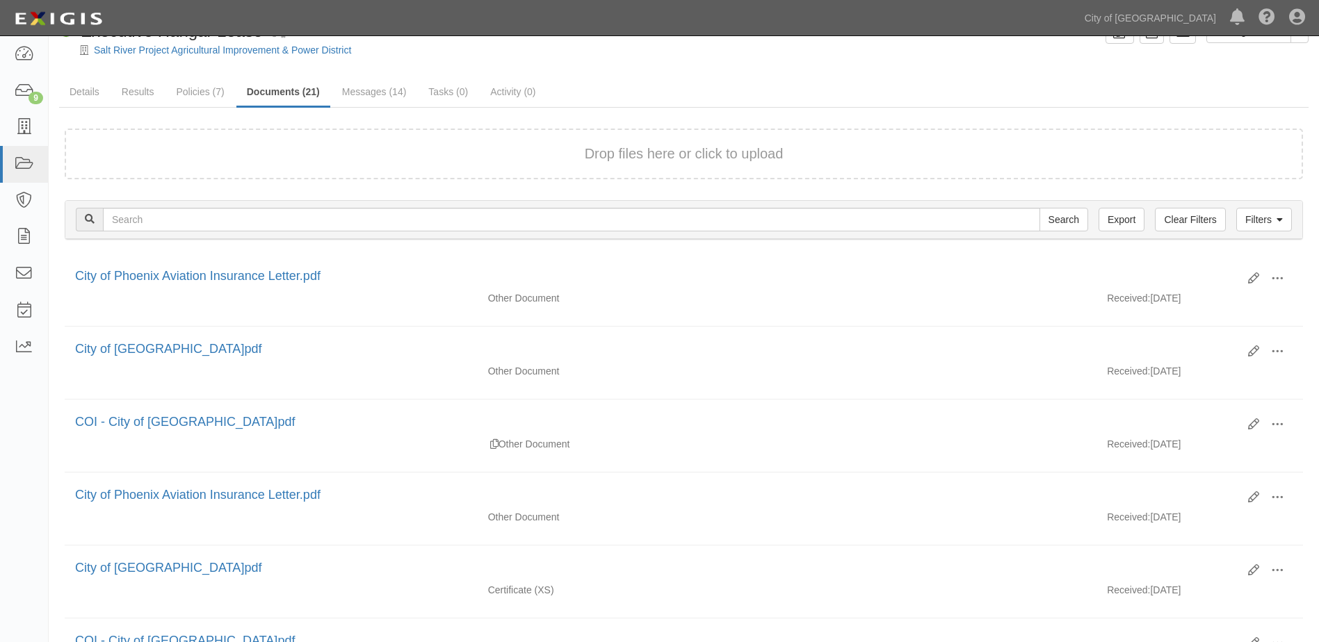
scroll to position [0, 0]
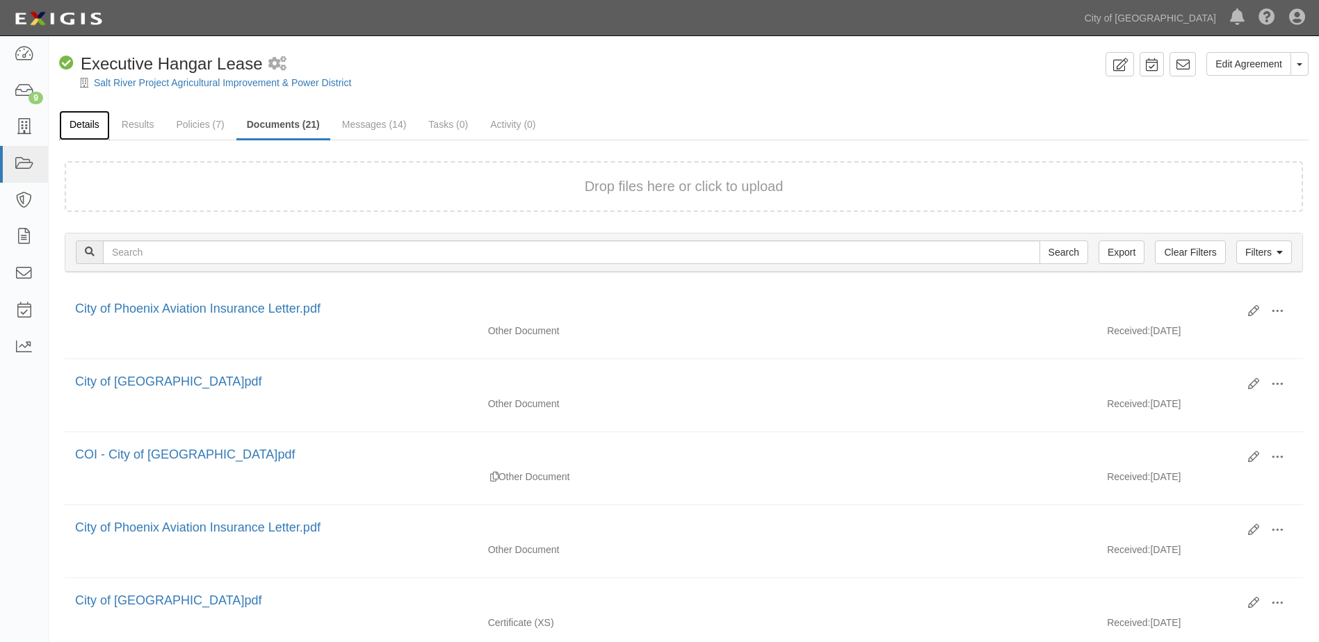
click at [99, 118] on link "Details" at bounding box center [84, 126] width 51 height 30
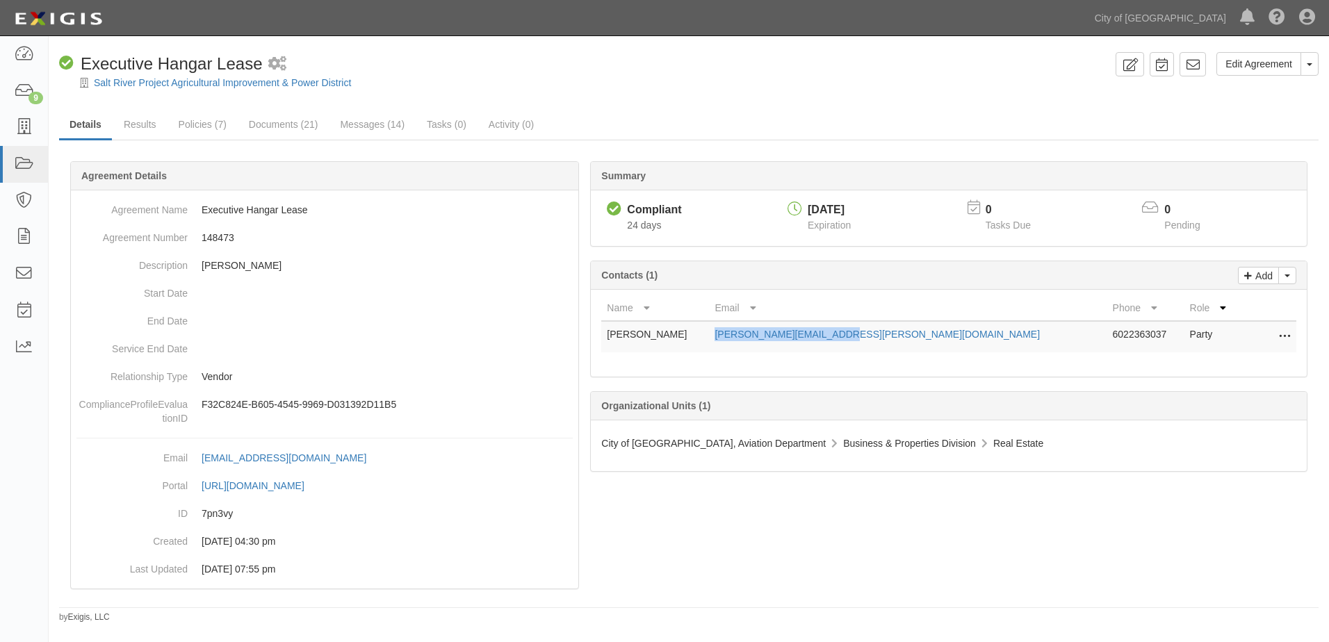
drag, startPoint x: 748, startPoint y: 336, endPoint x: 896, endPoint y: 334, distance: 148.1
click at [896, 334] on td "Katie.Cormier@srpnet.com" at bounding box center [908, 336] width 398 height 31
copy link "Katie.Cormier@srpnet.com"
click at [19, 163] on icon at bounding box center [23, 164] width 19 height 16
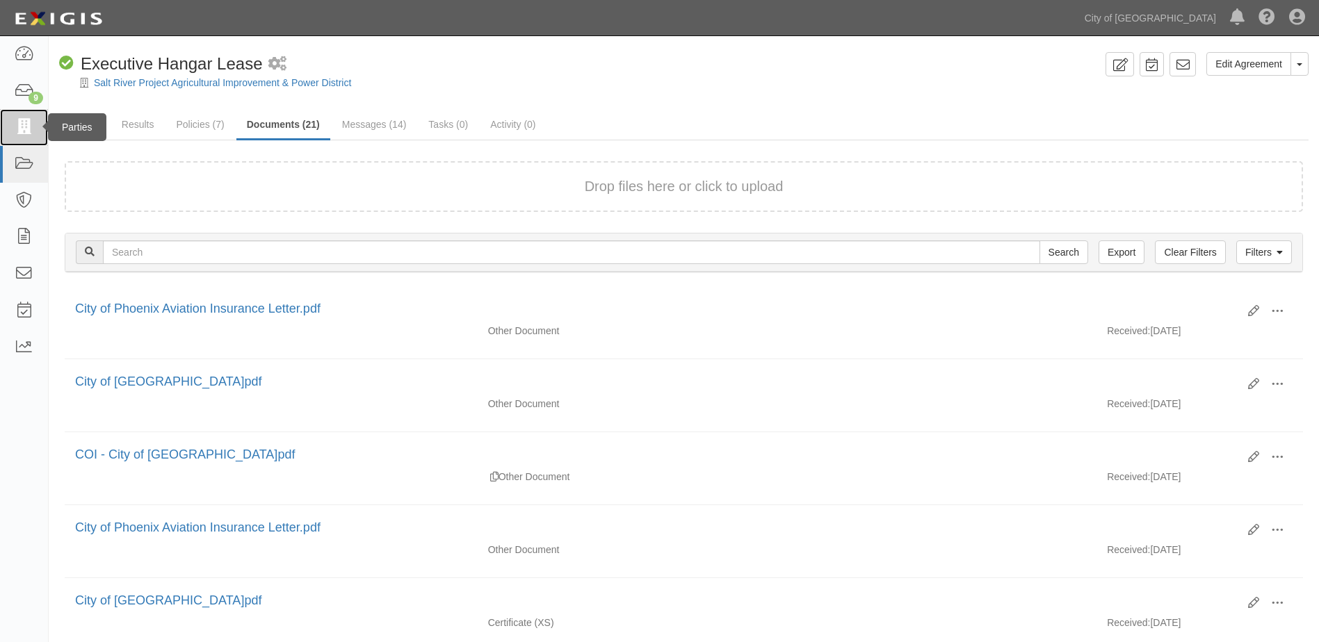
click at [16, 123] on icon at bounding box center [23, 128] width 19 height 16
click at [15, 129] on icon at bounding box center [23, 128] width 19 height 16
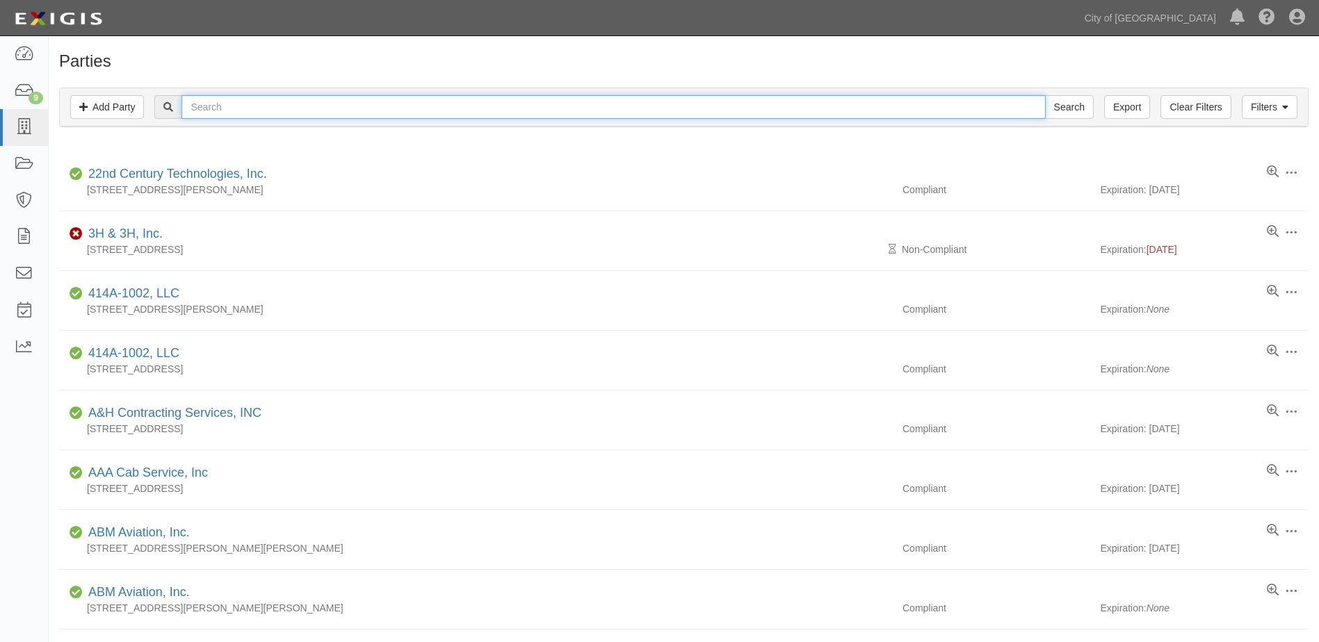
click at [357, 107] on input "text" at bounding box center [612, 107] width 863 height 24
type input "k"
type input "[PERSON_NAME]"
click at [1045, 95] on input "Search" at bounding box center [1069, 107] width 49 height 24
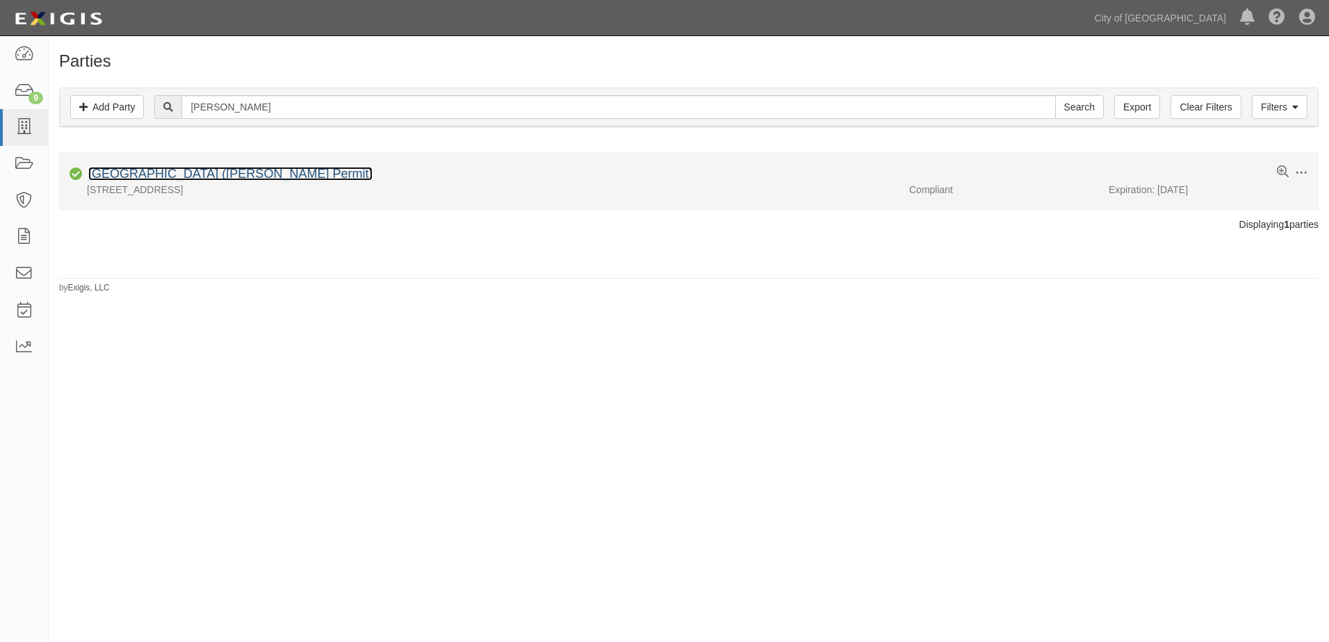
click at [295, 169] on link "[GEOGRAPHIC_DATA] ([PERSON_NAME] Permit)" at bounding box center [230, 174] width 284 height 14
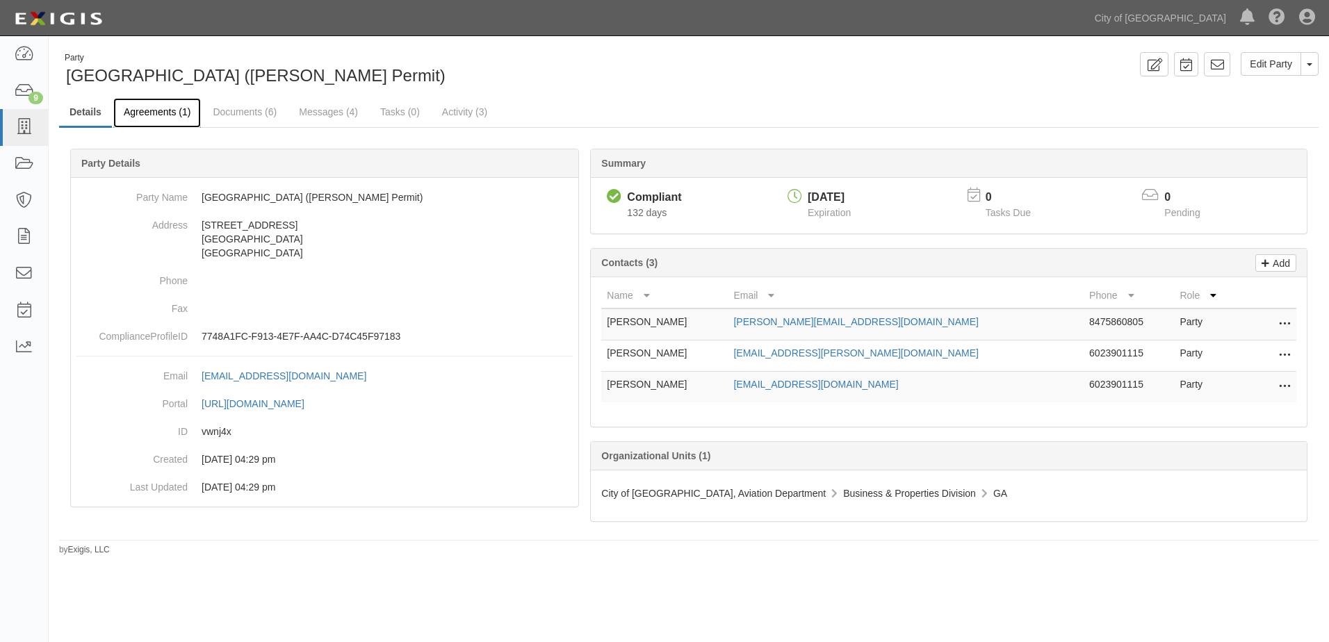
click at [170, 116] on link "Agreements (1)" at bounding box center [157, 113] width 88 height 30
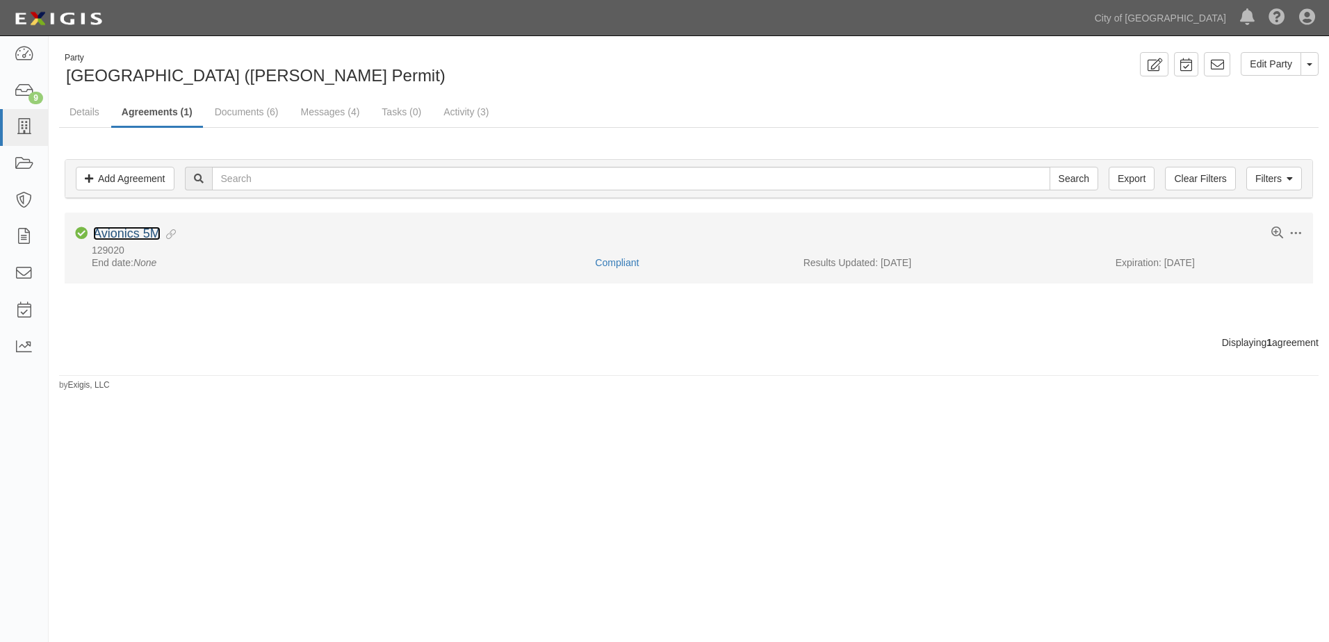
click at [121, 236] on link "Avionics 5M" at bounding box center [126, 234] width 67 height 14
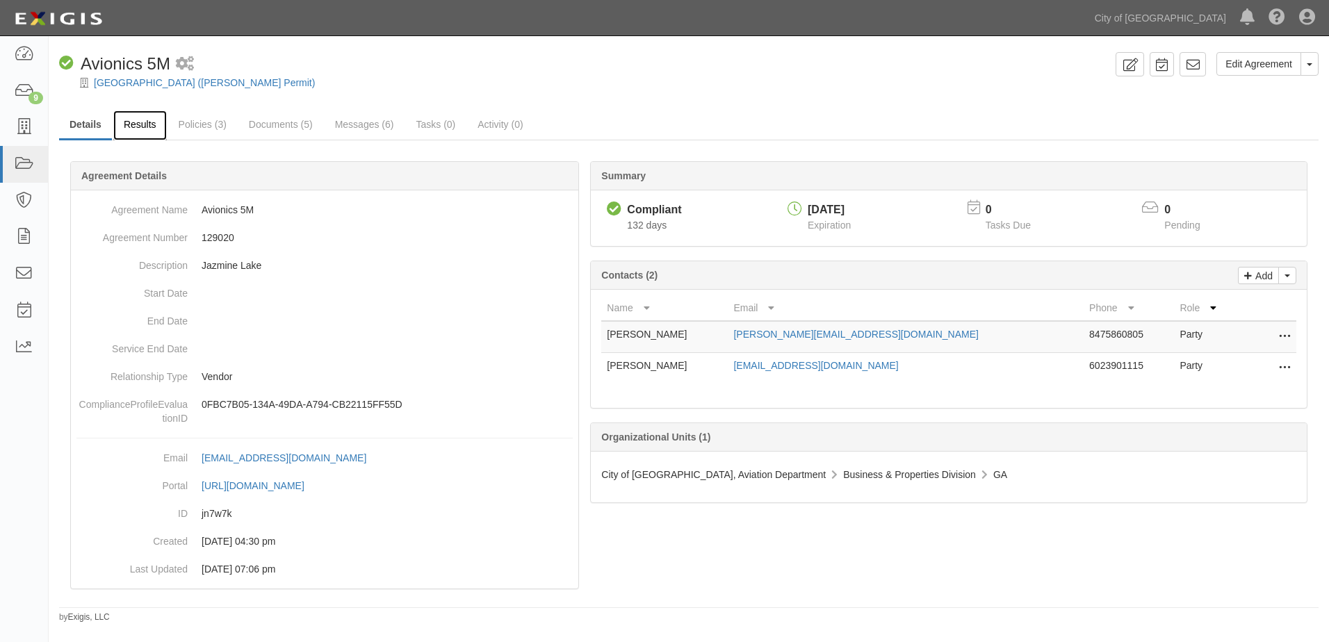
click at [158, 122] on link "Results" at bounding box center [140, 126] width 54 height 30
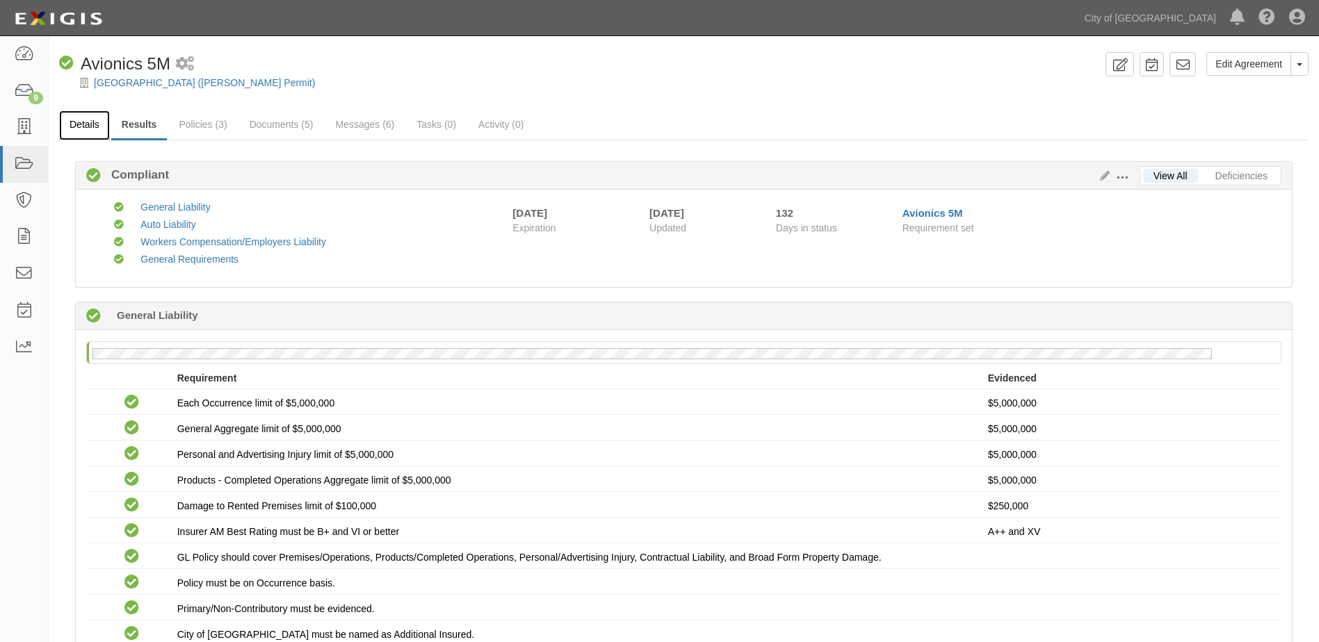
click at [98, 130] on link "Details" at bounding box center [84, 126] width 51 height 30
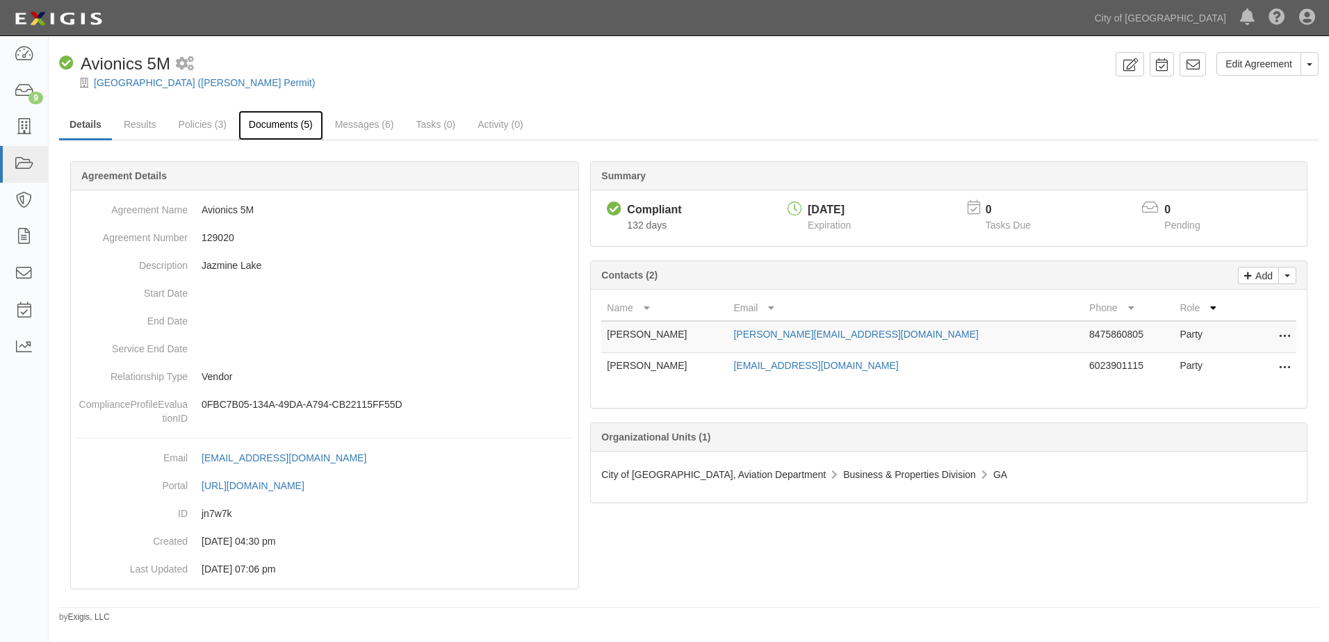
click at [296, 131] on link "Documents (5)" at bounding box center [280, 126] width 85 height 30
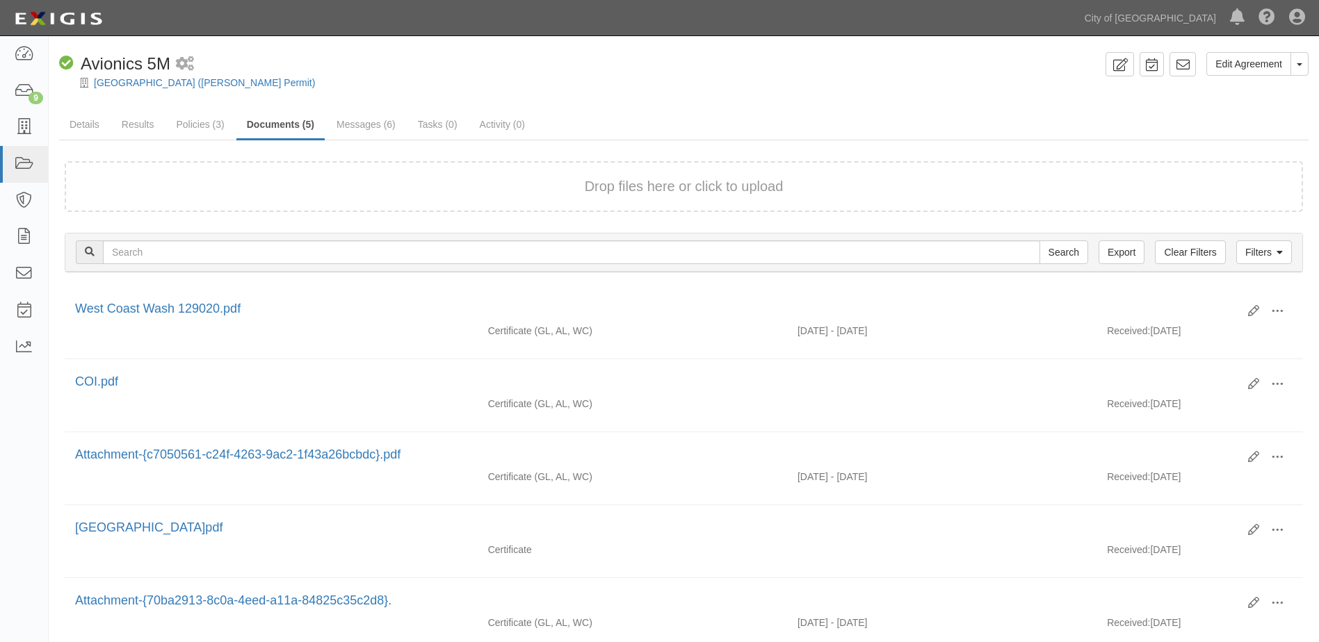
click at [686, 190] on button "Drop files here or click to upload" at bounding box center [684, 187] width 199 height 20
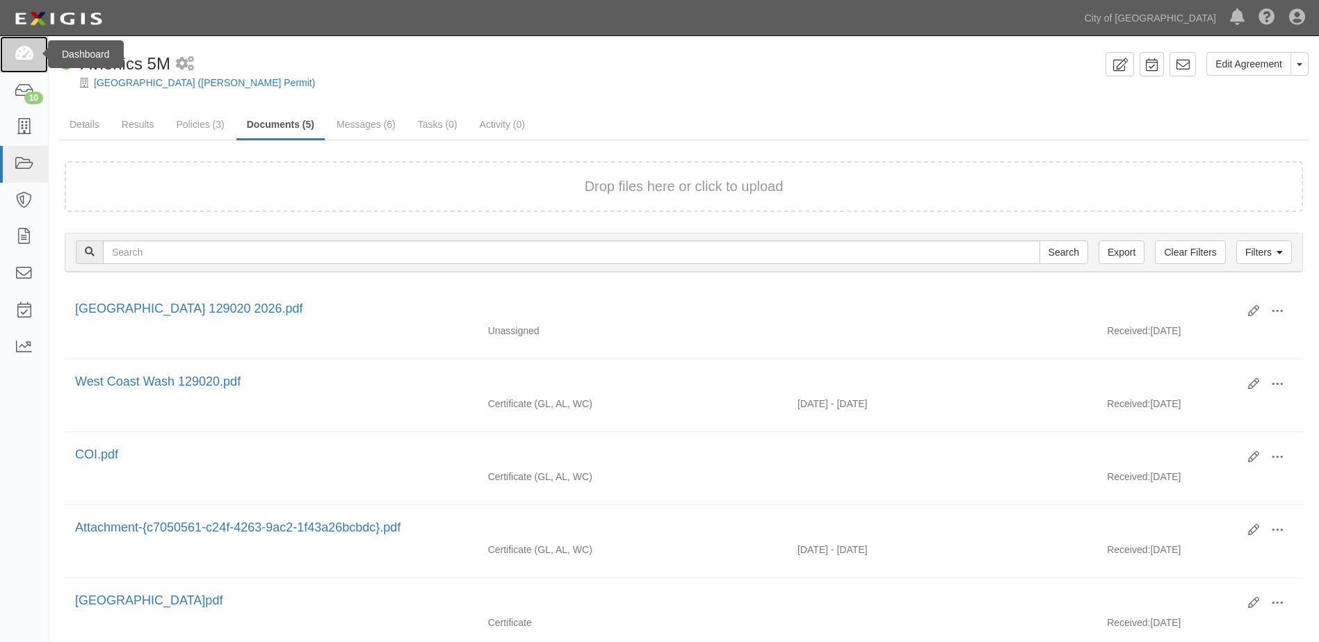
click at [34, 57] on link at bounding box center [24, 54] width 48 height 37
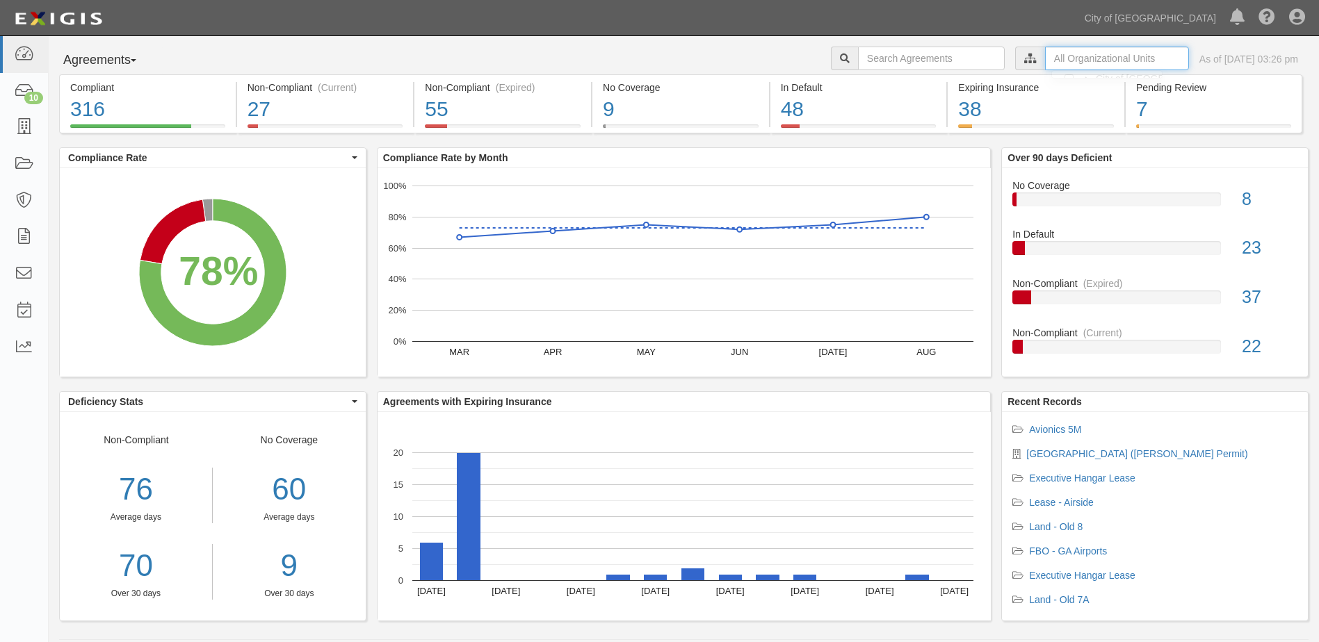
click at [1045, 55] on input "text" at bounding box center [1117, 59] width 144 height 24
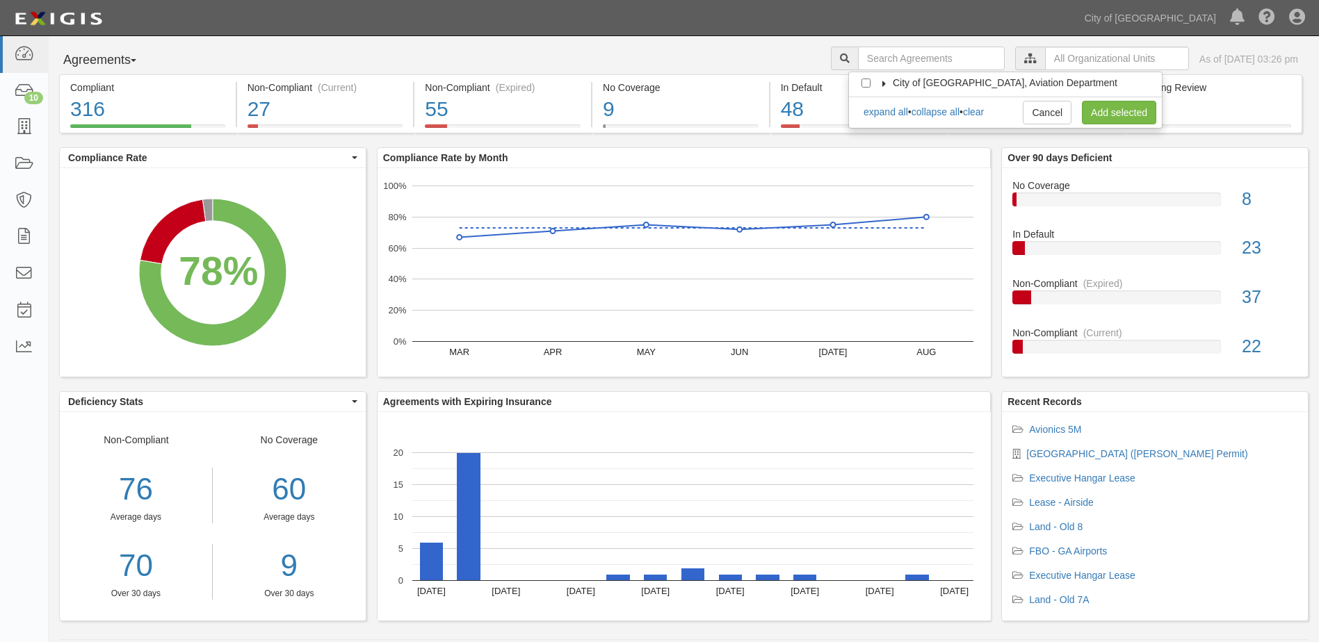
click at [880, 79] on label "City of Phoenix, Aviation Department" at bounding box center [996, 83] width 242 height 14
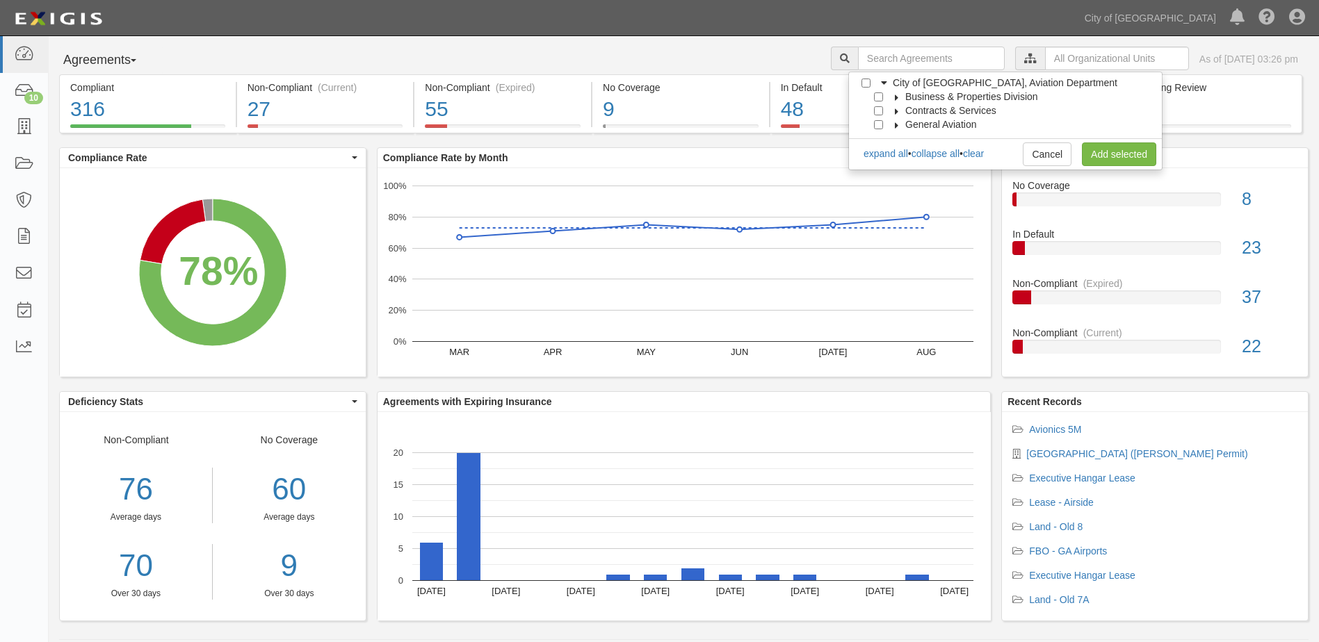
click at [894, 97] on icon at bounding box center [897, 98] width 10 height 6
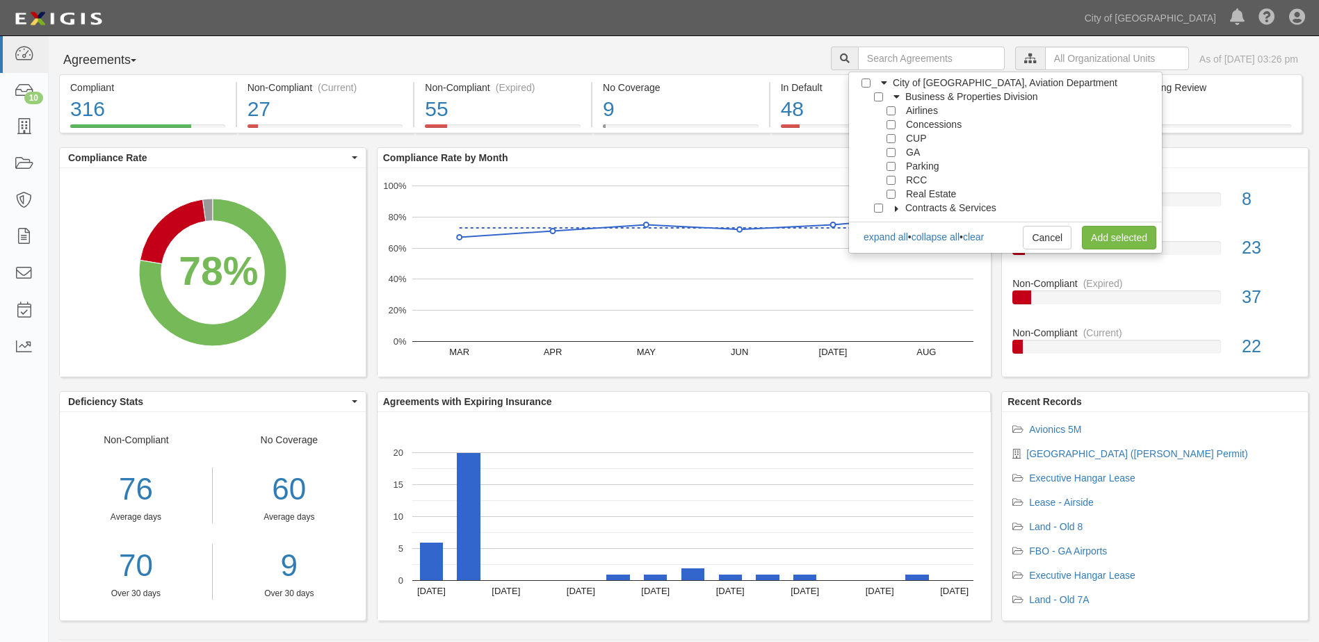
click at [902, 111] on label "Airlines" at bounding box center [919, 111] width 38 height 14
click at [890, 110] on input "Airlines" at bounding box center [890, 110] width 9 height 9
checkbox input "true"
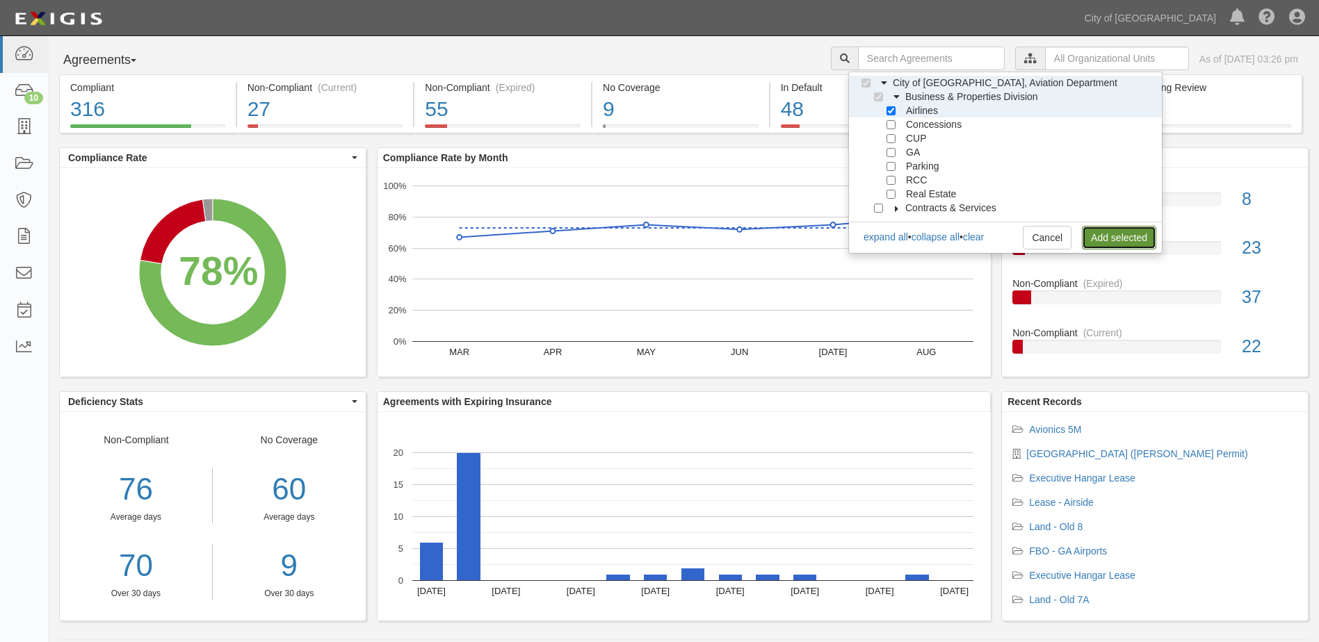
click at [1108, 241] on link "Add selected" at bounding box center [1119, 238] width 74 height 24
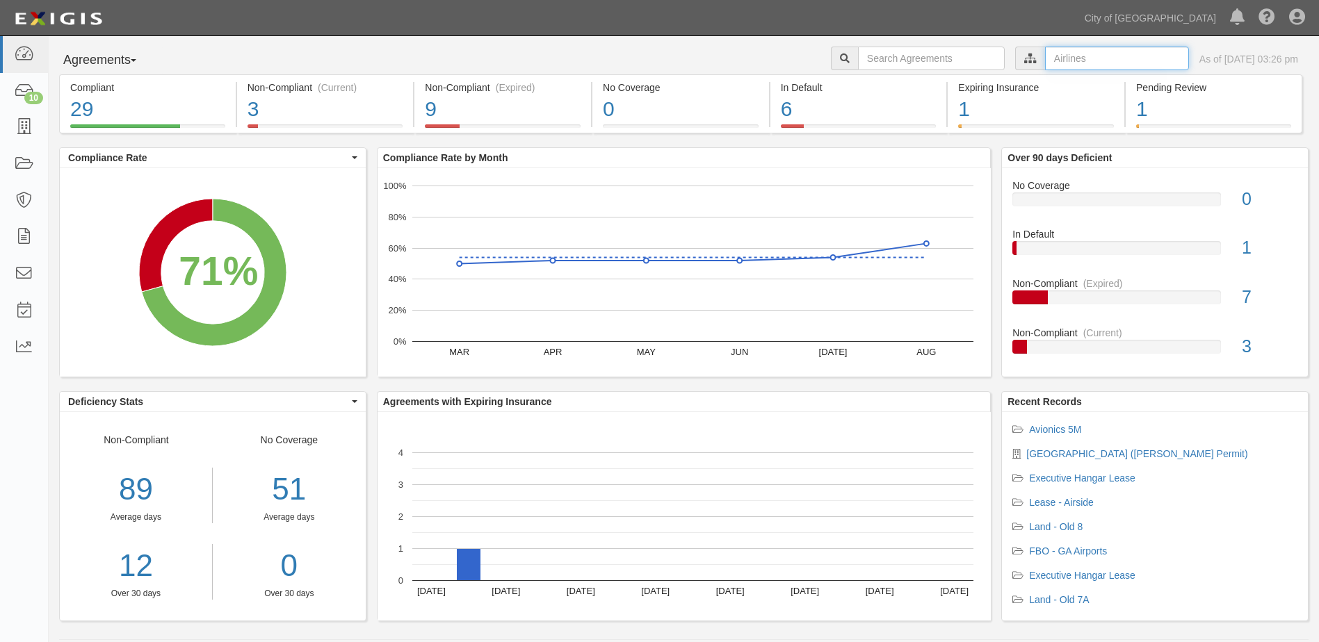
click at [1089, 63] on input "text" at bounding box center [1117, 59] width 144 height 24
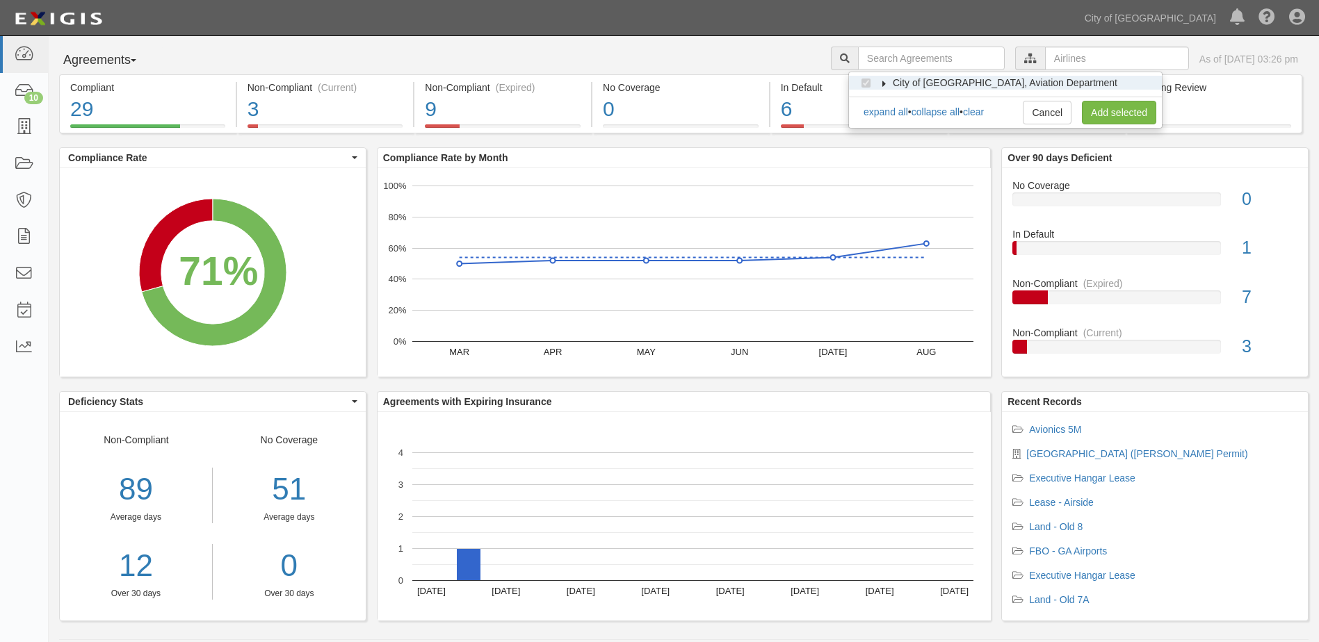
click at [883, 84] on icon at bounding box center [884, 84] width 10 height 6
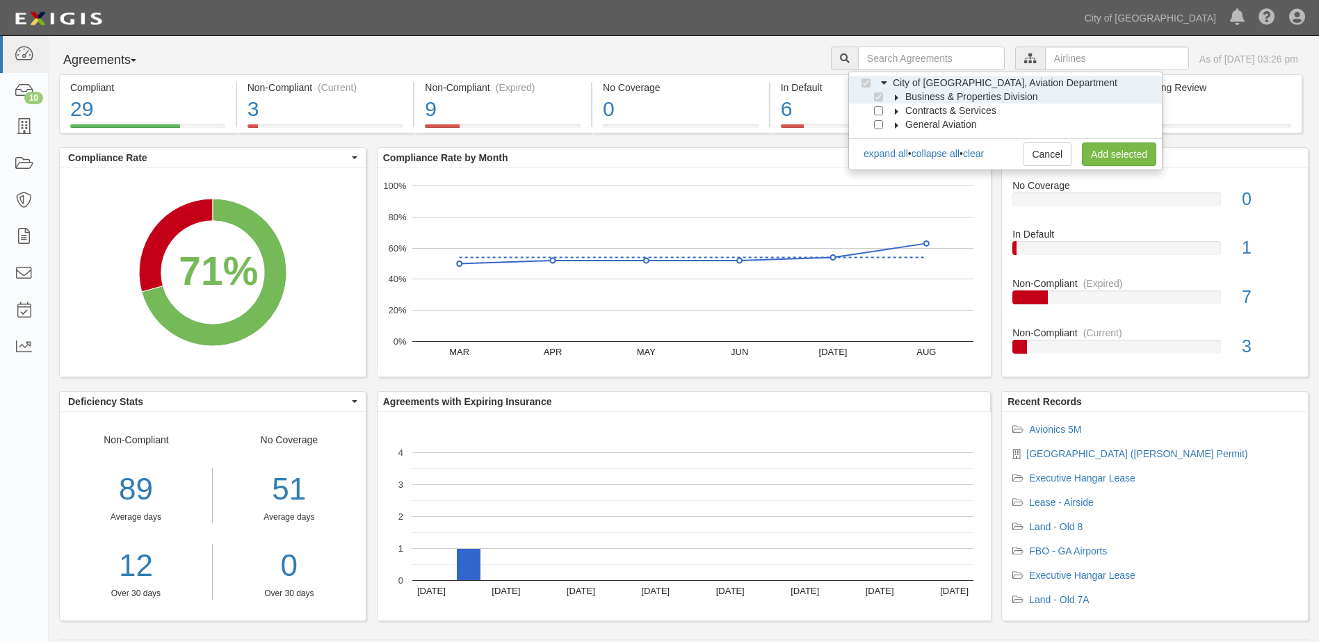
click at [895, 96] on icon at bounding box center [897, 98] width 10 height 6
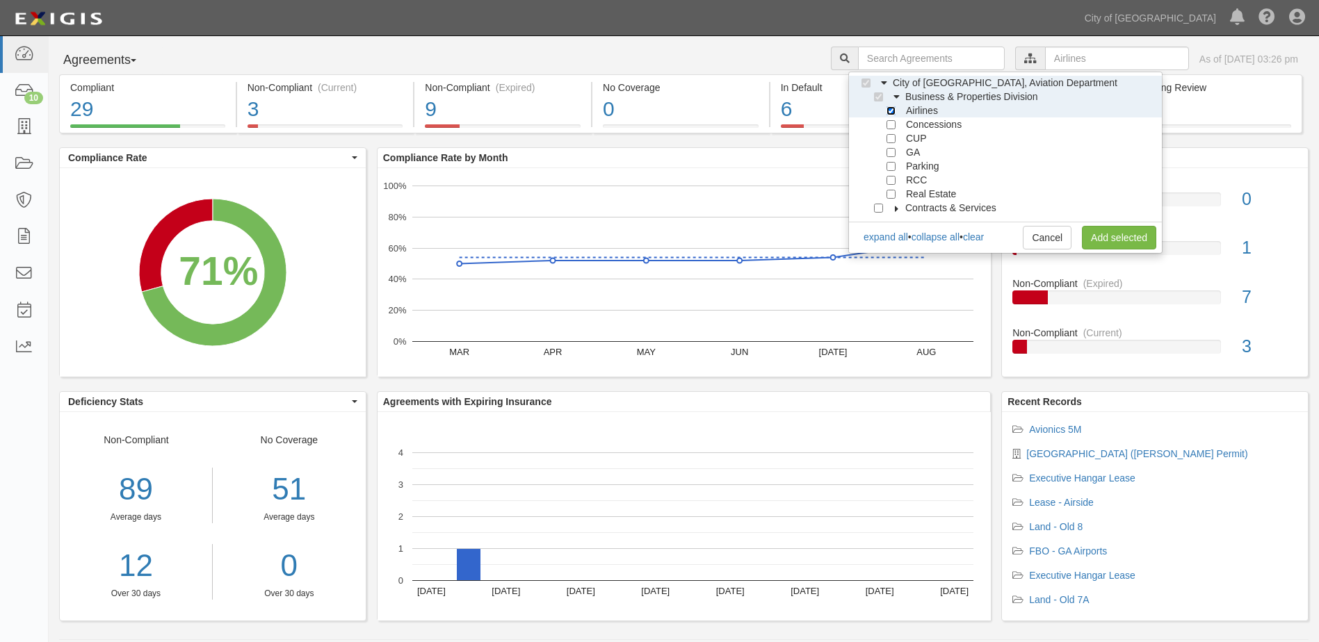
click at [891, 111] on input "Airlines" at bounding box center [890, 110] width 9 height 9
checkbox input "false"
click at [891, 124] on input "Concessions" at bounding box center [890, 124] width 9 height 9
checkbox input "true"
click at [1089, 242] on link "Add selected" at bounding box center [1119, 238] width 74 height 24
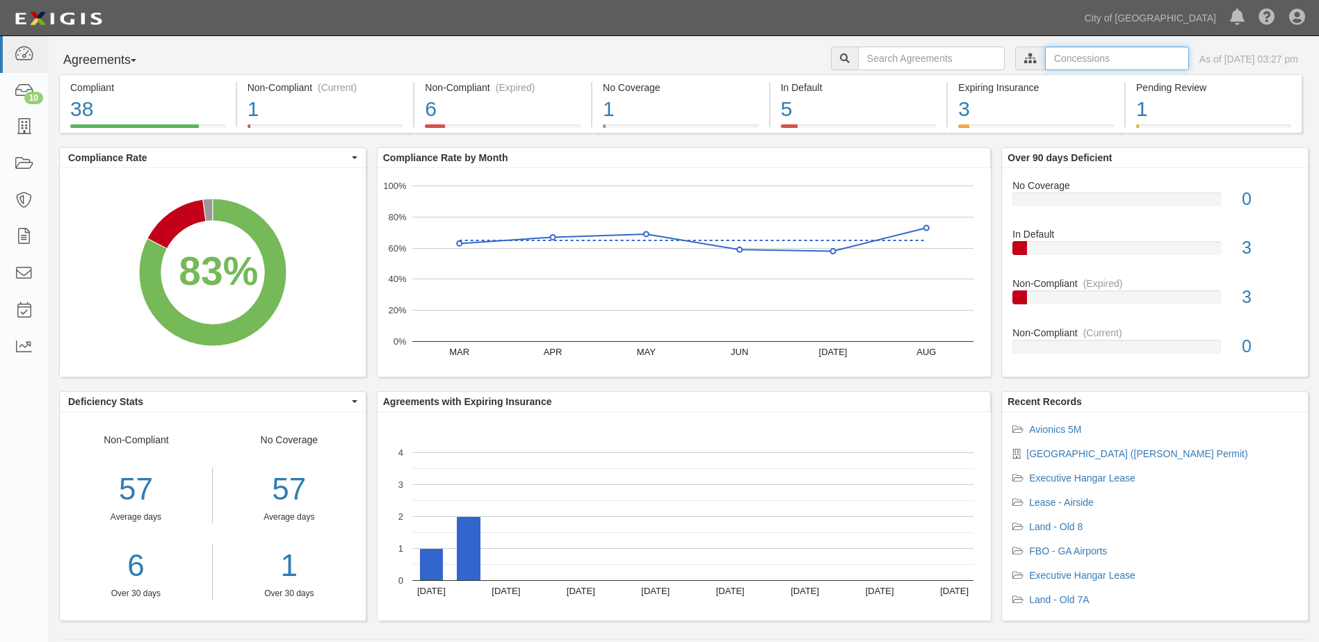
click at [1049, 61] on input "text" at bounding box center [1117, 59] width 144 height 24
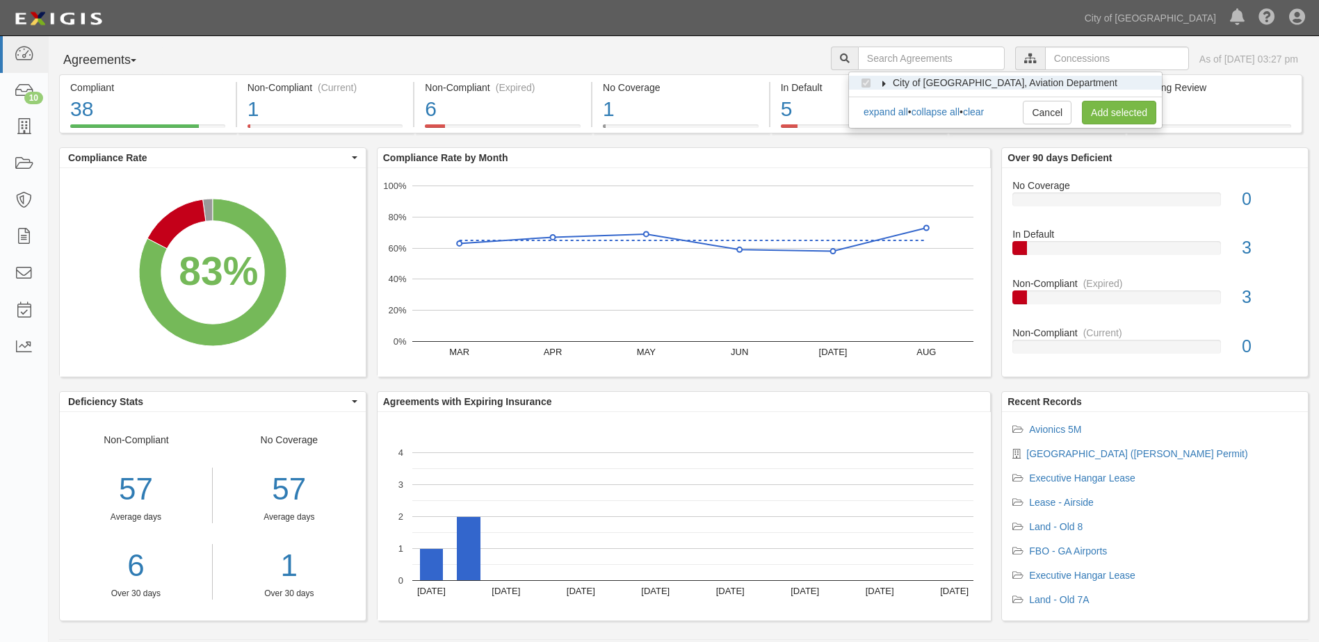
click at [884, 81] on icon at bounding box center [884, 84] width 10 height 6
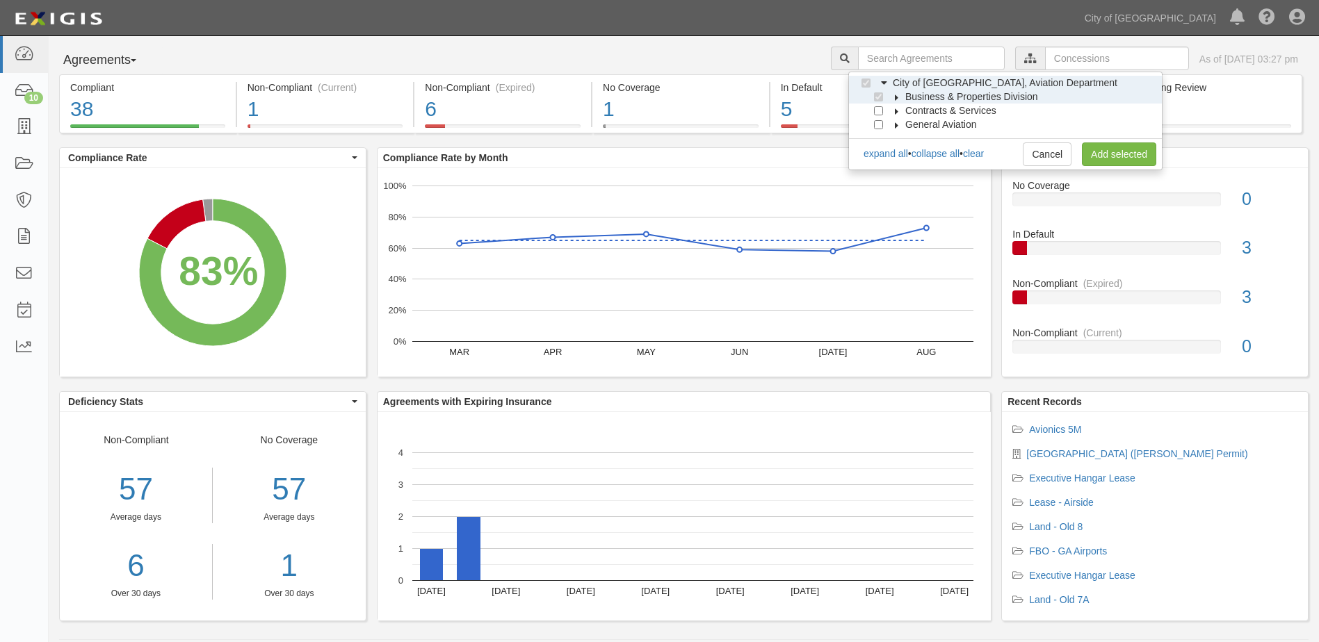
click at [892, 97] on icon at bounding box center [897, 98] width 10 height 6
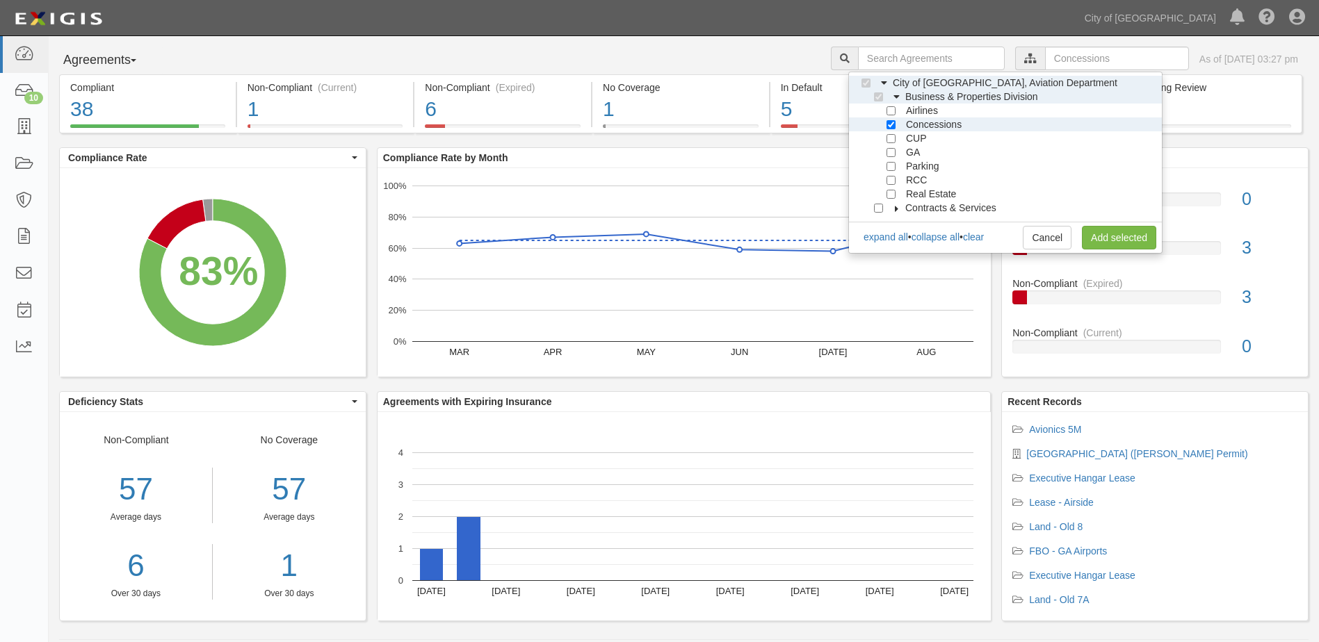
click at [886, 125] on div at bounding box center [881, 123] width 13 height 9
click at [891, 124] on input "Concessions" at bounding box center [890, 124] width 9 height 9
checkbox input "false"
click at [888, 138] on input "CUP" at bounding box center [890, 138] width 9 height 9
checkbox input "true"
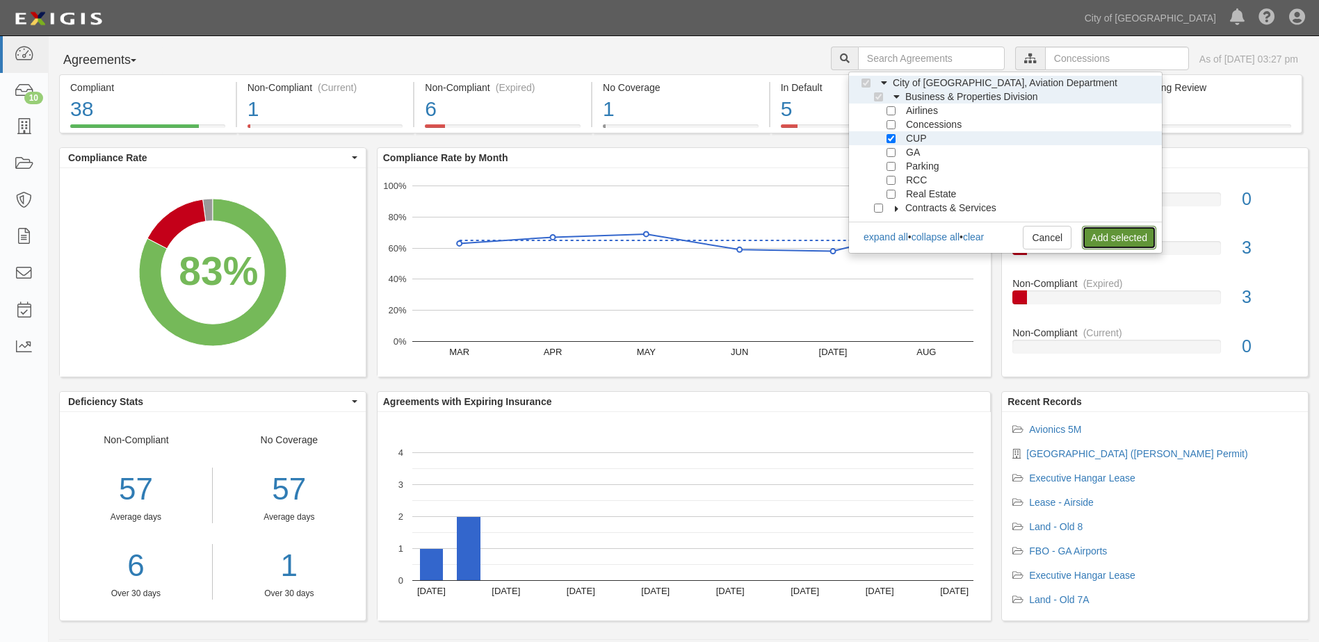
click at [1093, 234] on link "Add selected" at bounding box center [1119, 238] width 74 height 24
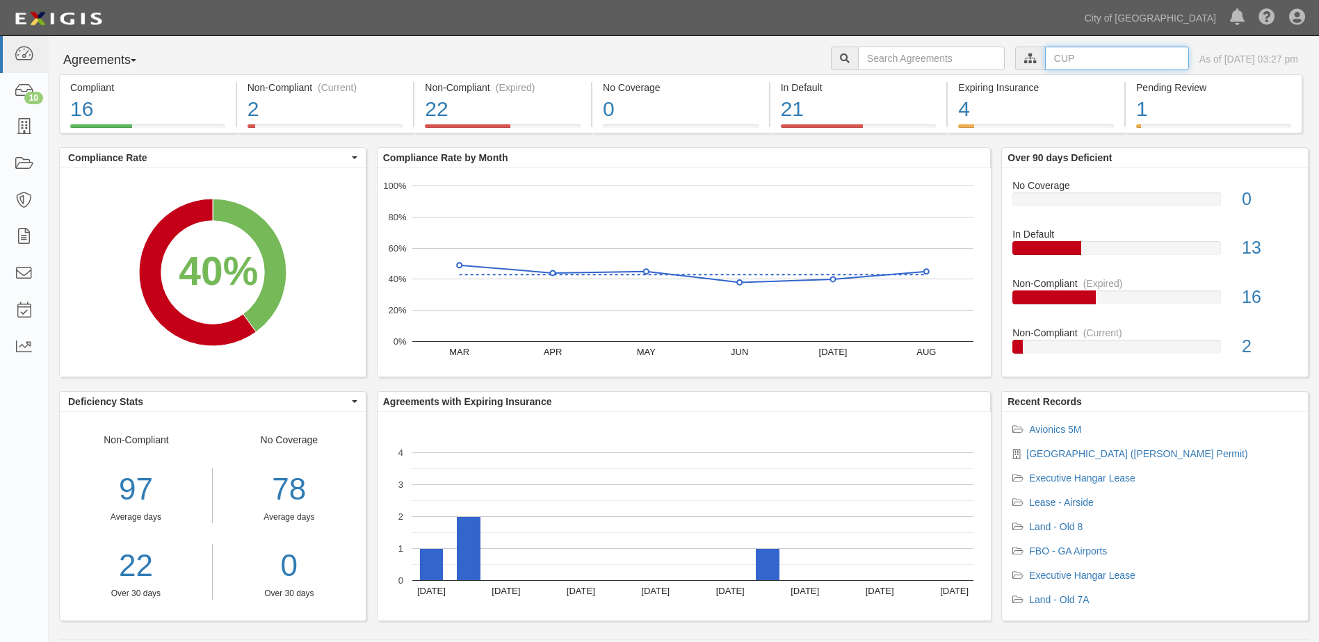
click at [1049, 62] on input "text" at bounding box center [1117, 59] width 144 height 24
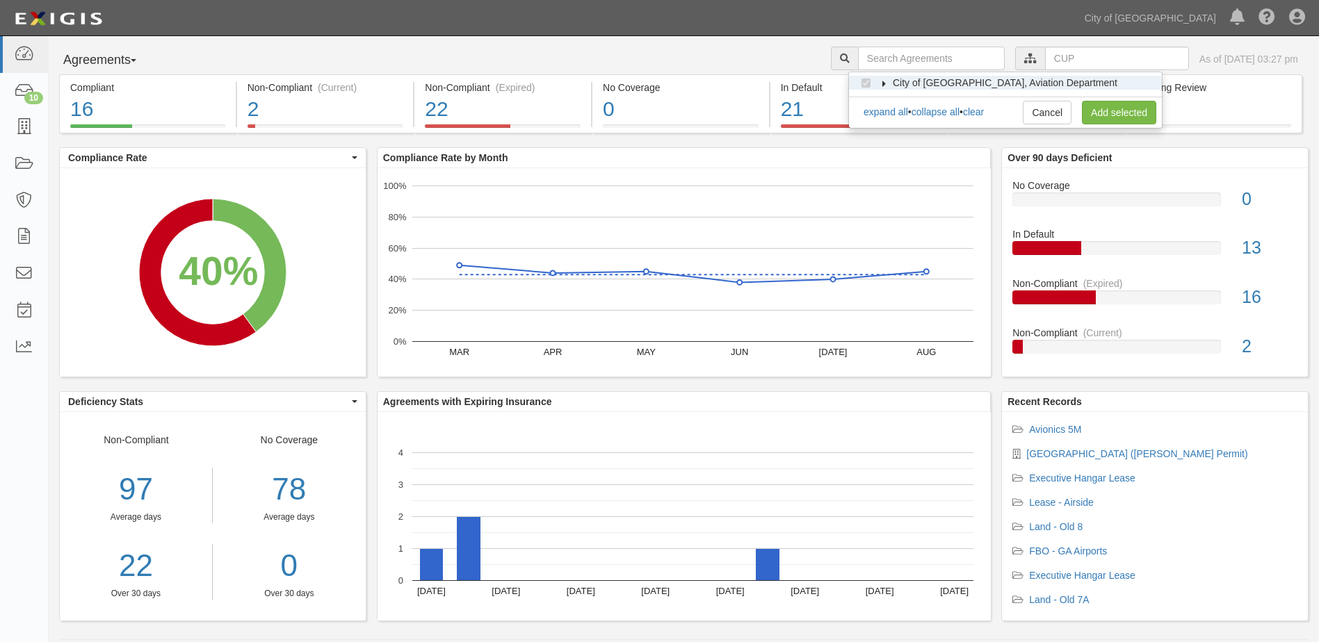
click at [881, 79] on label "City of [GEOGRAPHIC_DATA], Aviation Department" at bounding box center [996, 83] width 242 height 14
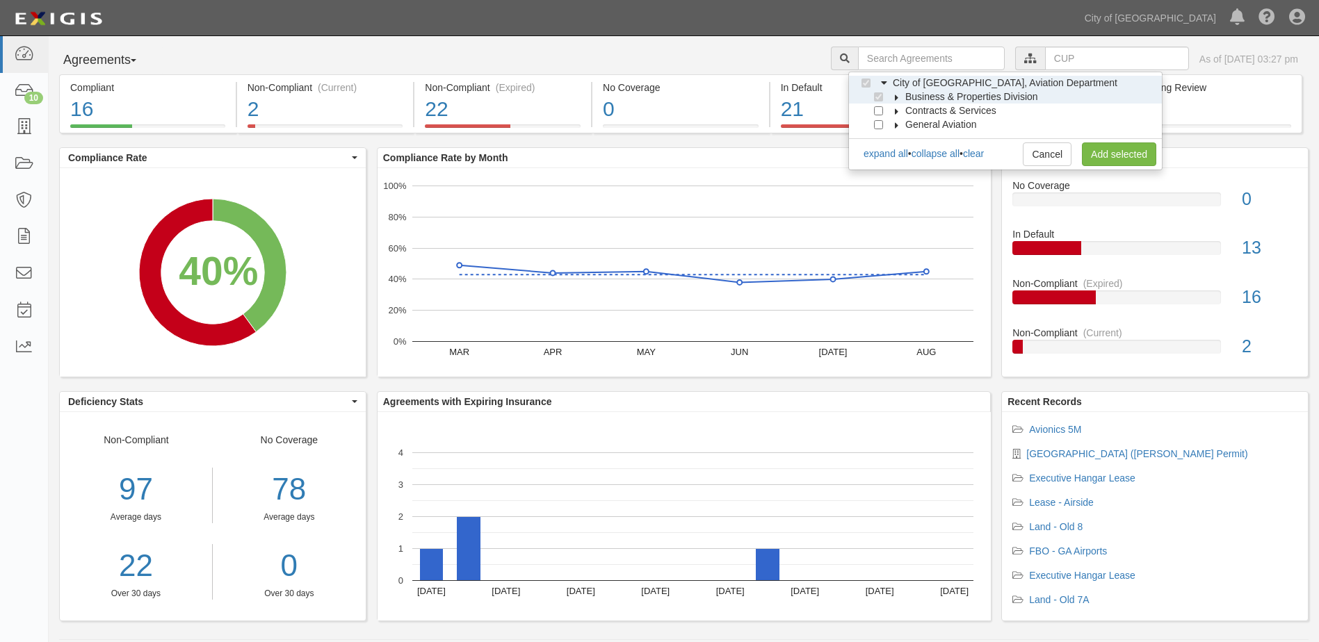
click at [893, 100] on icon at bounding box center [897, 98] width 10 height 6
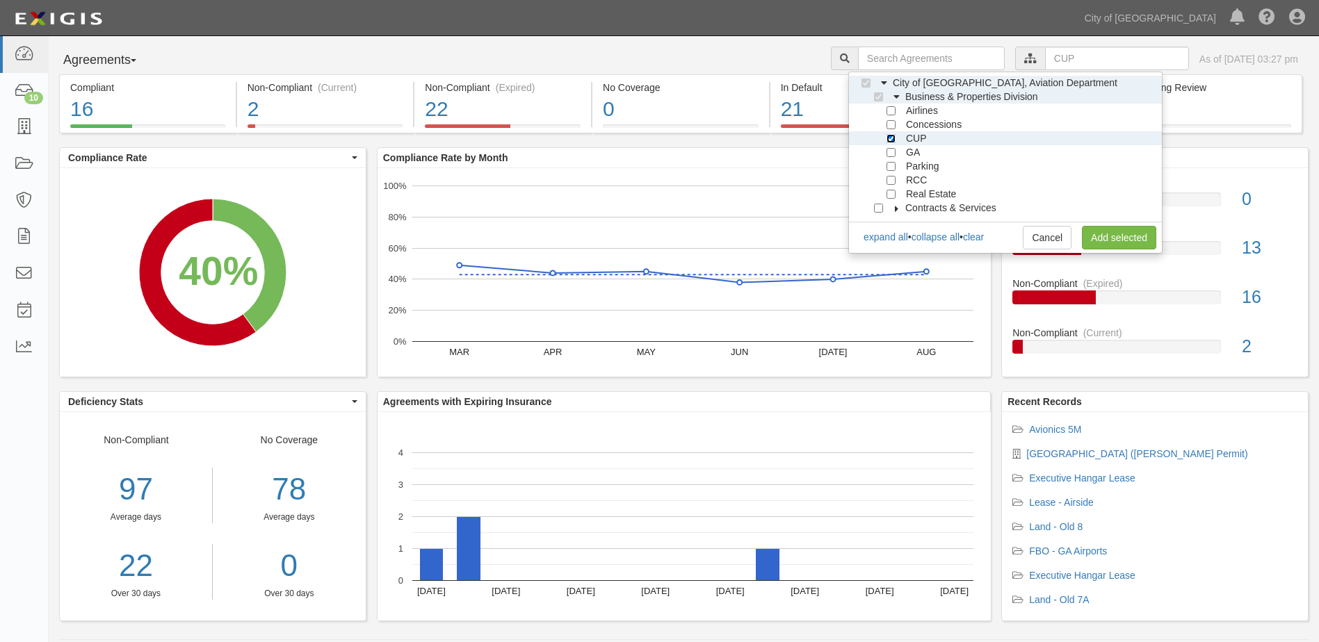
click at [888, 139] on input "CUP" at bounding box center [890, 138] width 9 height 9
checkbox input "false"
click at [889, 125] on input "Concessions" at bounding box center [890, 124] width 9 height 9
checkbox input "true"
click at [1089, 229] on link "Add selected" at bounding box center [1119, 238] width 74 height 24
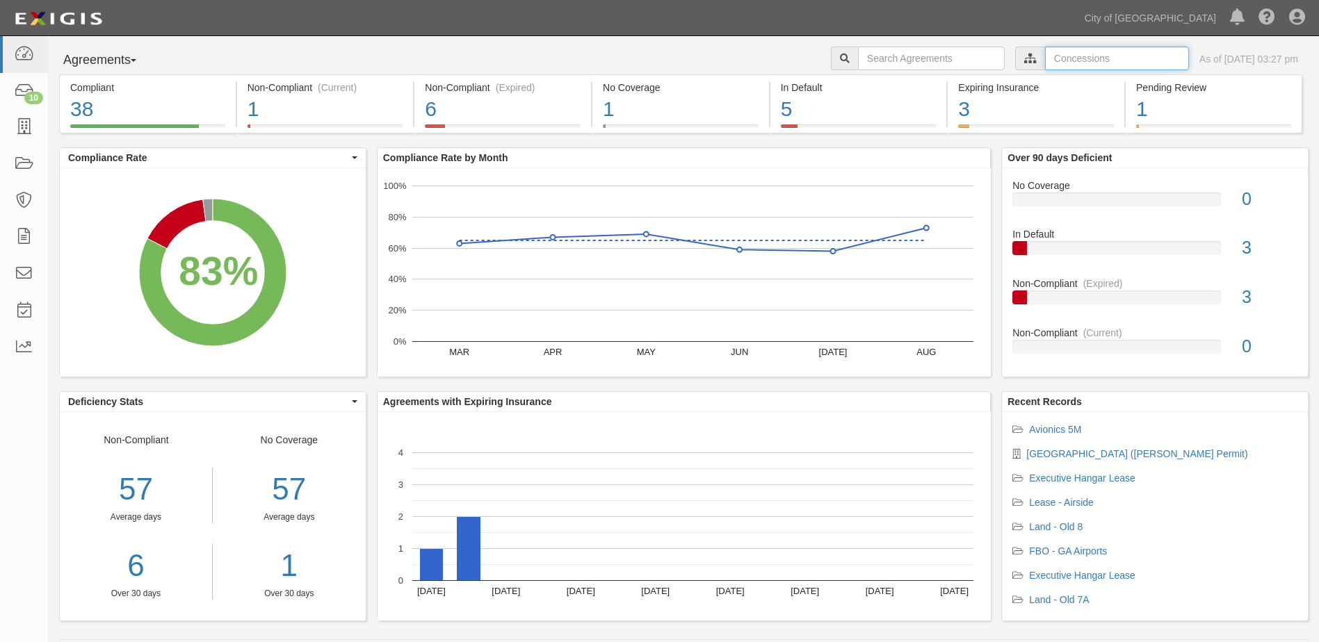
click at [1048, 64] on input "text" at bounding box center [1117, 59] width 144 height 24
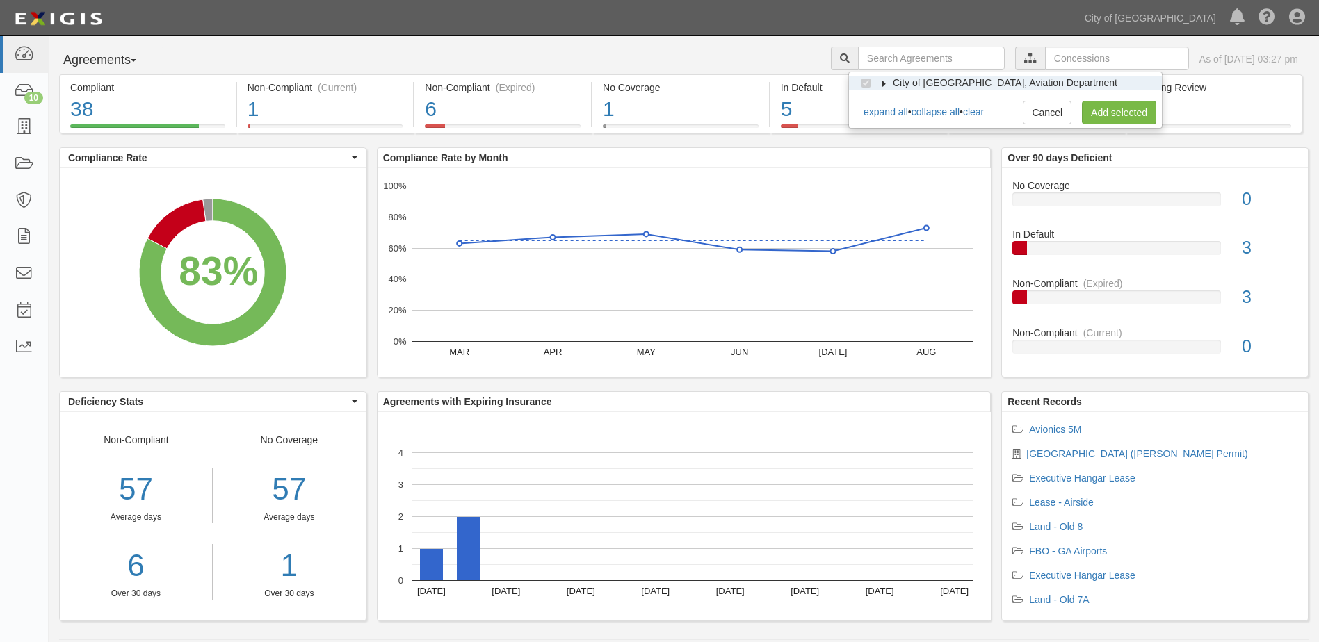
click at [883, 82] on icon at bounding box center [884, 84] width 10 height 6
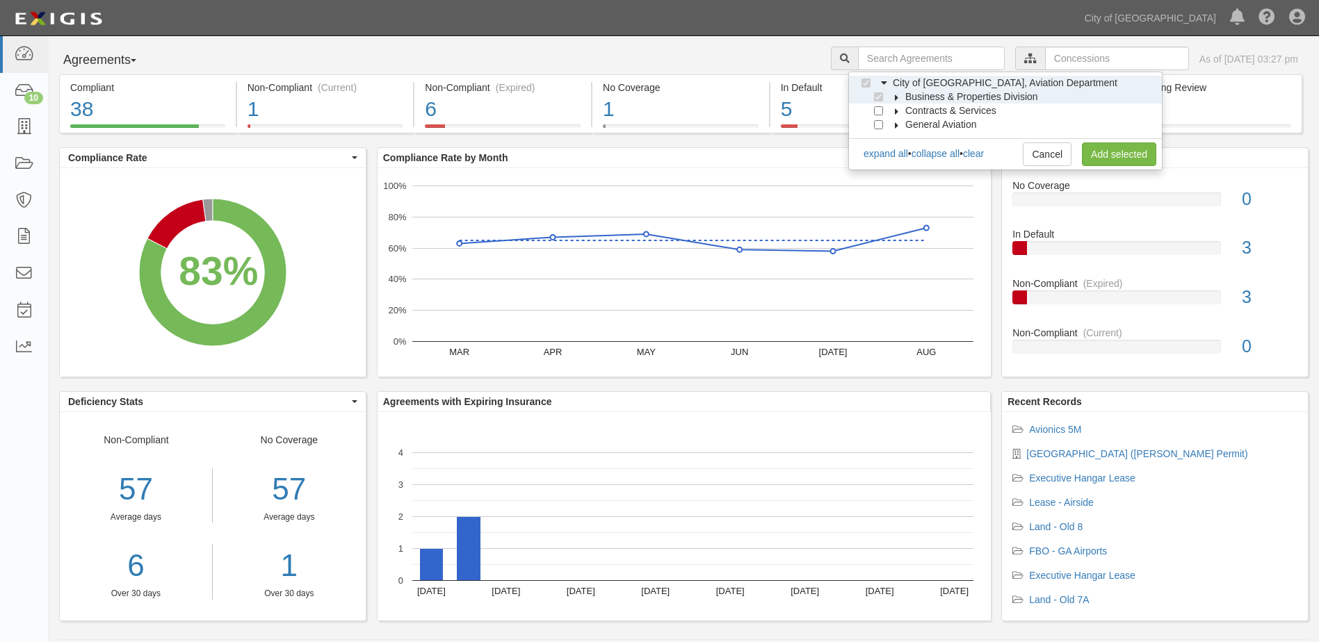
click at [893, 98] on icon at bounding box center [897, 98] width 10 height 6
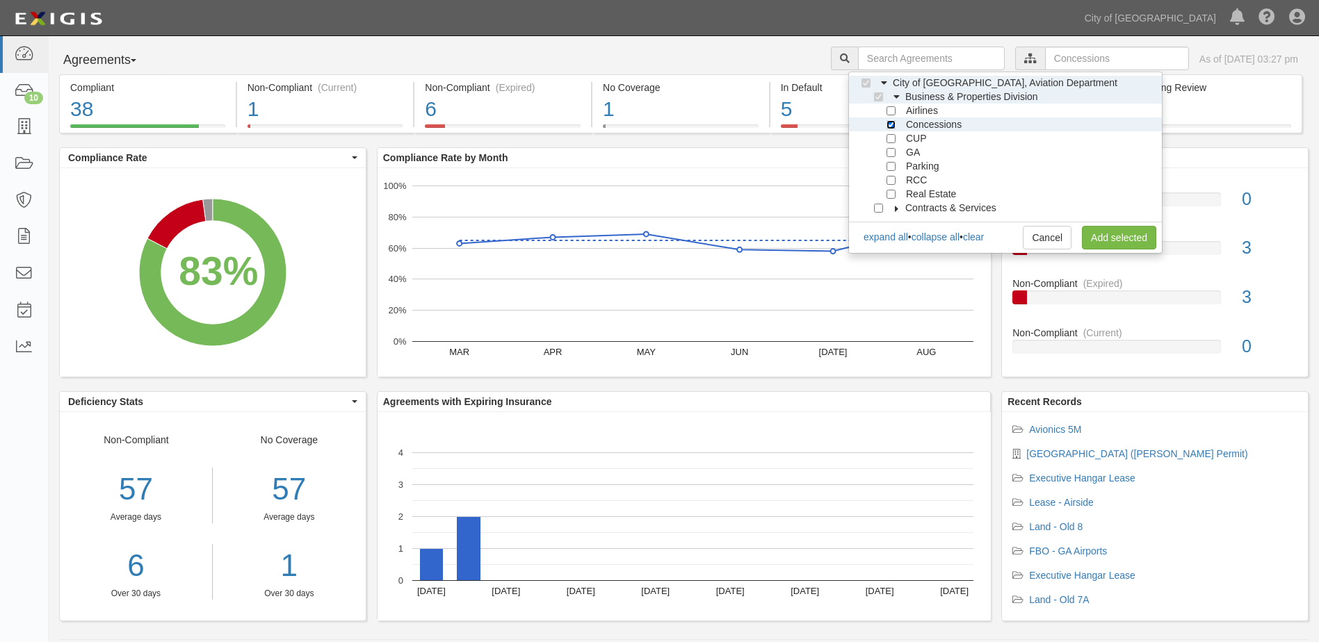
click at [889, 120] on input "Concessions" at bounding box center [890, 124] width 9 height 9
checkbox input "false"
click at [889, 110] on input "Airlines" at bounding box center [890, 110] width 9 height 9
checkbox input "true"
click at [1098, 241] on link "Add selected" at bounding box center [1119, 238] width 74 height 24
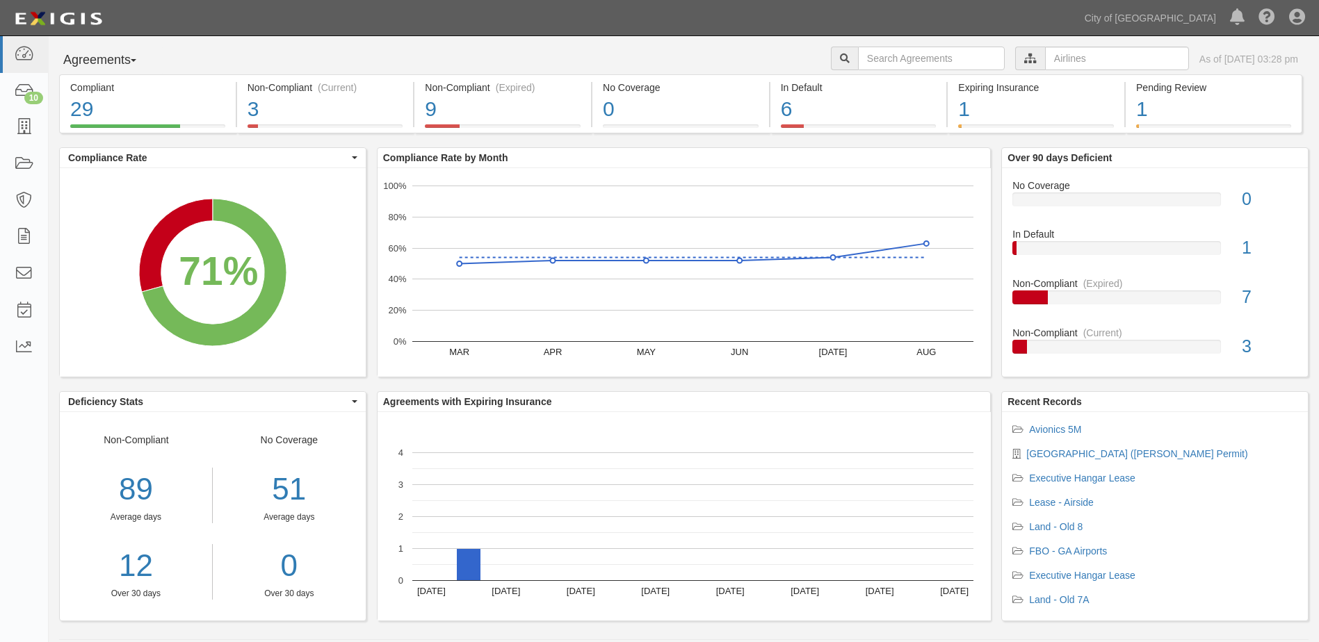
click at [776, 384] on div "Compliance Rate by Month MAR APR MAY JUN [DATE] AUG 0% 20% 40% 60% 80% 100% X C…" at bounding box center [683, 269] width 635 height 244
click at [1045, 55] on input "text" at bounding box center [1117, 59] width 144 height 24
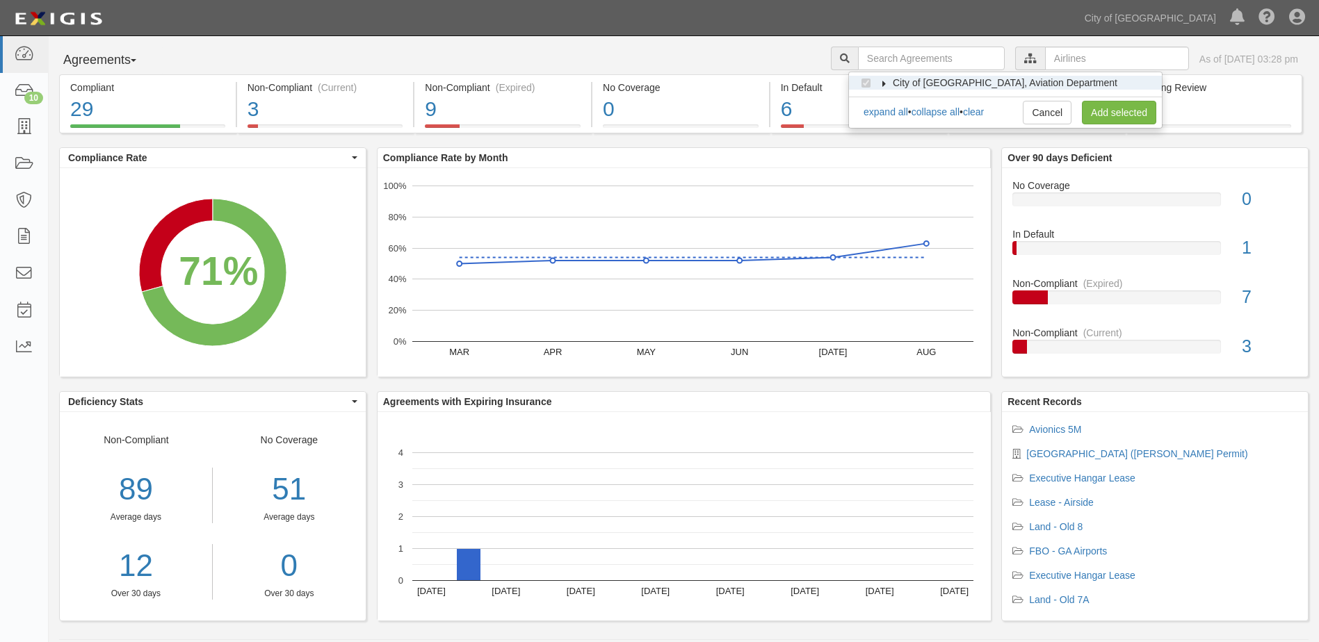
click at [879, 81] on icon at bounding box center [884, 84] width 10 height 6
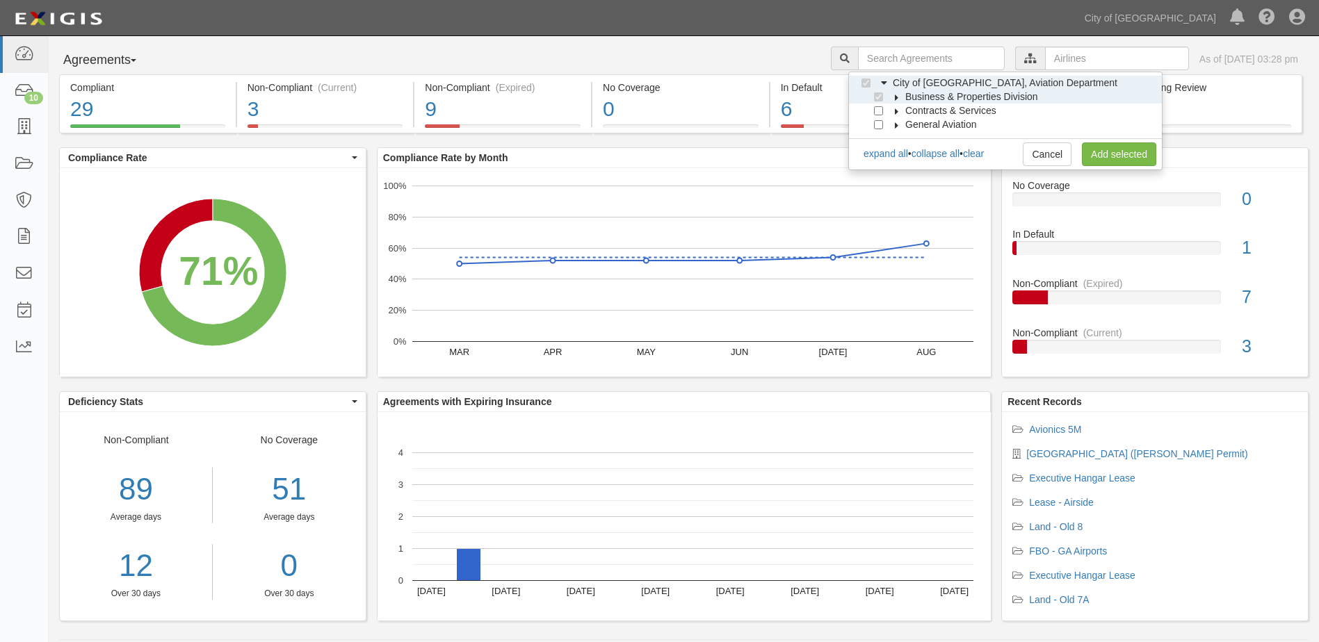
click at [894, 97] on icon at bounding box center [897, 98] width 10 height 6
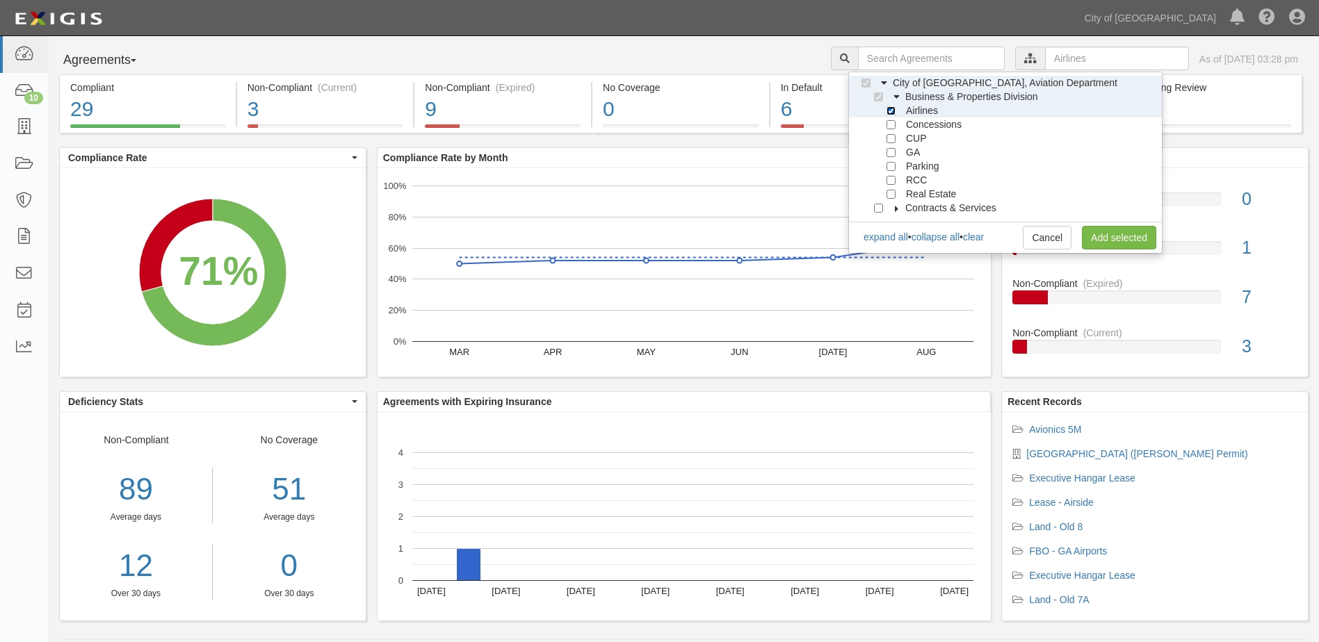
click at [893, 110] on input "Airlines" at bounding box center [890, 110] width 9 height 9
checkbox input "false"
click at [891, 176] on input "RCC" at bounding box center [890, 180] width 9 height 9
checkbox input "true"
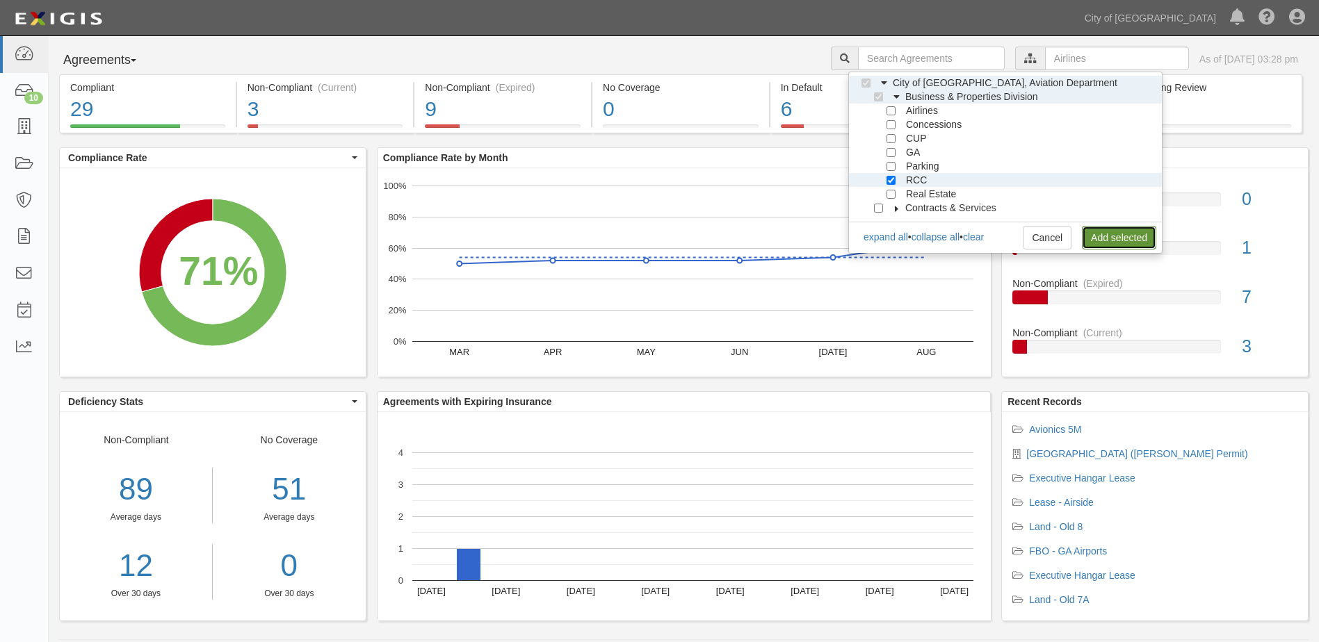
click at [1117, 236] on link "Add selected" at bounding box center [1119, 238] width 74 height 24
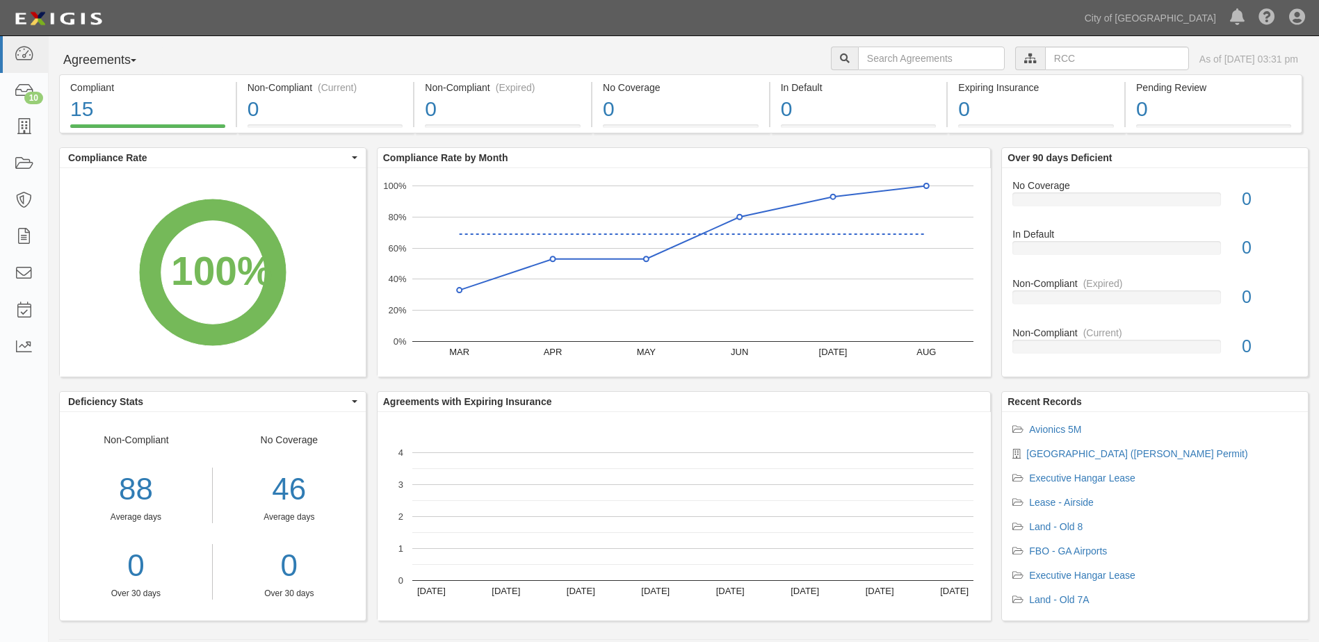
click at [881, 234] on rect "A chart." at bounding box center [692, 264] width 561 height 156
click at [877, 234] on icon "A chart." at bounding box center [692, 234] width 467 height 0
click at [1059, 58] on input "text" at bounding box center [1117, 59] width 144 height 24
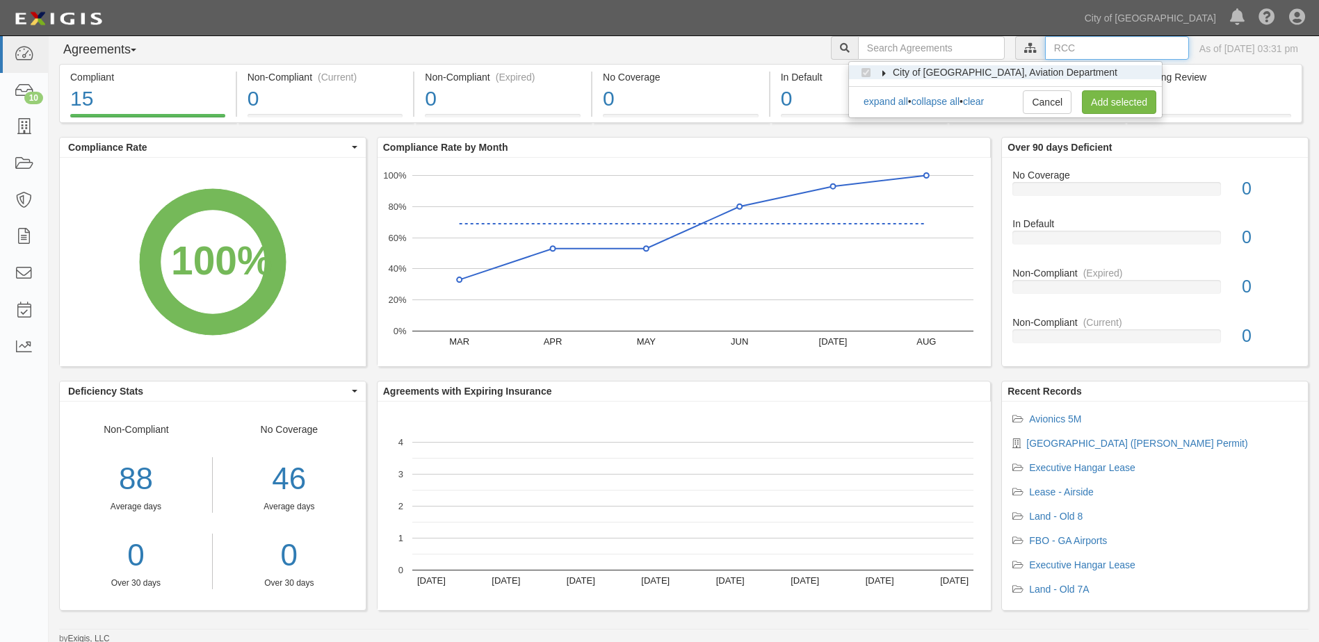
scroll to position [13, 0]
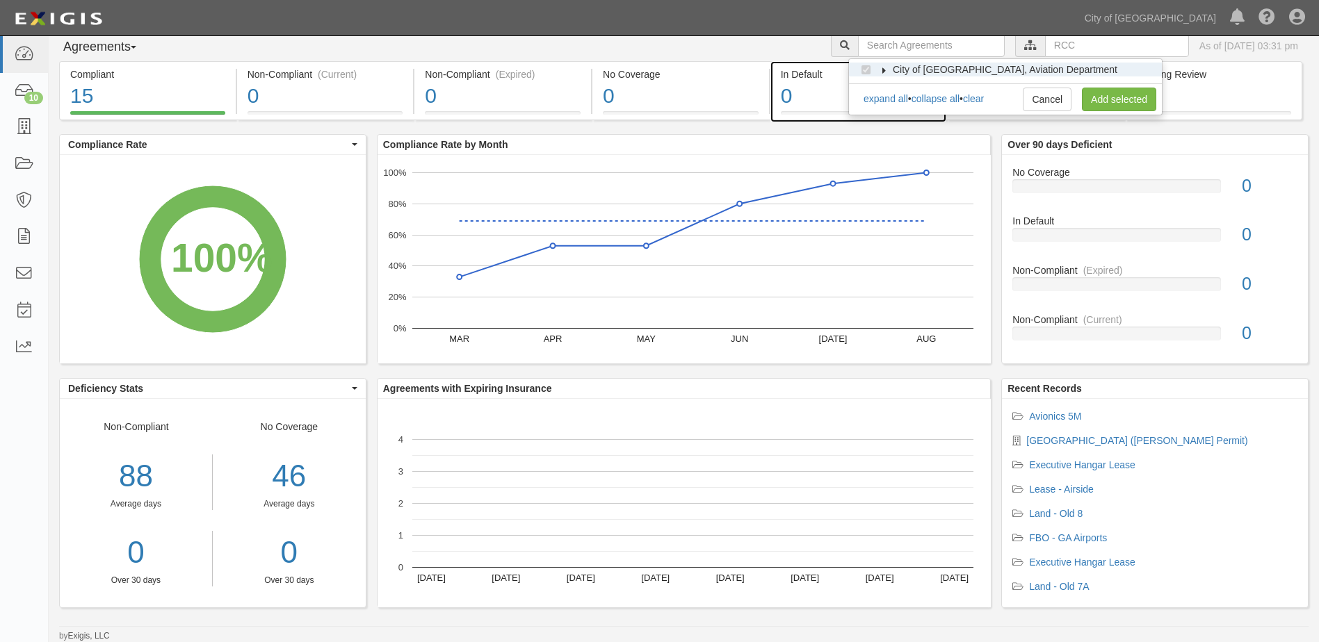
click at [812, 121] on link "In Default 0 < 1% (0 out of 15 agreements)" at bounding box center [858, 116] width 177 height 11
